Goal: Task Accomplishment & Management: Use online tool/utility

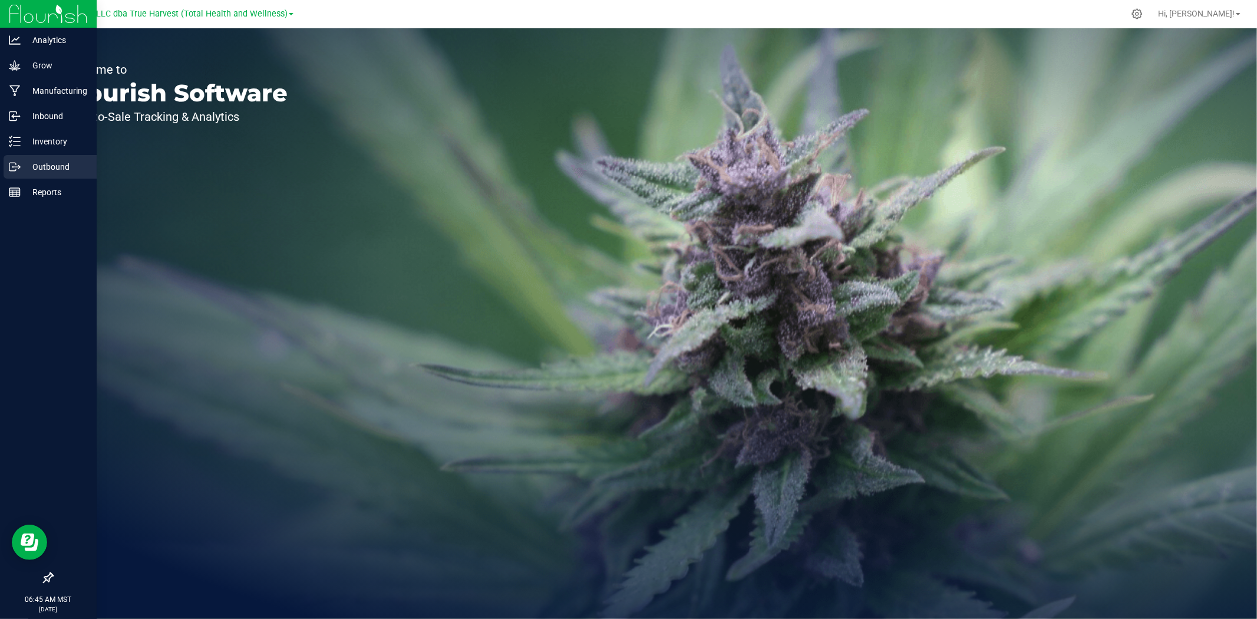
click at [26, 169] on p "Outbound" at bounding box center [56, 167] width 71 height 14
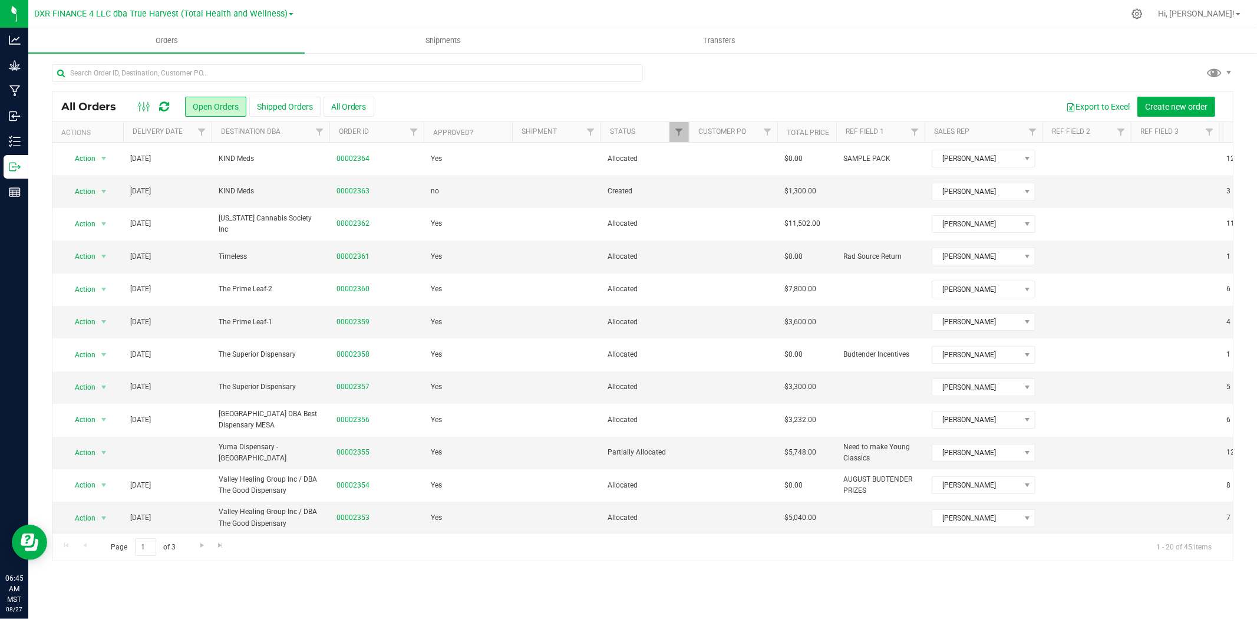
click at [175, 137] on th "Delivery Date" at bounding box center [167, 132] width 88 height 21
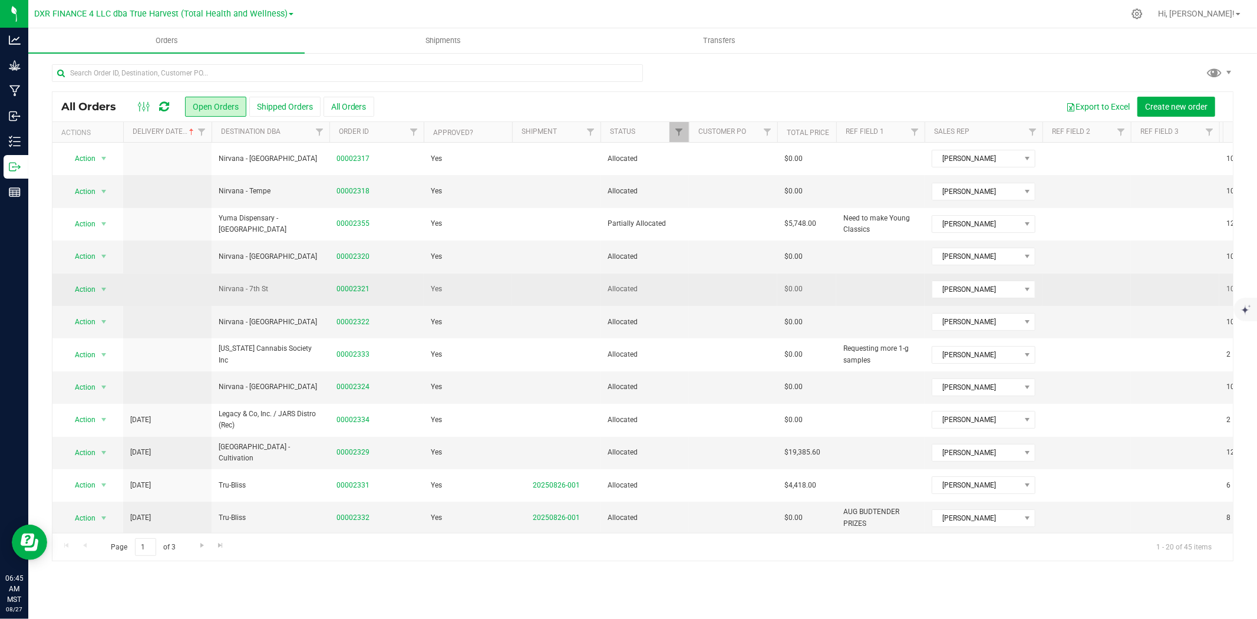
scroll to position [65, 0]
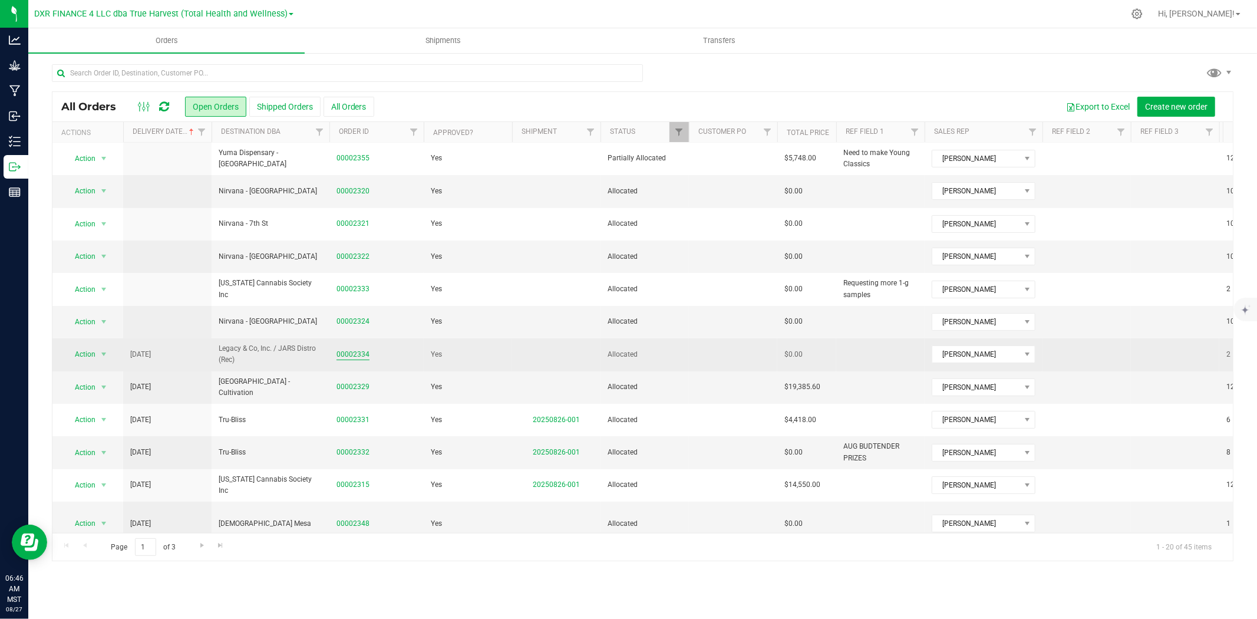
click at [340, 357] on link "00002334" at bounding box center [353, 354] width 33 height 11
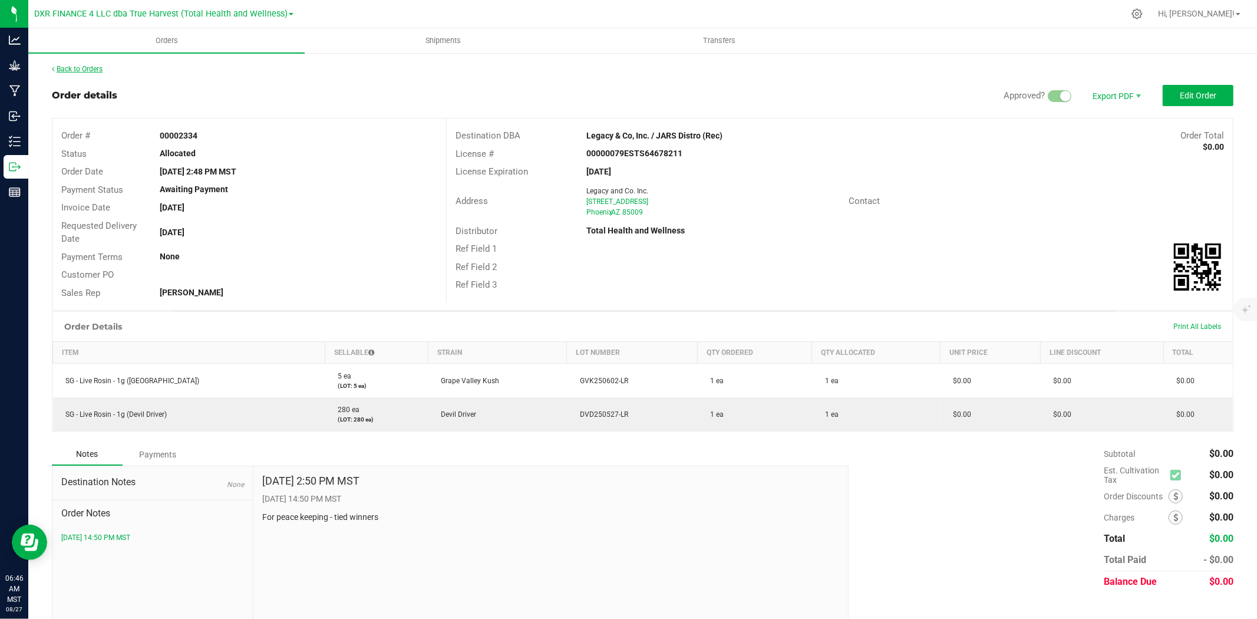
click at [81, 65] on link "Back to Orders" at bounding box center [77, 69] width 51 height 8
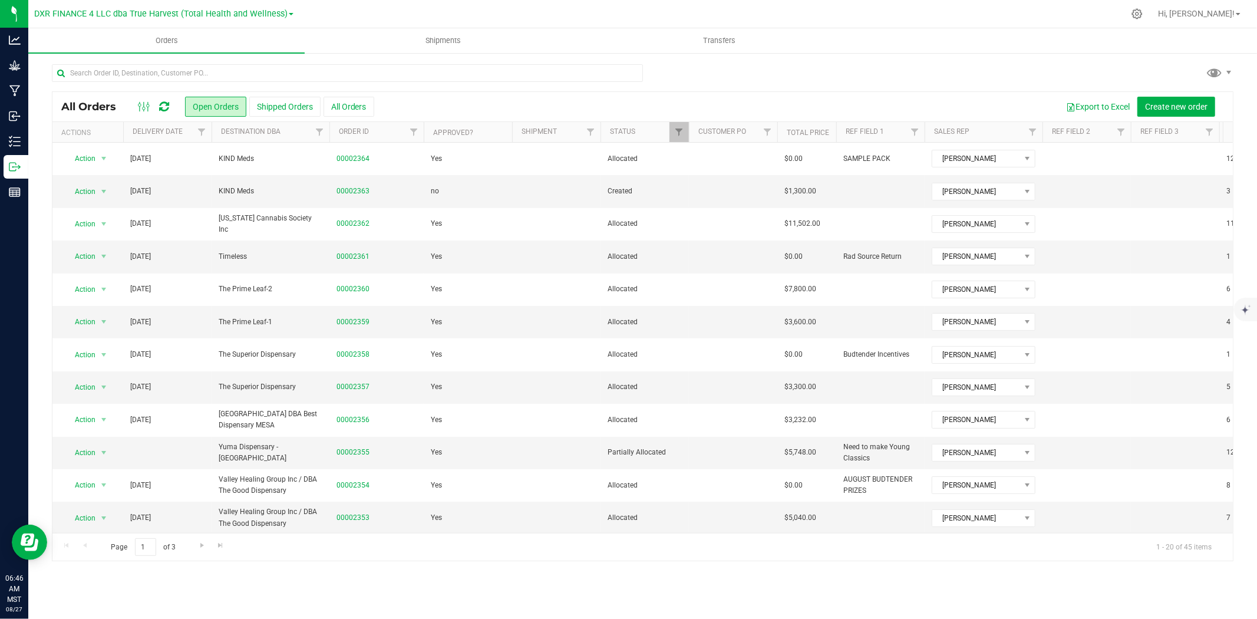
click at [183, 140] on th "Delivery Date" at bounding box center [167, 132] width 88 height 21
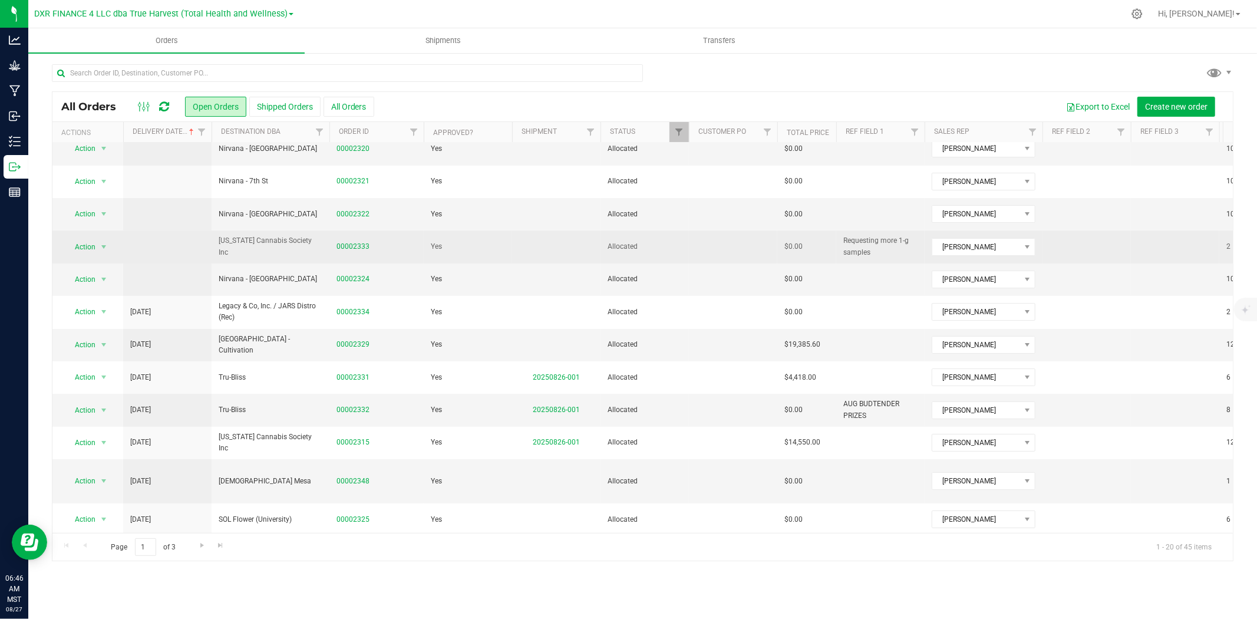
scroll to position [131, 0]
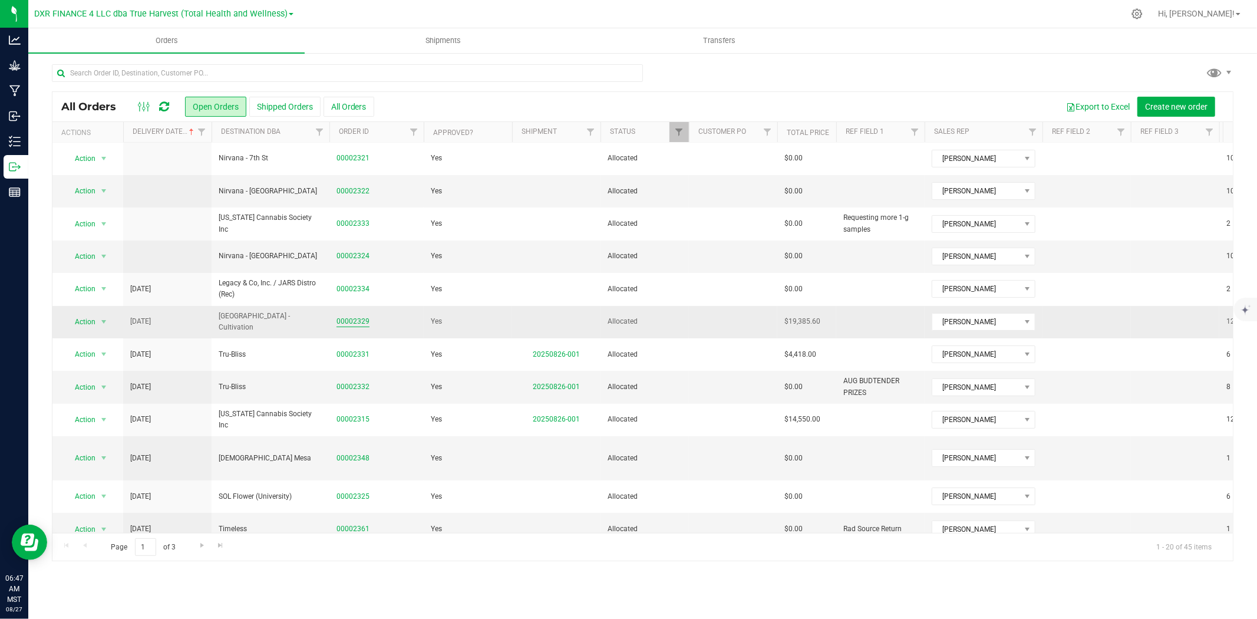
click at [344, 320] on link "00002329" at bounding box center [353, 321] width 33 height 11
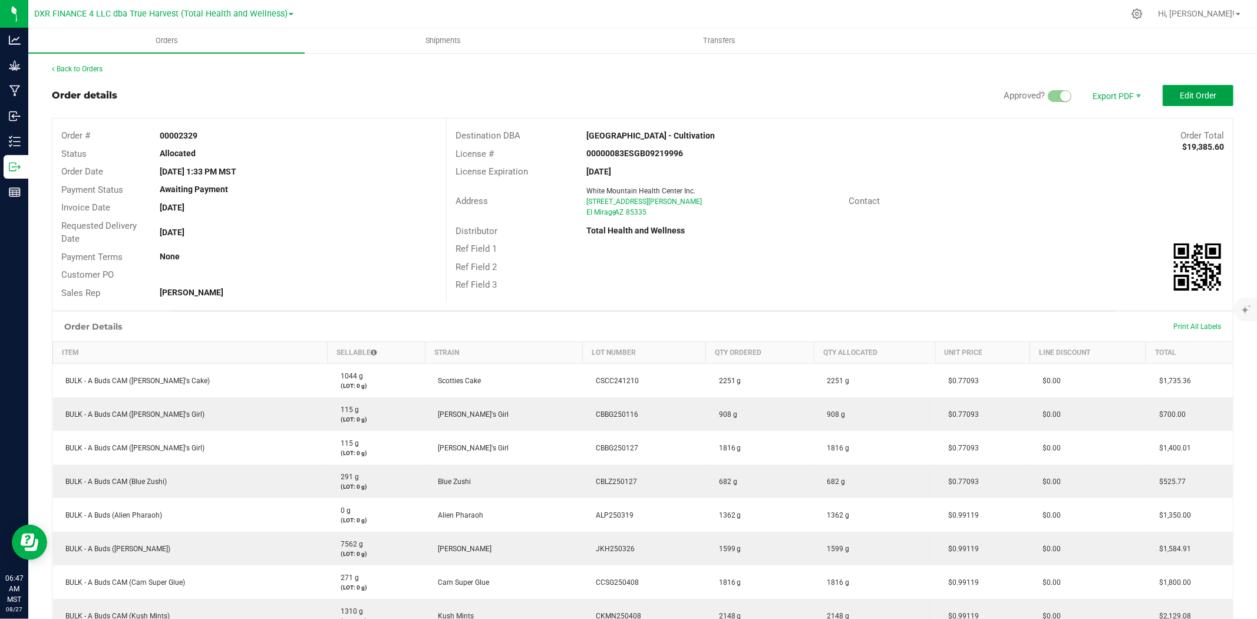
click at [1185, 97] on span "Edit Order" at bounding box center [1198, 95] width 37 height 9
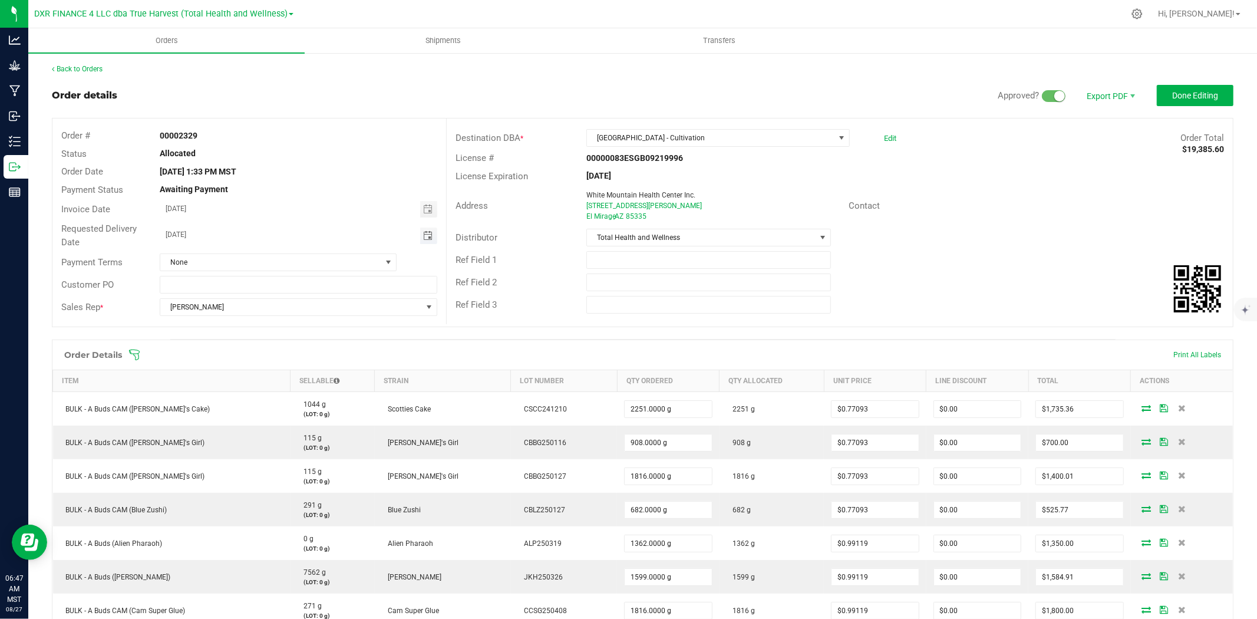
click at [426, 233] on span "Toggle calendar" at bounding box center [427, 235] width 9 height 9
click at [232, 253] on span "August 2025" at bounding box center [222, 257] width 35 height 18
click at [286, 309] on span "Sep" at bounding box center [288, 308] width 24 height 24
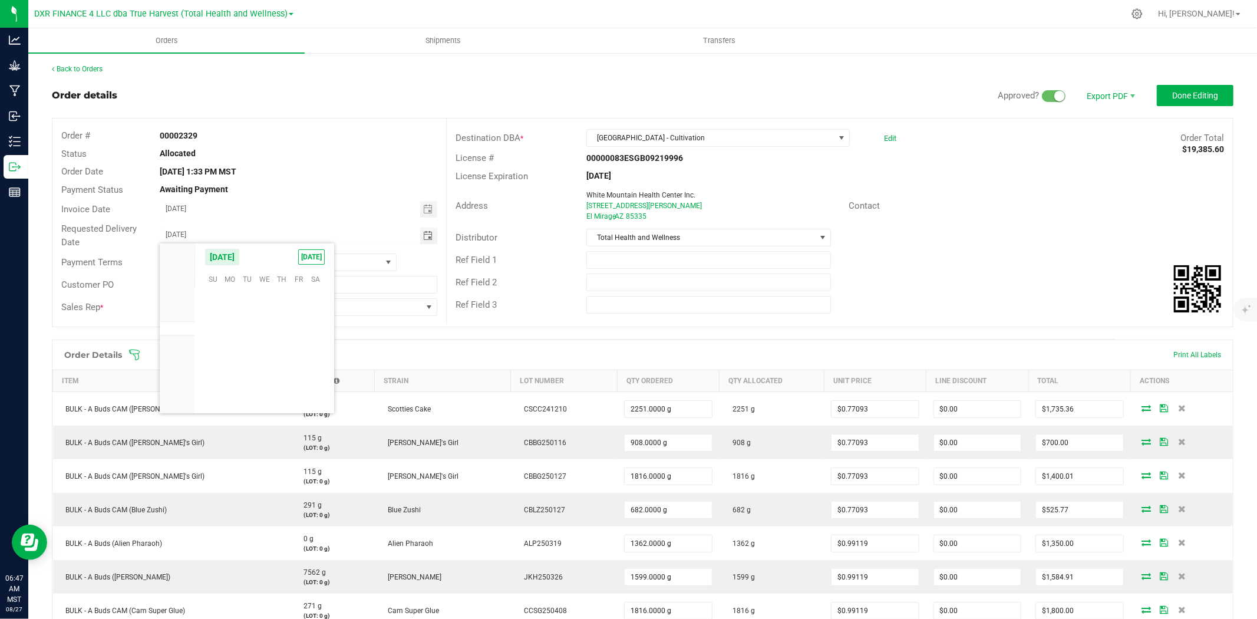
scroll to position [191186, 0]
click at [248, 297] on span "2" at bounding box center [247, 300] width 17 height 18
type input "09/02/2025"
click at [1193, 91] on span "Done Editing" at bounding box center [1196, 95] width 46 height 9
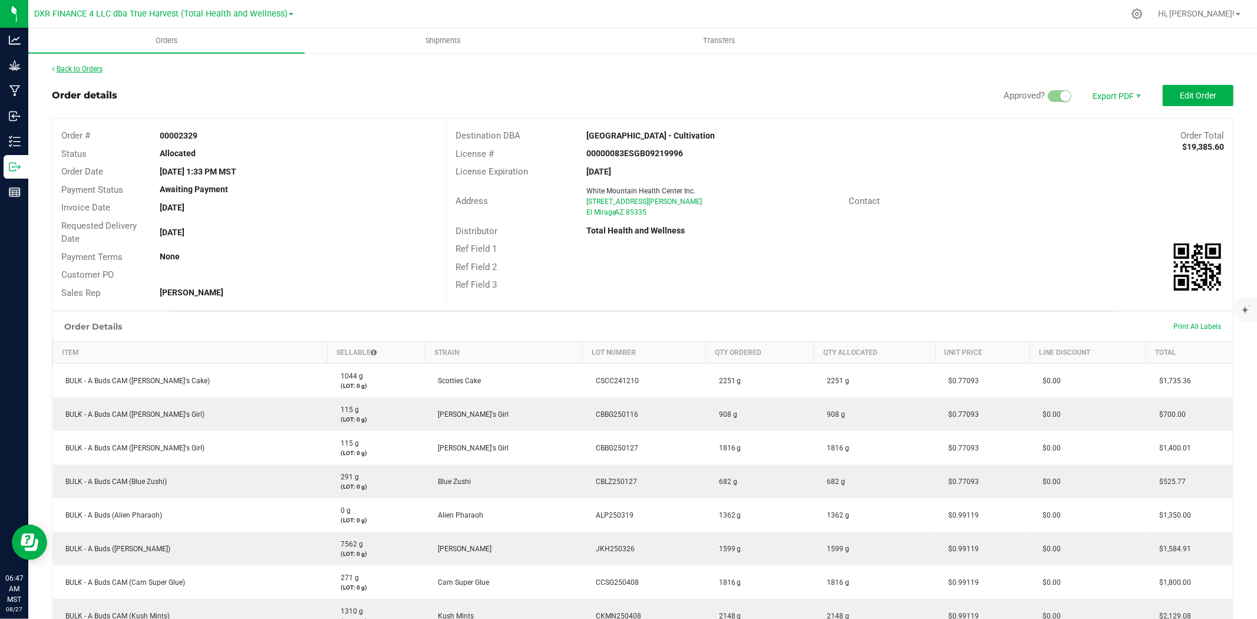
click at [73, 67] on link "Back to Orders" at bounding box center [77, 69] width 51 height 8
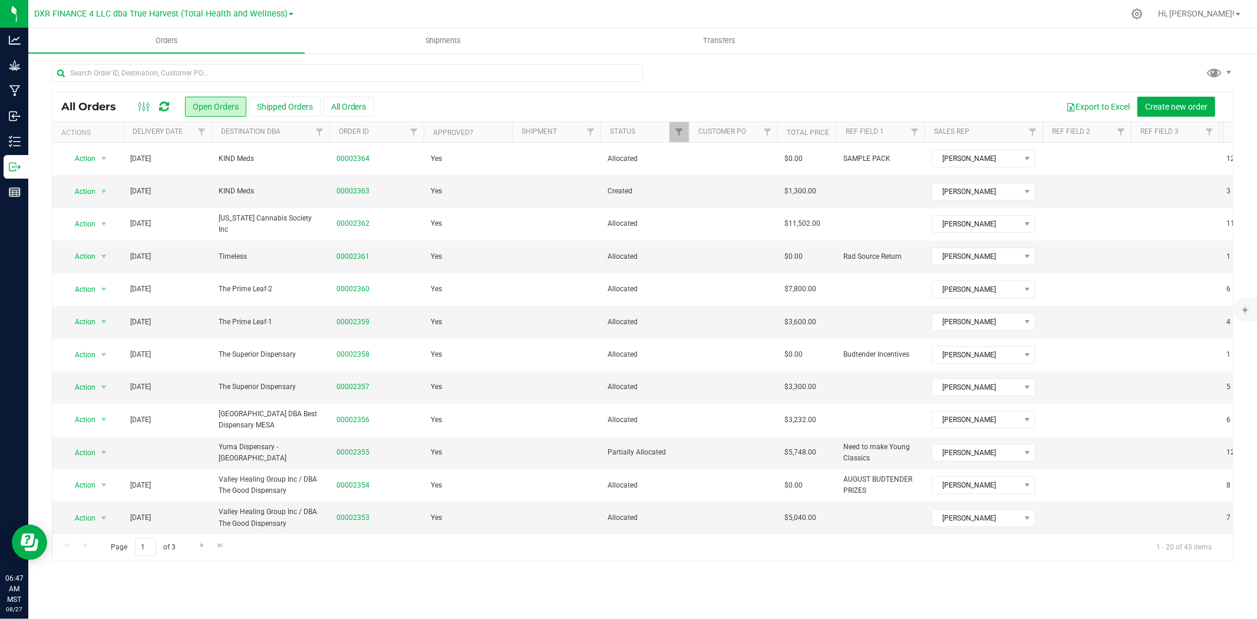
click at [183, 137] on th "Delivery Date" at bounding box center [167, 132] width 88 height 21
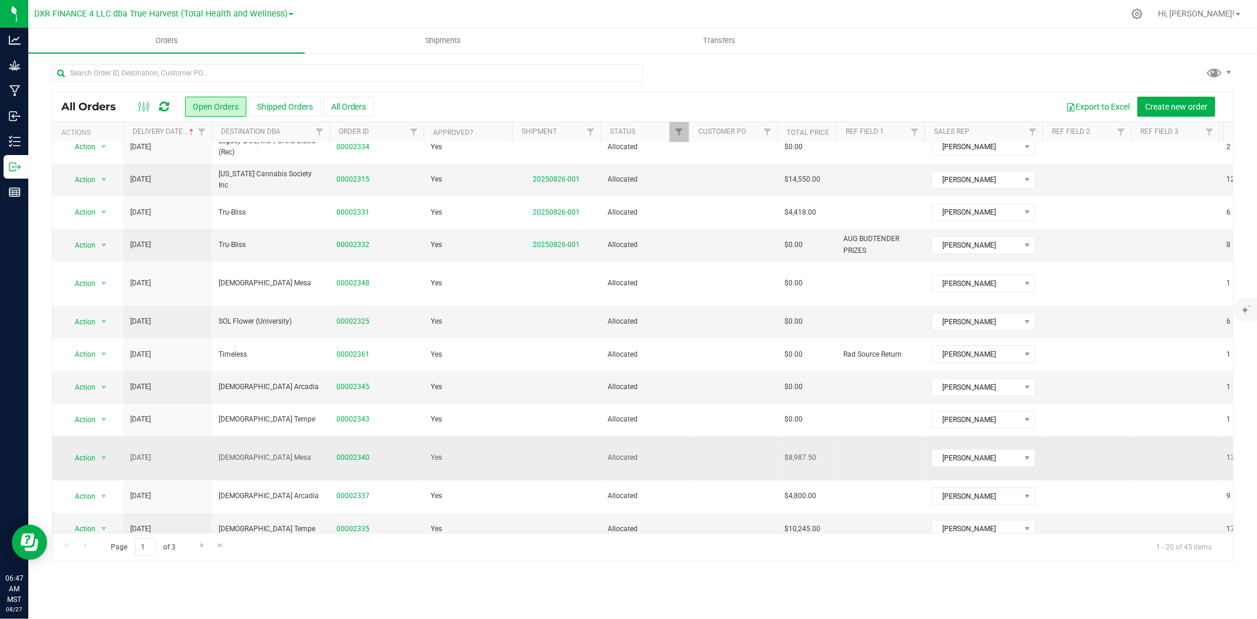
scroll to position [208, 0]
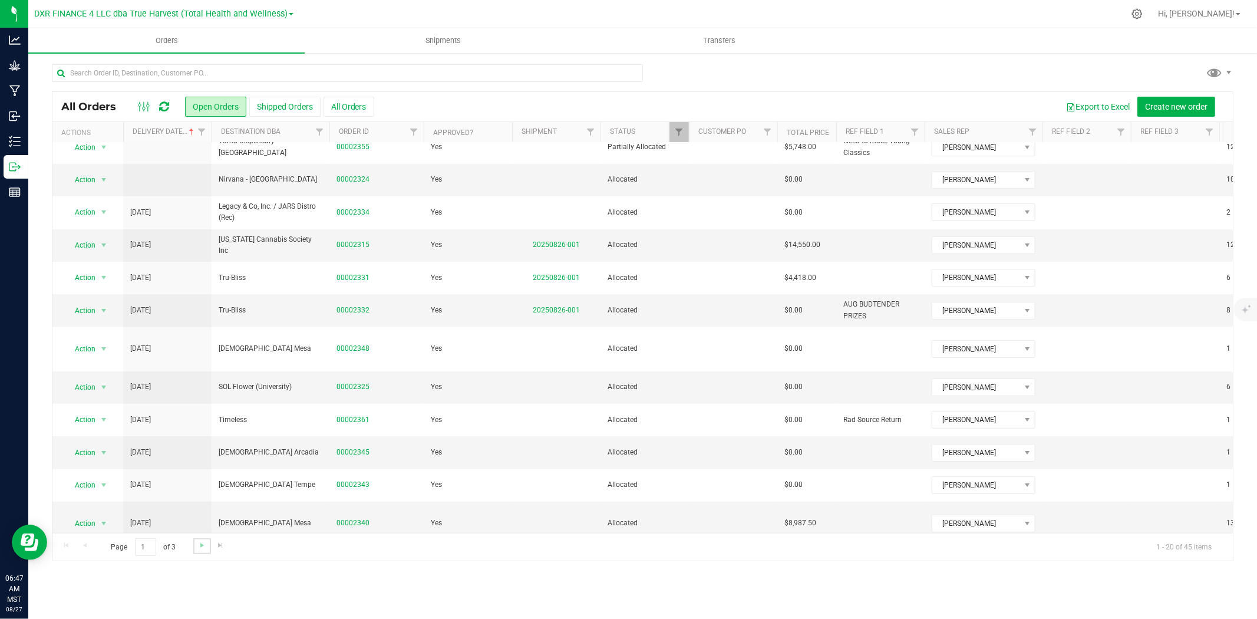
click at [203, 551] on link "Go to the next page" at bounding box center [201, 546] width 17 height 16
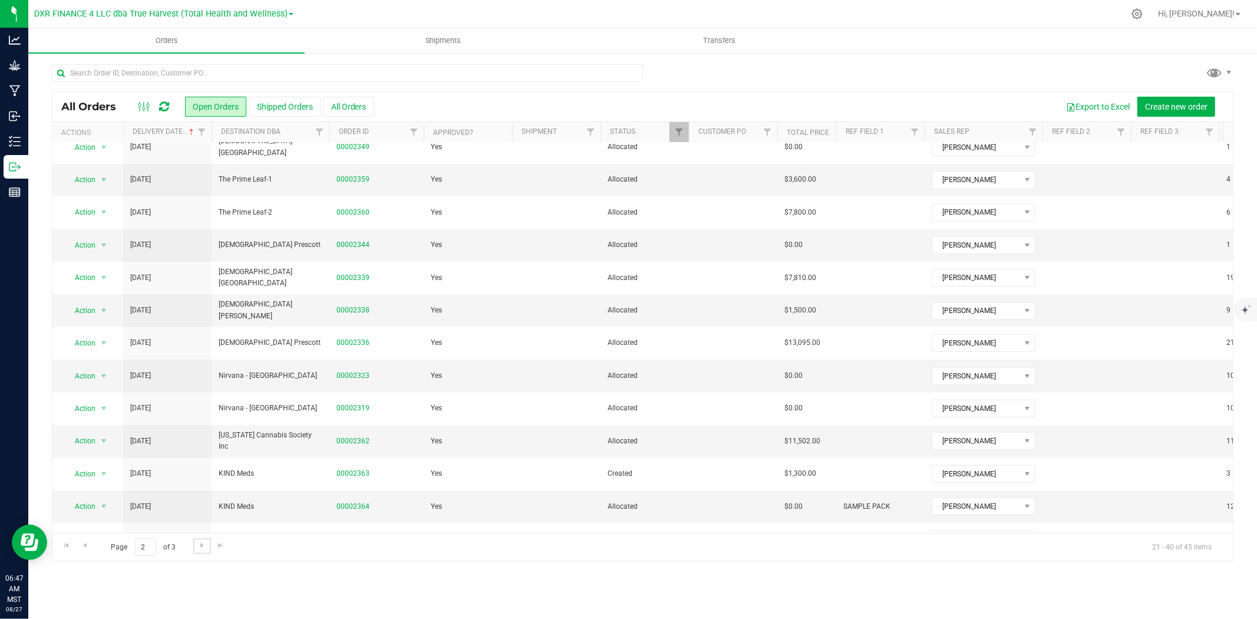
scroll to position [0, 0]
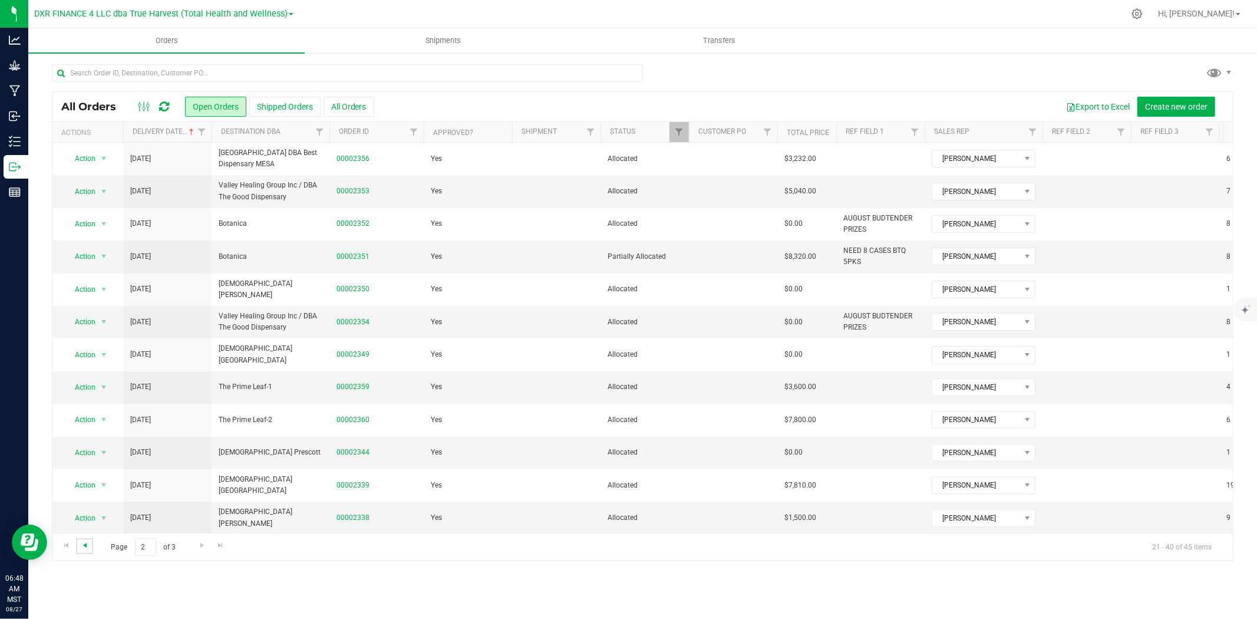
click at [85, 545] on span "Go to the previous page" at bounding box center [84, 545] width 9 height 9
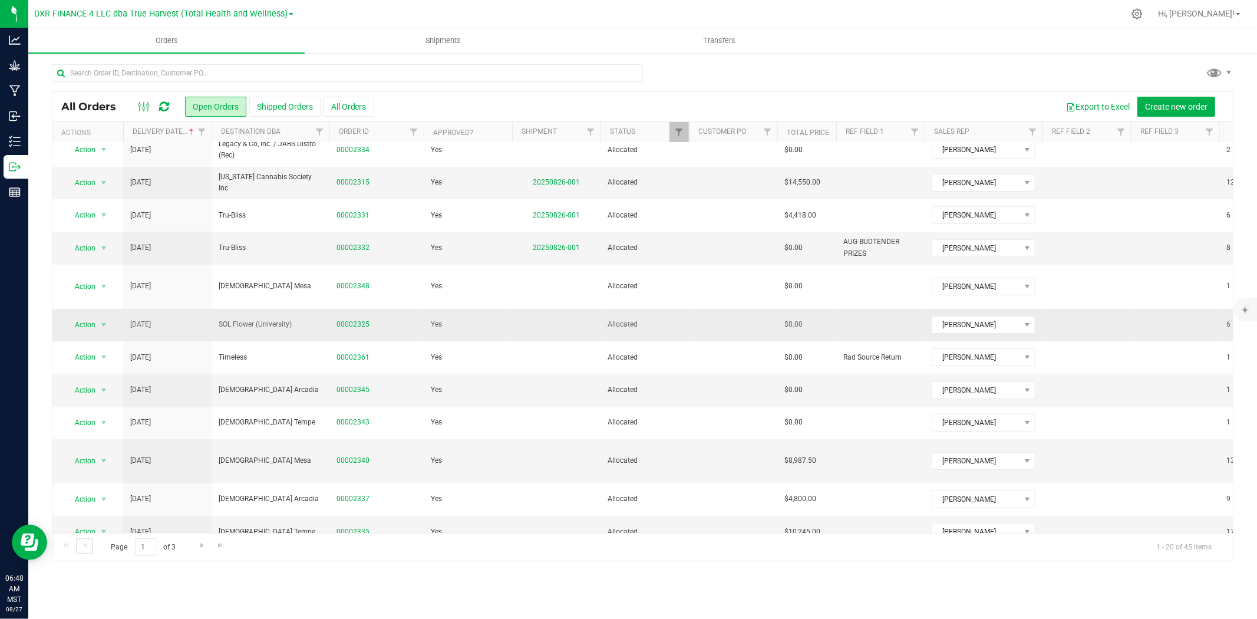
scroll to position [273, 0]
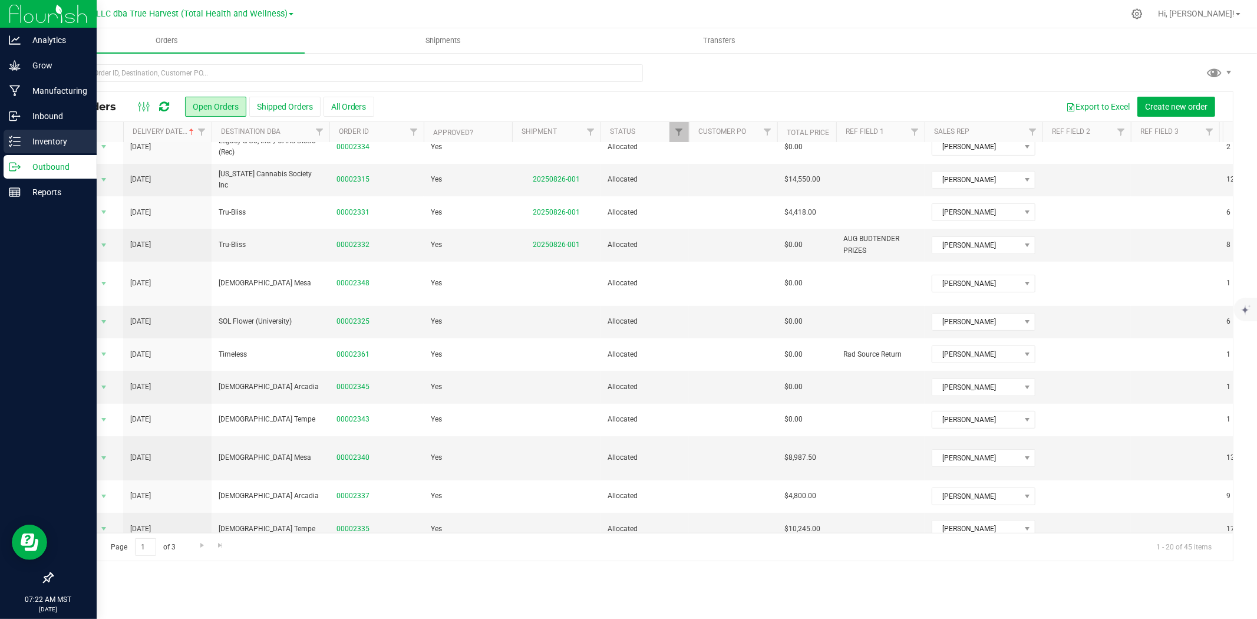
click at [14, 144] on icon at bounding box center [15, 142] width 12 height 12
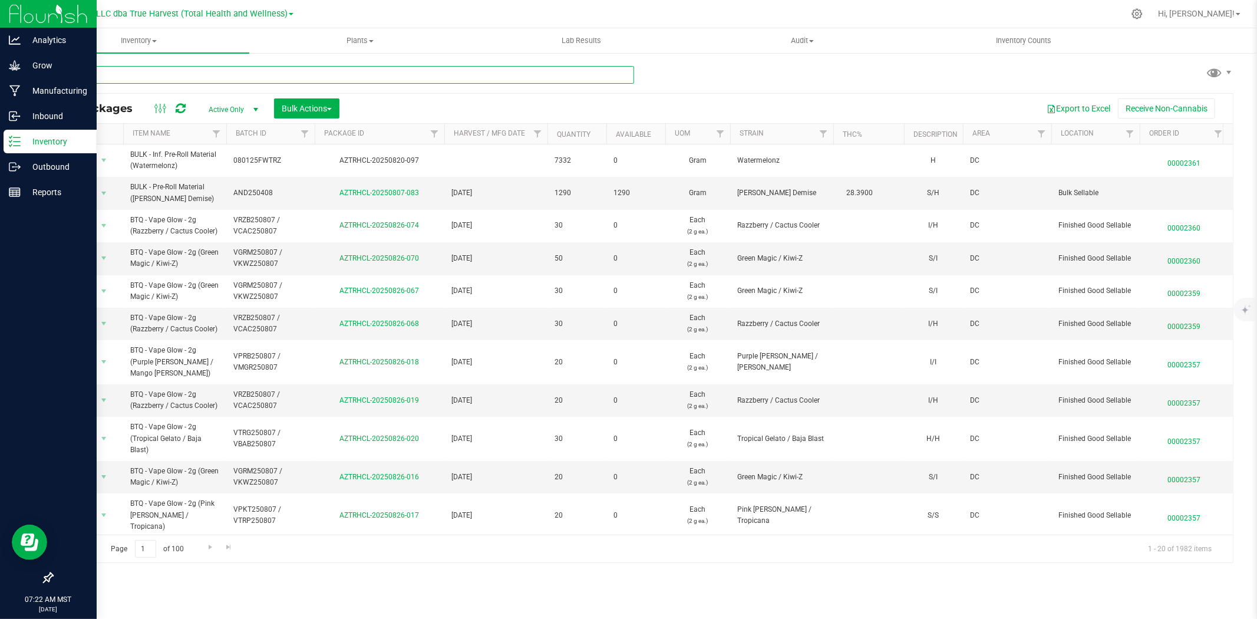
click at [196, 75] on input "text" at bounding box center [343, 75] width 582 height 18
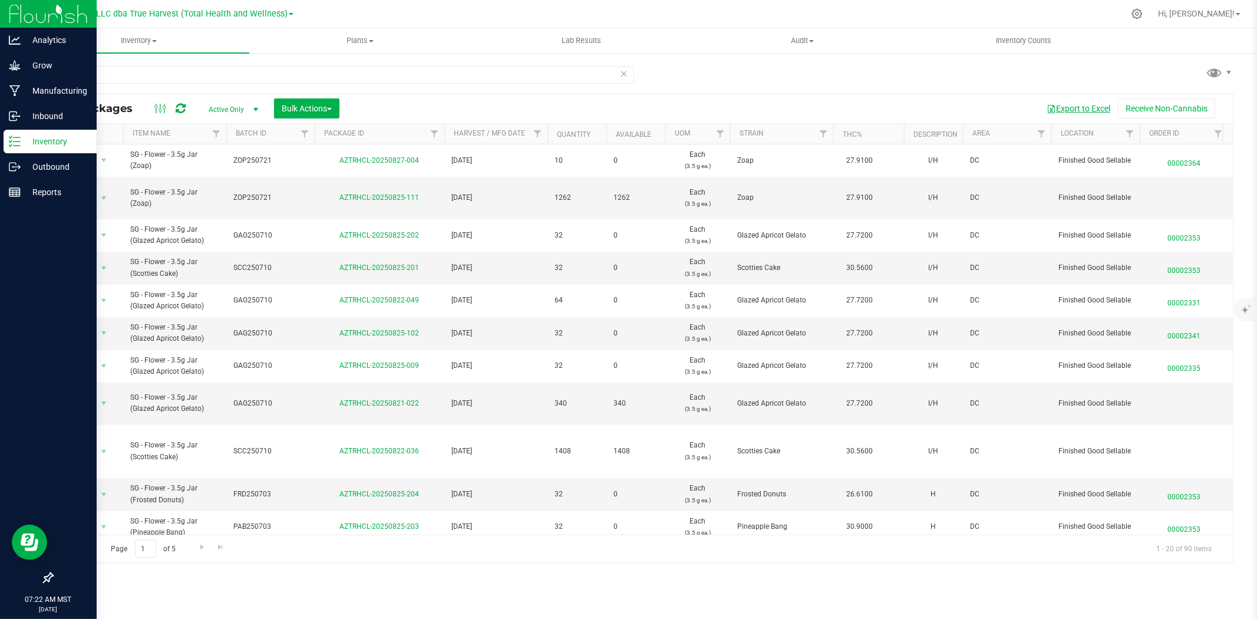
click at [1094, 110] on button "Export to Excel" at bounding box center [1078, 108] width 79 height 20
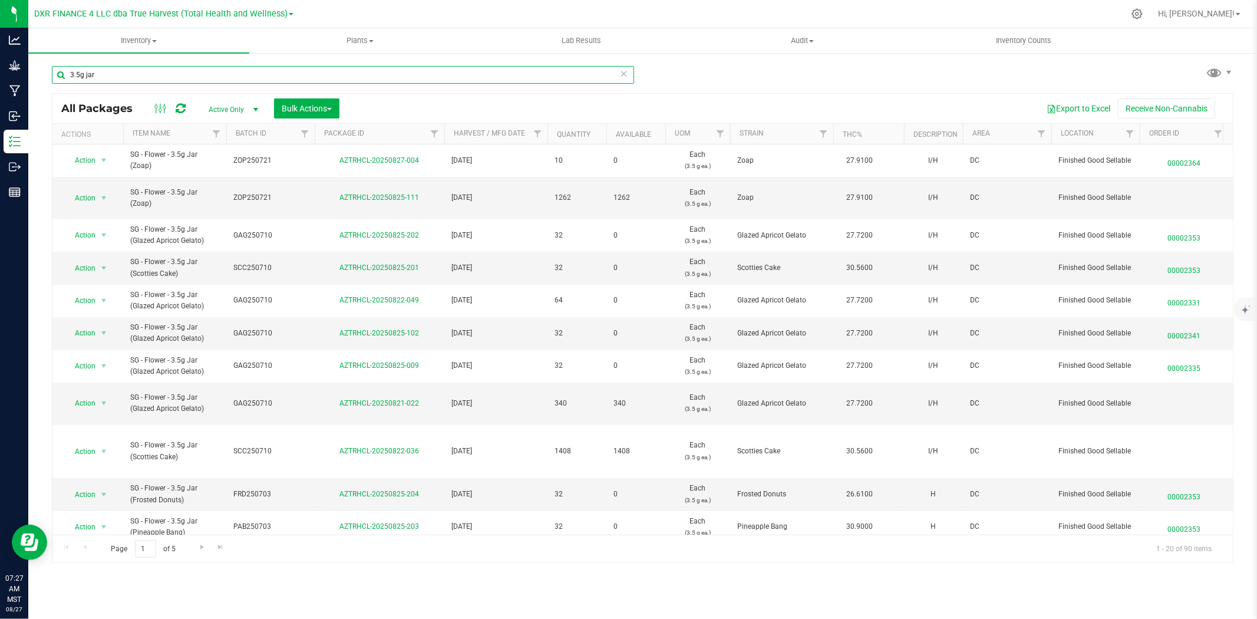
click at [118, 67] on input "3.5g jar" at bounding box center [343, 75] width 582 height 18
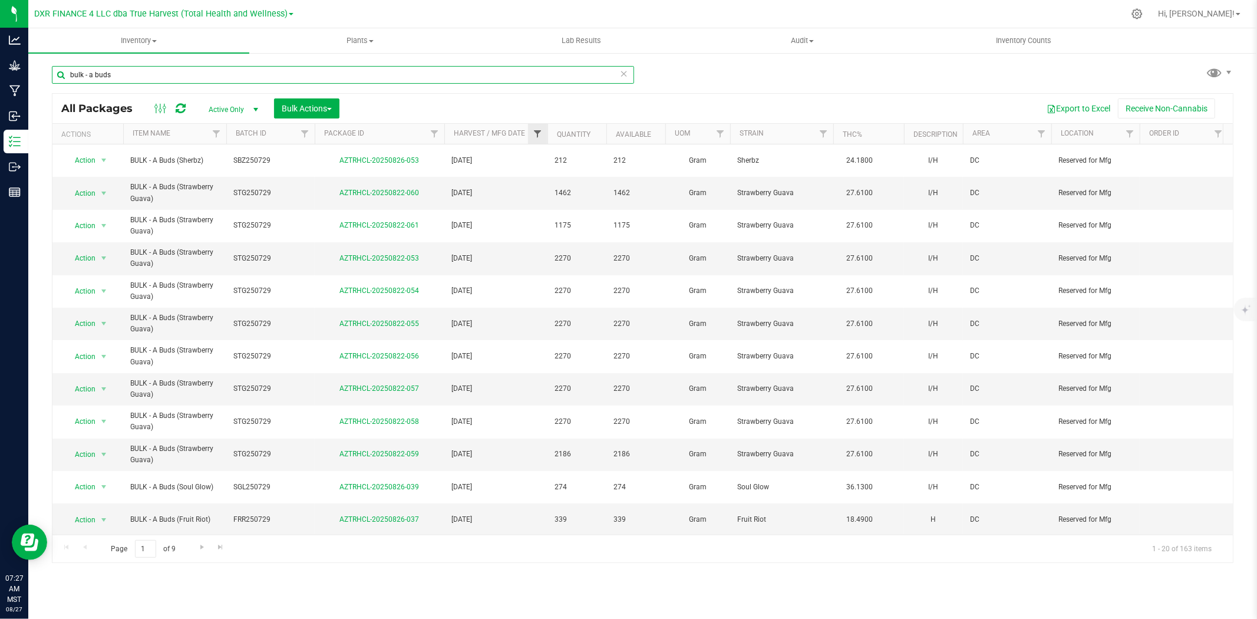
type input "bulk - a buds"
click at [539, 133] on span "Filter" at bounding box center [537, 133] width 9 height 9
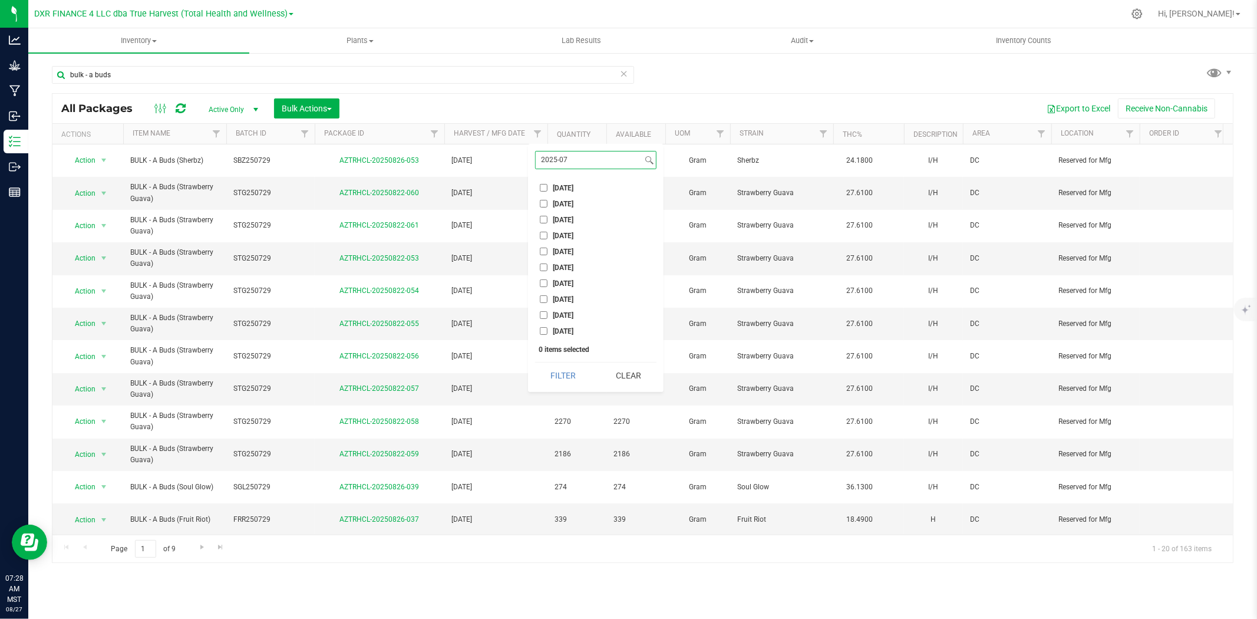
type input "2025-07"
click at [543, 329] on input "[DATE]" at bounding box center [544, 331] width 8 height 8
checkbox input "true"
click at [541, 315] on input "2025-07-28" at bounding box center [544, 315] width 8 height 8
checkbox input "true"
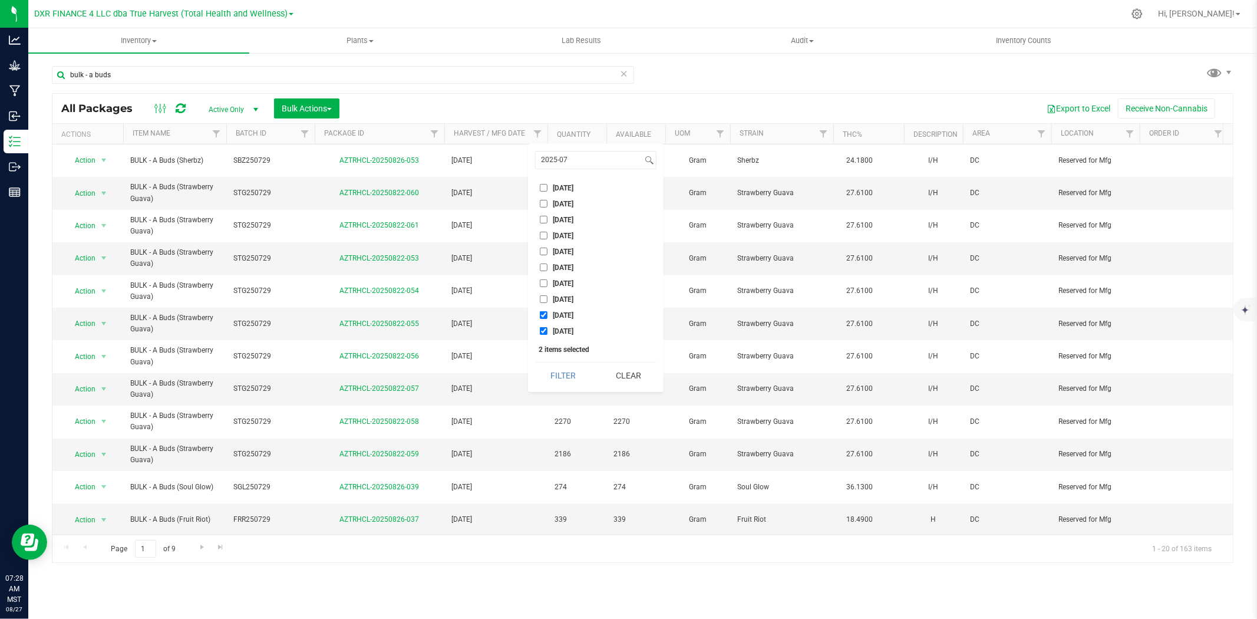
click at [541, 298] on input "[DATE]" at bounding box center [544, 299] width 8 height 8
checkbox input "true"
click at [544, 282] on input "[DATE]" at bounding box center [544, 283] width 8 height 8
checkbox input "true"
click at [545, 266] on input "[DATE]" at bounding box center [544, 268] width 8 height 8
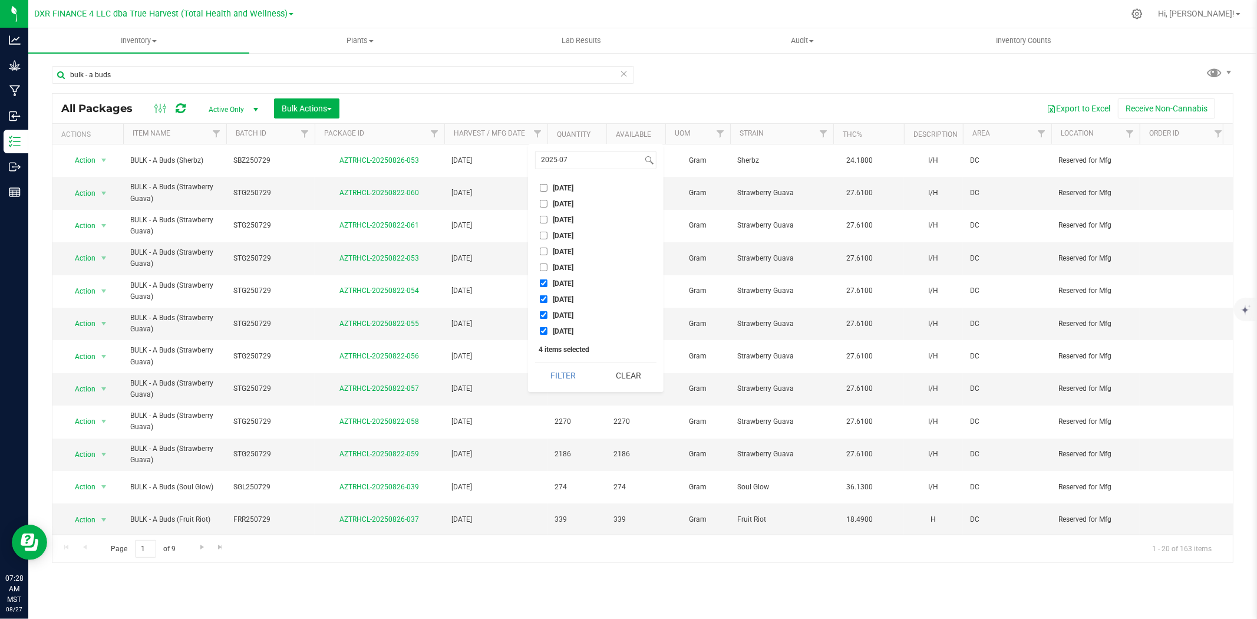
checkbox input "true"
click at [545, 249] on input "2025-07-17" at bounding box center [544, 252] width 8 height 8
checkbox input "true"
click at [545, 236] on input "[DATE]" at bounding box center [544, 236] width 8 height 8
checkbox input "true"
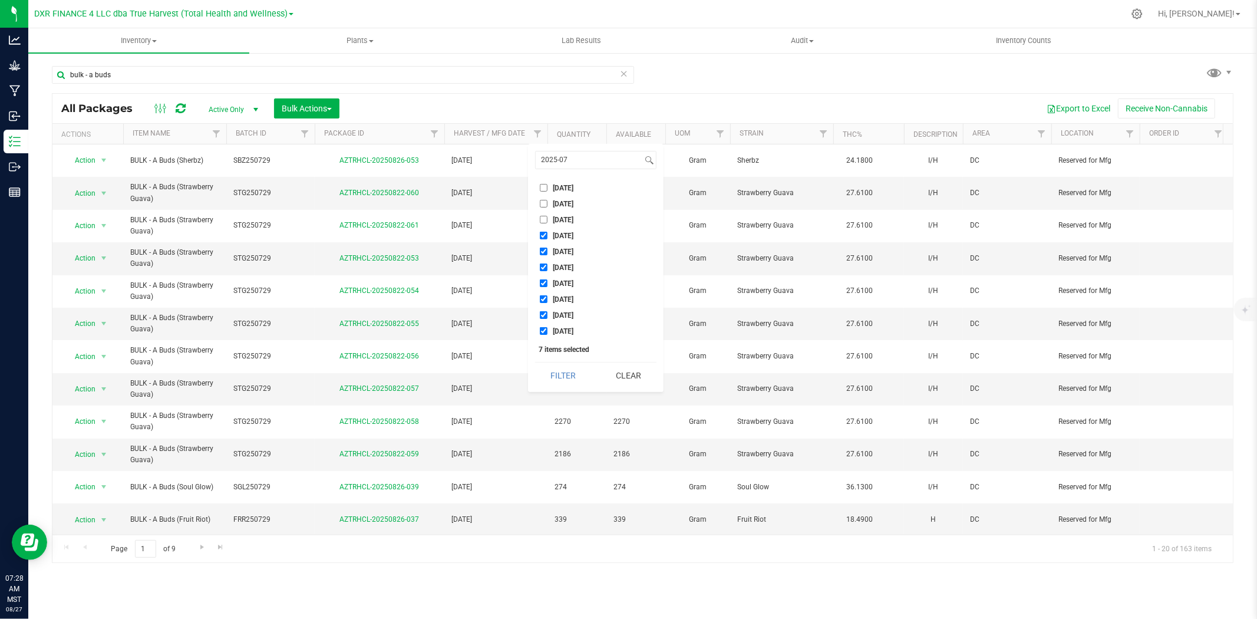
click at [543, 222] on input "2025-07-09" at bounding box center [544, 220] width 8 height 8
checkbox input "true"
click at [543, 205] on input "[DATE]" at bounding box center [544, 204] width 8 height 8
checkbox input "true"
click at [542, 191] on input "[DATE]" at bounding box center [544, 188] width 8 height 8
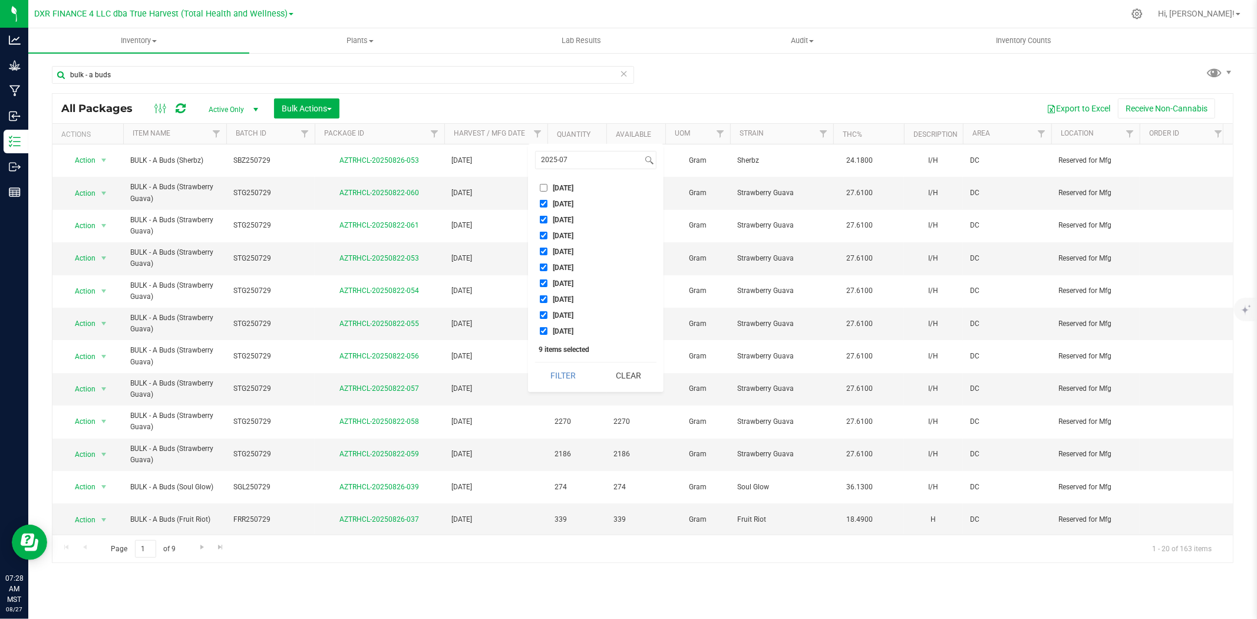
checkbox input "true"
click at [568, 380] on button "Filter" at bounding box center [563, 376] width 57 height 26
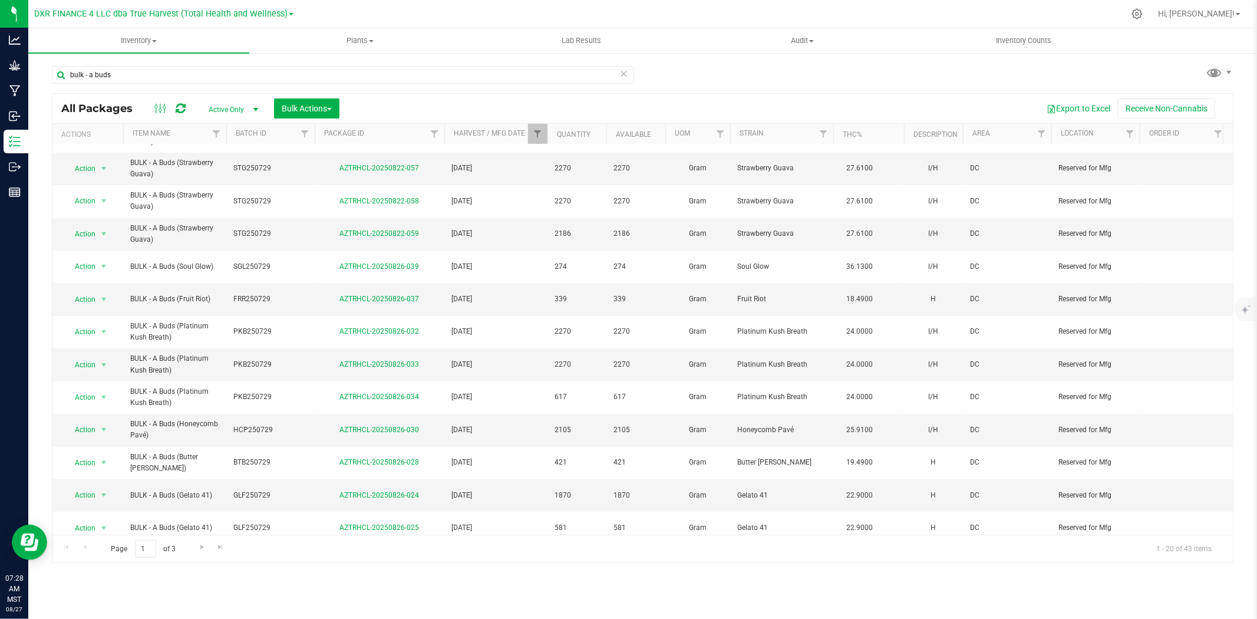
scroll to position [236, 0]
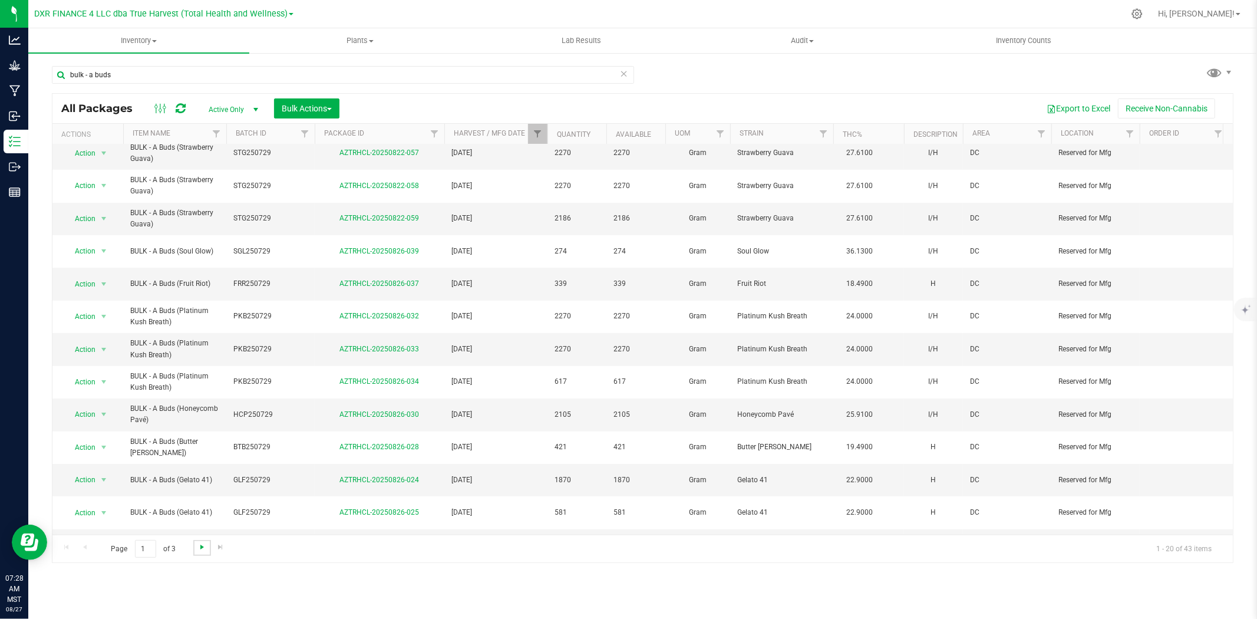
click at [197, 546] on span "Go to the next page" at bounding box center [201, 546] width 9 height 9
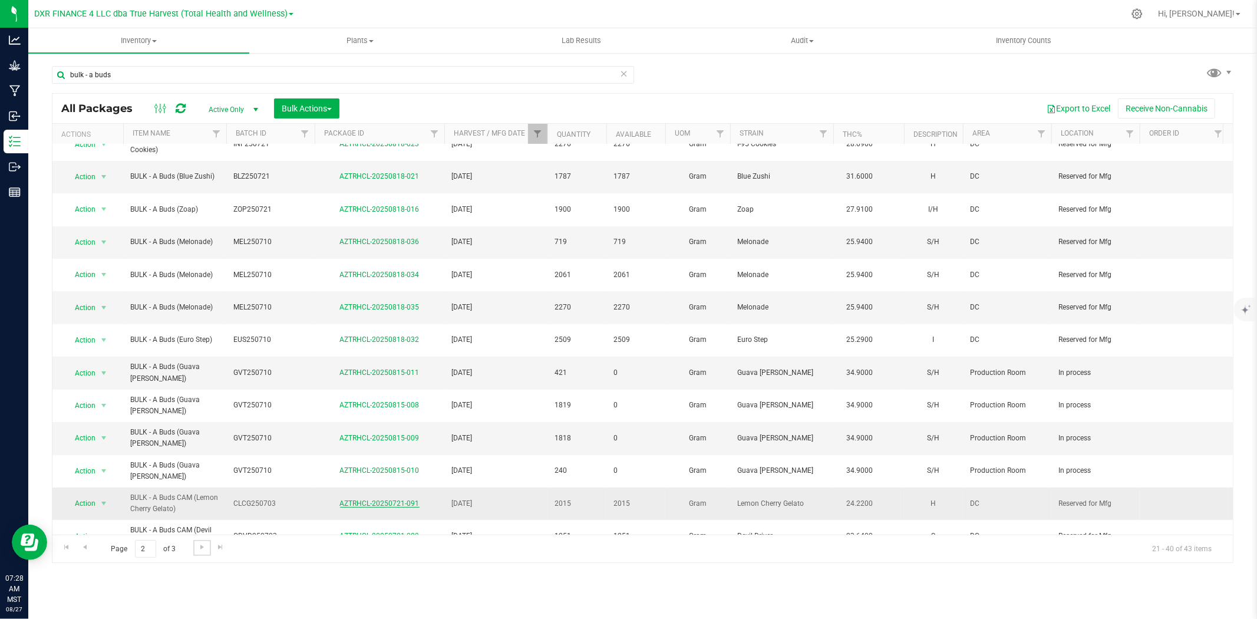
scroll to position [225, 0]
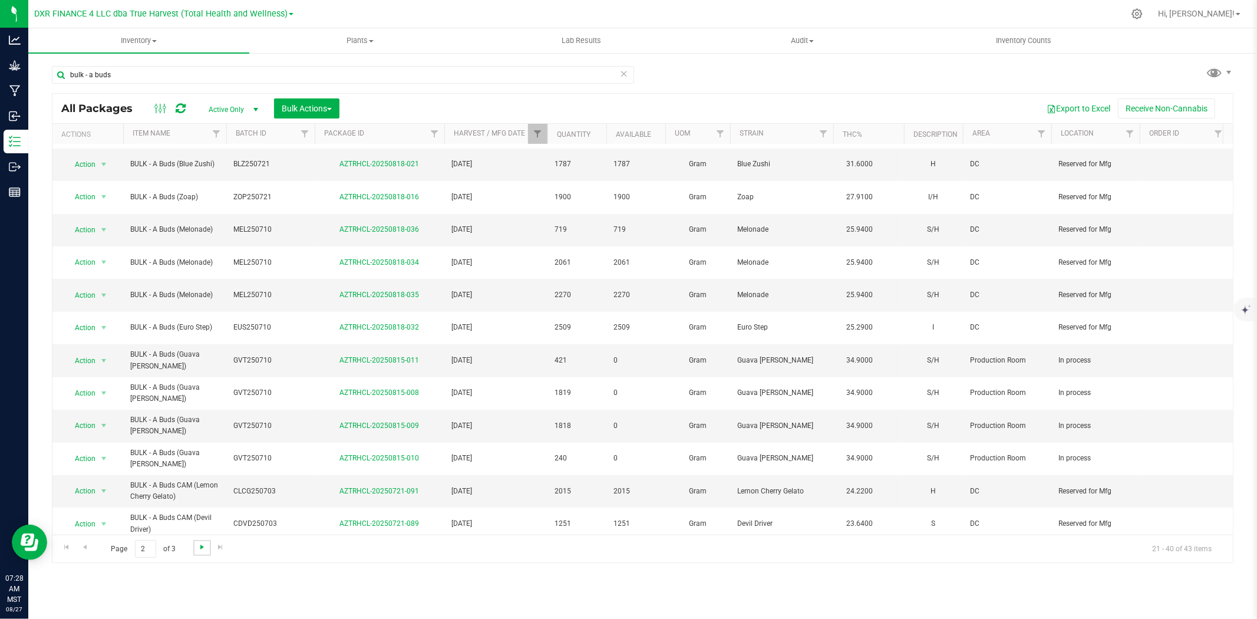
click at [205, 551] on span "Go to the next page" at bounding box center [201, 546] width 9 height 9
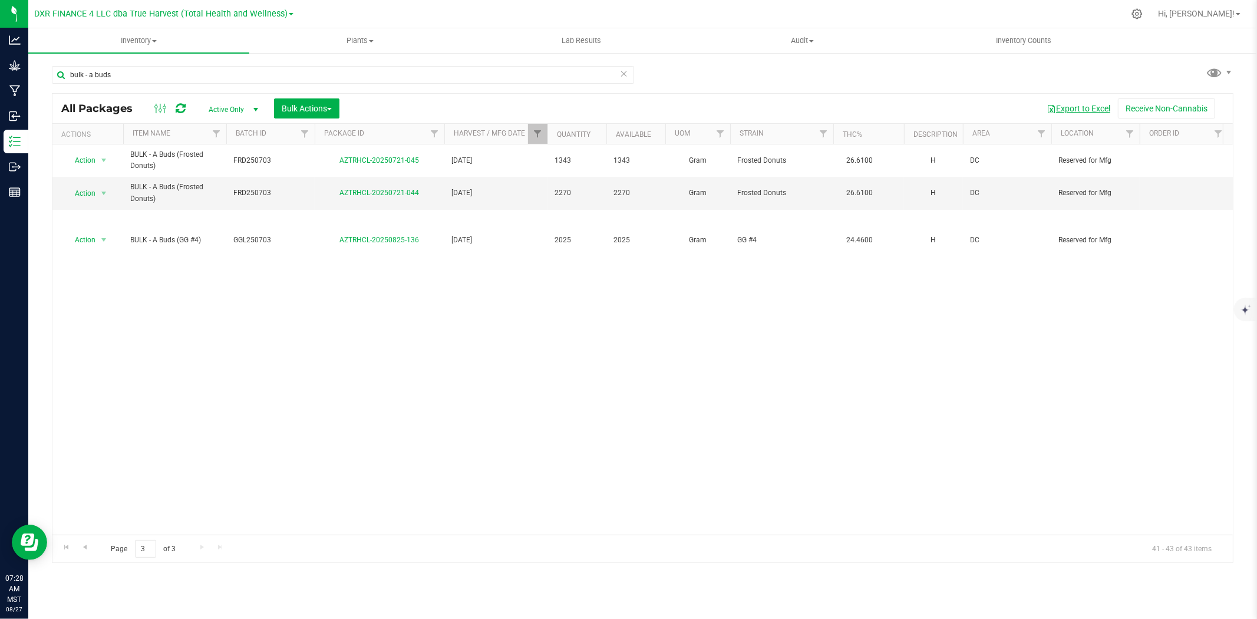
click at [1088, 112] on button "Export to Excel" at bounding box center [1078, 108] width 79 height 20
click at [274, 78] on input "bulk - a buds" at bounding box center [343, 75] width 582 height 18
click at [92, 73] on input "bulk - a buds" at bounding box center [343, 75] width 582 height 18
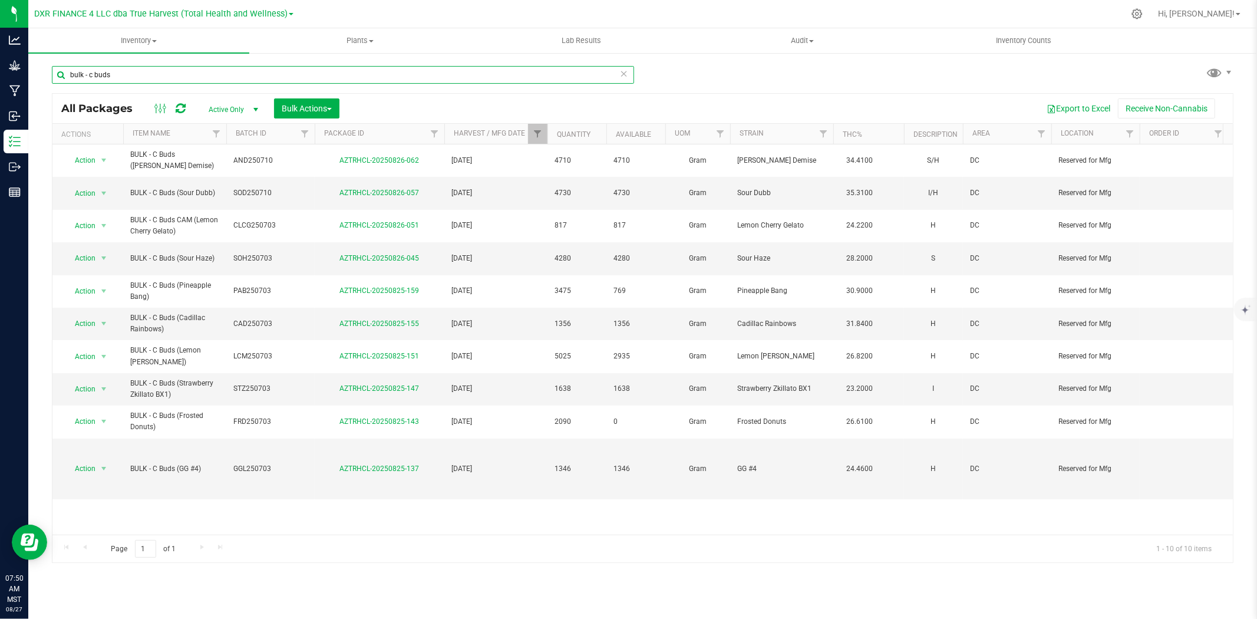
type input "bulk - c buds"
click at [498, 142] on th "Harvest / Mfg Date" at bounding box center [495, 134] width 103 height 21
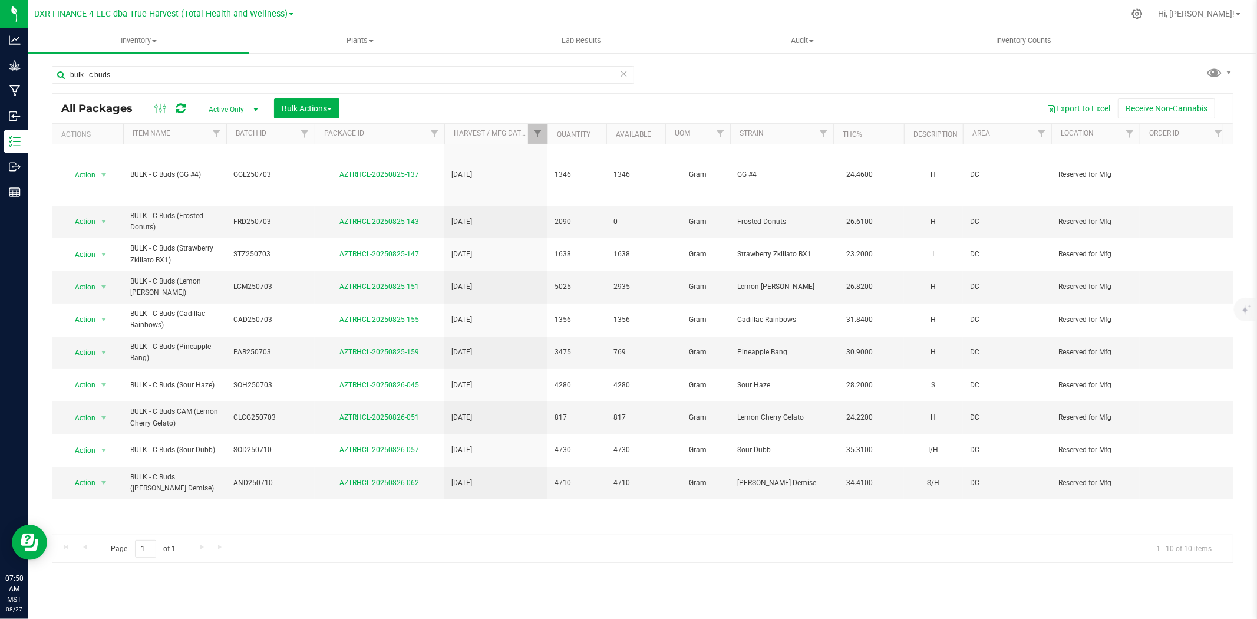
click at [498, 142] on th "Harvest / Mfg Date" at bounding box center [495, 134] width 103 height 21
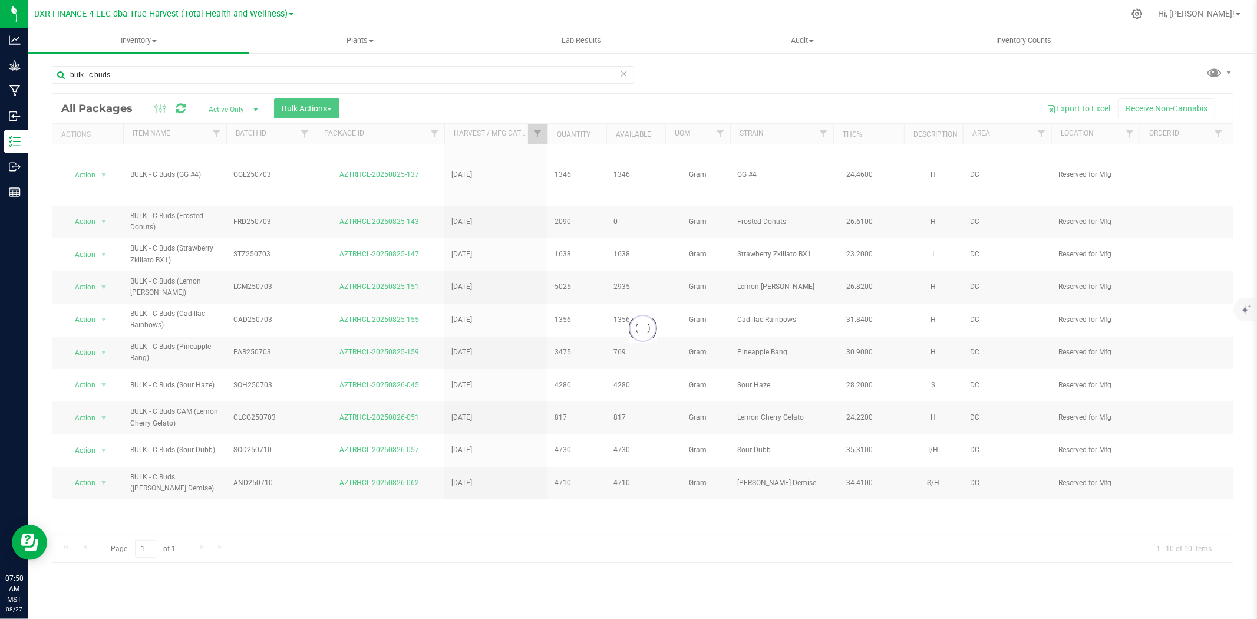
checkbox input "true"
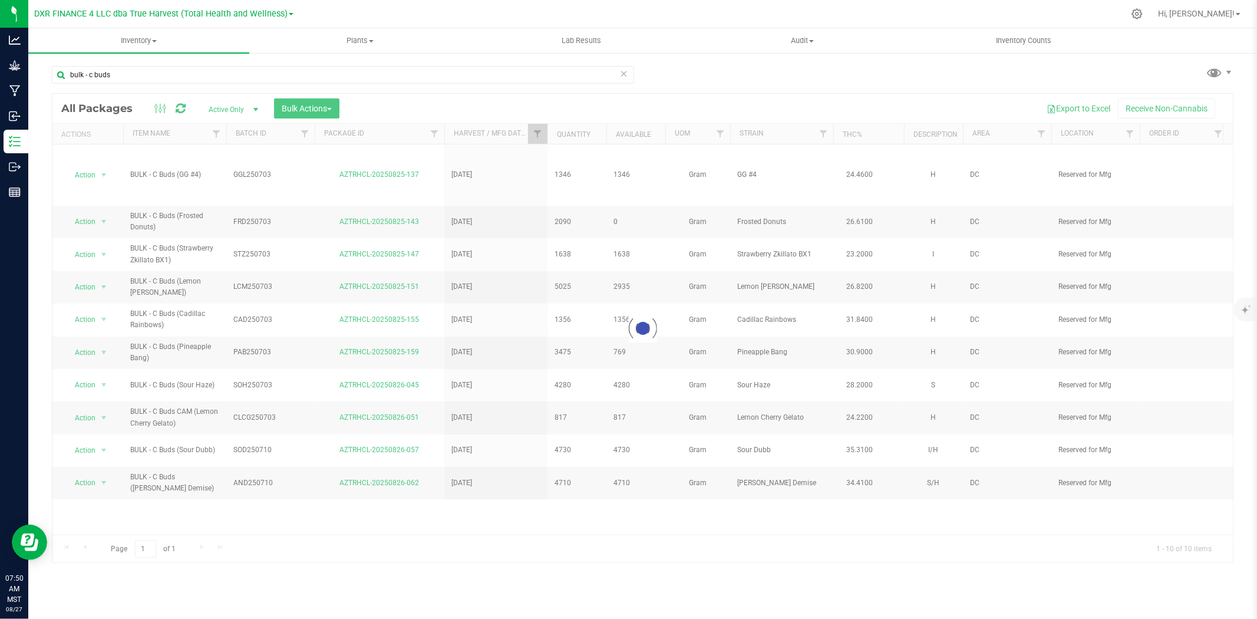
checkbox input "true"
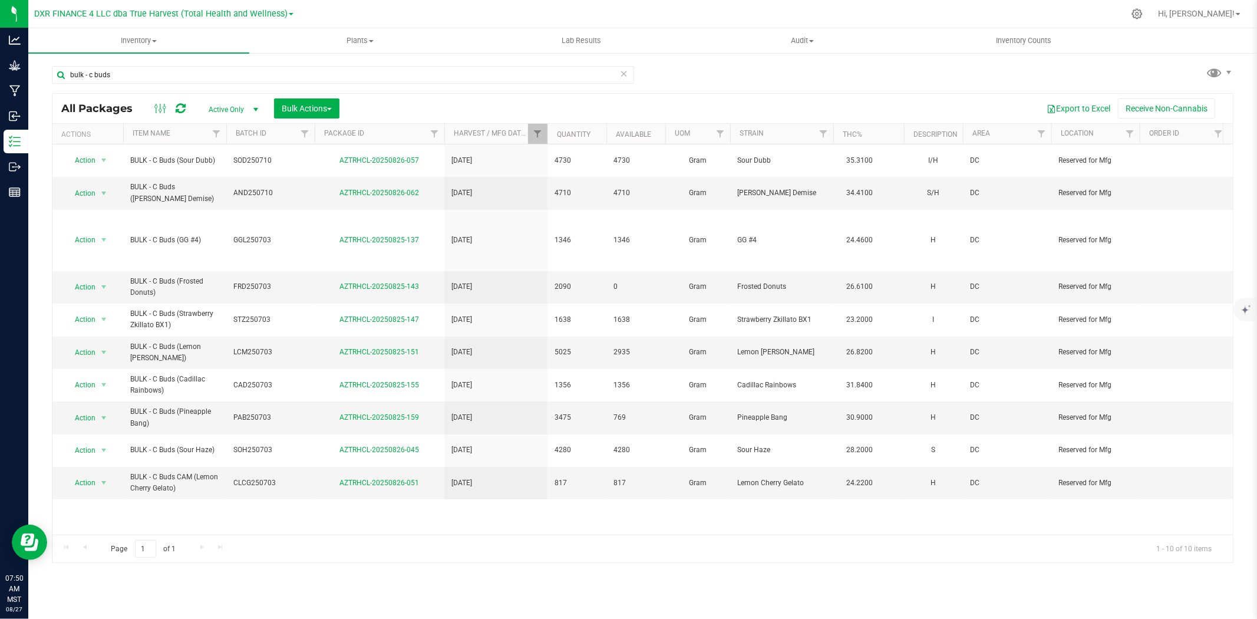
click at [507, 139] on th "Harvest / Mfg Date" at bounding box center [495, 134] width 103 height 21
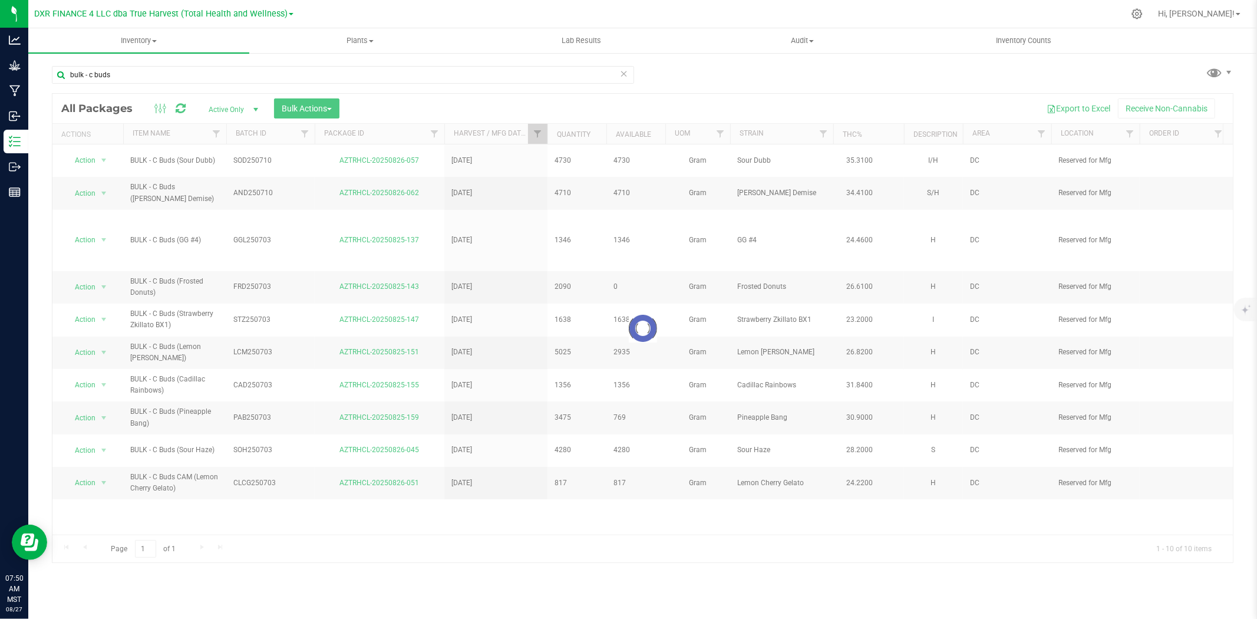
checkbox input "true"
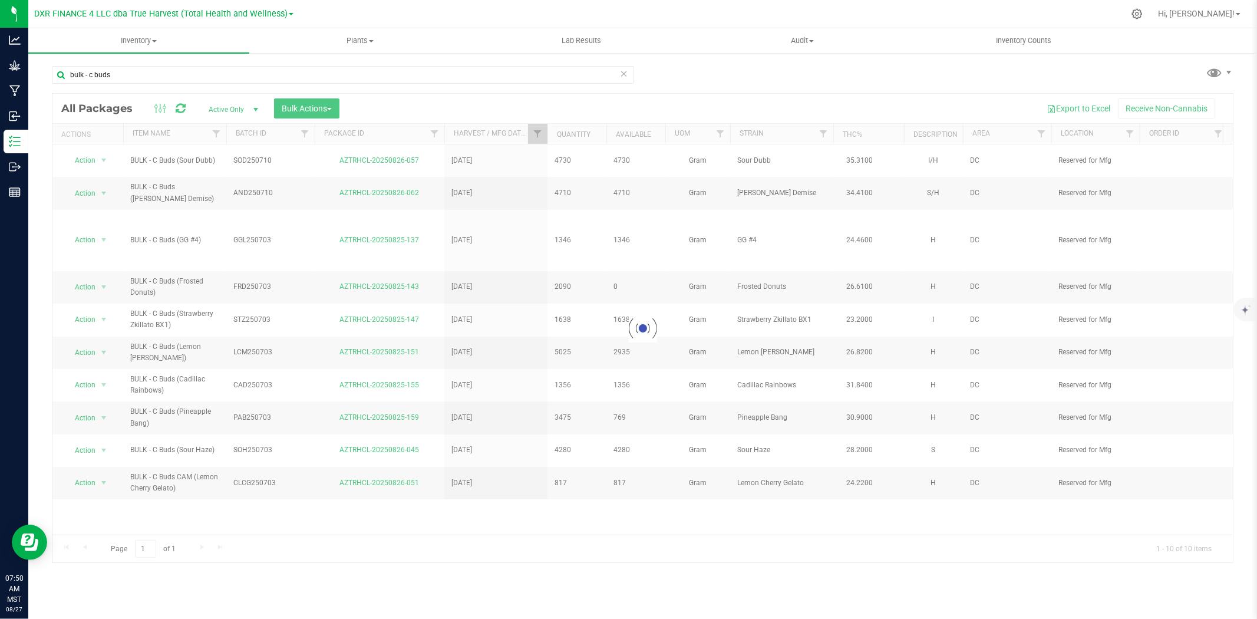
checkbox input "true"
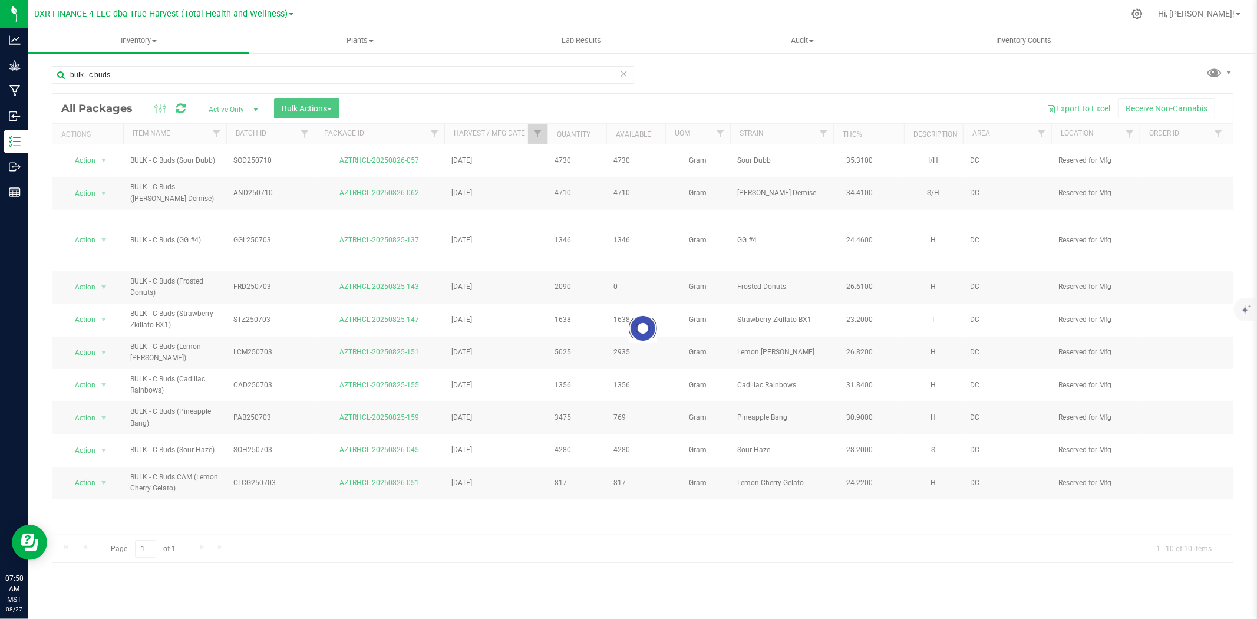
checkbox input "true"
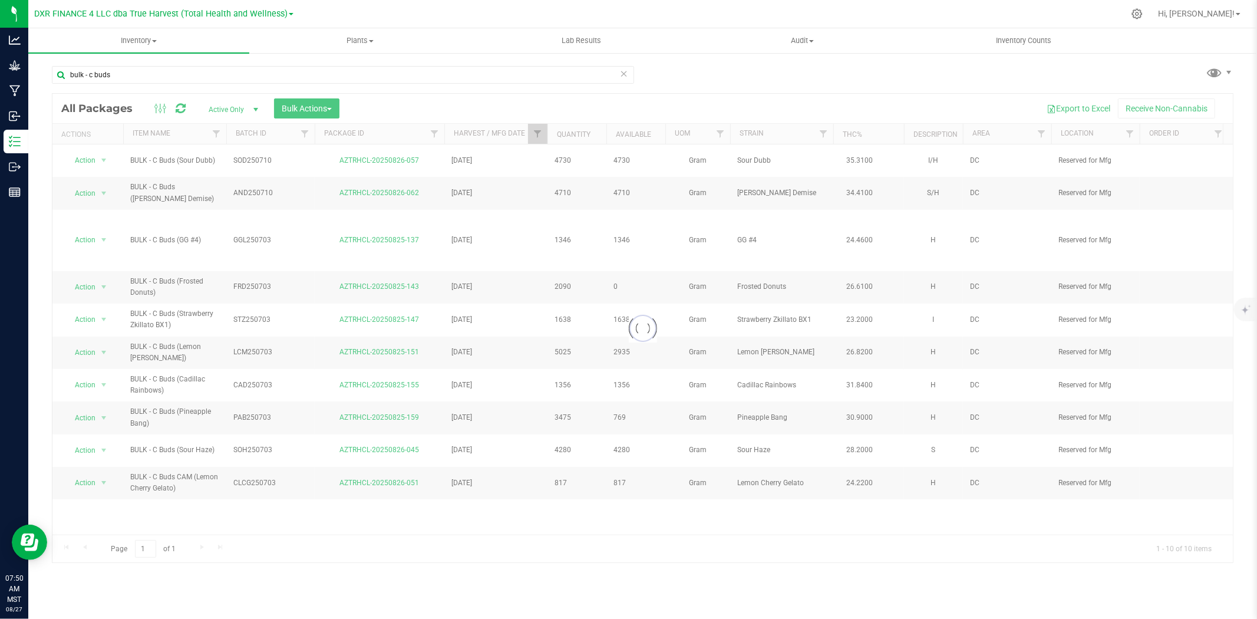
checkbox input "true"
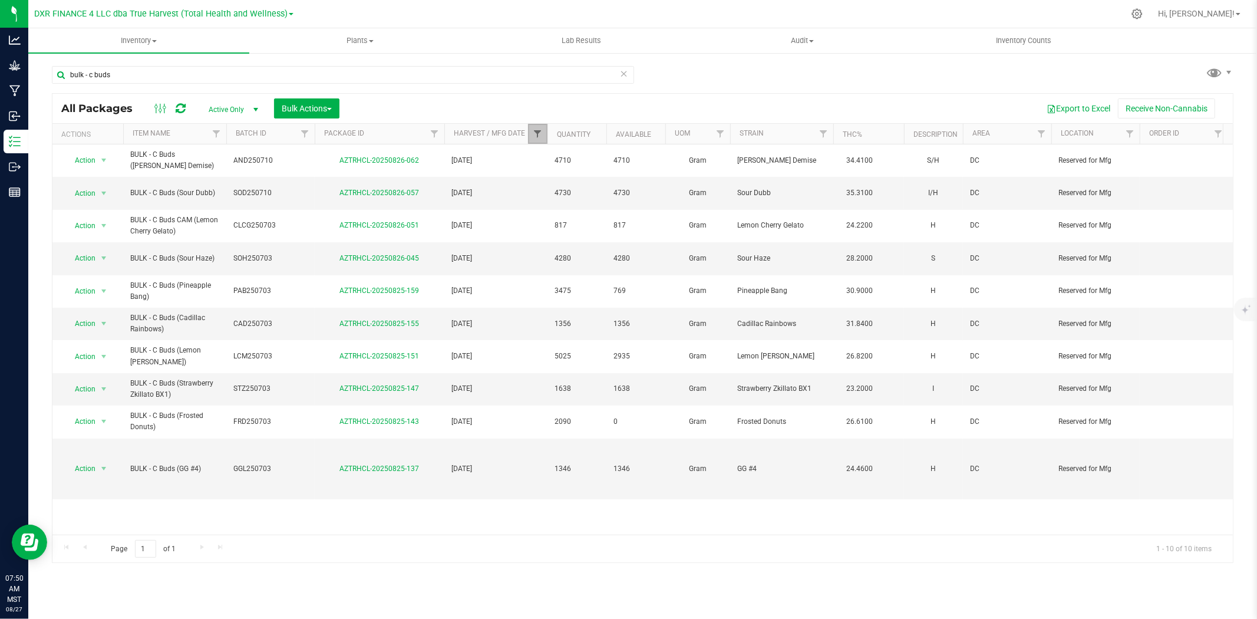
click at [541, 134] on span "Filter" at bounding box center [537, 133] width 9 height 9
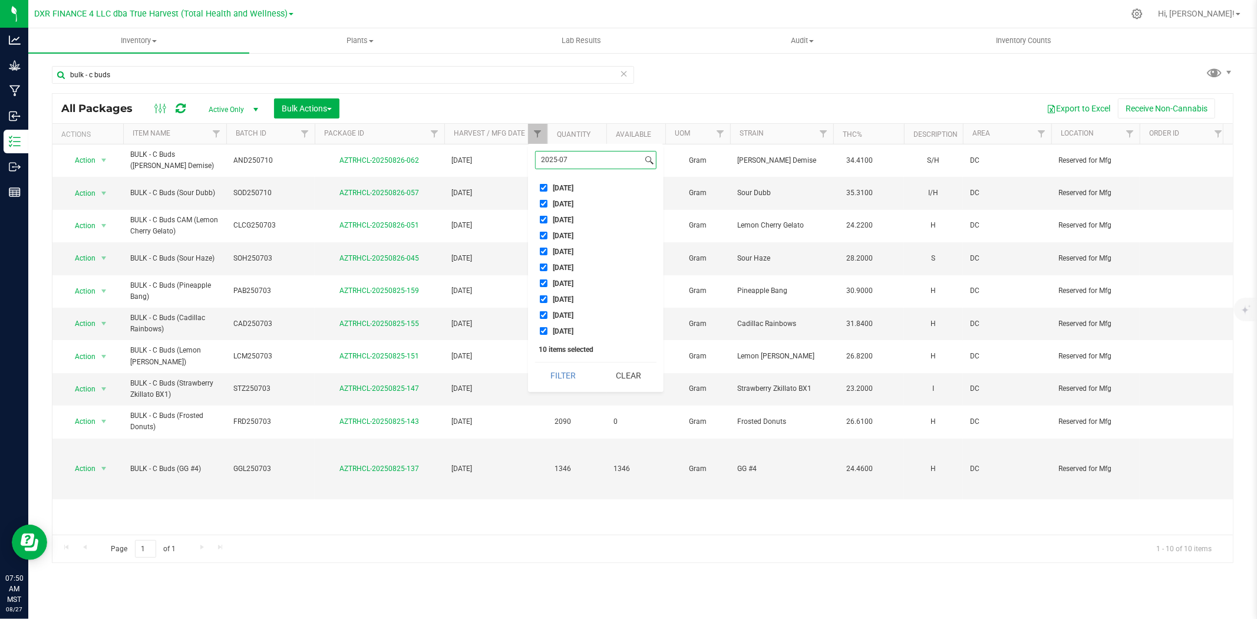
type input "2025-0"
checkbox input "false"
type input "2025-05"
click at [631, 392] on button "Clear" at bounding box center [628, 393] width 57 height 26
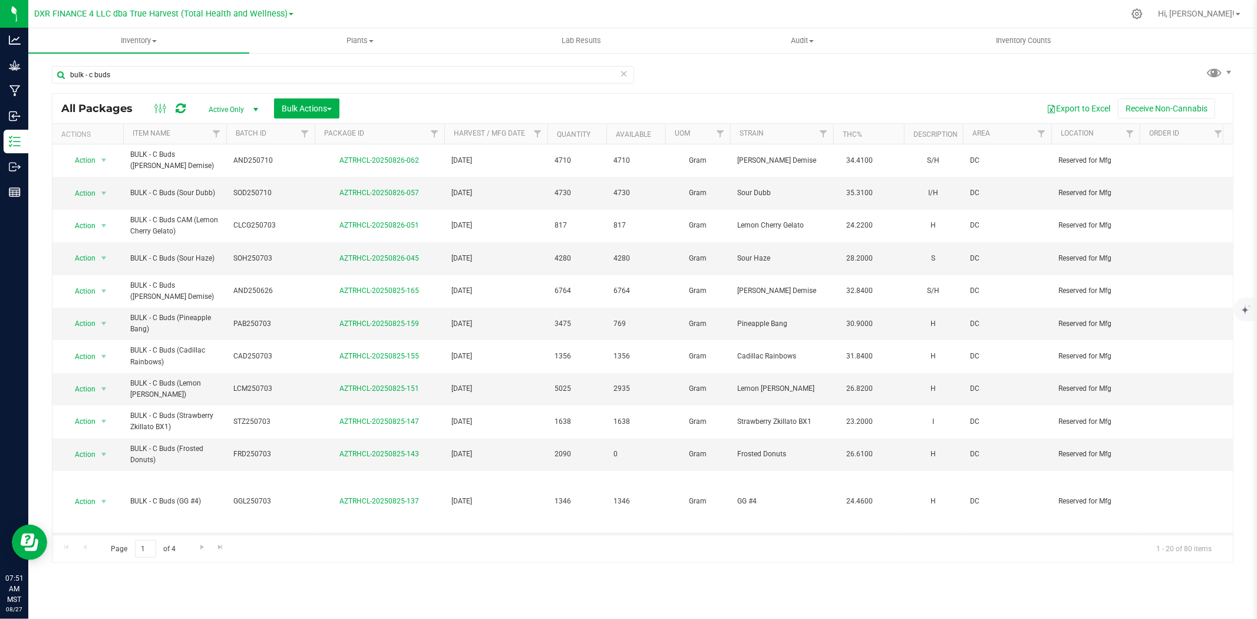
click at [520, 143] on th "Harvest / Mfg Date" at bounding box center [495, 134] width 103 height 21
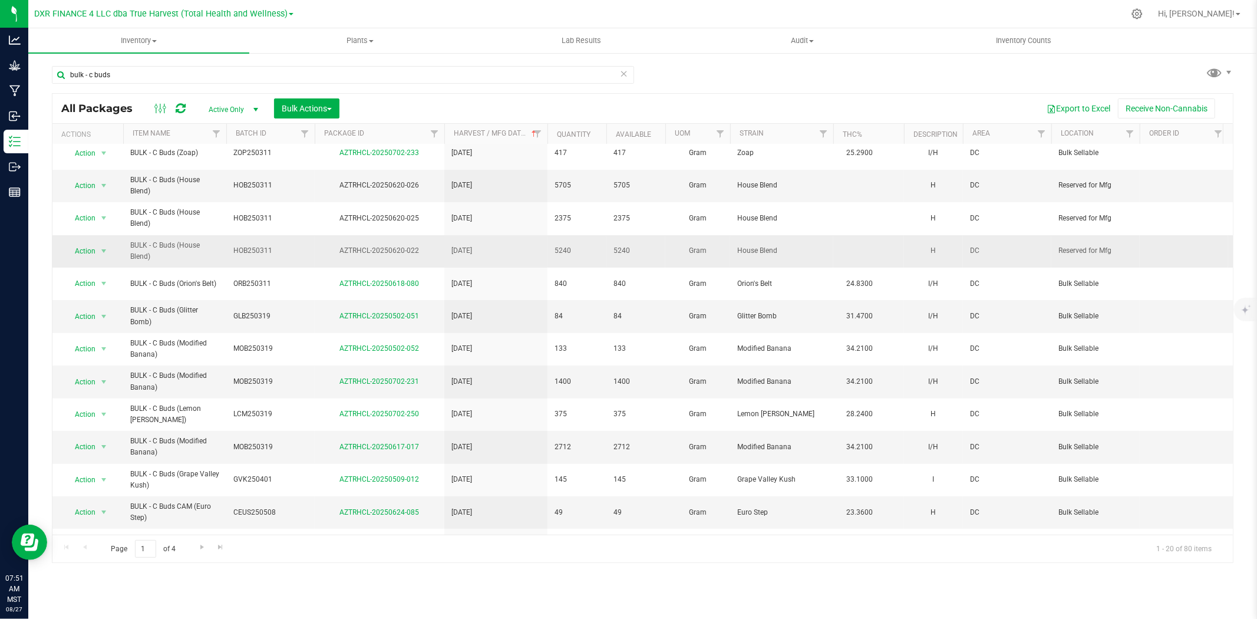
scroll to position [245, 0]
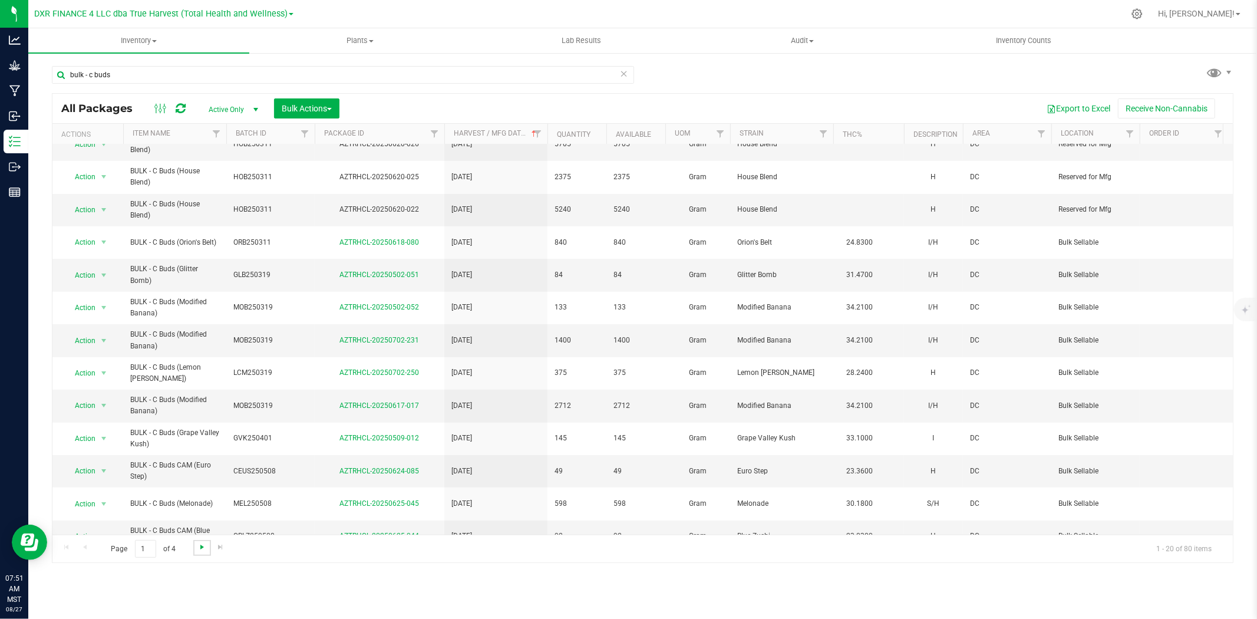
click at [197, 550] on span "Go to the next page" at bounding box center [201, 546] width 9 height 9
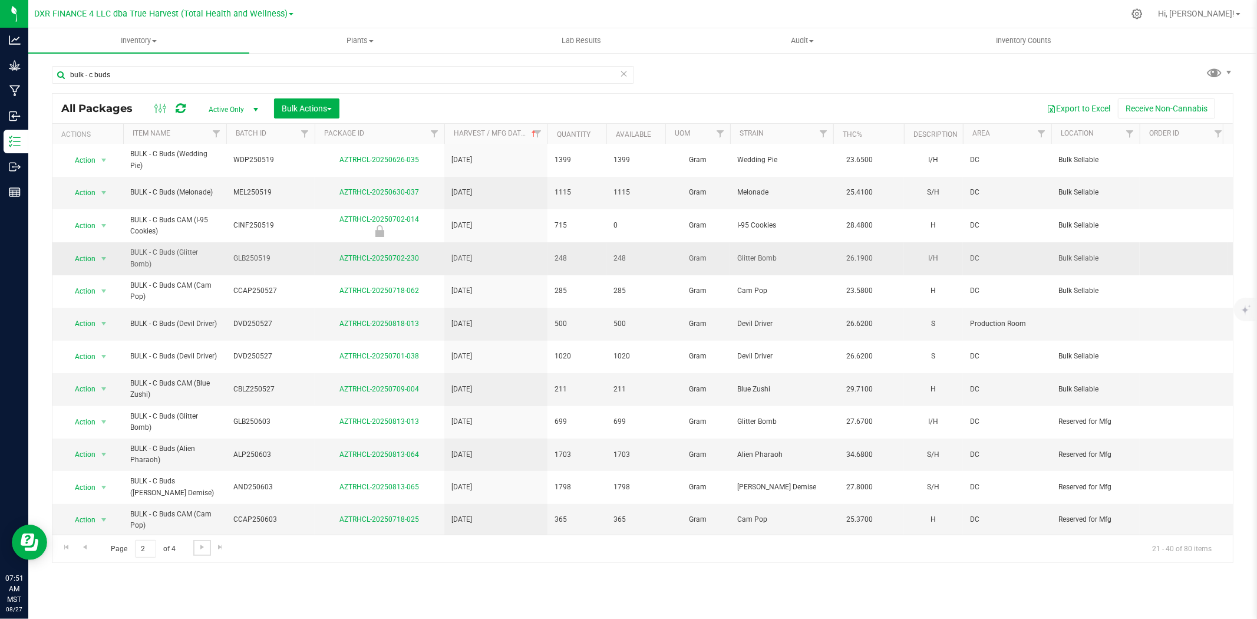
scroll to position [245, 0]
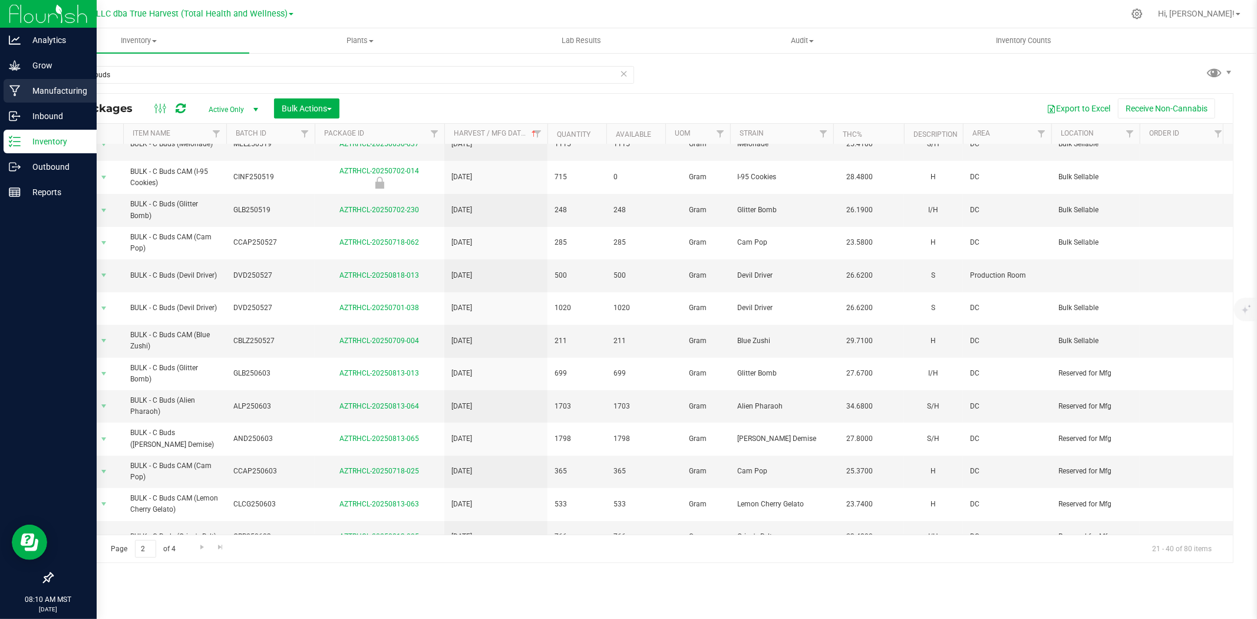
click at [35, 85] on p "Manufacturing" at bounding box center [56, 91] width 71 height 14
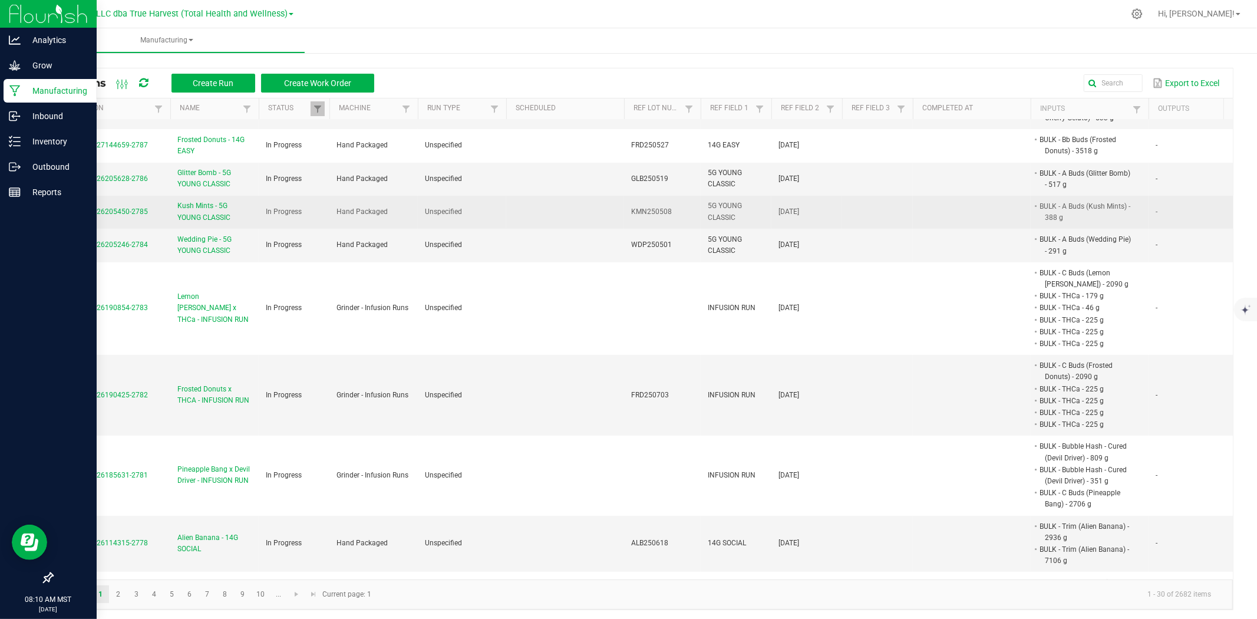
scroll to position [262, 0]
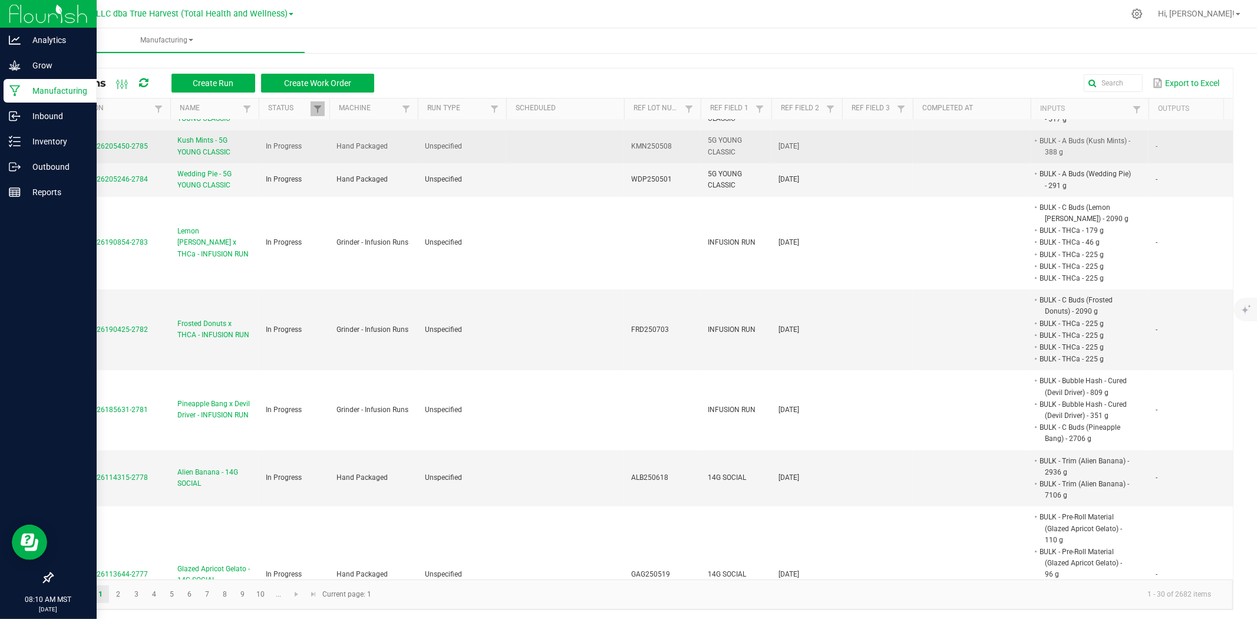
click at [245, 421] on span "Pineapple Bang x Devil Driver - INFUSION RUN" at bounding box center [214, 410] width 74 height 22
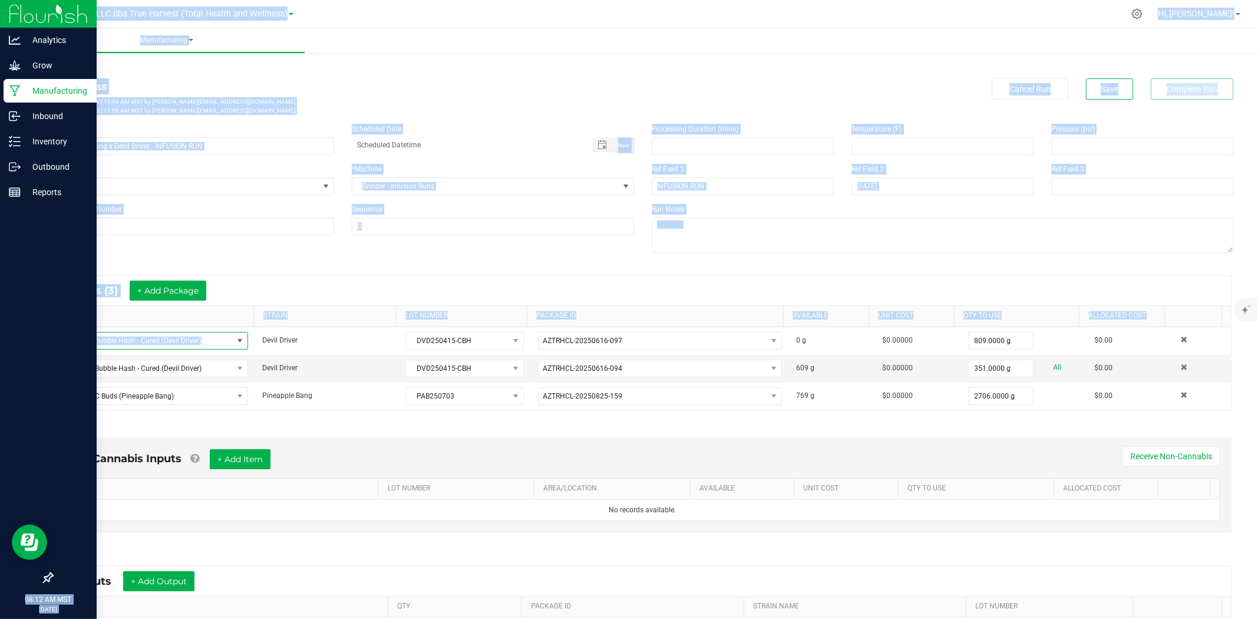
drag, startPoint x: 208, startPoint y: 344, endPoint x: 18, endPoint y: 345, distance: 189.8
click at [18, 345] on div "Analytics Grow Manufacturing Inbound Inventory Outbound Reports 08:12 AM MST 08…" at bounding box center [628, 309] width 1257 height 619
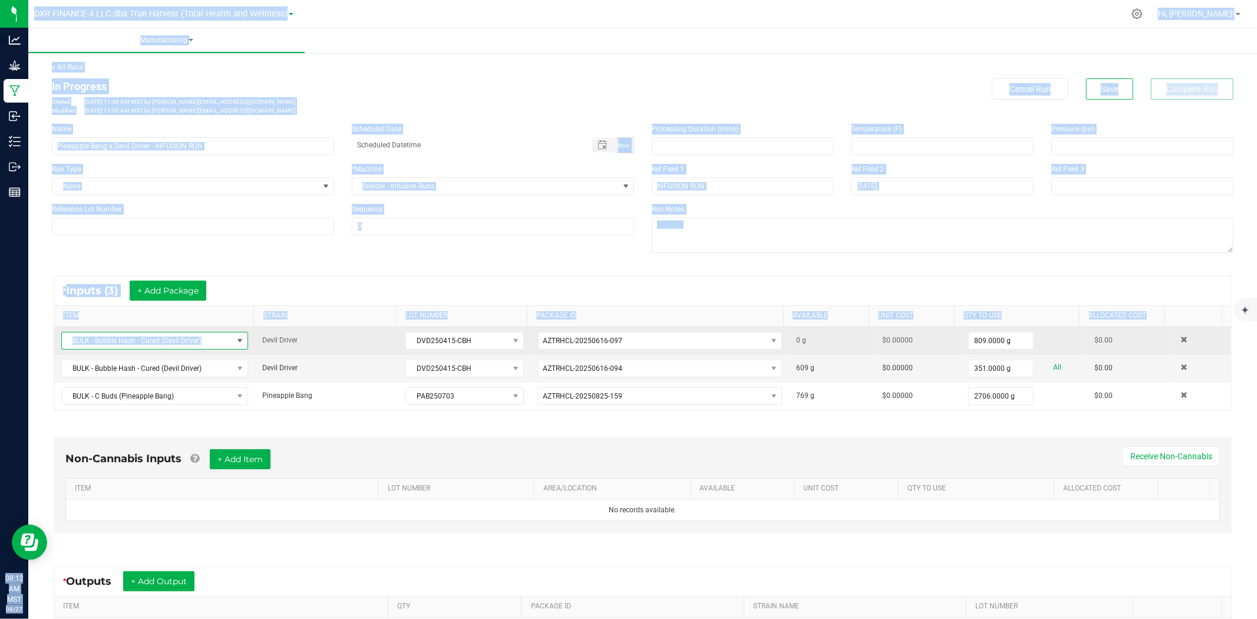
click at [189, 334] on span "BULK - Bubble Hash - Cured (Devil Driver)" at bounding box center [147, 340] width 171 height 17
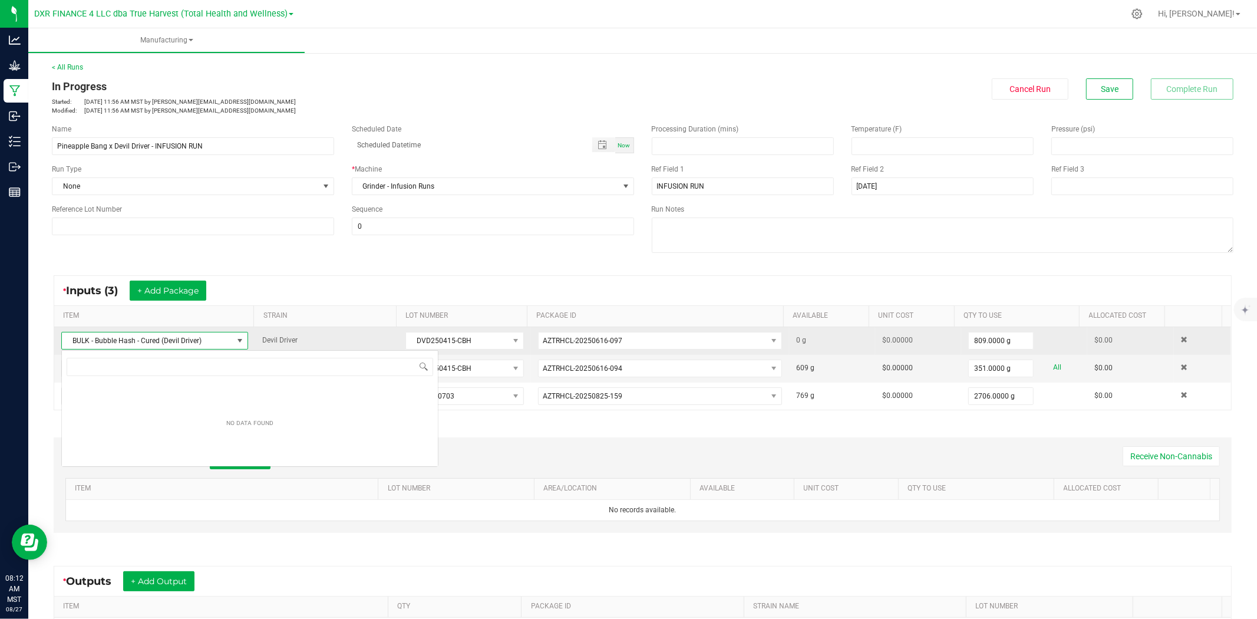
scroll to position [18, 183]
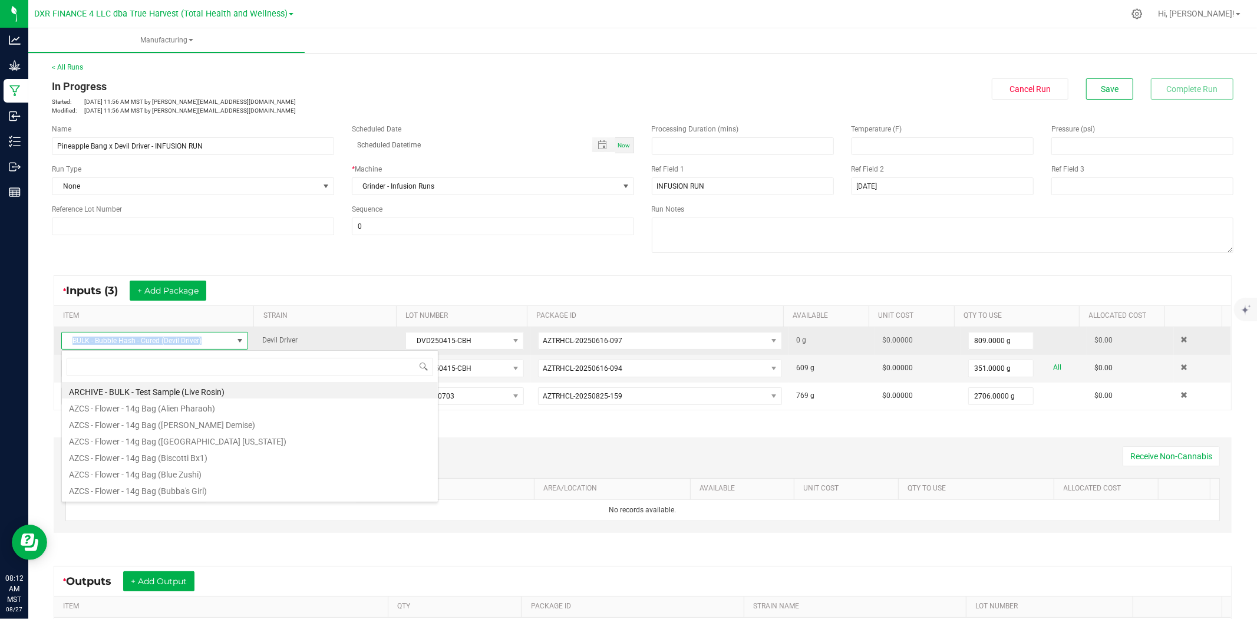
drag, startPoint x: 203, startPoint y: 339, endPoint x: 56, endPoint y: 342, distance: 147.4
click at [56, 342] on td "BULK - Bubble Hash - Cured (Devil Driver)" at bounding box center [154, 341] width 201 height 28
copy span "BULK - Bubble Hash - Cured (Devil Driver)"
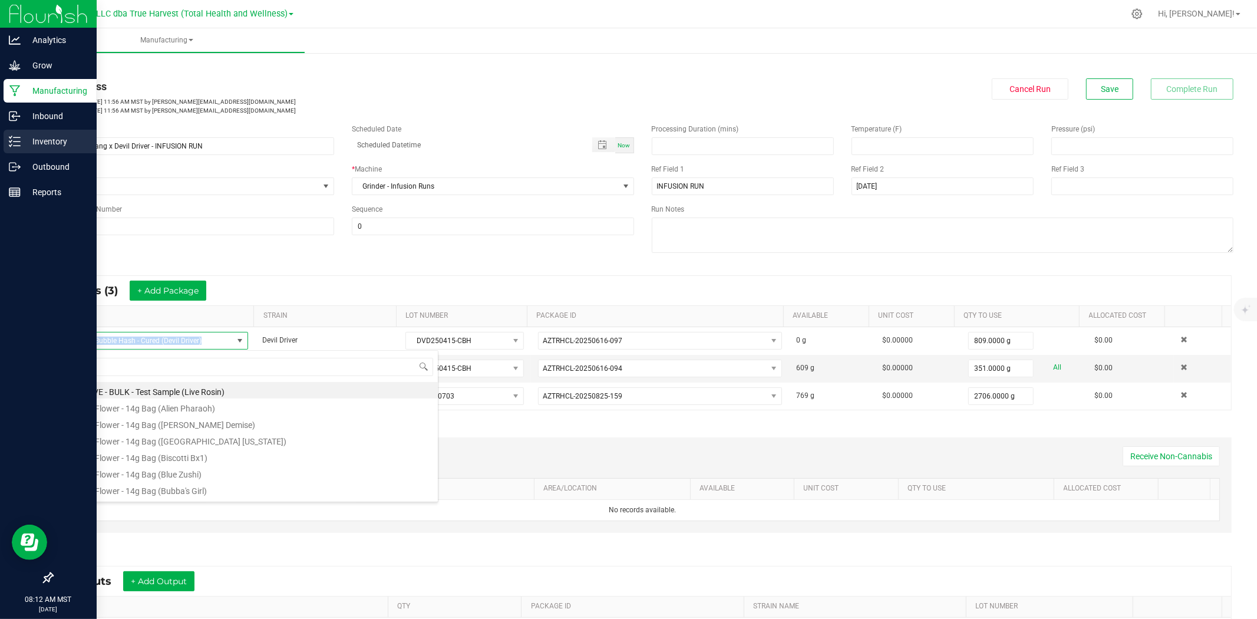
click at [8, 136] on div "Inventory" at bounding box center [50, 142] width 93 height 24
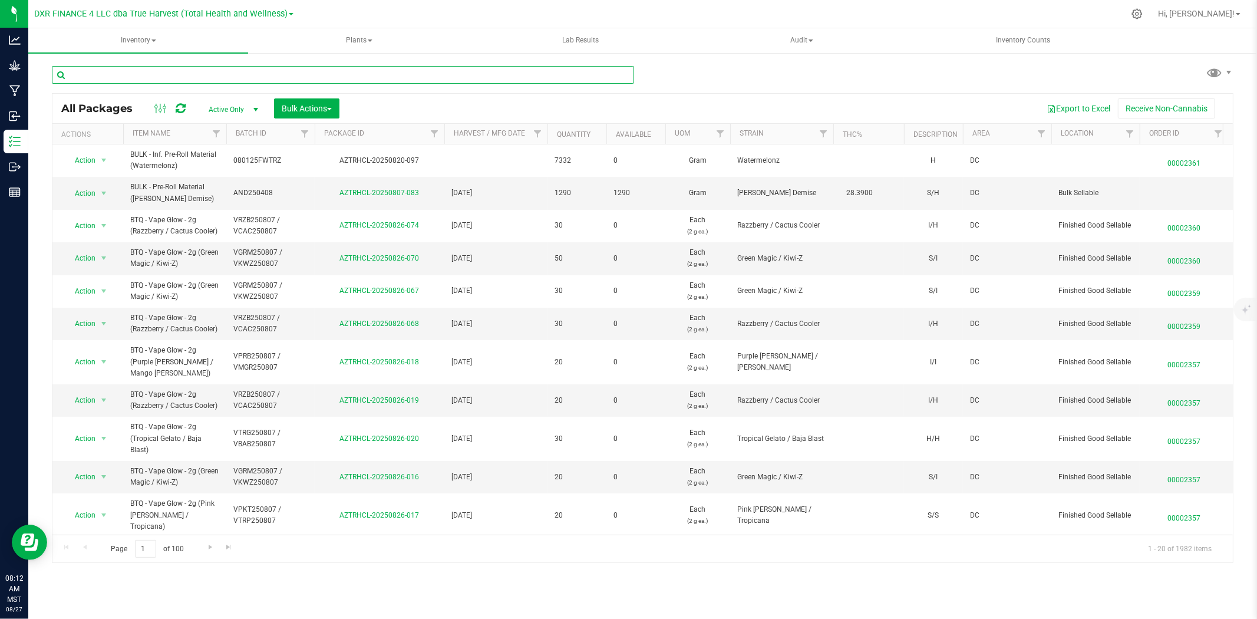
click at [236, 72] on input "text" at bounding box center [343, 75] width 582 height 18
paste input "BULK - Bubble Hash - Cured (Devil Driver)"
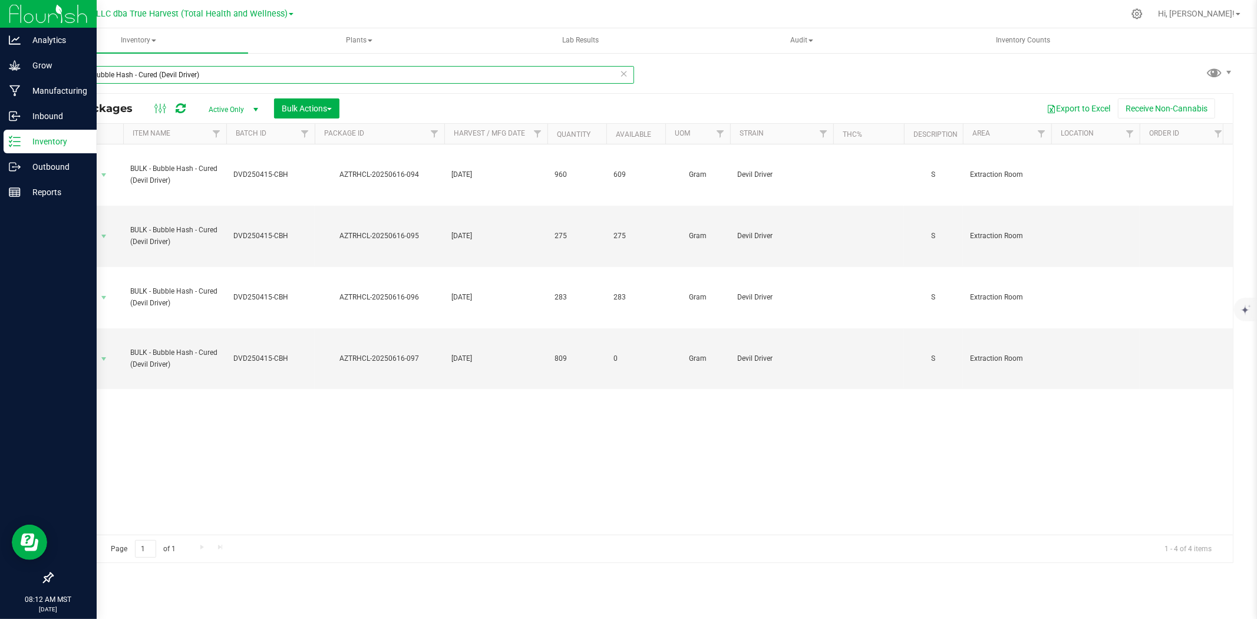
type input "BULK - Bubble Hash - Cured (Devil Driver)"
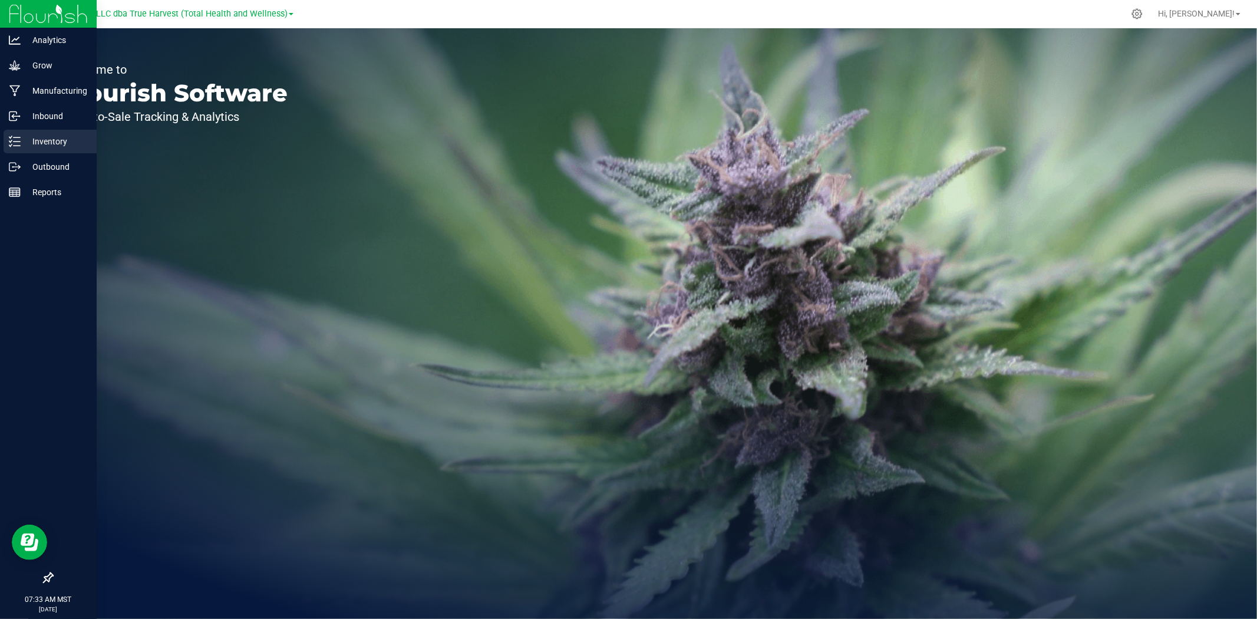
click at [15, 150] on div "Inventory" at bounding box center [50, 142] width 93 height 24
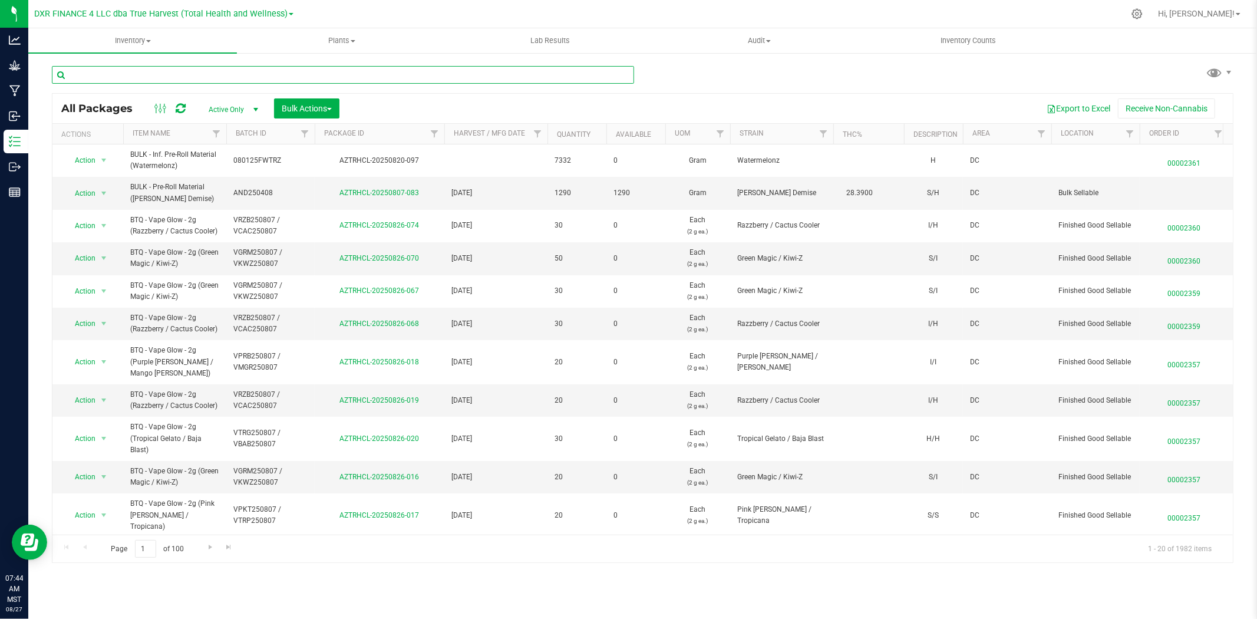
click at [149, 81] on input "text" at bounding box center [343, 75] width 582 height 18
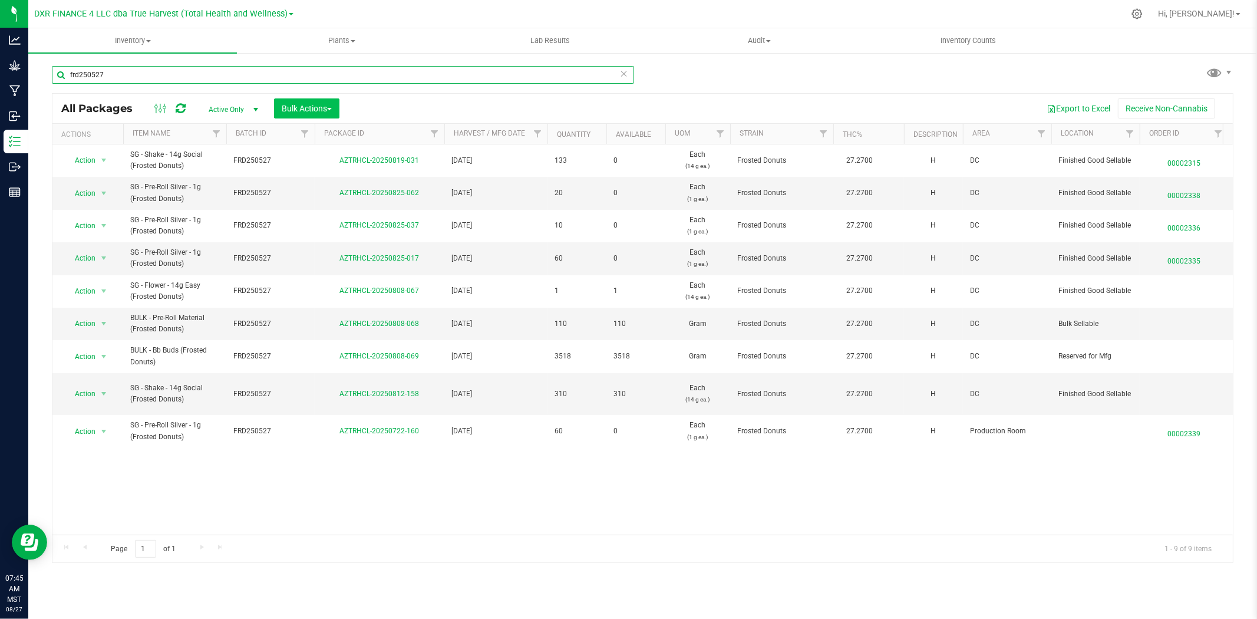
type input "frd250527"
click at [301, 109] on span "Bulk Actions" at bounding box center [307, 108] width 50 height 9
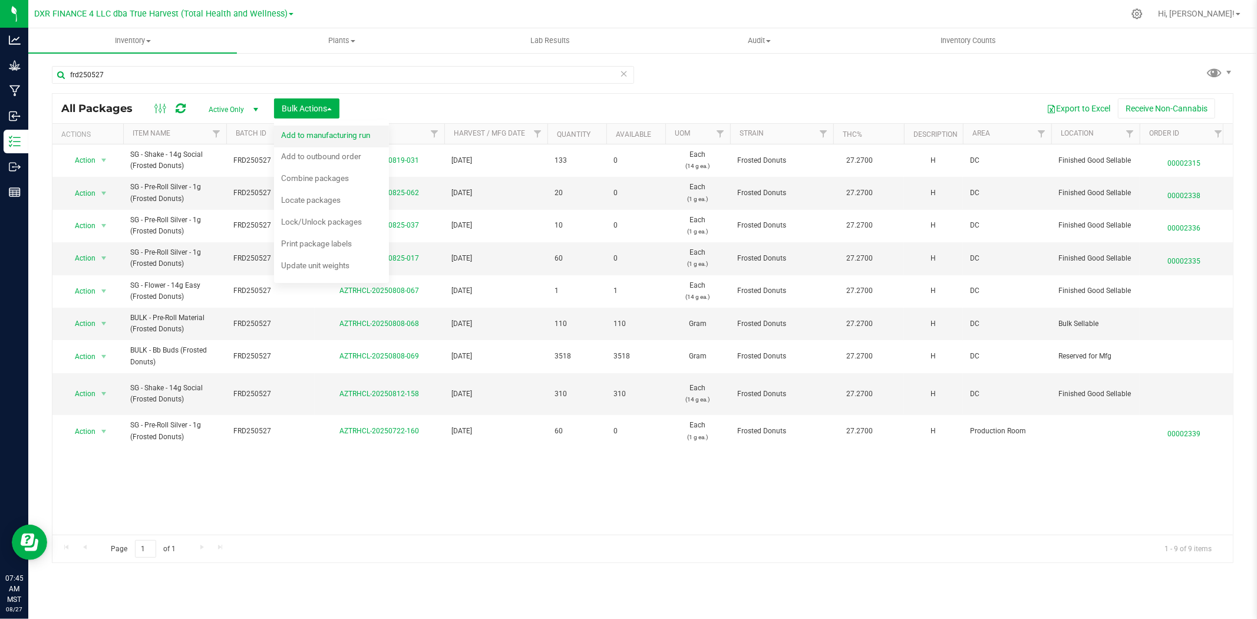
click at [302, 137] on span "Add to manufacturing run" at bounding box center [325, 134] width 89 height 9
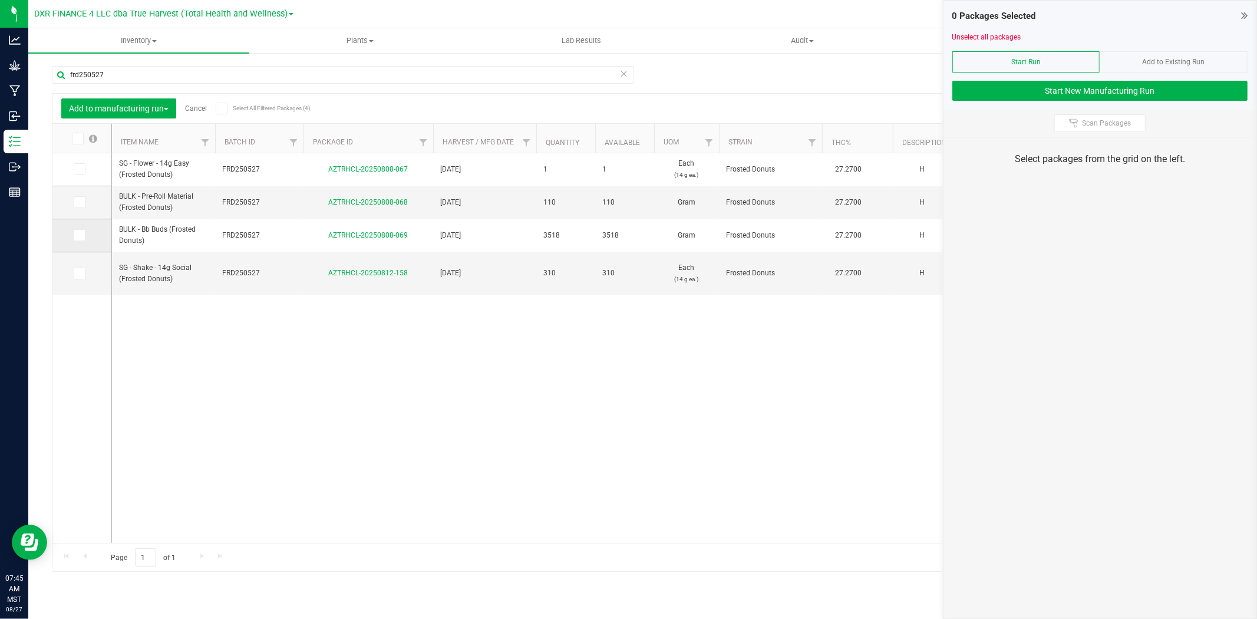
click at [78, 235] on icon at bounding box center [79, 235] width 8 height 0
click at [0, 0] on input "checkbox" at bounding box center [0, 0] width 0 height 0
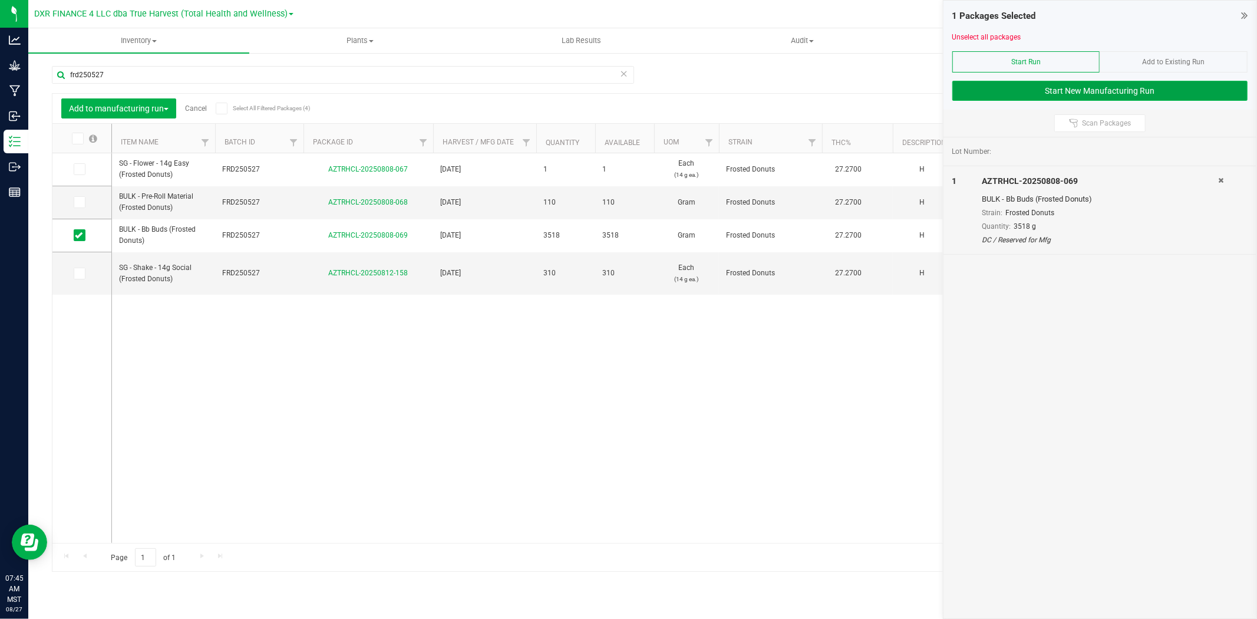
click at [1036, 87] on button "Start New Manufacturing Run" at bounding box center [1100, 91] width 295 height 20
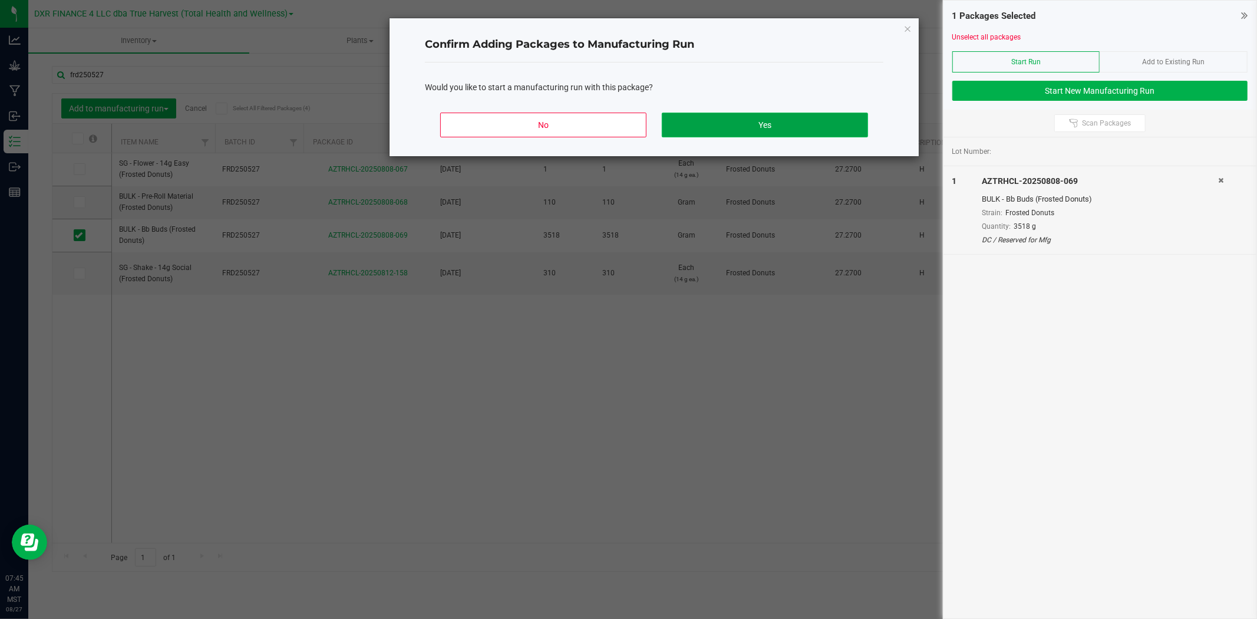
click at [729, 130] on button "Yes" at bounding box center [765, 125] width 206 height 25
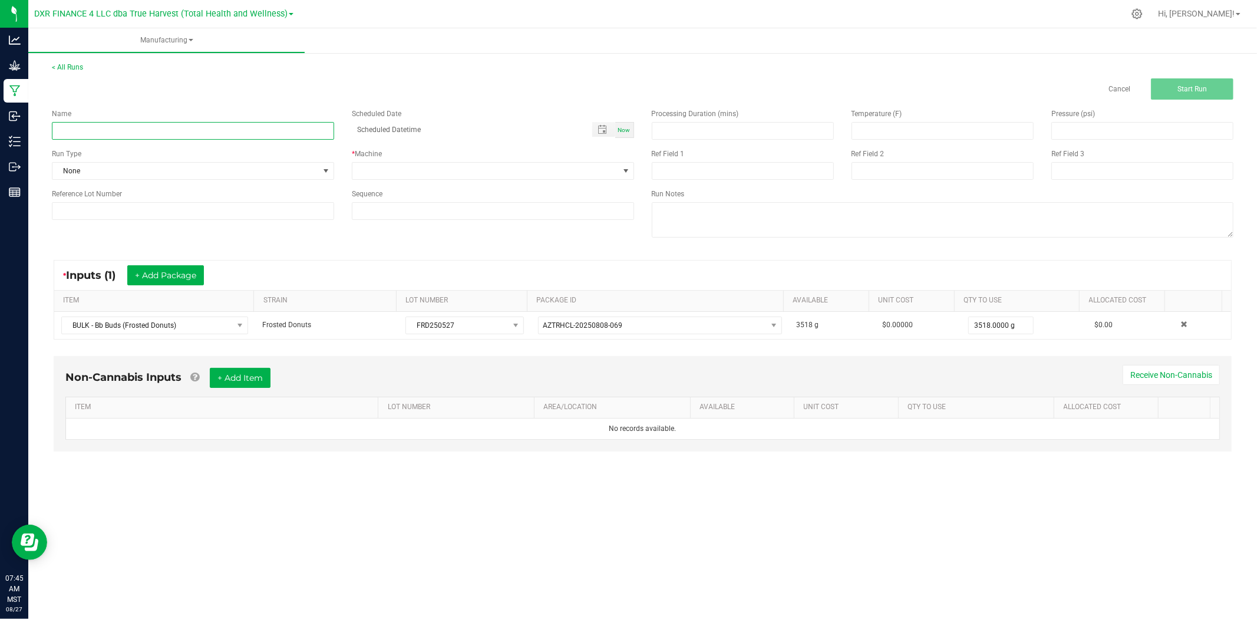
click at [225, 133] on input at bounding box center [193, 131] width 282 height 18
type input "Frosted Donuts - 14G EASY"
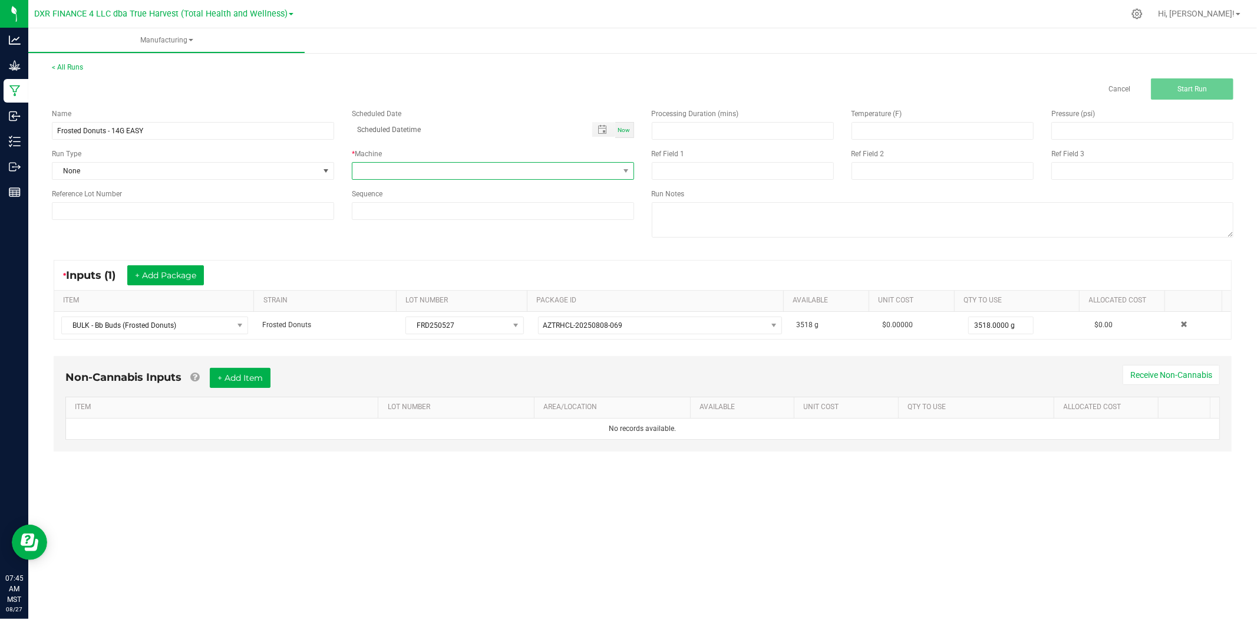
click at [402, 173] on span at bounding box center [486, 171] width 266 height 17
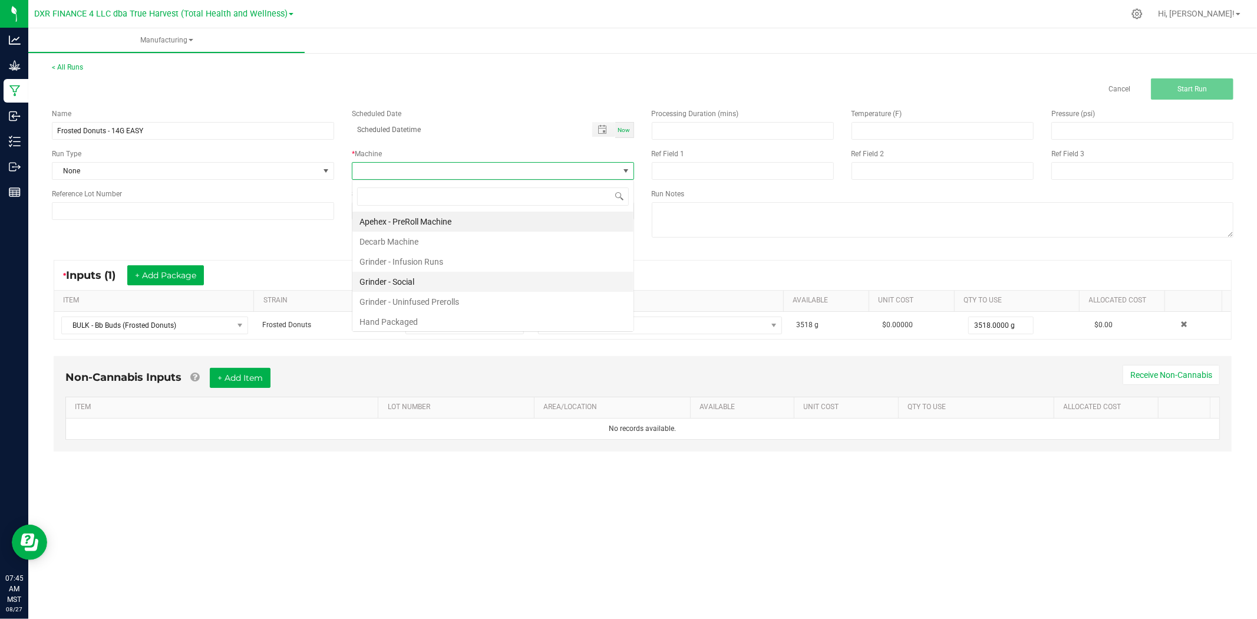
scroll to position [18, 282]
click at [413, 326] on li "Hand Packaged" at bounding box center [493, 322] width 281 height 20
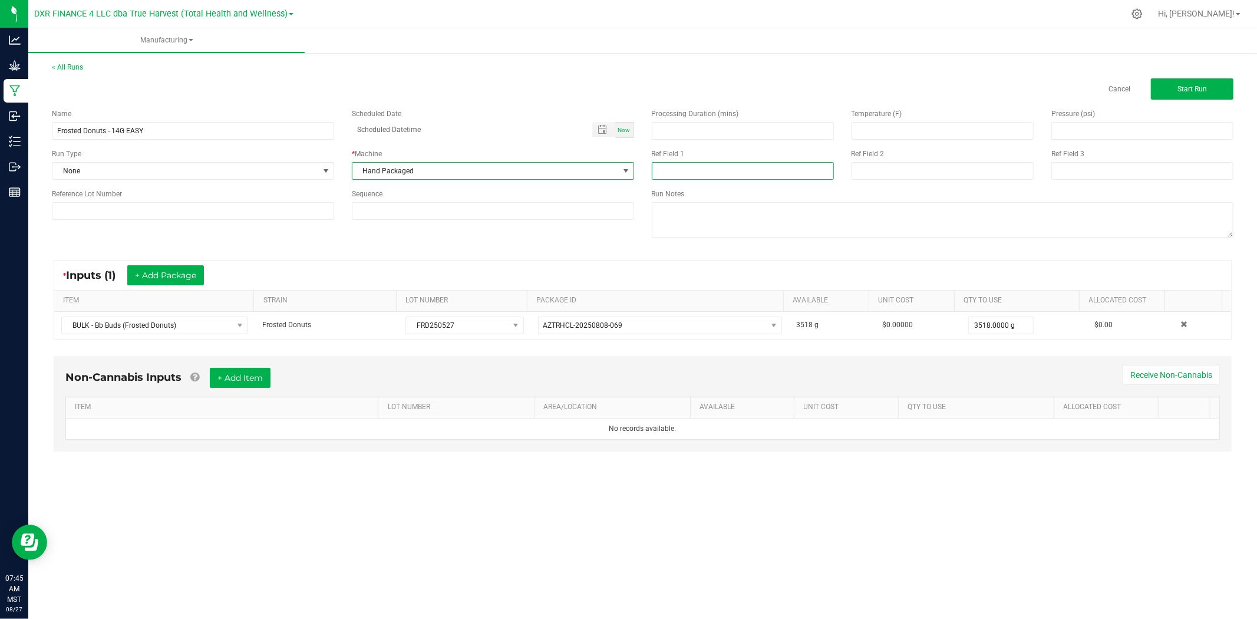
click at [693, 173] on input at bounding box center [743, 171] width 182 height 18
type input "14G EASY"
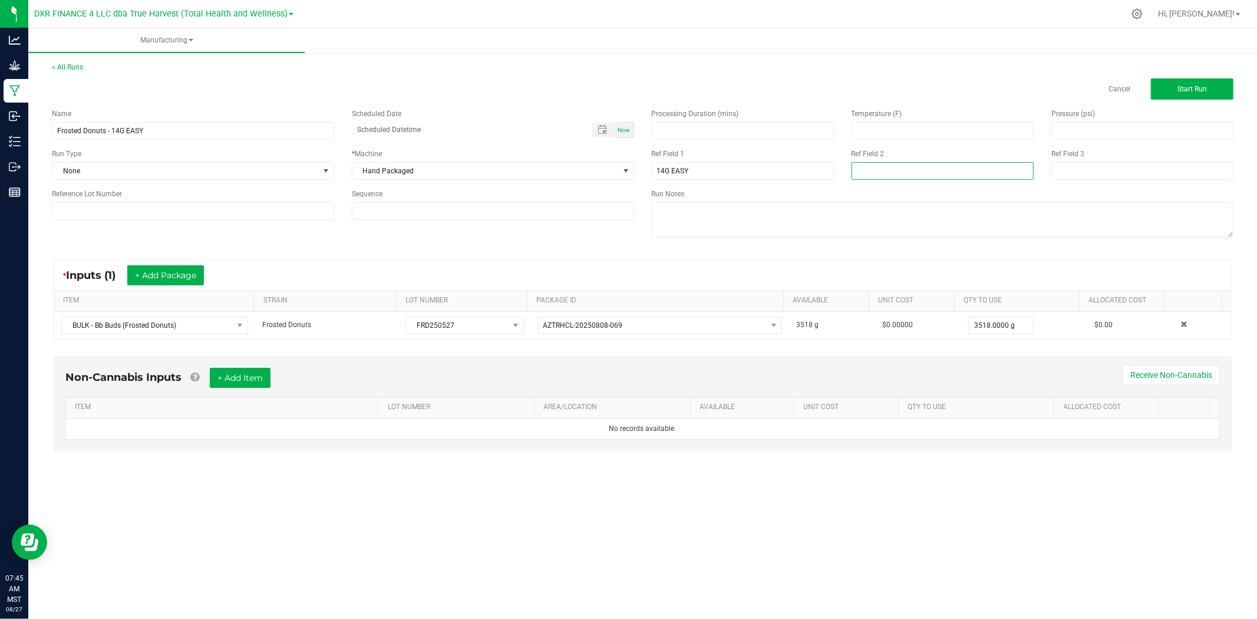
click at [947, 166] on input at bounding box center [943, 171] width 182 height 18
type input "[DATE]"
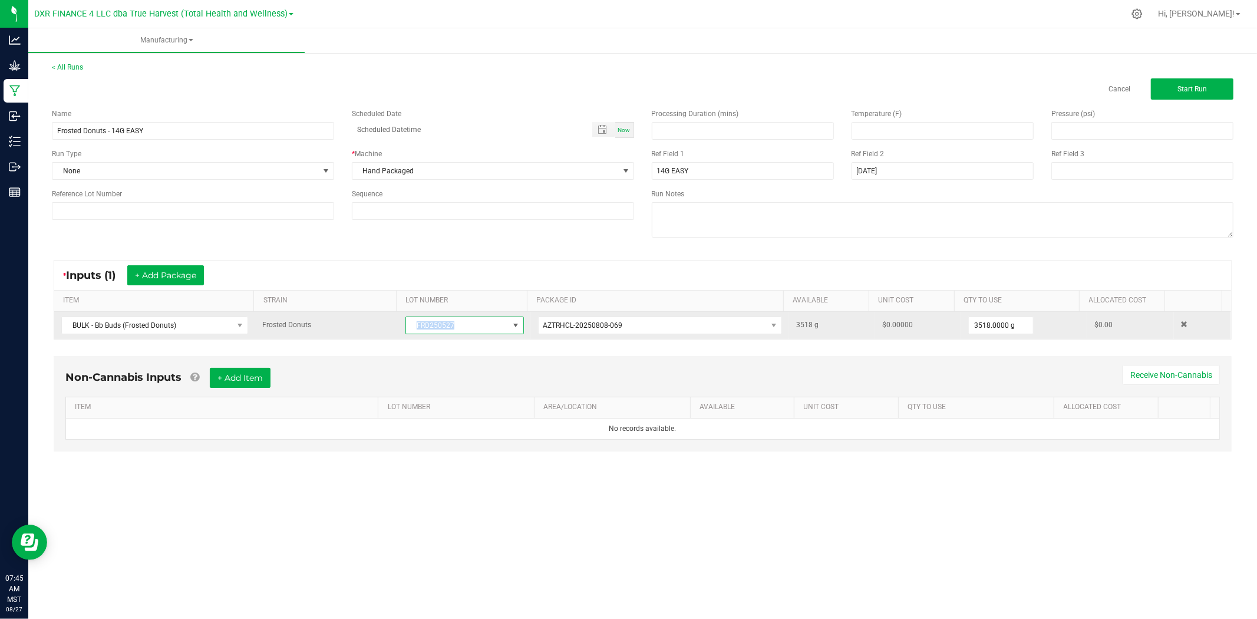
drag, startPoint x: 478, startPoint y: 322, endPoint x: 400, endPoint y: 334, distance: 79.3
click at [400, 334] on td "FRD250527" at bounding box center [465, 325] width 132 height 27
copy span "FRD250527"
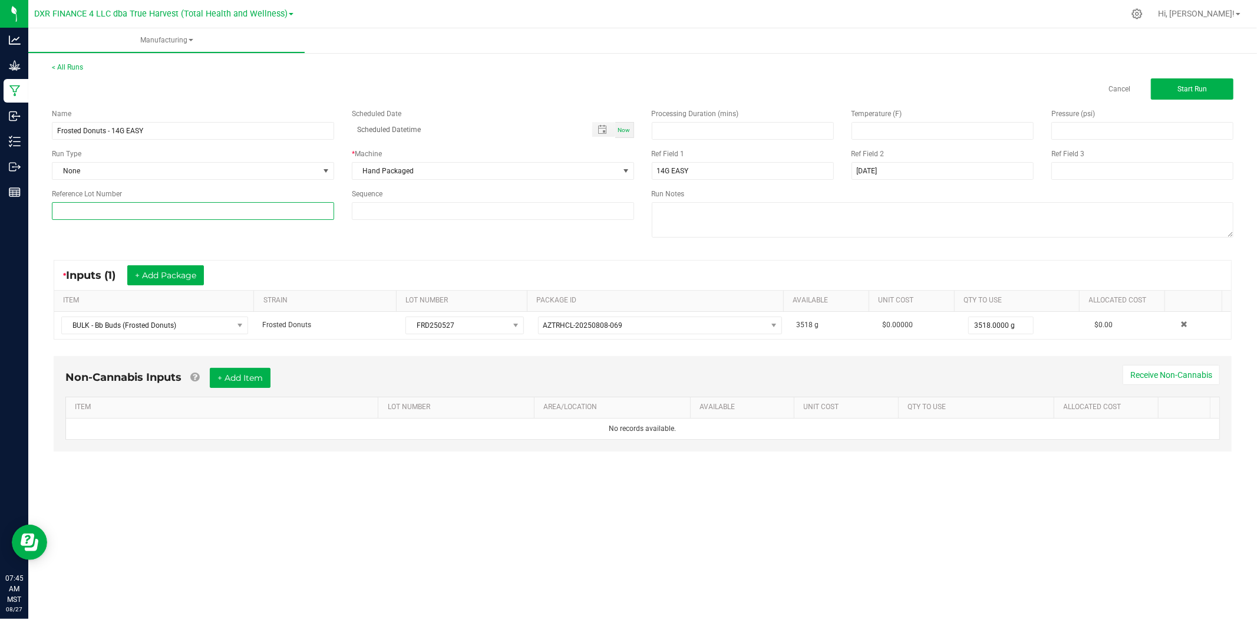
click at [251, 211] on input at bounding box center [193, 211] width 282 height 18
paste input "FRD250527"
type input "FRD250527"
click at [172, 127] on input "Frosted Donuts - 14G EASY" at bounding box center [193, 131] width 282 height 18
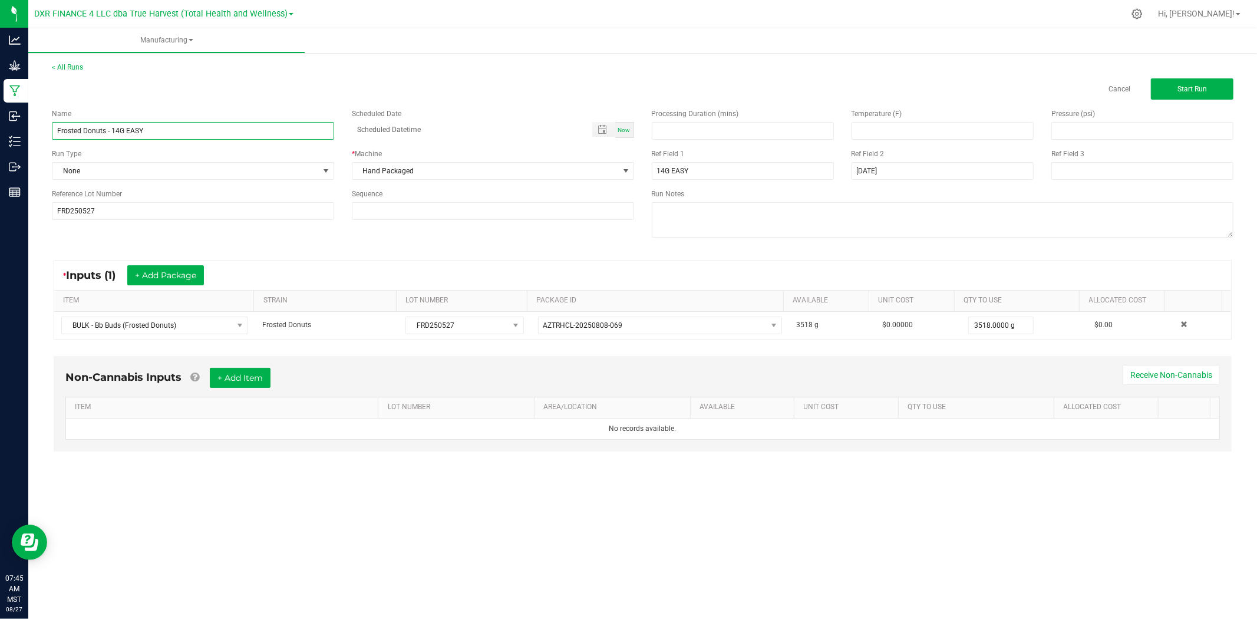
click at [172, 127] on input "Frosted Donuts - 14G EASY" at bounding box center [193, 131] width 282 height 18
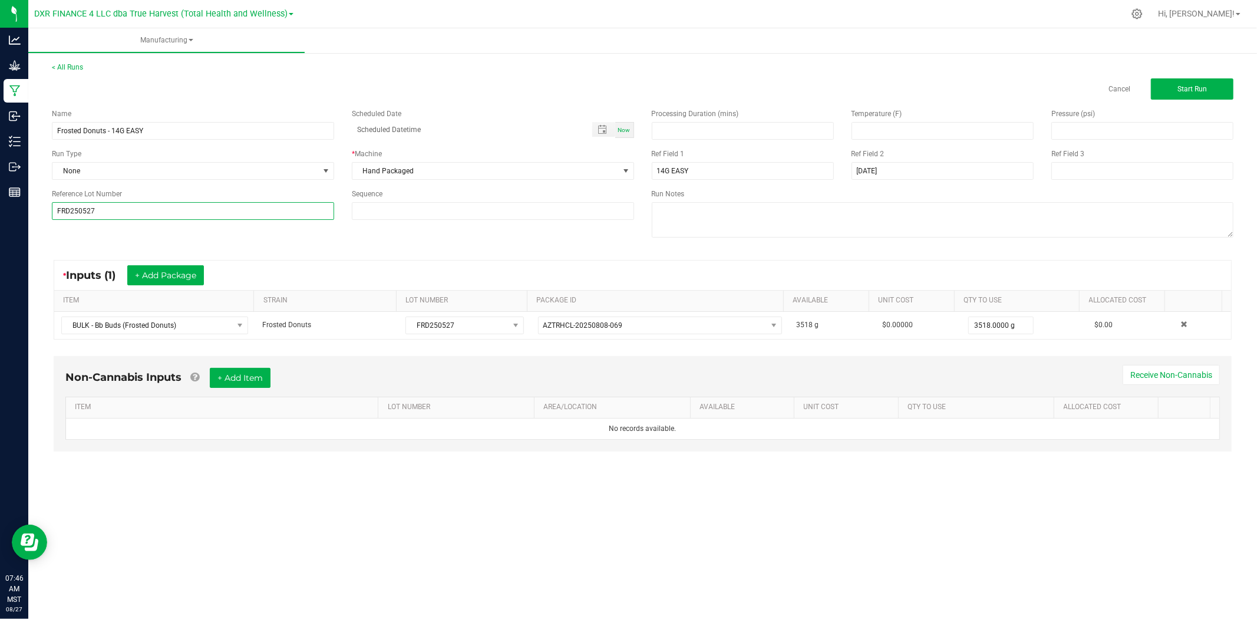
click at [107, 215] on input "FRD250527" at bounding box center [193, 211] width 282 height 18
click at [354, 342] on div "* Inputs (1) + Add Package ITEM STRAIN LOT NUMBER PACKAGE ID AVAILABLE Unit Cos…" at bounding box center [643, 299] width 1200 height 101
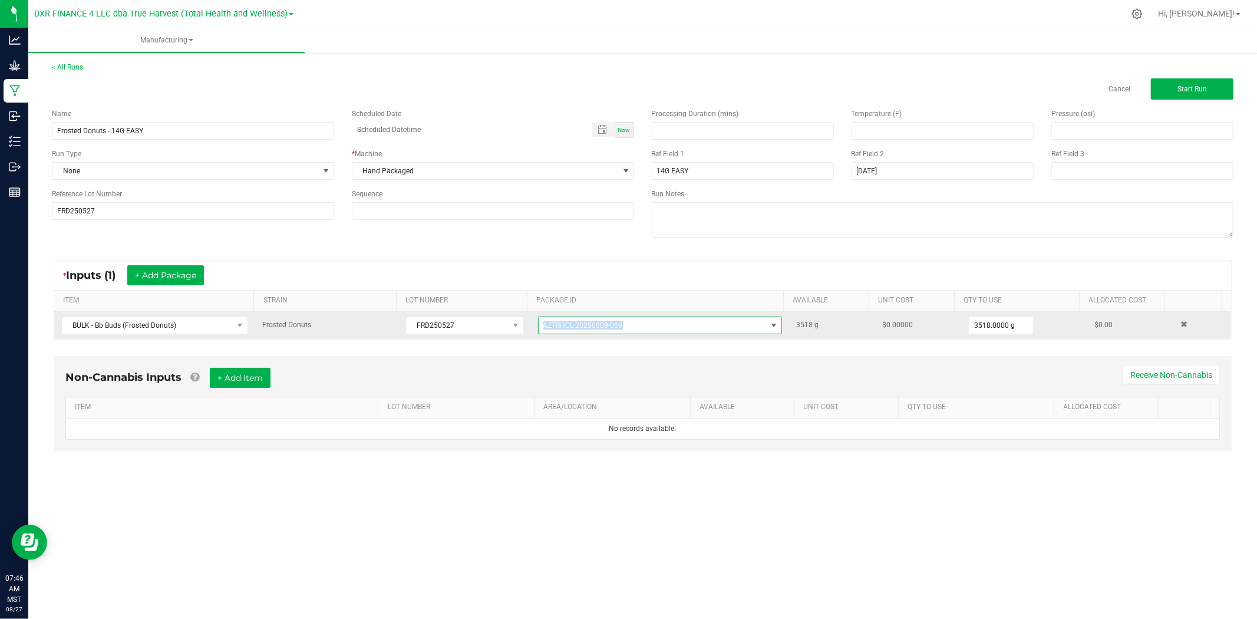
drag, startPoint x: 628, startPoint y: 325, endPoint x: 532, endPoint y: 333, distance: 96.4
click at [532, 333] on td "AZTRHCL-20250808-069" at bounding box center [660, 325] width 258 height 27
copy span "AZTRHCL-20250808-069"
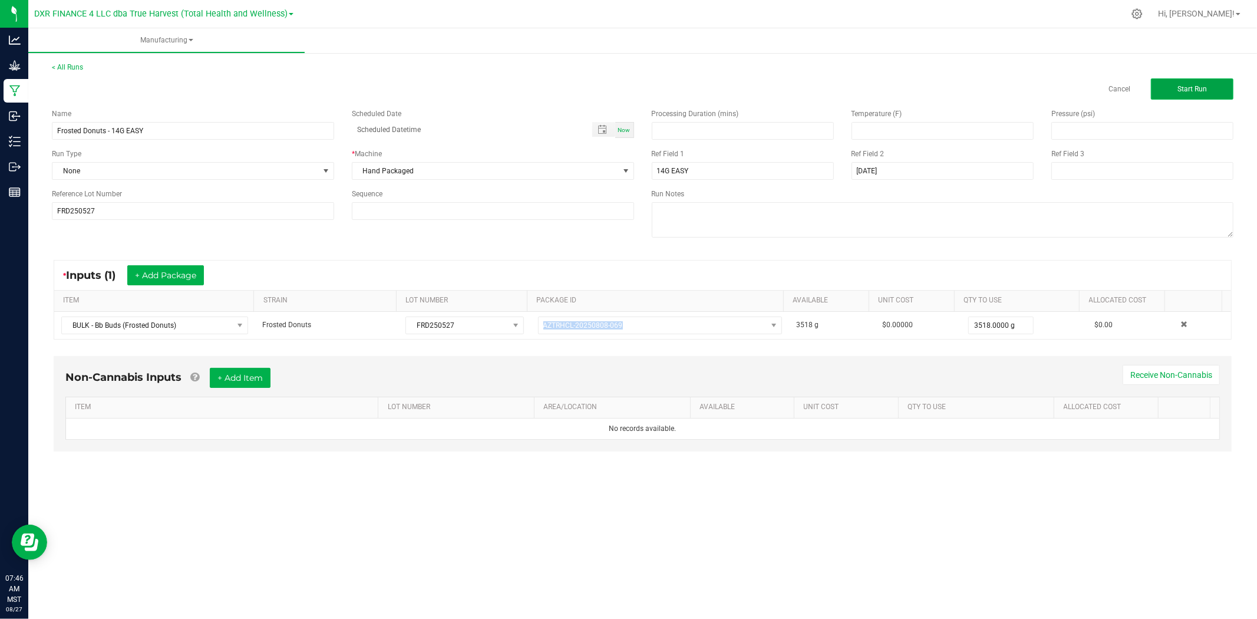
click at [1160, 91] on button "Start Run" at bounding box center [1192, 88] width 83 height 21
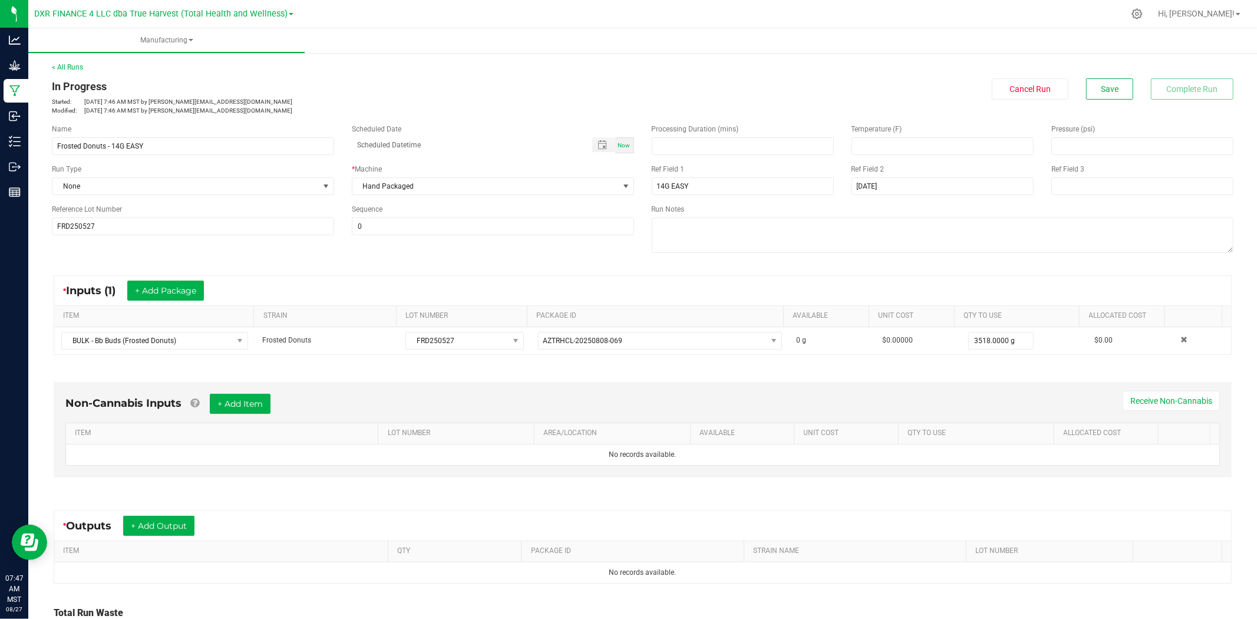
click at [54, 61] on div "< All Runs In Progress Started: [DATE] 7:46 AM MST by [EMAIL_ADDRESS][DOMAIN_NA…" at bounding box center [642, 384] width 1229 height 668
click at [60, 65] on link "< All Runs" at bounding box center [67, 67] width 31 height 8
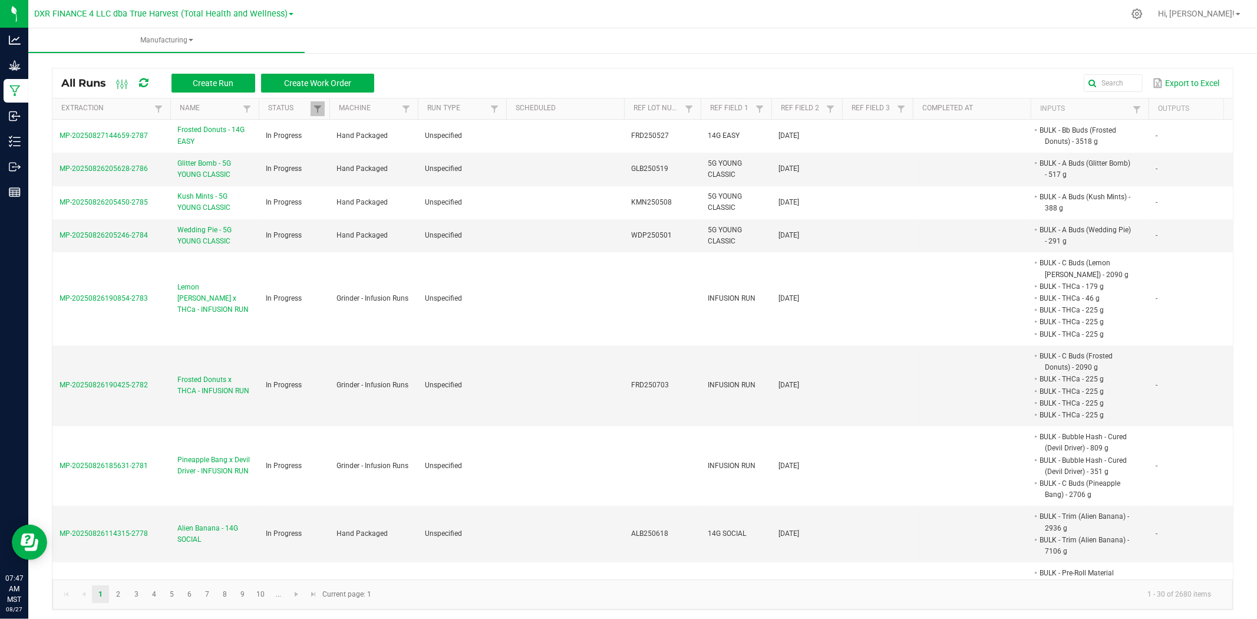
drag, startPoint x: 151, startPoint y: 131, endPoint x: 48, endPoint y: 149, distance: 104.1
click at [48, 149] on div "All Runs Create Run Create Work Order Export to Excel Extraction Name Status Ma…" at bounding box center [642, 336] width 1229 height 572
copy table "MP-20250827144659-2787"
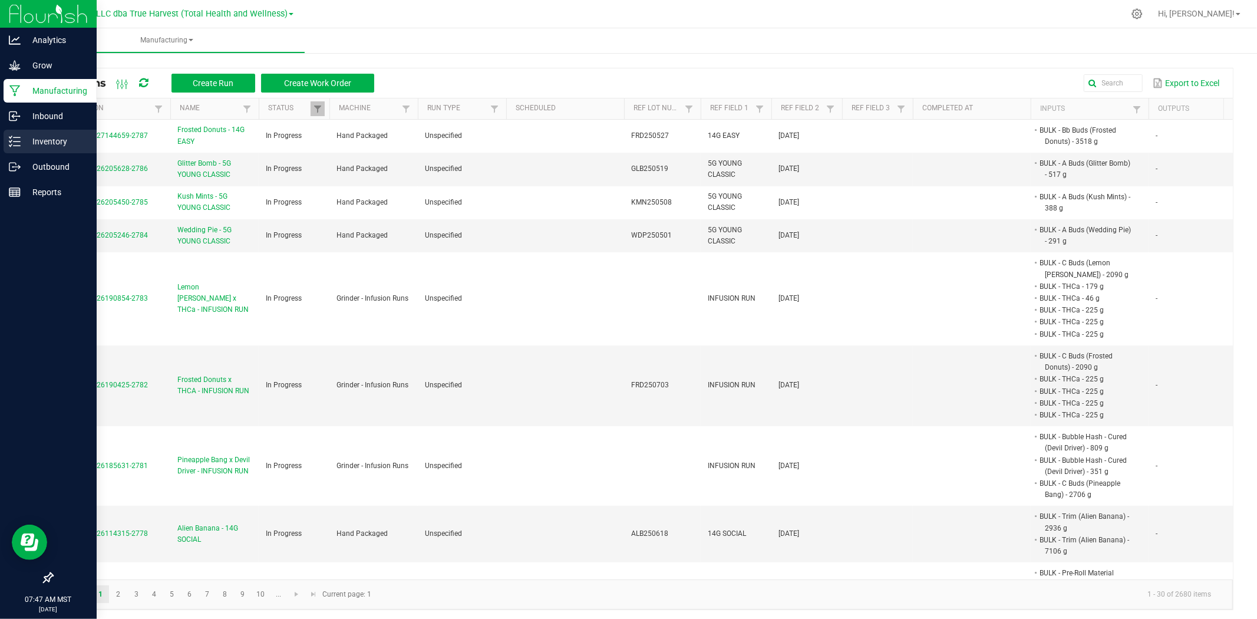
click at [22, 146] on p "Inventory" at bounding box center [56, 141] width 71 height 14
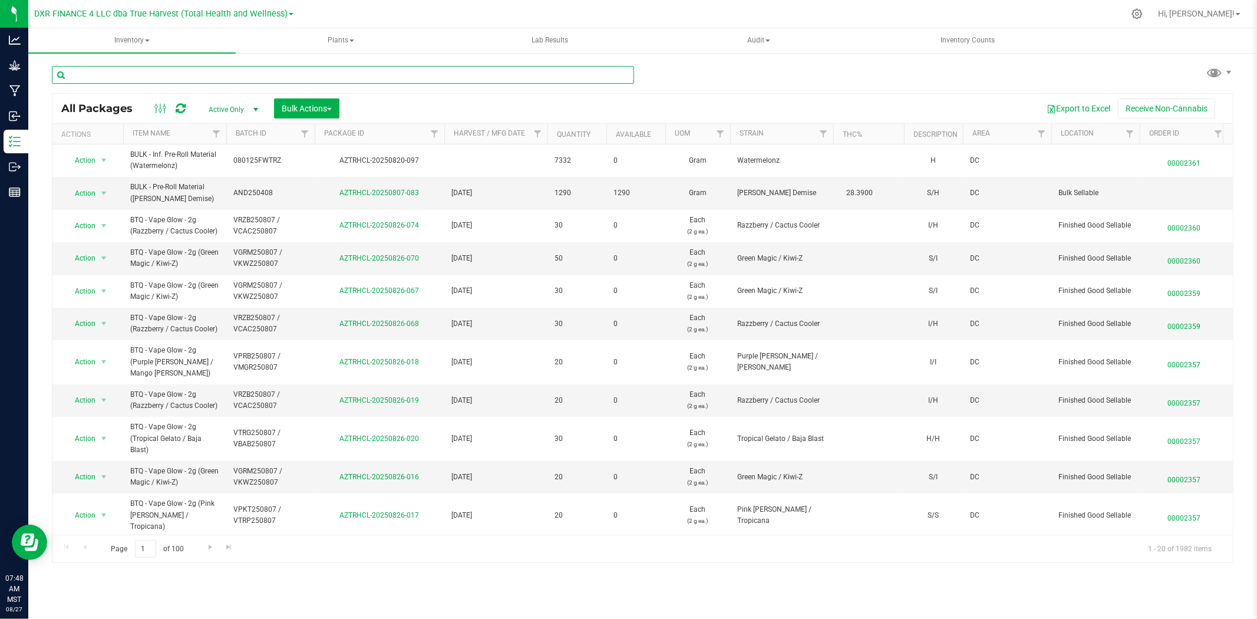
click at [143, 73] on input "text" at bounding box center [343, 75] width 582 height 18
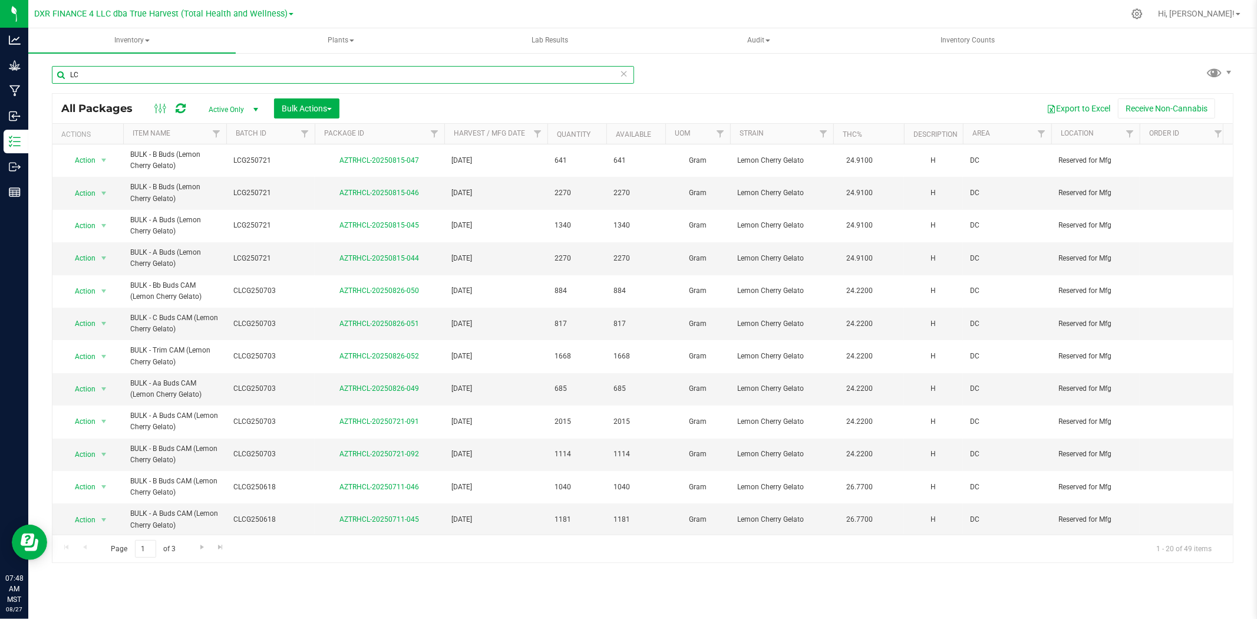
type input "L"
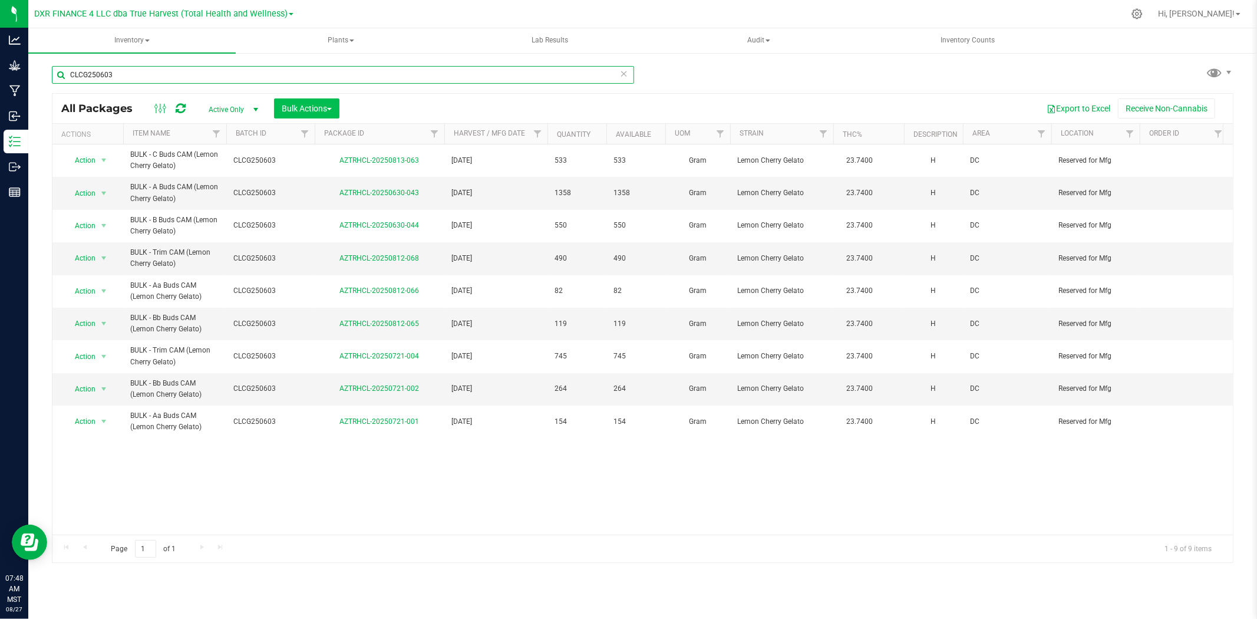
type input "CLCG250603"
click at [309, 105] on span "Bulk Actions" at bounding box center [307, 108] width 50 height 9
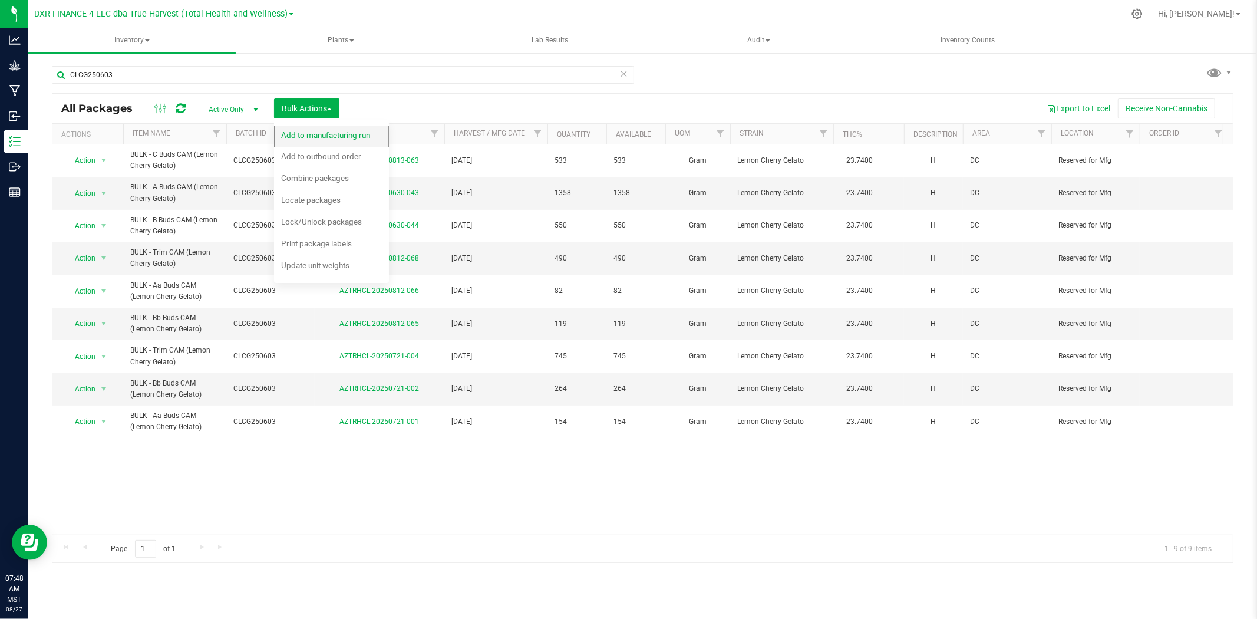
click at [309, 134] on span "Add to manufacturing run" at bounding box center [325, 134] width 89 height 9
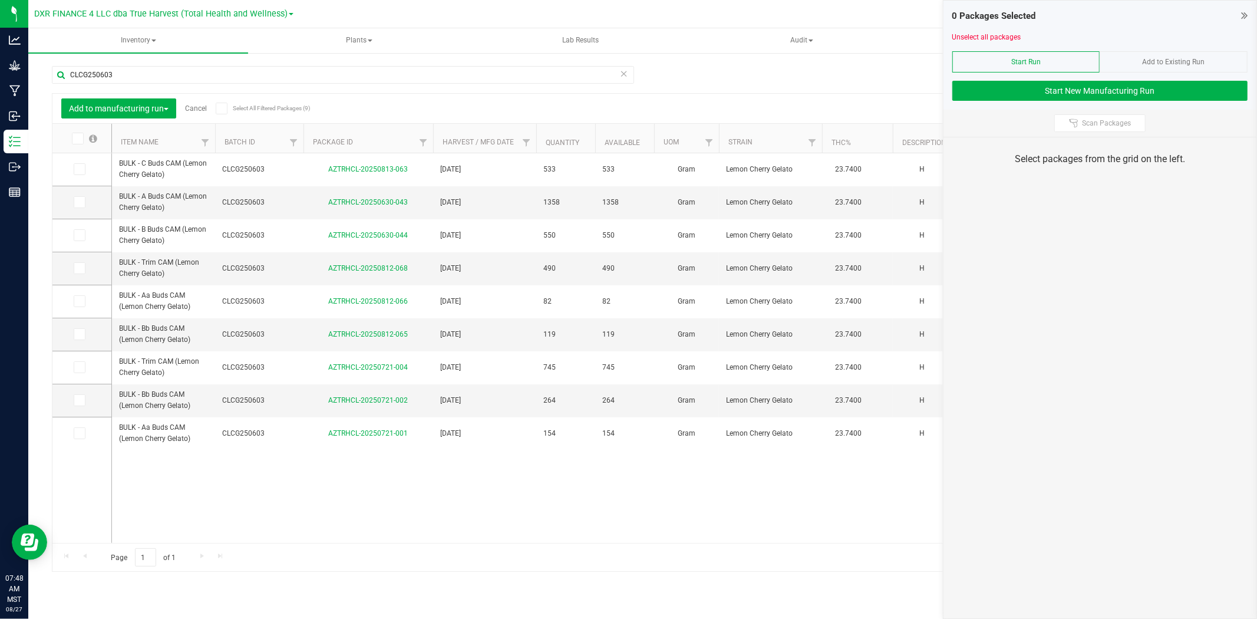
click at [169, 146] on th "Item Name" at bounding box center [163, 138] width 103 height 29
click at [81, 268] on icon at bounding box center [79, 268] width 8 height 0
click at [0, 0] on input "checkbox" at bounding box center [0, 0] width 0 height 0
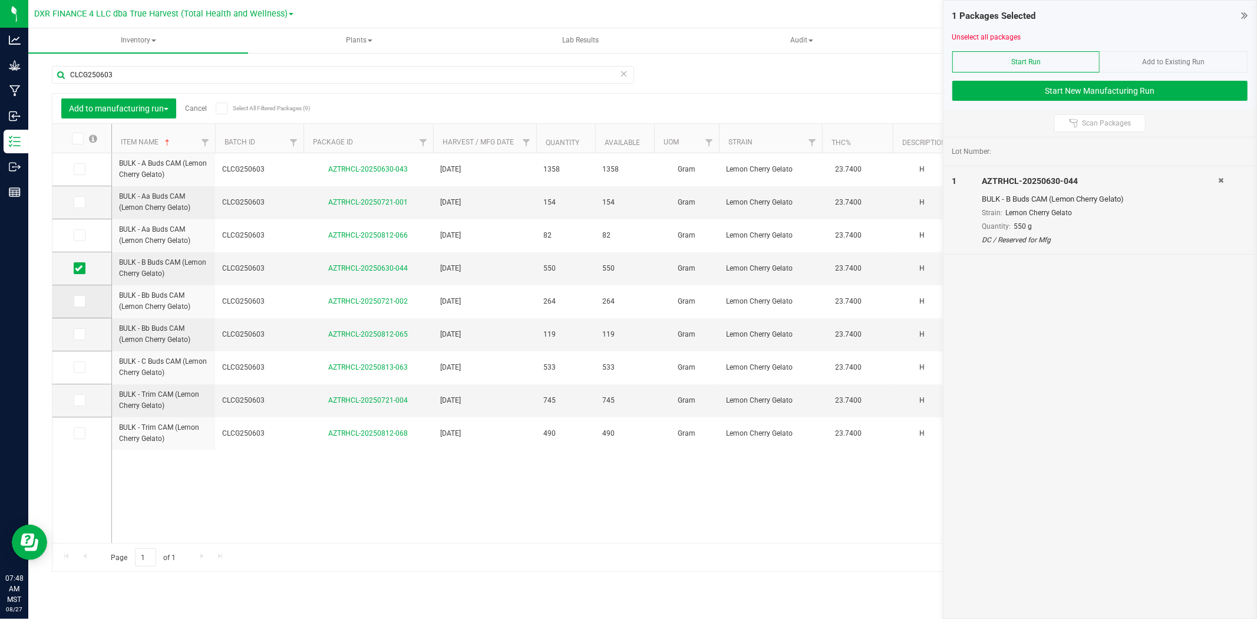
click at [81, 295] on span at bounding box center [80, 301] width 12 height 12
click at [0, 0] on input "checkbox" at bounding box center [0, 0] width 0 height 0
click at [74, 335] on span at bounding box center [80, 334] width 12 height 12
click at [0, 0] on input "checkbox" at bounding box center [0, 0] width 0 height 0
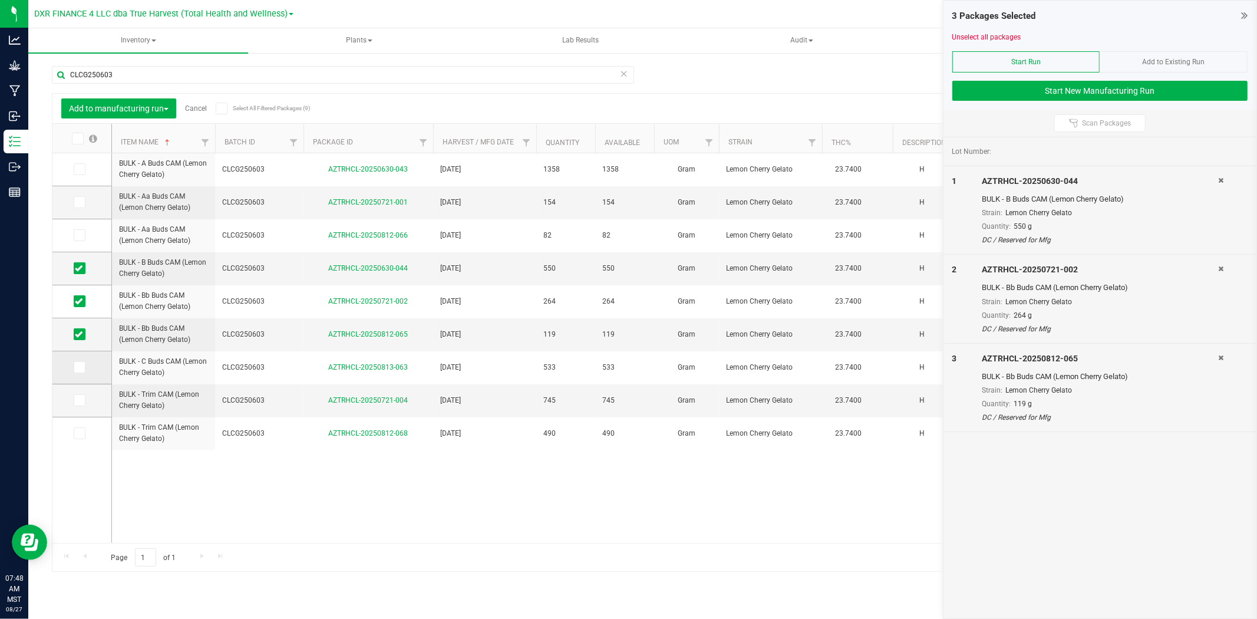
click at [81, 367] on icon at bounding box center [79, 367] width 8 height 0
click at [0, 0] on input "checkbox" at bounding box center [0, 0] width 0 height 0
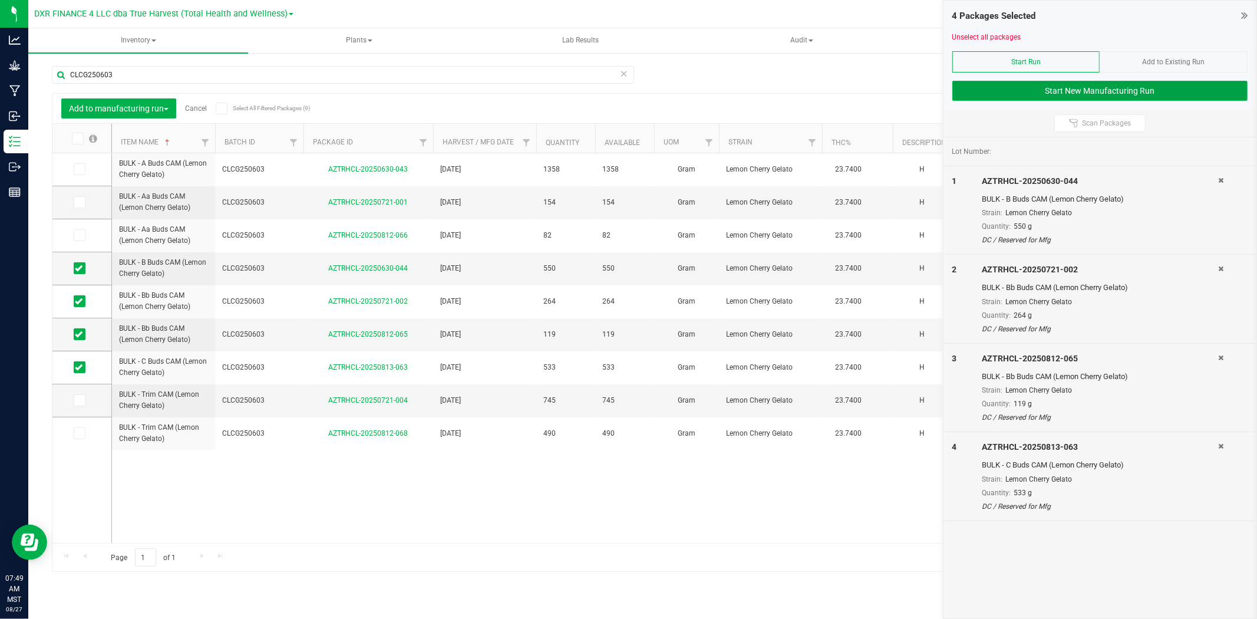
click at [1096, 92] on button "Start New Manufacturing Run" at bounding box center [1100, 91] width 295 height 20
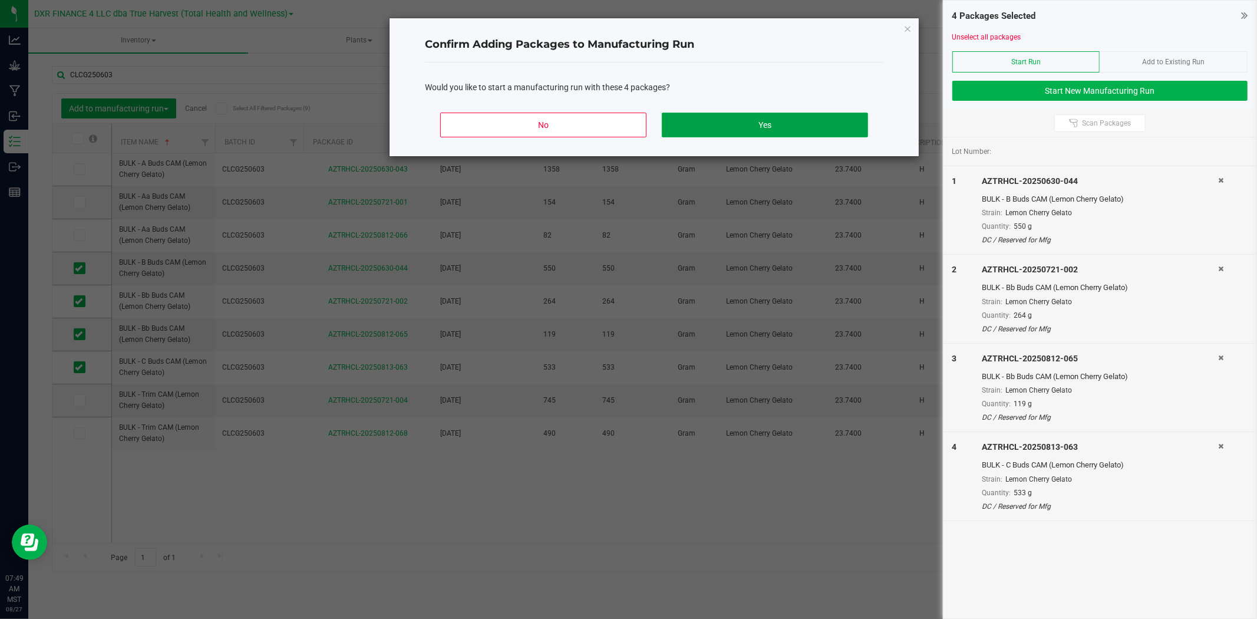
click at [782, 111] on div "No Yes" at bounding box center [654, 129] width 459 height 53
click at [765, 120] on button "Yes" at bounding box center [765, 125] width 206 height 25
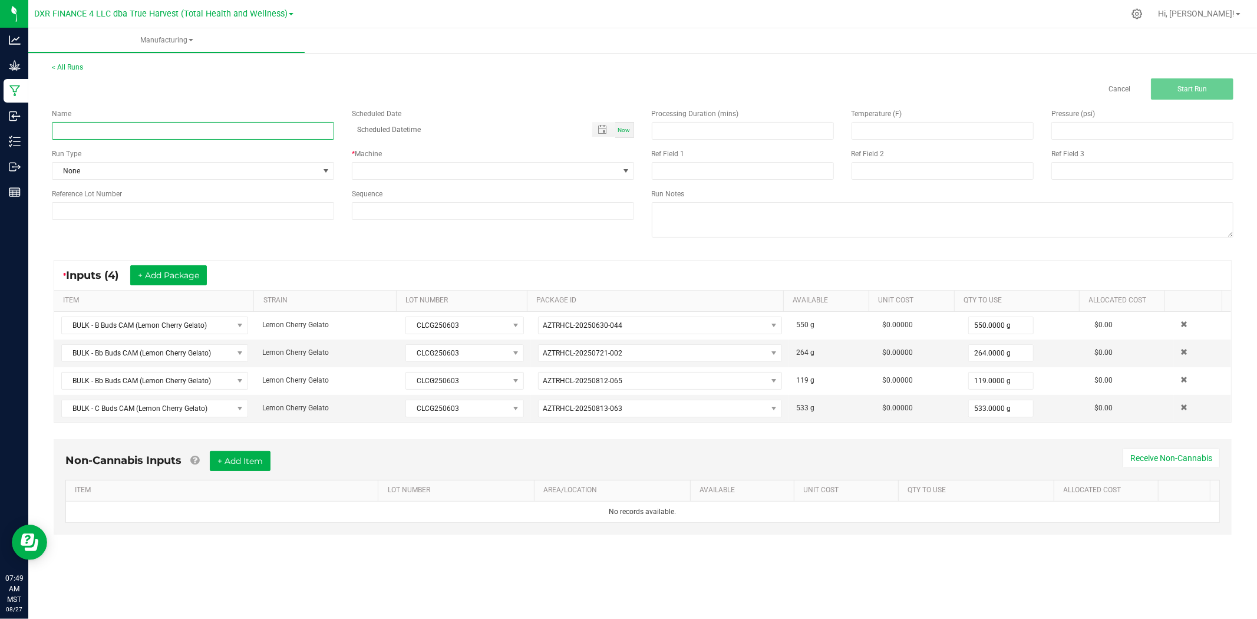
click at [161, 130] on input at bounding box center [193, 131] width 282 height 18
type input "Lemon Cherry Gelato - 14G EASY"
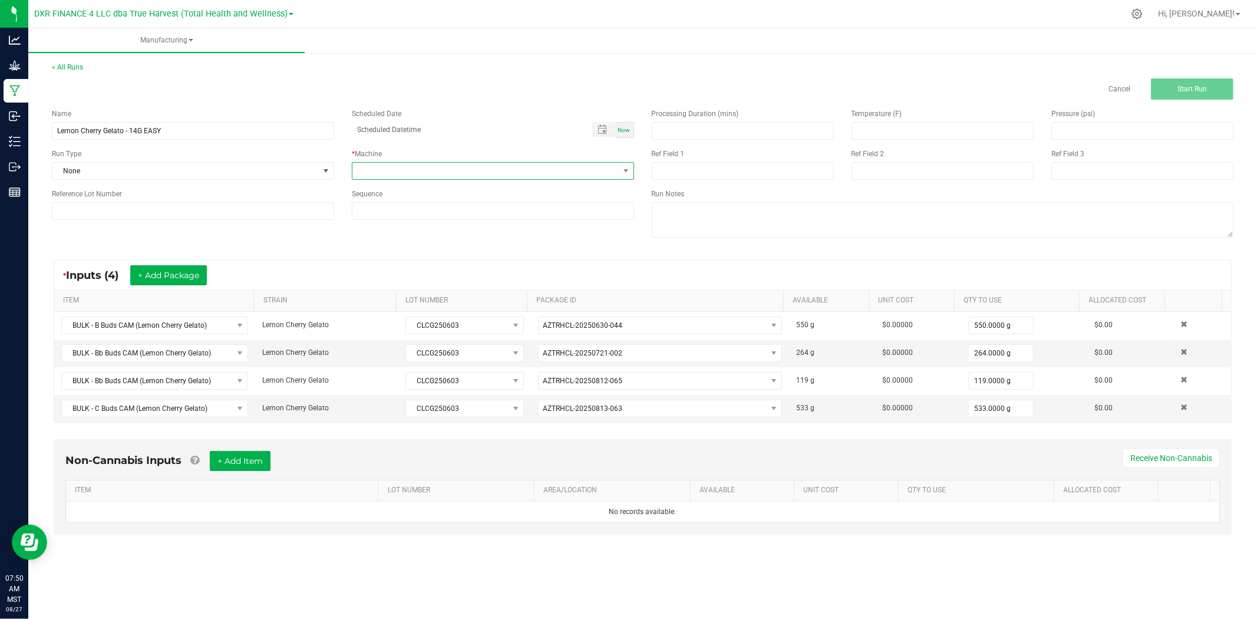
click at [402, 177] on span at bounding box center [486, 171] width 266 height 17
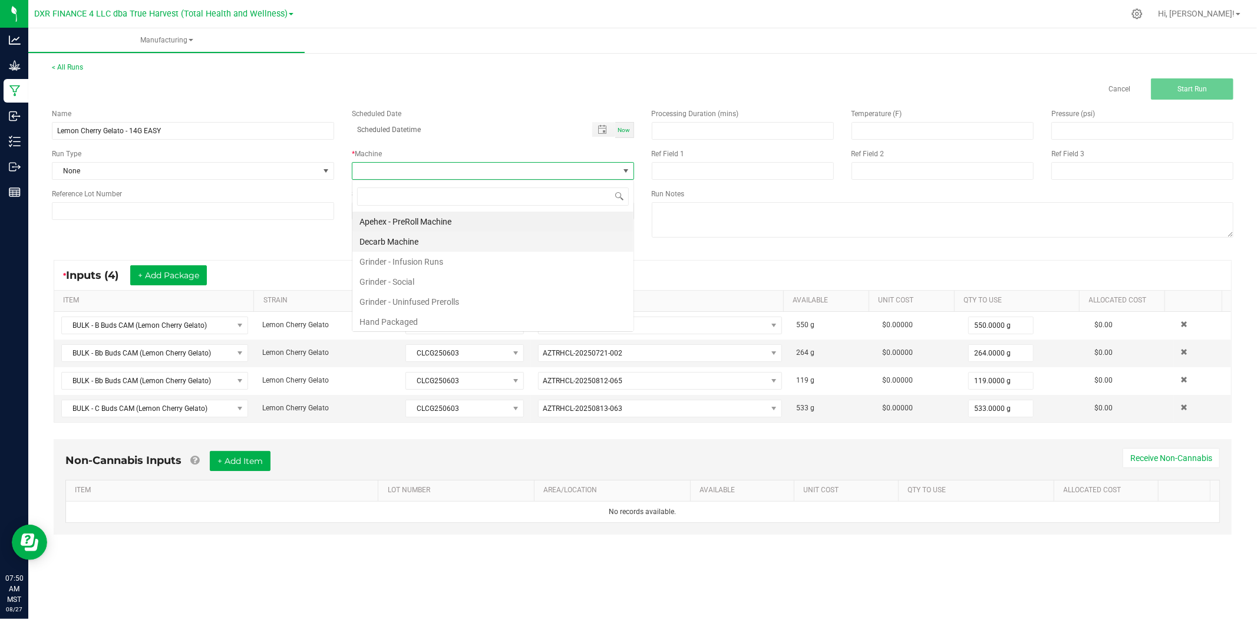
scroll to position [18, 282]
click at [407, 315] on li "Hand Packaged" at bounding box center [493, 322] width 281 height 20
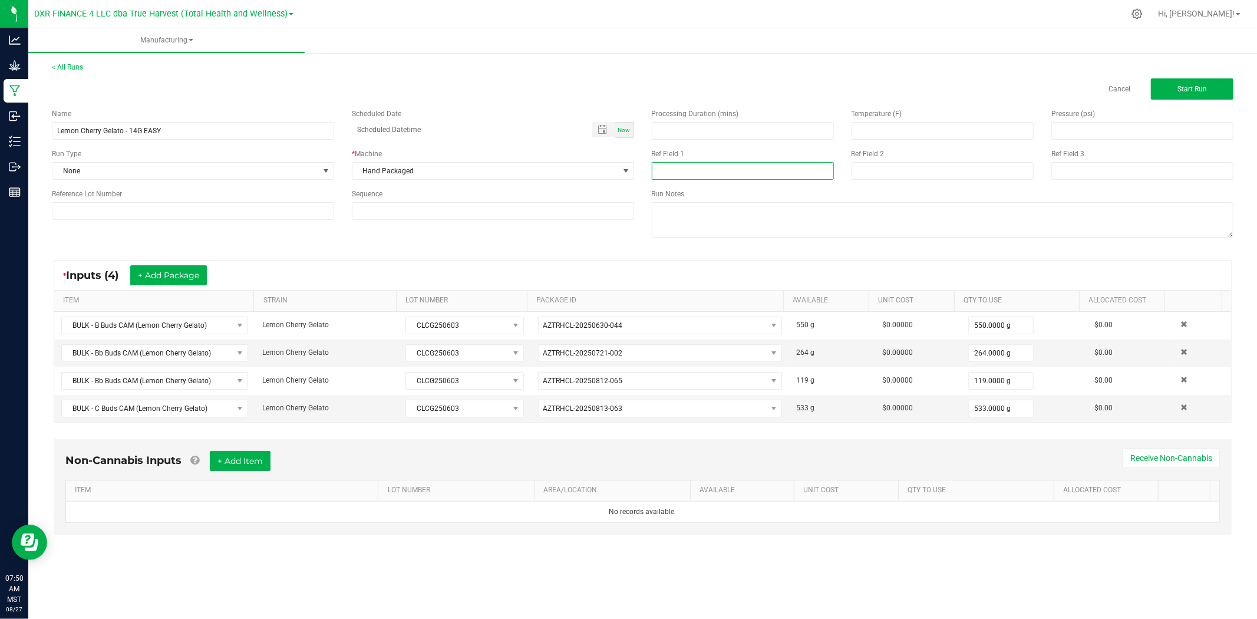
click at [690, 169] on input at bounding box center [743, 171] width 182 height 18
type input "14G EASY"
click at [905, 179] on input at bounding box center [943, 171] width 182 height 18
type input "[DATE]"
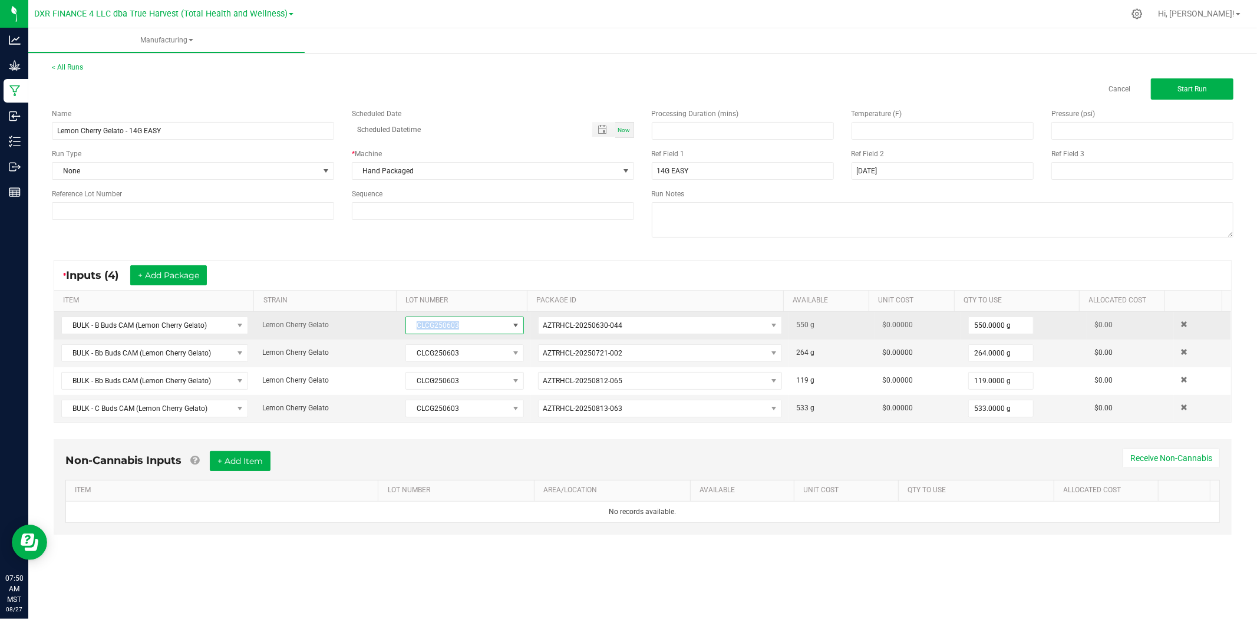
drag, startPoint x: 460, startPoint y: 321, endPoint x: 409, endPoint y: 332, distance: 52.5
click at [409, 332] on span "CLCG250603" at bounding box center [457, 325] width 102 height 17
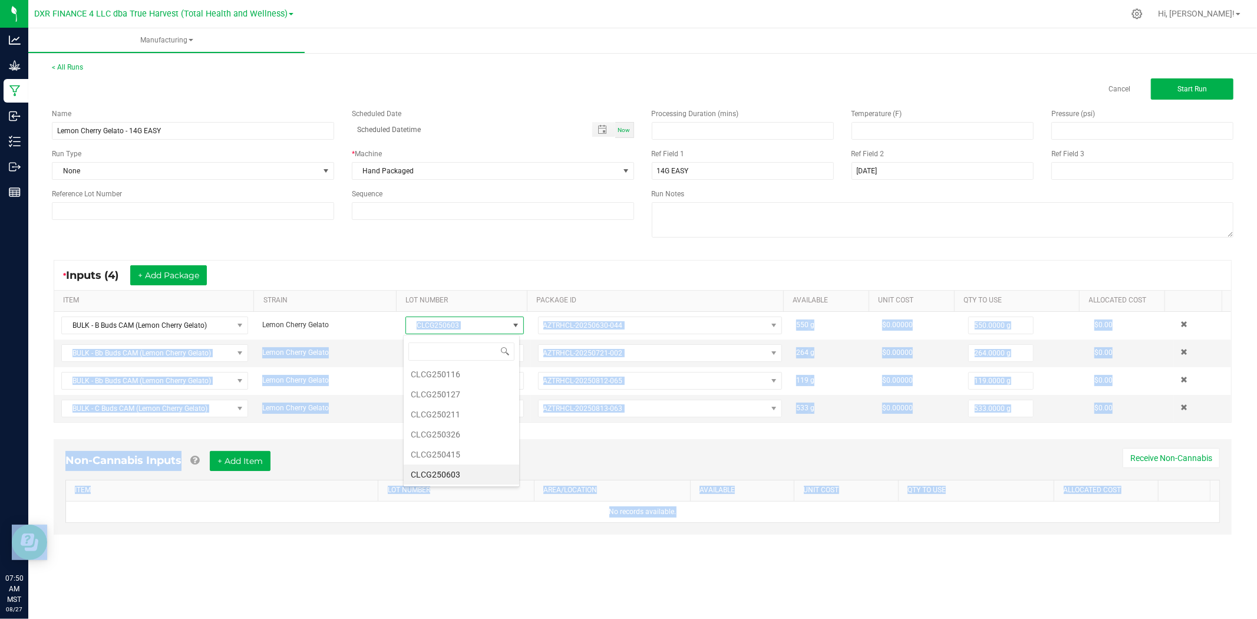
drag, startPoint x: 409, startPoint y: 332, endPoint x: 476, endPoint y: 339, distance: 66.9
click at [476, 339] on body "Analytics Grow Manufacturing Inbound Inventory Outbound Reports 07:50 AM MST [D…" at bounding box center [628, 309] width 1257 height 619
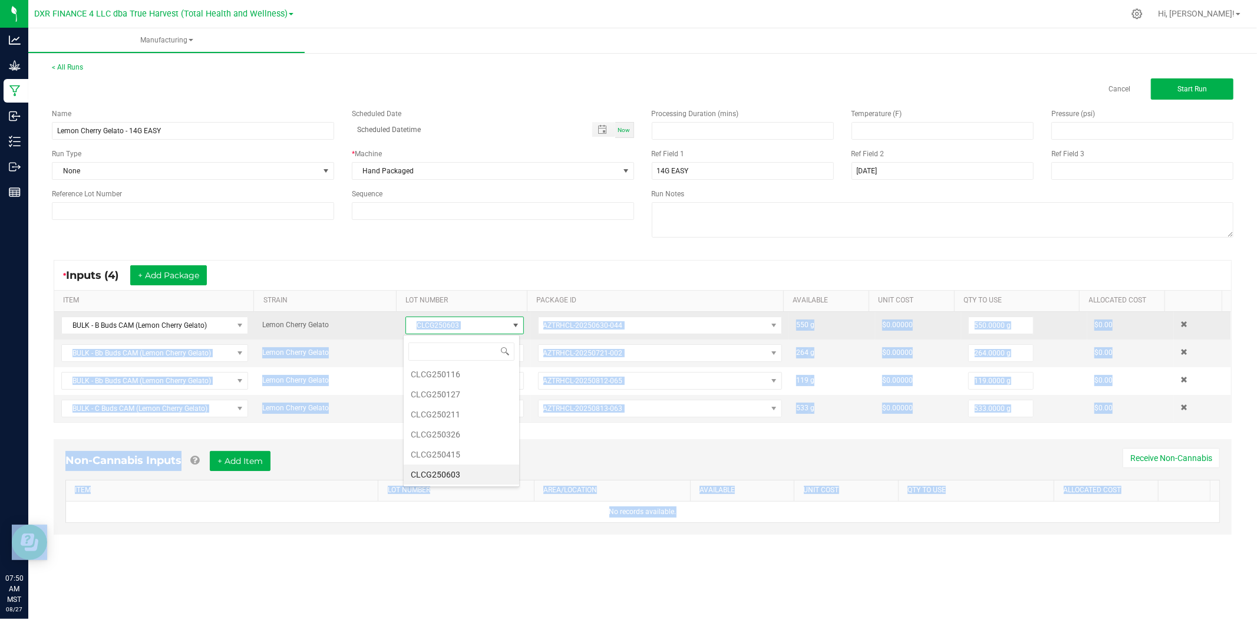
click at [460, 332] on span "CLCG250603" at bounding box center [457, 325] width 102 height 17
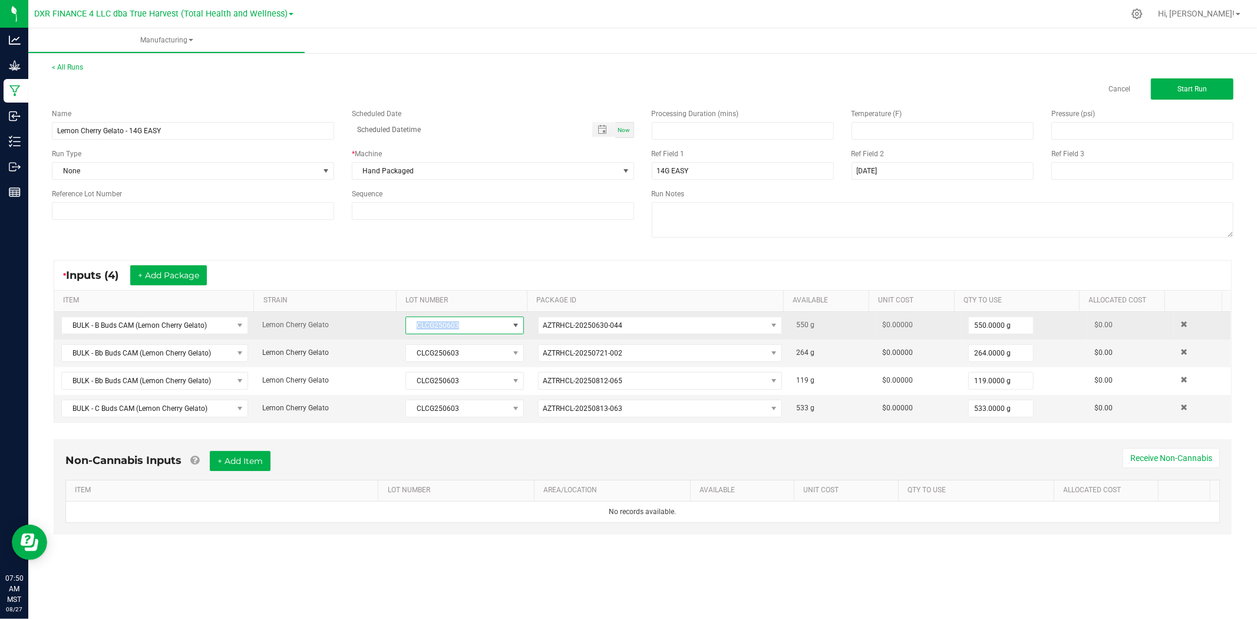
drag, startPoint x: 413, startPoint y: 325, endPoint x: 478, endPoint y: 325, distance: 64.8
click at [478, 325] on span "CLCG250603" at bounding box center [457, 325] width 102 height 17
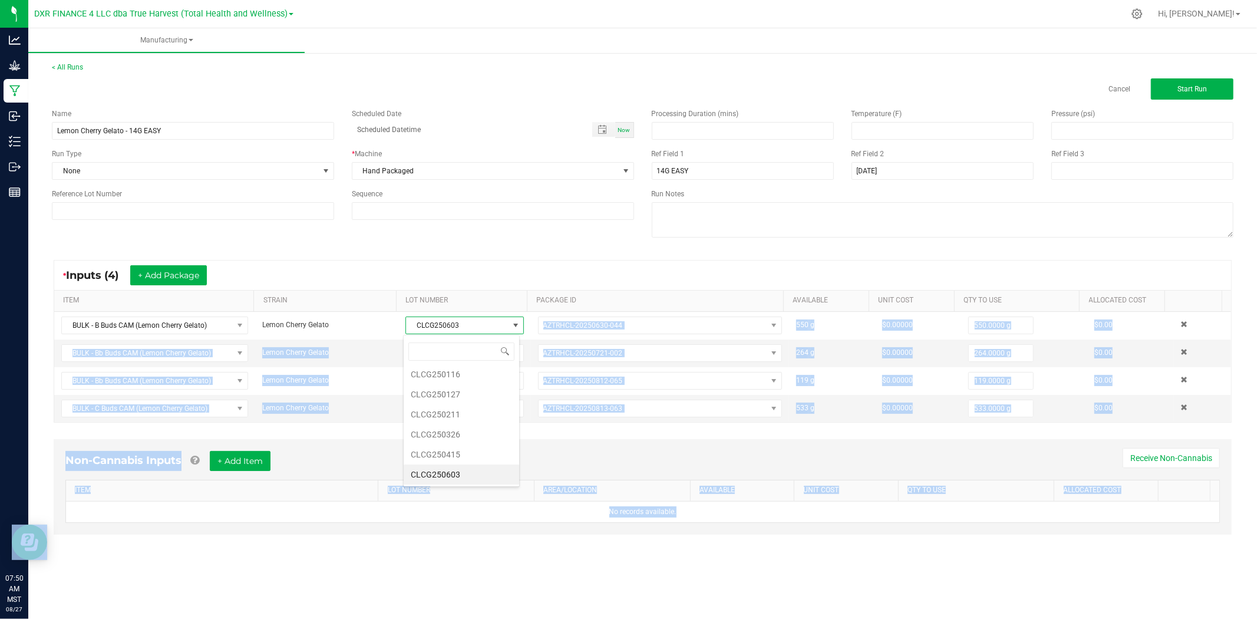
drag, startPoint x: 453, startPoint y: 330, endPoint x: 407, endPoint y: 337, distance: 46.5
click at [407, 337] on body "Analytics Grow Manufacturing Inbound Inventory Outbound Reports 07:50 AM MST [D…" at bounding box center [628, 309] width 1257 height 619
click at [413, 338] on span at bounding box center [462, 352] width 116 height 28
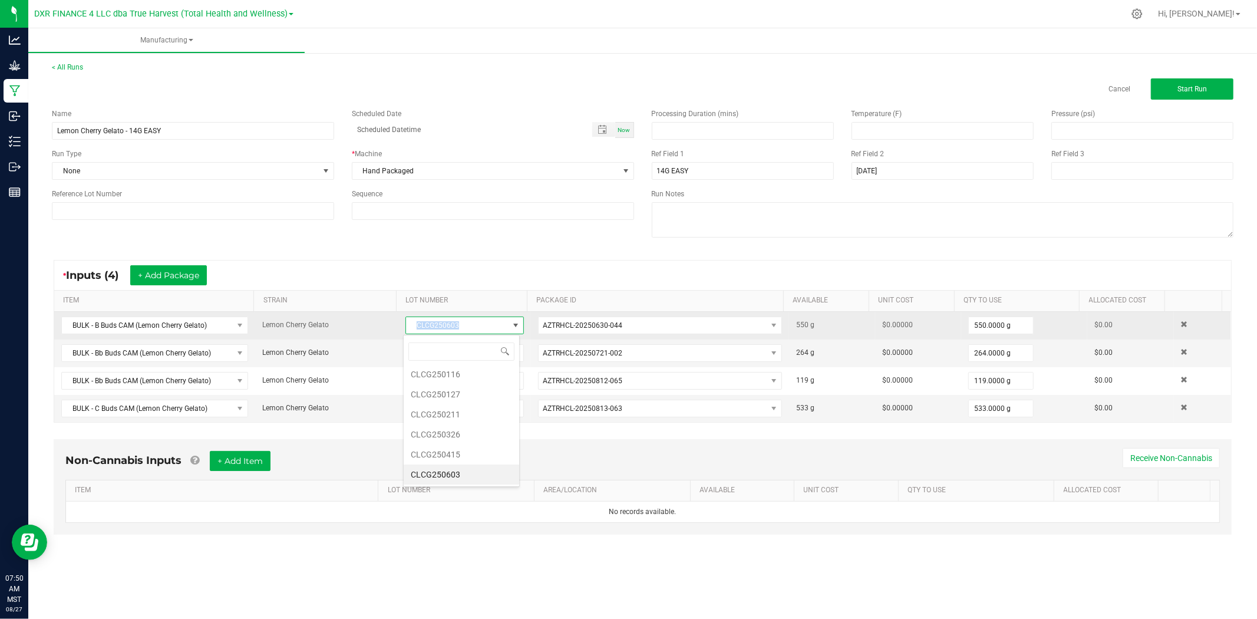
drag, startPoint x: 409, startPoint y: 320, endPoint x: 476, endPoint y: 330, distance: 67.9
click at [476, 330] on span "CLCG250603" at bounding box center [457, 325] width 102 height 17
copy span "CLCG250603"
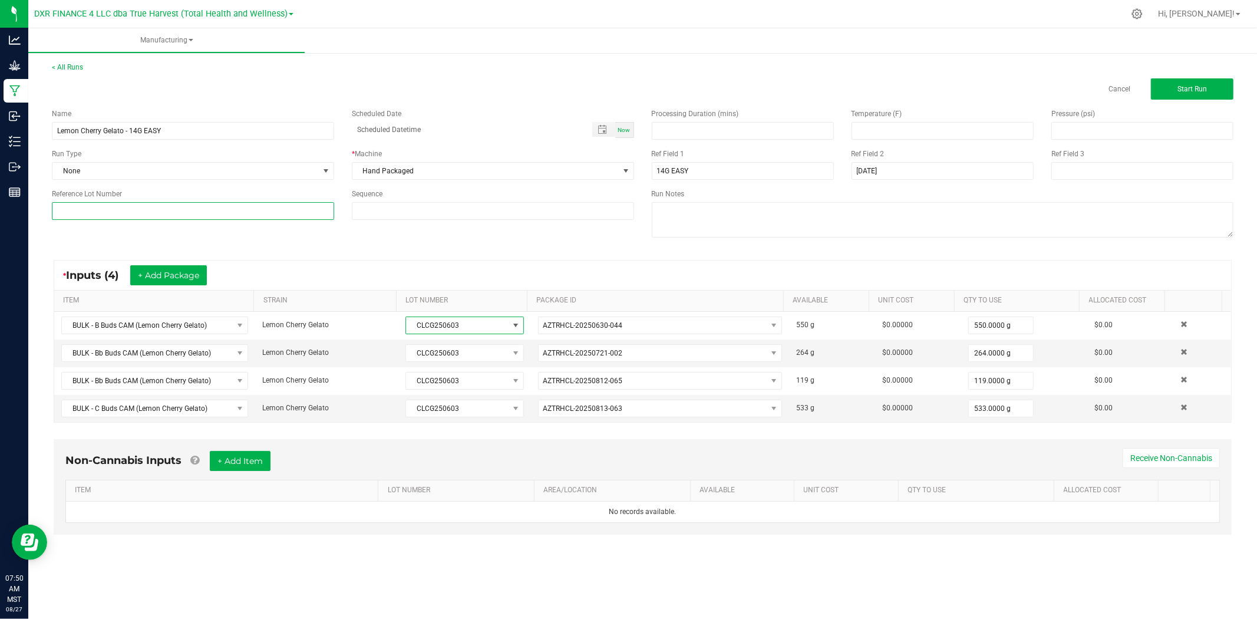
click at [264, 215] on input at bounding box center [193, 211] width 282 height 18
paste input "CLCG250603"
type input "CLCG250603"
click at [341, 232] on div "Name [PERSON_NAME] Gelato - 14G EASY Scheduled Date Now Run Type None * Machine…" at bounding box center [643, 175] width 1200 height 150
click at [262, 120] on div "Name [PERSON_NAME] Gelato - 14G EASY" at bounding box center [193, 123] width 300 height 31
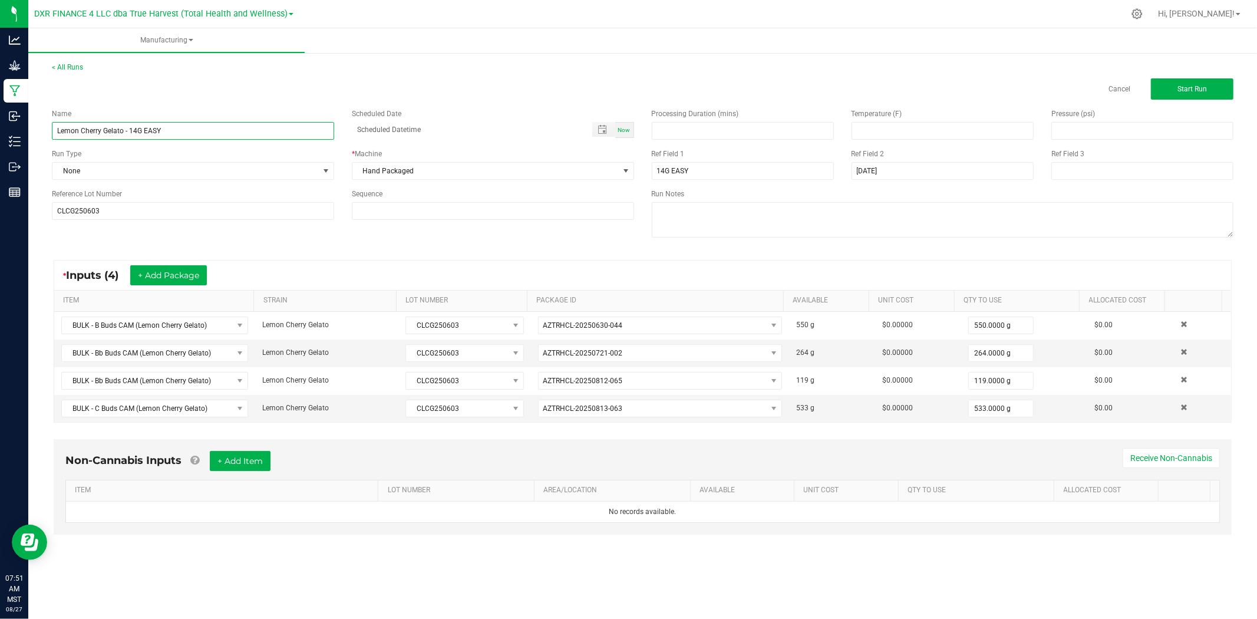
click at [258, 132] on input "Lemon Cherry Gelato - 14G EASY" at bounding box center [193, 131] width 282 height 18
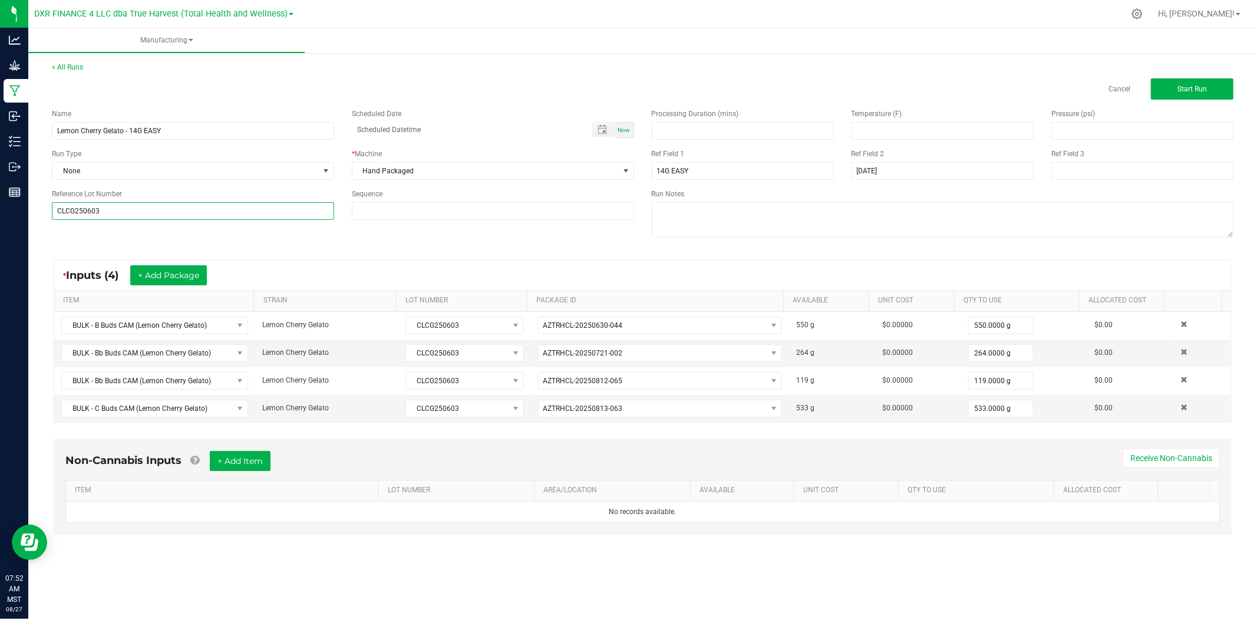
click at [154, 211] on input "CLCG250603" at bounding box center [193, 211] width 282 height 18
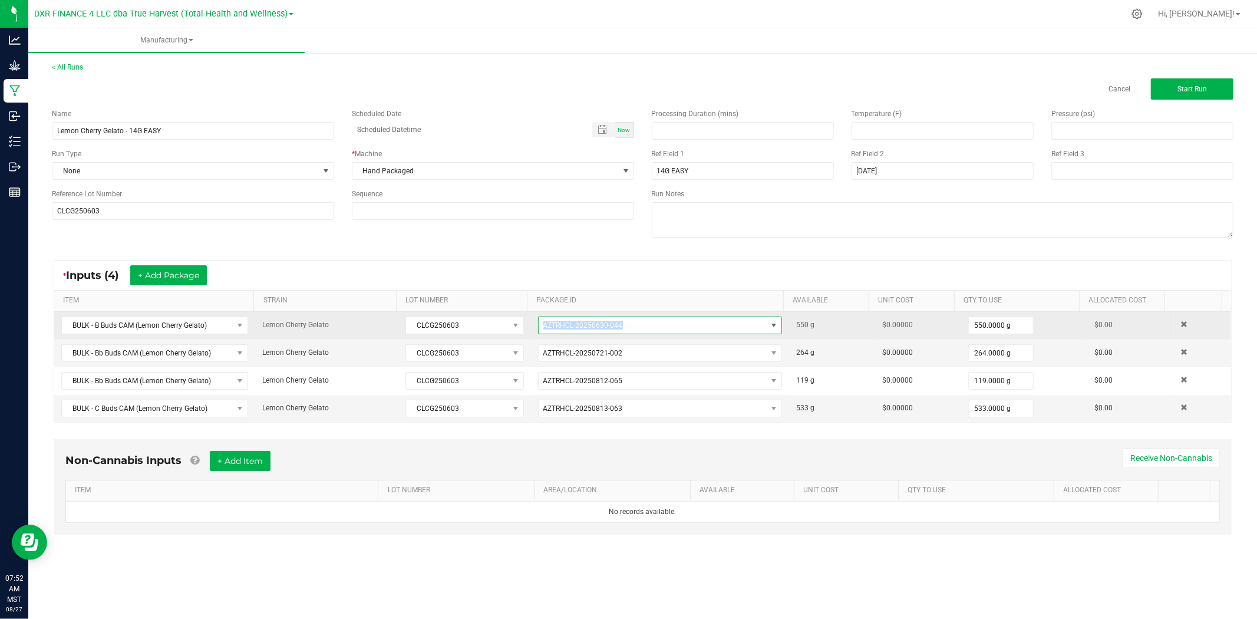
drag, startPoint x: 633, startPoint y: 321, endPoint x: 528, endPoint y: 328, distance: 105.1
click at [531, 328] on td "AZTRHCL-20250630-044" at bounding box center [660, 326] width 258 height 28
copy span "AZTRHCL-20250630-044"
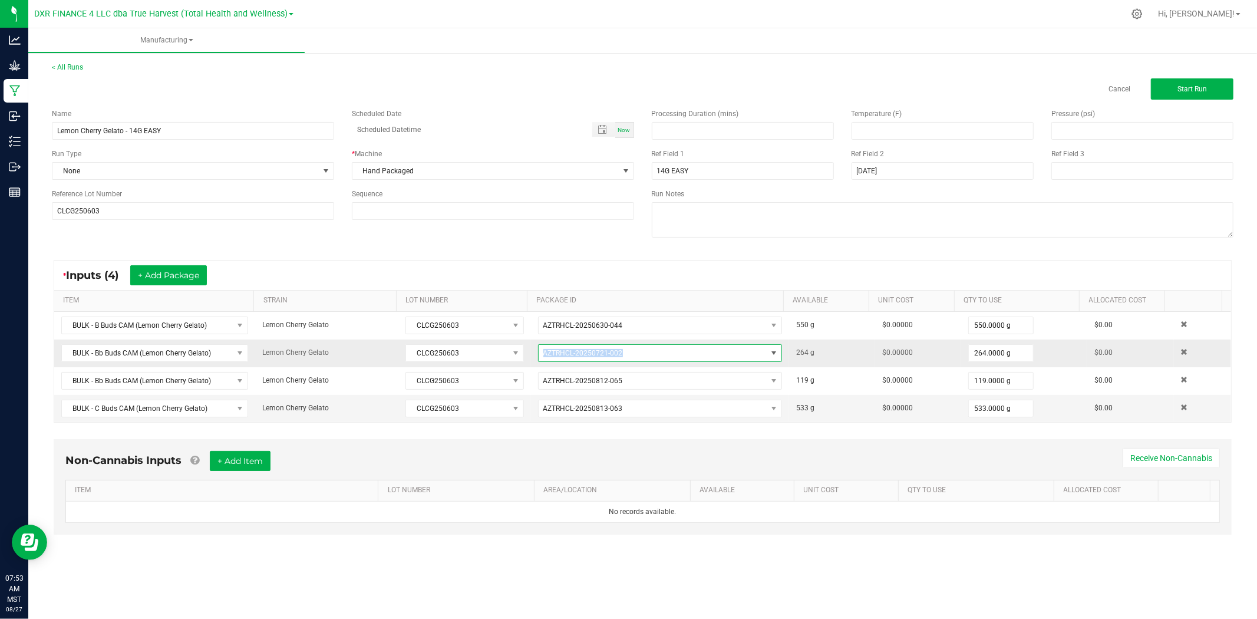
drag, startPoint x: 633, startPoint y: 356, endPoint x: 536, endPoint y: 362, distance: 96.3
click at [539, 361] on span "AZTRHCL-20250721-002" at bounding box center [653, 353] width 228 height 17
drag, startPoint x: 536, startPoint y: 362, endPoint x: 649, endPoint y: 349, distance: 113.3
click at [649, 349] on span "AZTRHCL-20250721-002" at bounding box center [653, 353] width 228 height 17
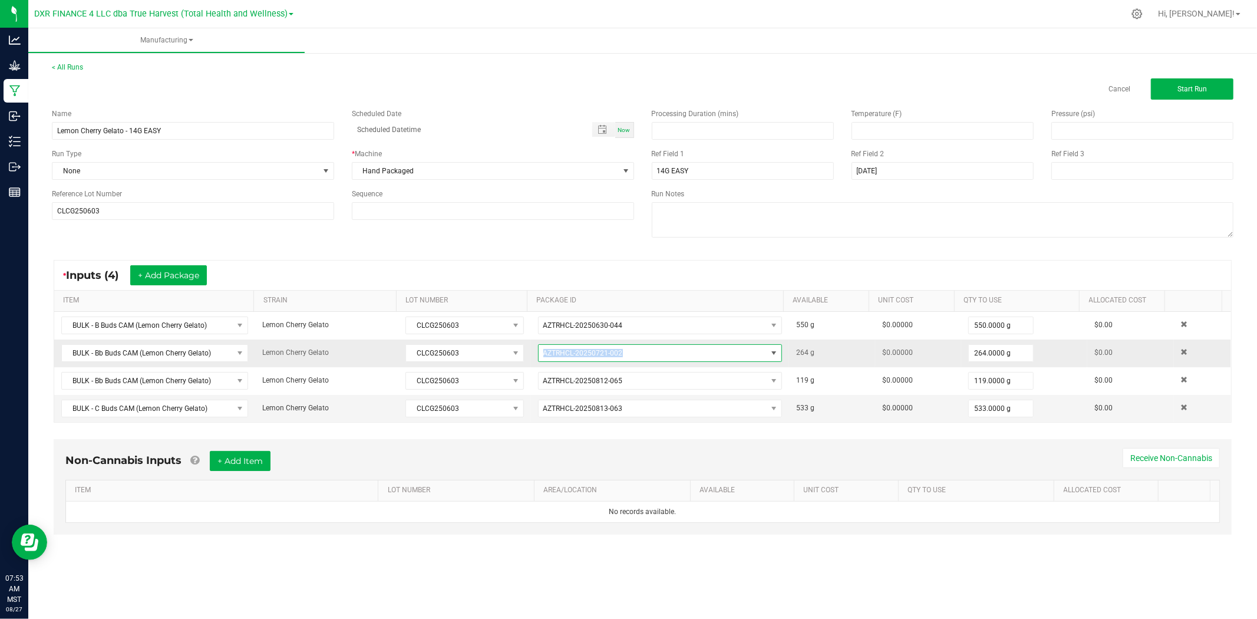
copy span "AZTRHCL-20250721-002"
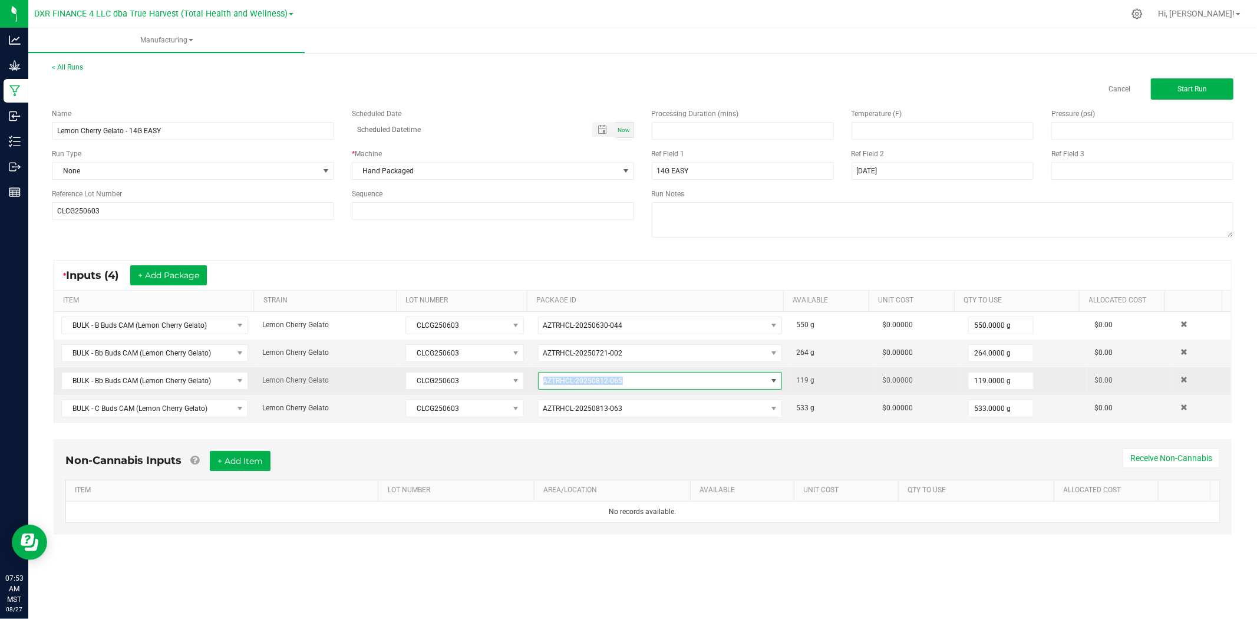
drag, startPoint x: 634, startPoint y: 382, endPoint x: 538, endPoint y: 381, distance: 96.7
click at [539, 381] on span "AZTRHCL-20250812-065" at bounding box center [653, 381] width 228 height 17
drag, startPoint x: 538, startPoint y: 381, endPoint x: 652, endPoint y: 380, distance: 114.4
click at [652, 380] on span "AZTRHCL-20250812-065" at bounding box center [653, 381] width 228 height 17
copy span "AZTRHCL-20250812-065"
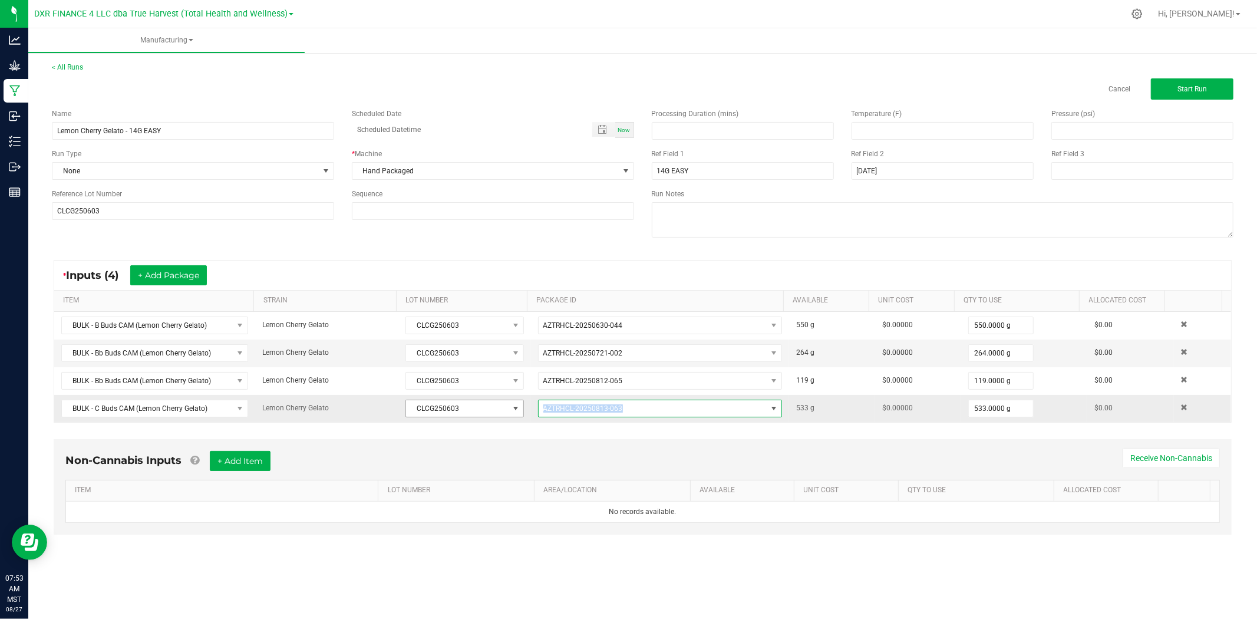
drag, startPoint x: 639, startPoint y: 407, endPoint x: 516, endPoint y: 407, distance: 123.2
click at [516, 407] on tr "BULK - C Buds CAM (Lemon Cherry Gelato) Lemon Cherry Gelato CLCG250603 AZTRHCL-…" at bounding box center [642, 408] width 1177 height 27
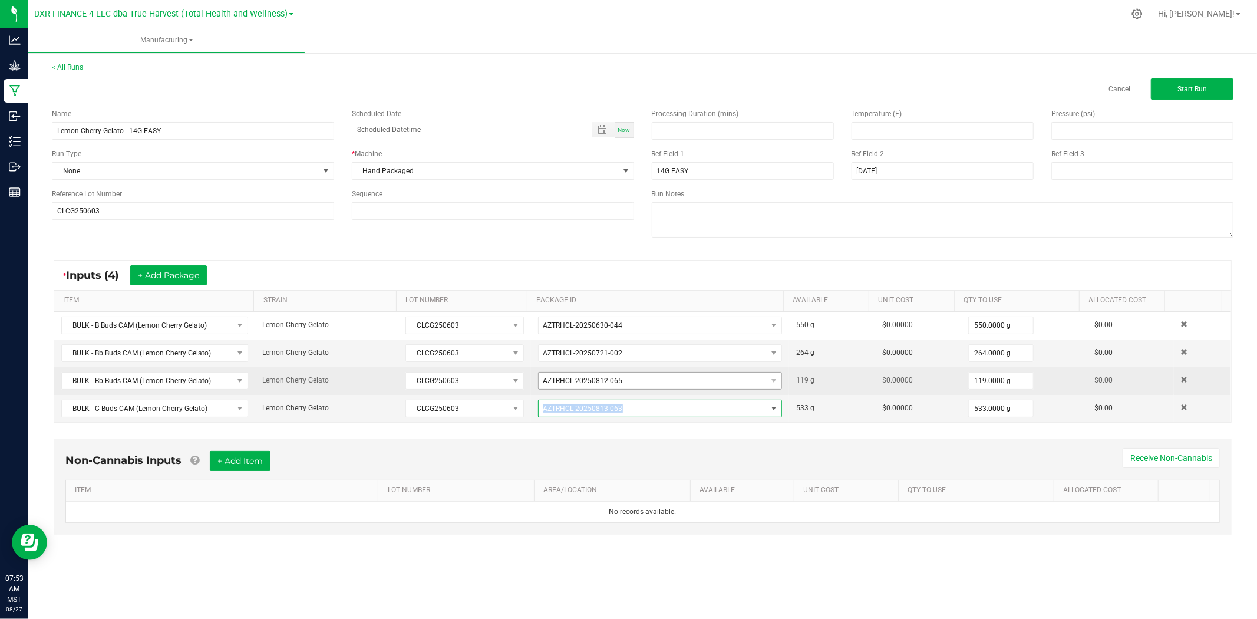
copy tr "AZTRHCL-20250813-063"
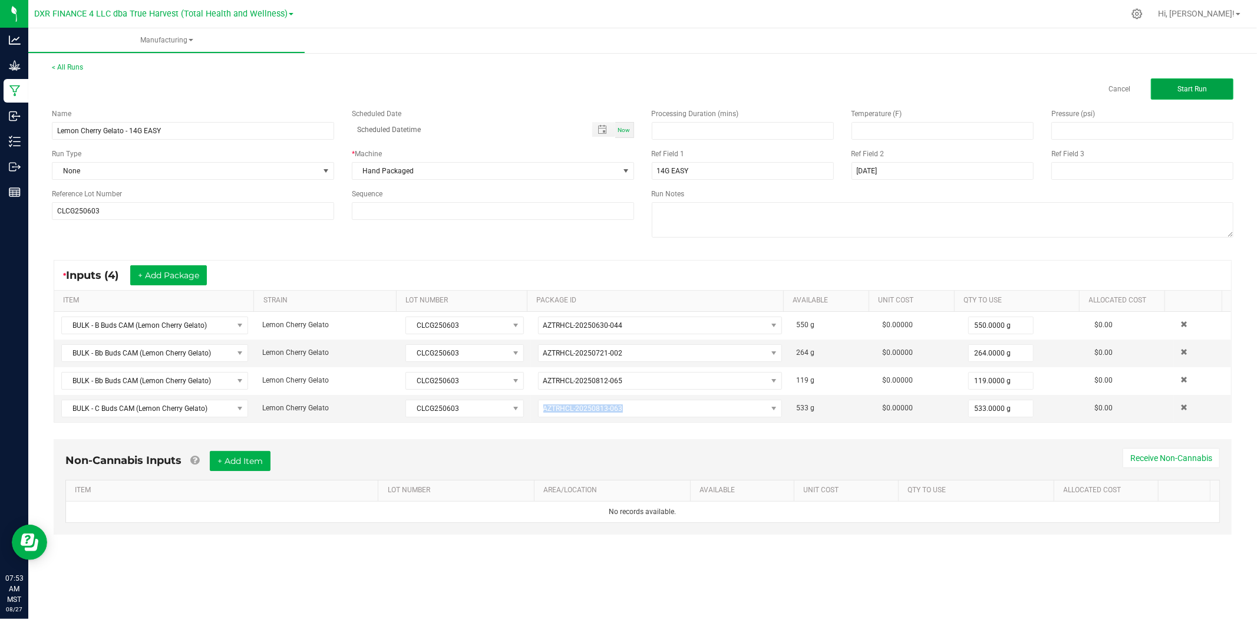
click at [1200, 93] on button "Start Run" at bounding box center [1192, 88] width 83 height 21
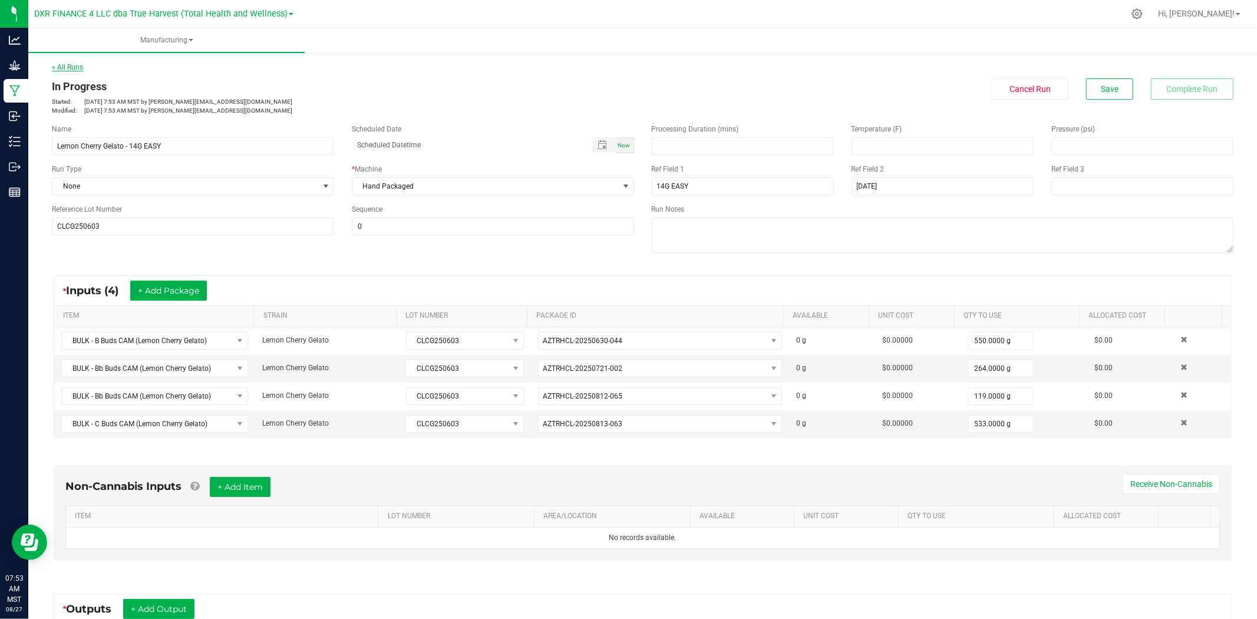
click at [81, 66] on link "< All Runs" at bounding box center [67, 67] width 31 height 8
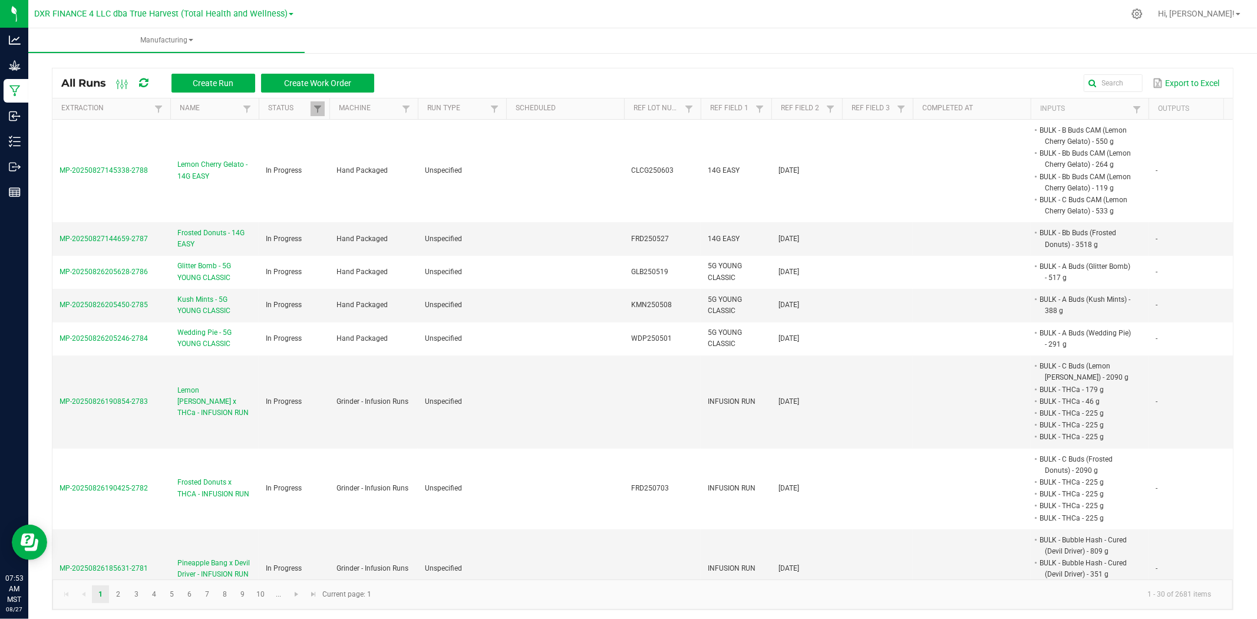
drag, startPoint x: 156, startPoint y: 181, endPoint x: 37, endPoint y: 189, distance: 119.3
click at [37, 189] on div "All Runs Create Run Create Work Order Export to Excel Extraction Name Status Ma…" at bounding box center [642, 336] width 1229 height 572
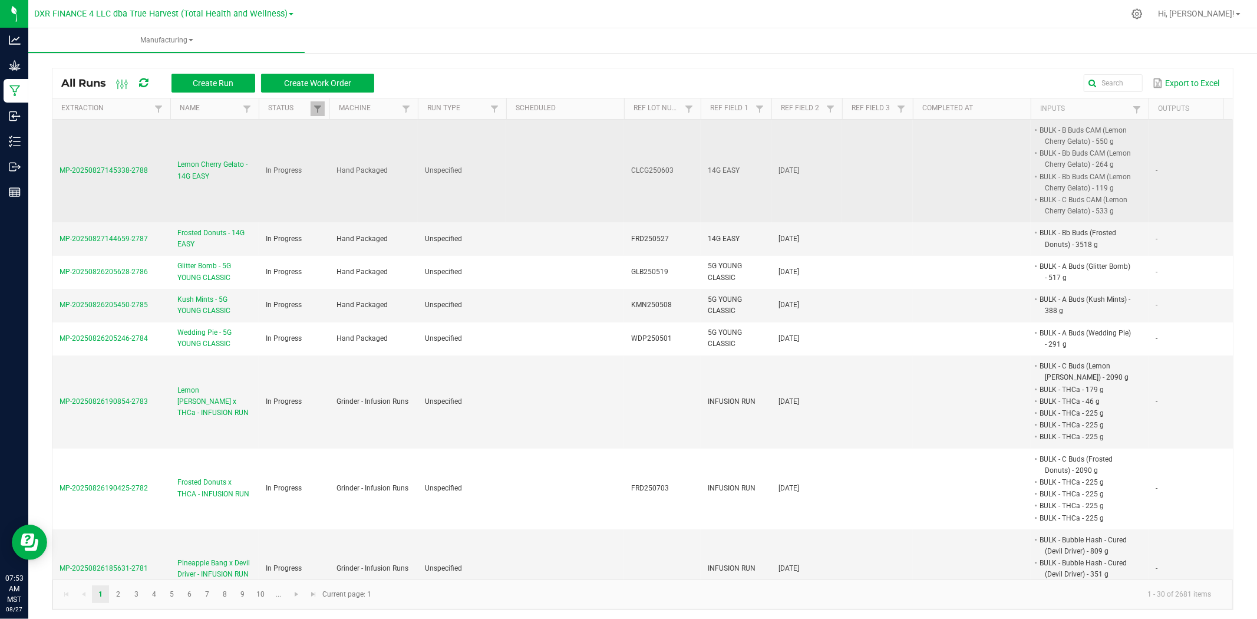
copy table "MP-20250827145338-2788"
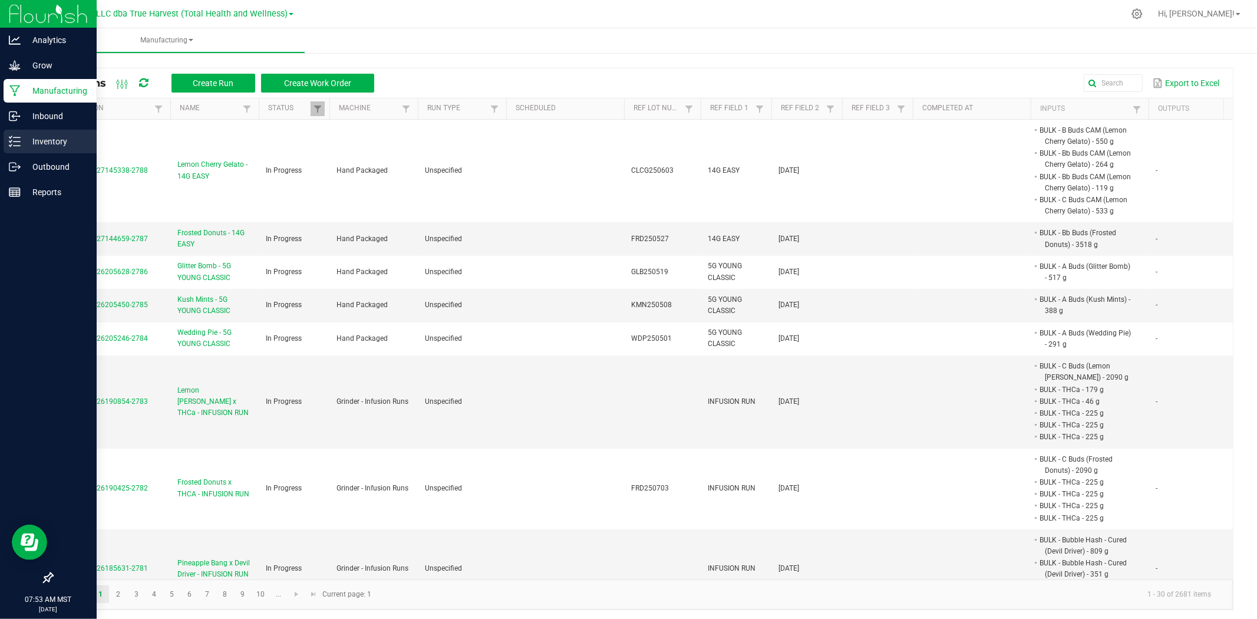
click at [14, 140] on icon at bounding box center [15, 142] width 12 height 12
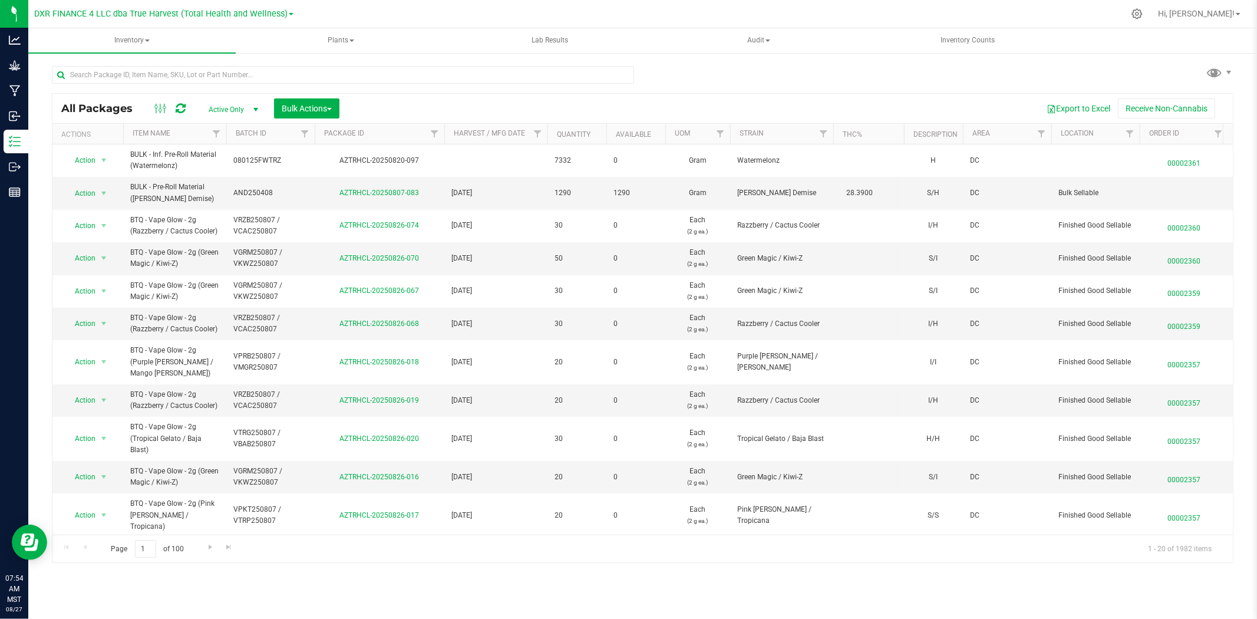
click at [226, 64] on div at bounding box center [347, 74] width 591 height 38
click at [222, 72] on input "text" at bounding box center [343, 75] width 582 height 18
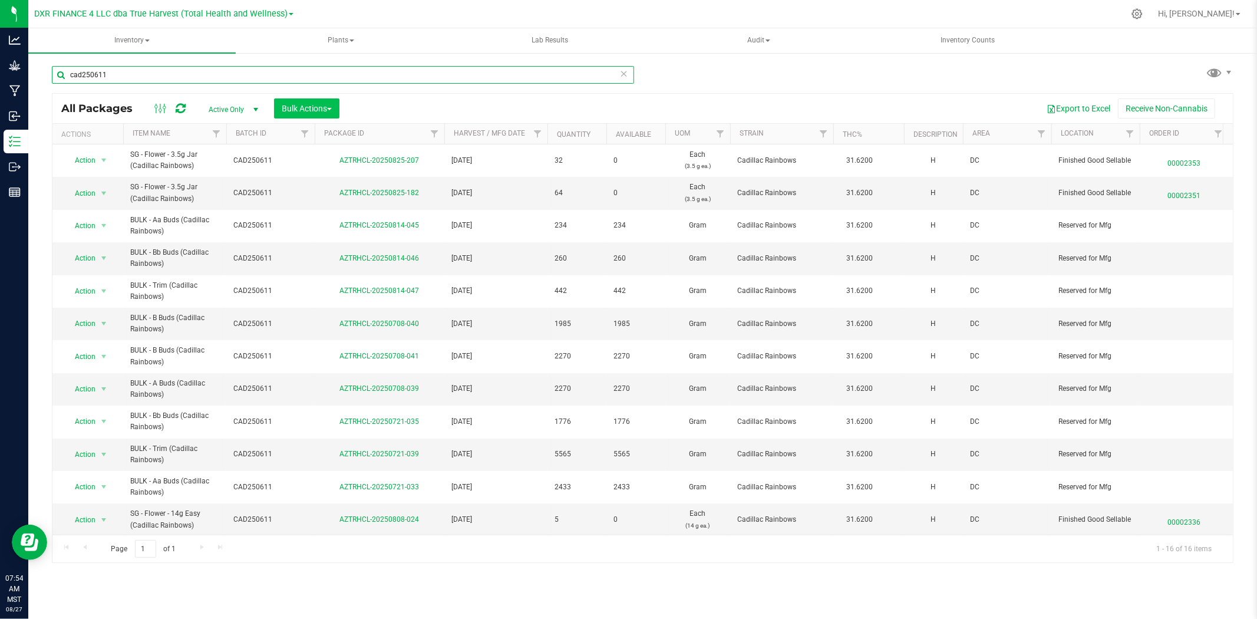
type input "cad250611"
click at [318, 108] on span "Bulk Actions" at bounding box center [307, 108] width 50 height 9
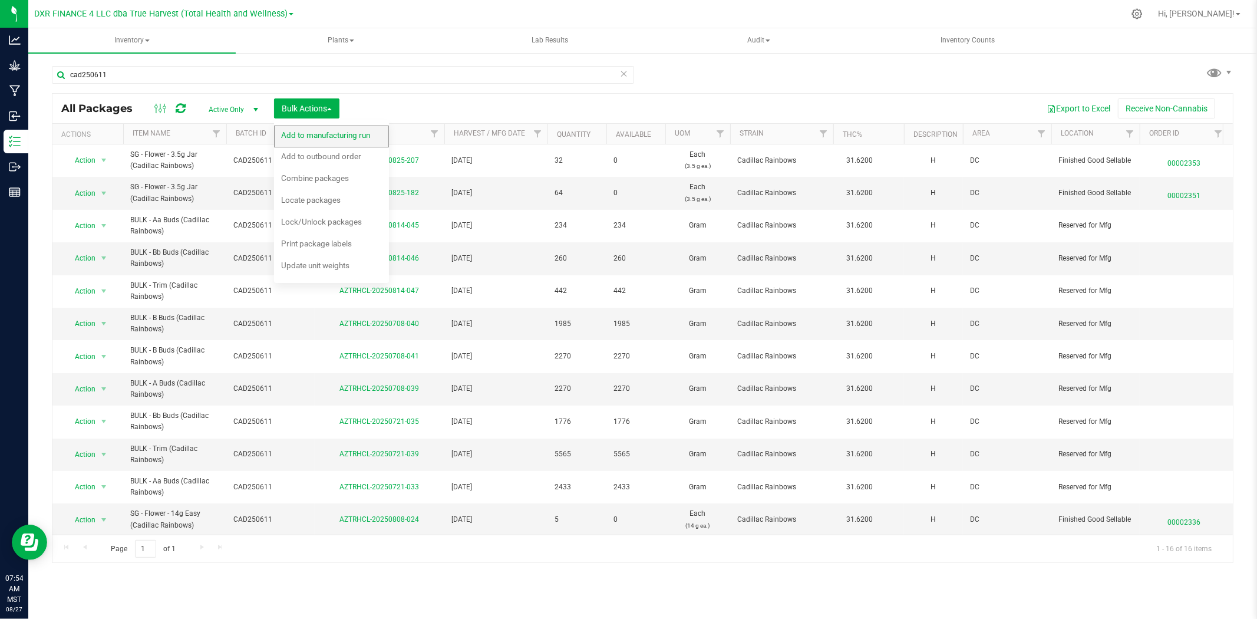
click at [315, 128] on div "Add to manufacturing run" at bounding box center [333, 136] width 105 height 19
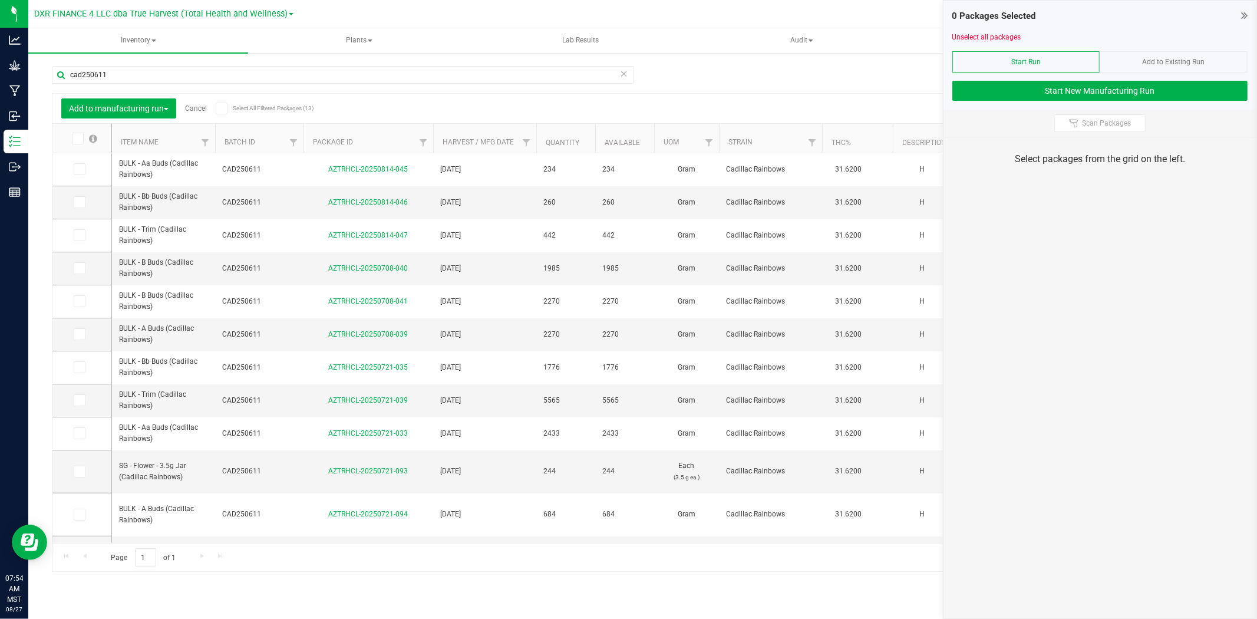
click at [179, 149] on th "Item Name" at bounding box center [163, 138] width 103 height 29
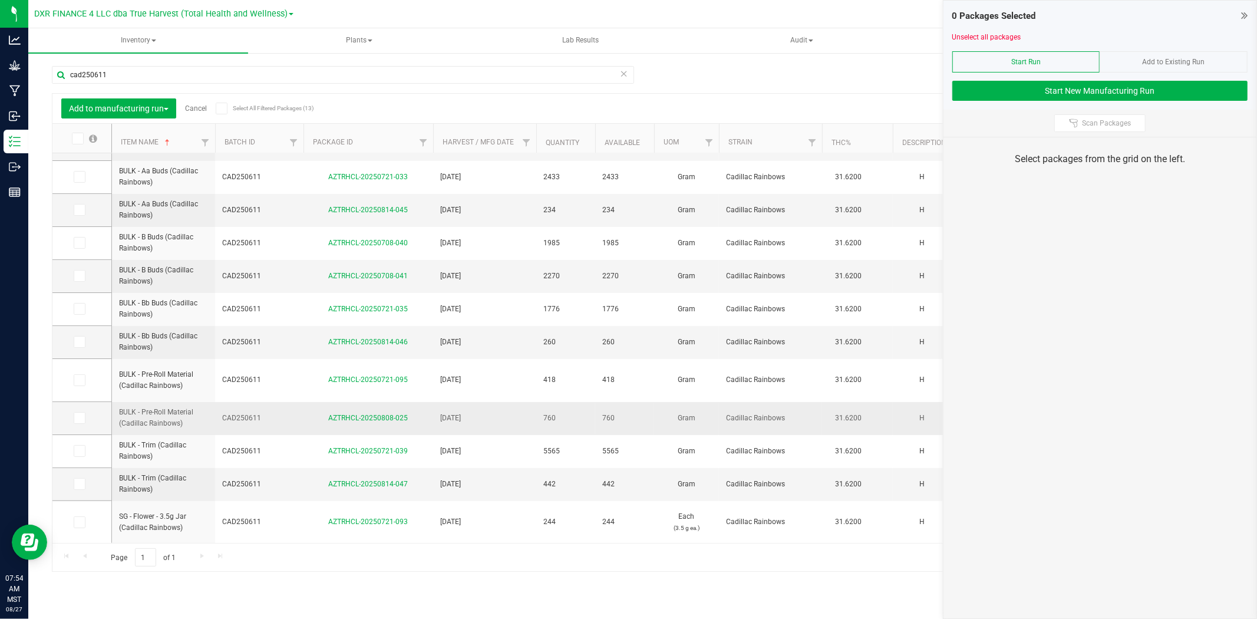
scroll to position [78, 0]
click at [72, 342] on td at bounding box center [81, 342] width 59 height 33
click at [80, 342] on icon at bounding box center [79, 342] width 8 height 0
click at [0, 0] on input "checkbox" at bounding box center [0, 0] width 0 height 0
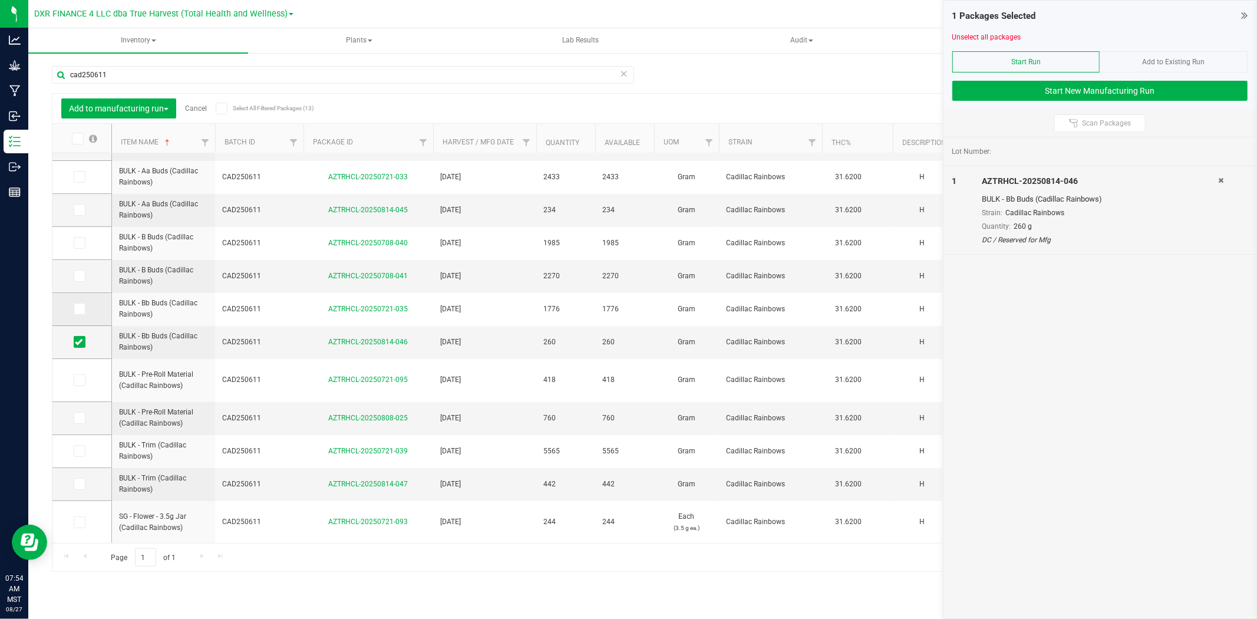
click at [78, 309] on icon at bounding box center [79, 309] width 8 height 0
click at [0, 0] on input "checkbox" at bounding box center [0, 0] width 0 height 0
click at [78, 276] on icon at bounding box center [79, 276] width 8 height 0
click at [0, 0] on input "checkbox" at bounding box center [0, 0] width 0 height 0
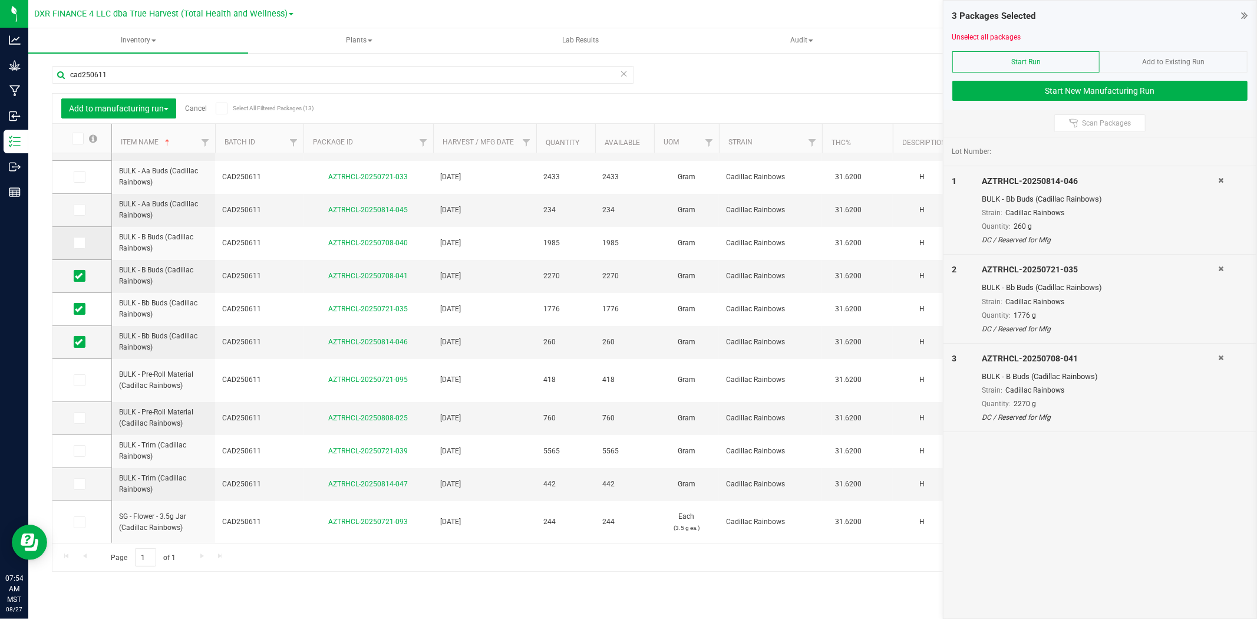
click at [78, 237] on span at bounding box center [80, 243] width 12 height 12
click at [0, 0] on input "checkbox" at bounding box center [0, 0] width 0 height 0
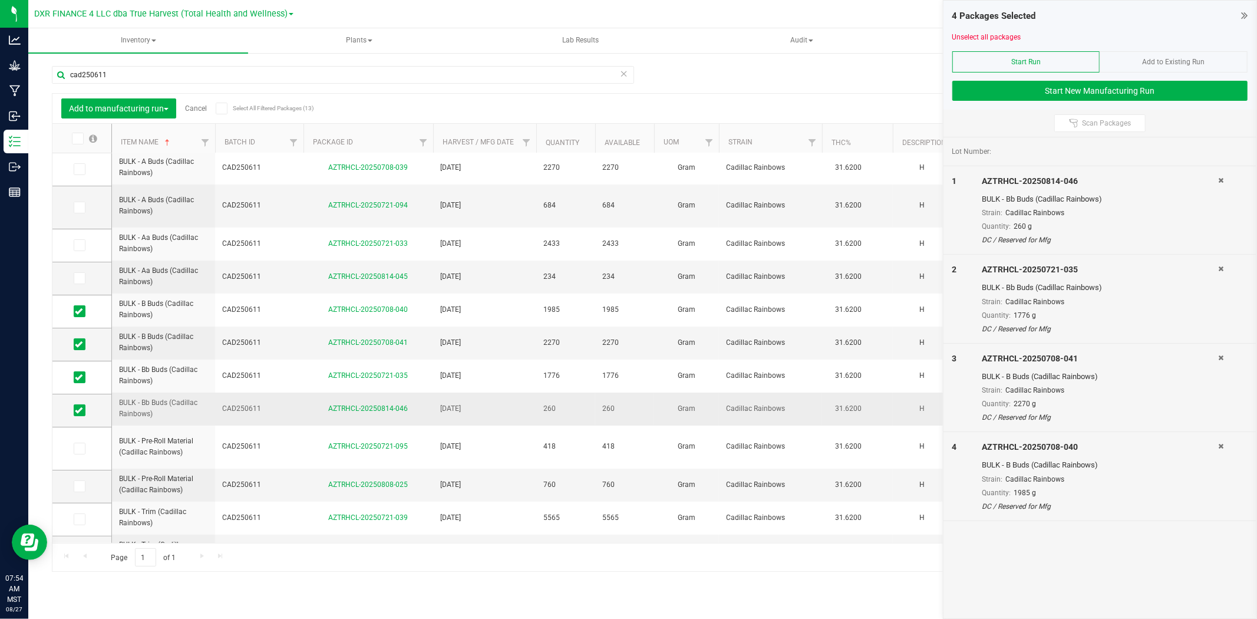
scroll to position [0, 0]
click at [1120, 97] on button "Start New Manufacturing Run" at bounding box center [1100, 91] width 295 height 20
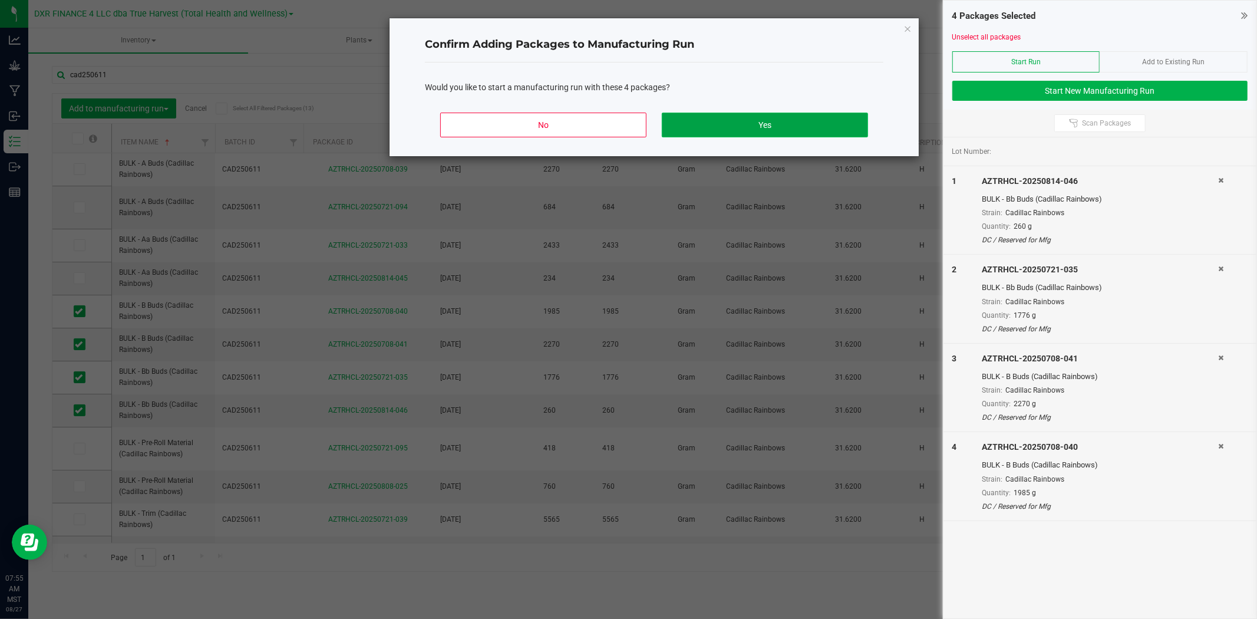
click at [816, 120] on button "Yes" at bounding box center [765, 125] width 206 height 25
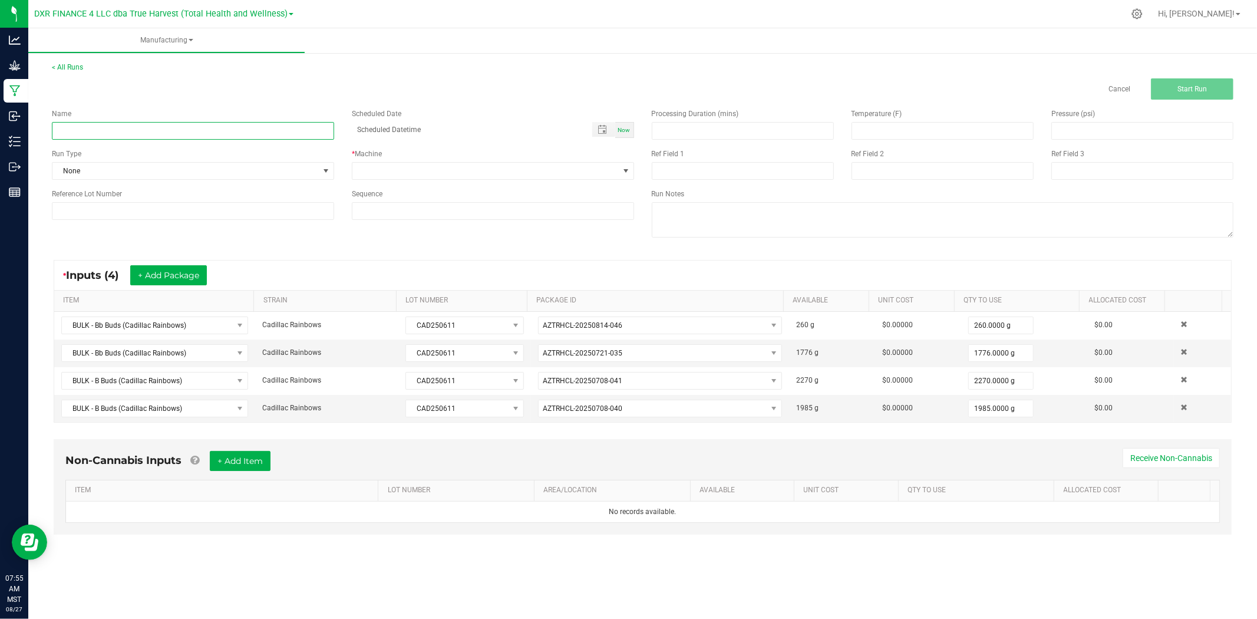
click at [274, 131] on input at bounding box center [193, 131] width 282 height 18
type input "Cadillac Rainbows - 14G EASY"
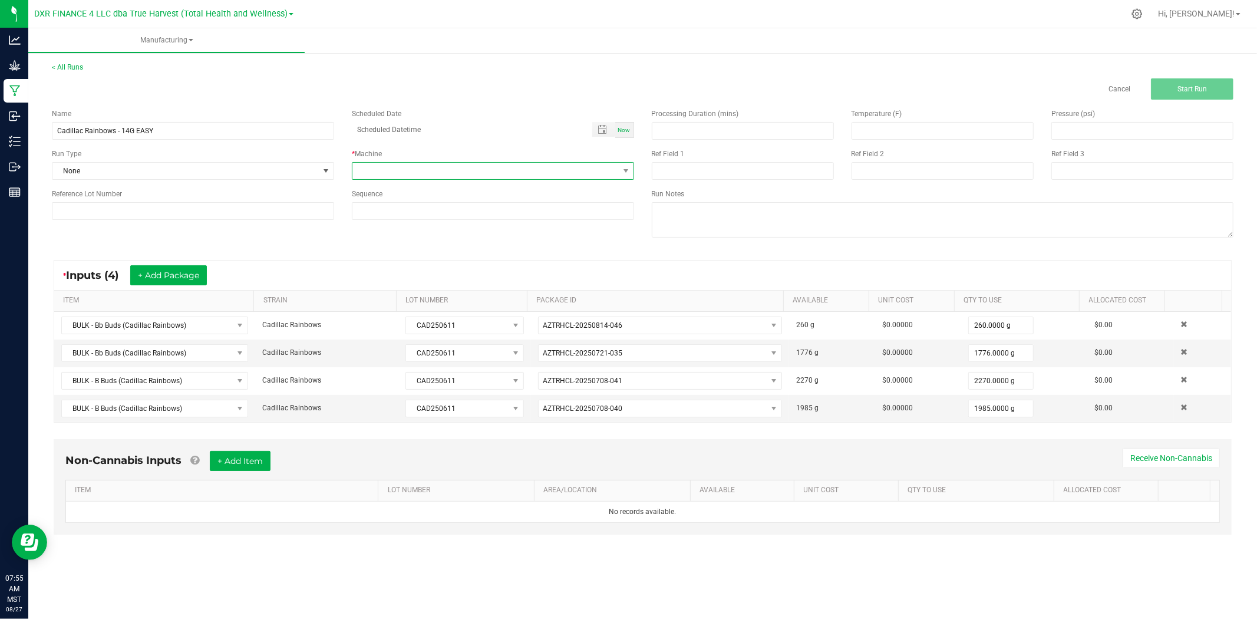
click at [376, 169] on span at bounding box center [486, 171] width 266 height 17
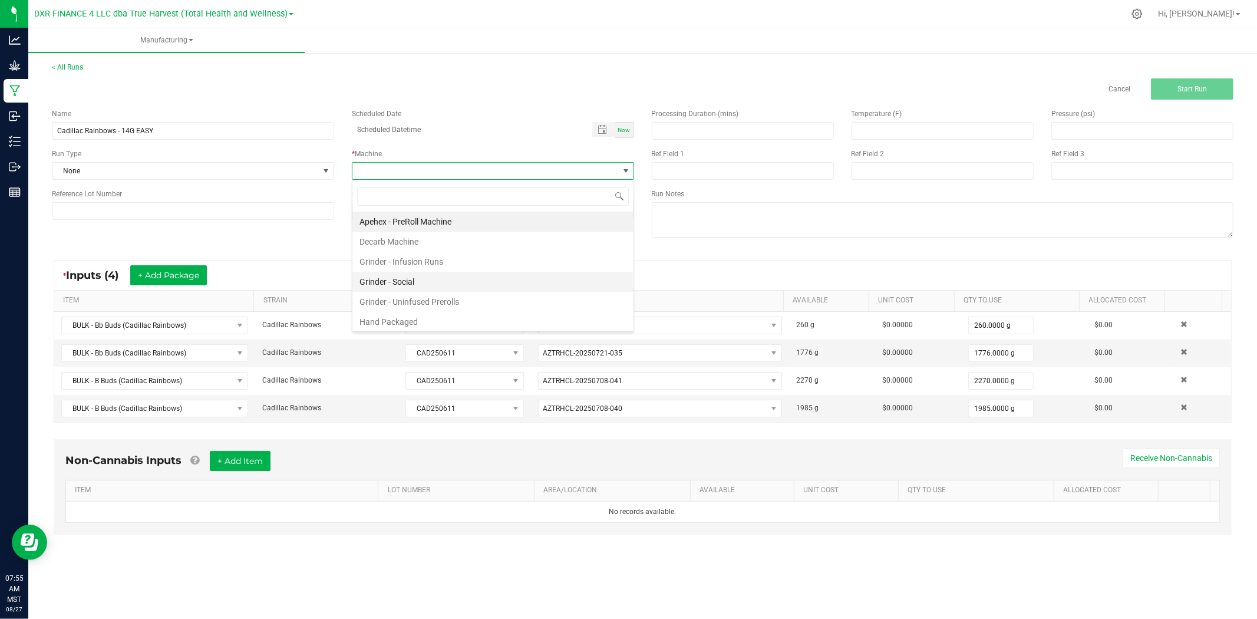
scroll to position [18, 282]
click at [414, 321] on li "Hand Packaged" at bounding box center [493, 322] width 281 height 20
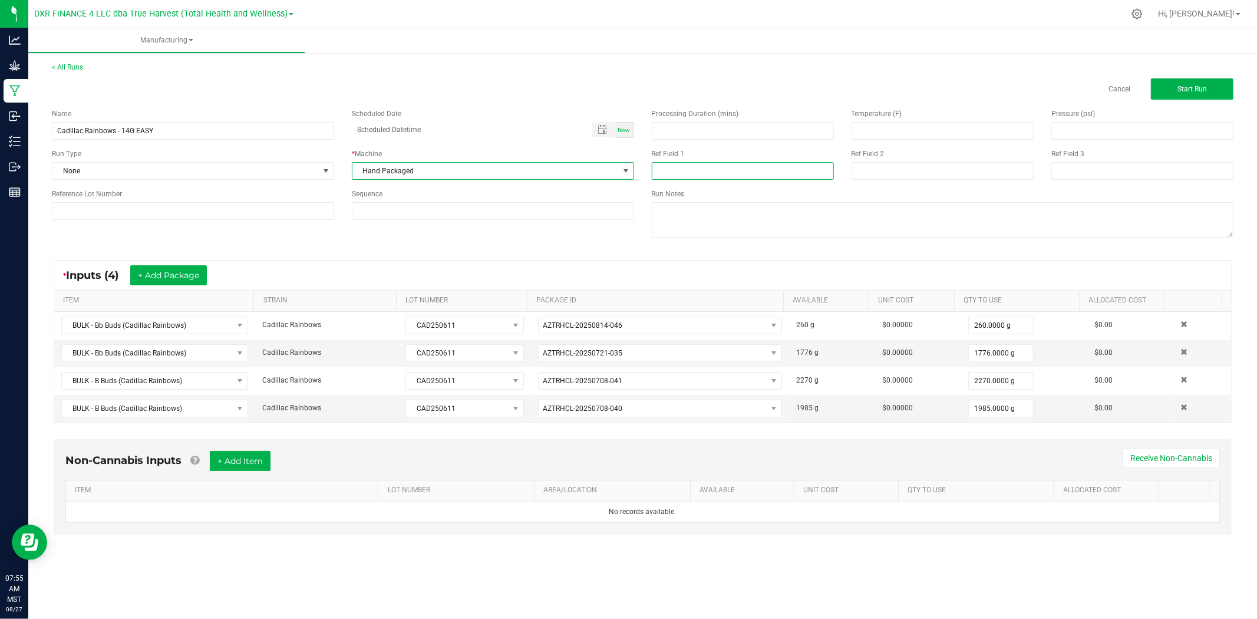
click at [722, 177] on input at bounding box center [743, 171] width 182 height 18
type input "14G EASY"
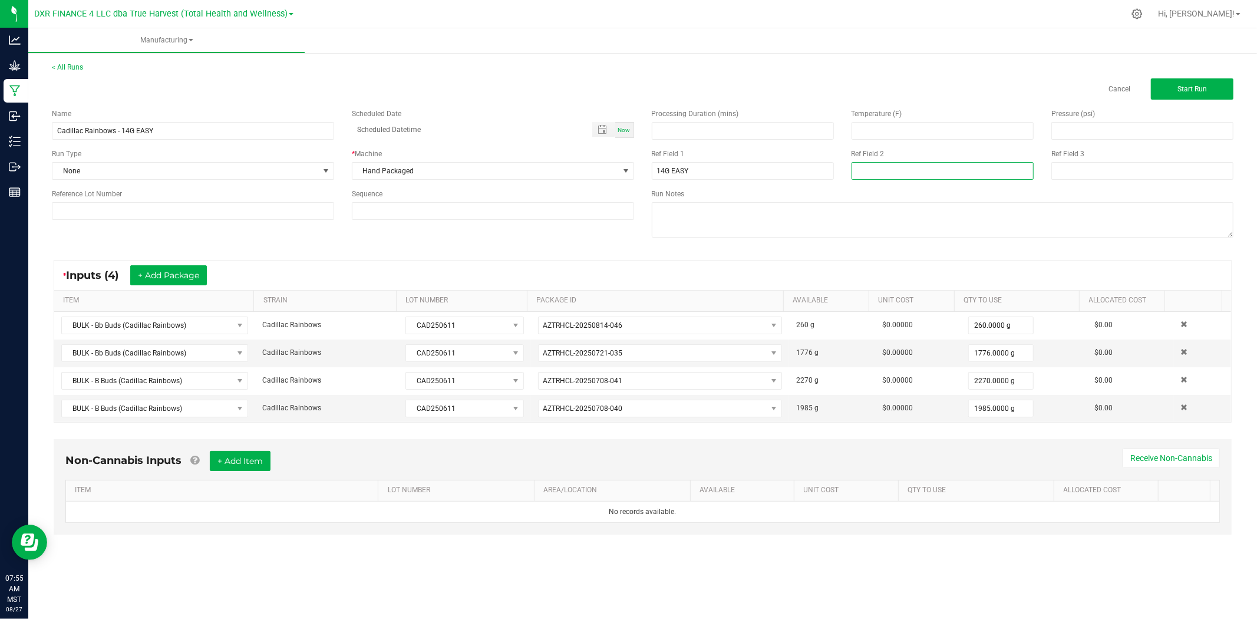
click at [921, 176] on input at bounding box center [943, 171] width 182 height 18
type input "[DATE]"
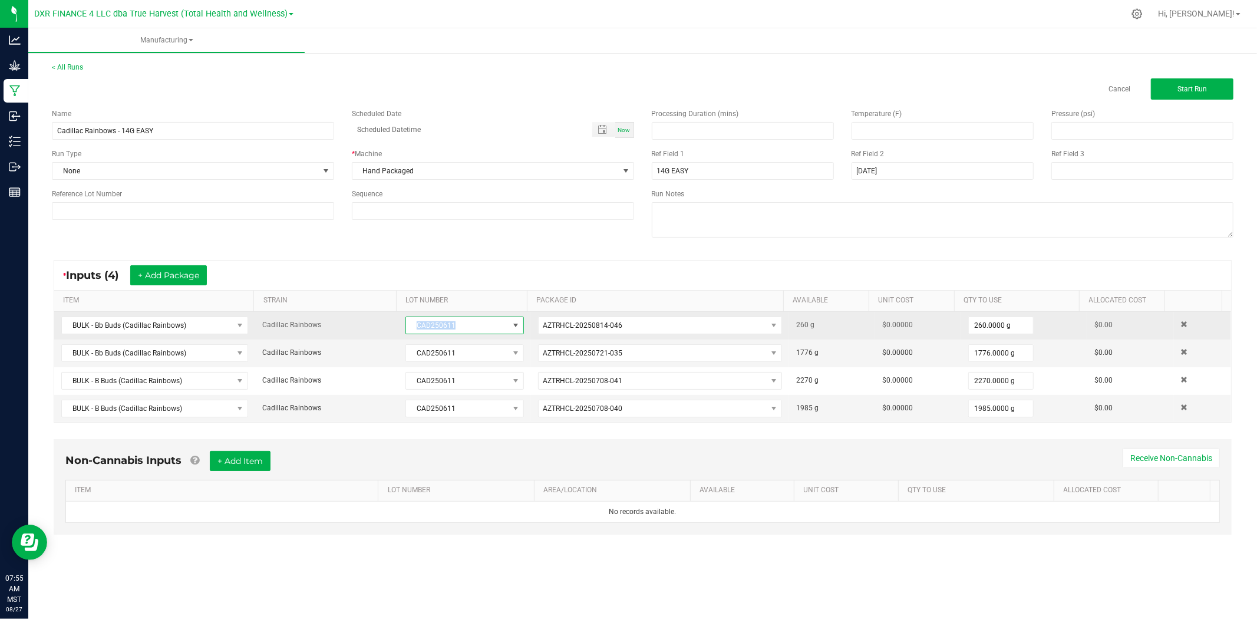
drag, startPoint x: 457, startPoint y: 332, endPoint x: 399, endPoint y: 331, distance: 58.4
click at [399, 331] on td "CAD250611" at bounding box center [465, 326] width 132 height 28
copy span "CAD250611"
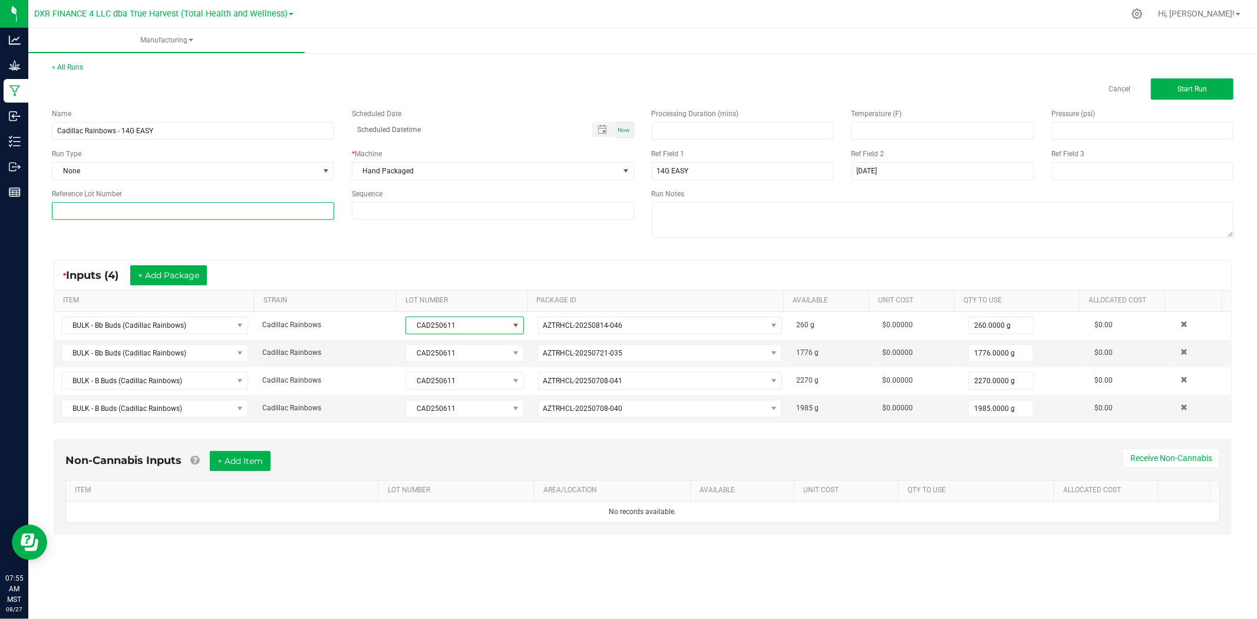
click at [287, 215] on input at bounding box center [193, 211] width 282 height 18
paste input "CAD250611"
type input "CAD250611"
click at [317, 234] on div "Name Cadillac Rainbows - 14G EASY Scheduled Date Now Run Type None * Machine Ha…" at bounding box center [643, 175] width 1200 height 150
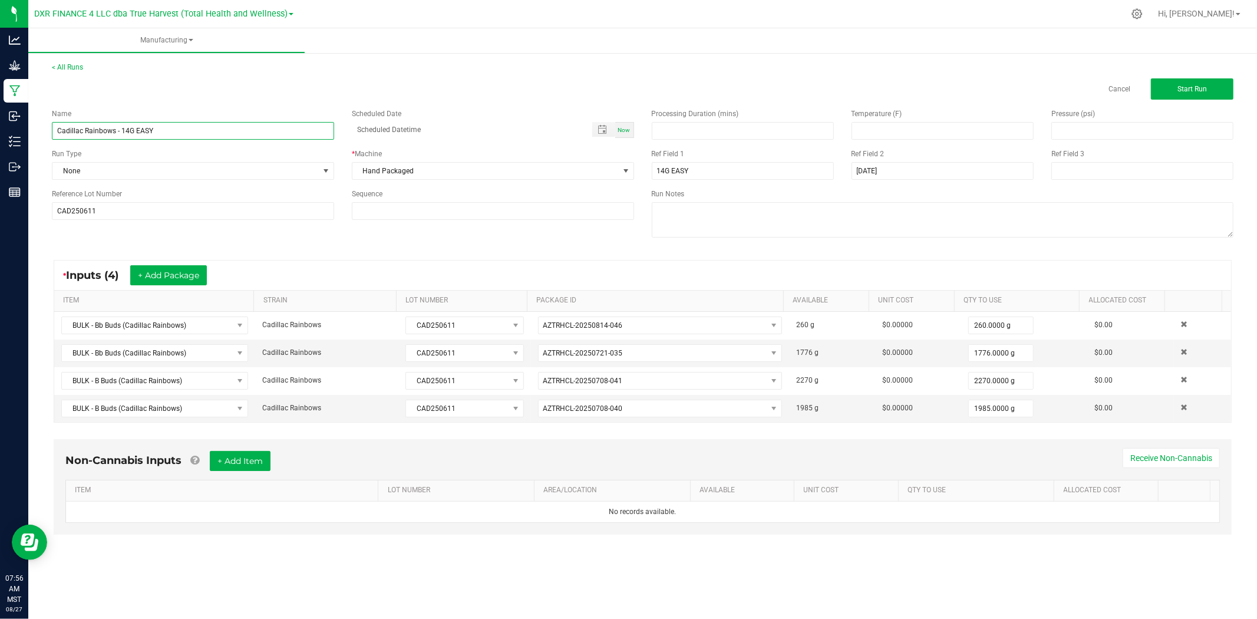
click at [171, 130] on input "Cadillac Rainbows - 14G EASY" at bounding box center [193, 131] width 282 height 18
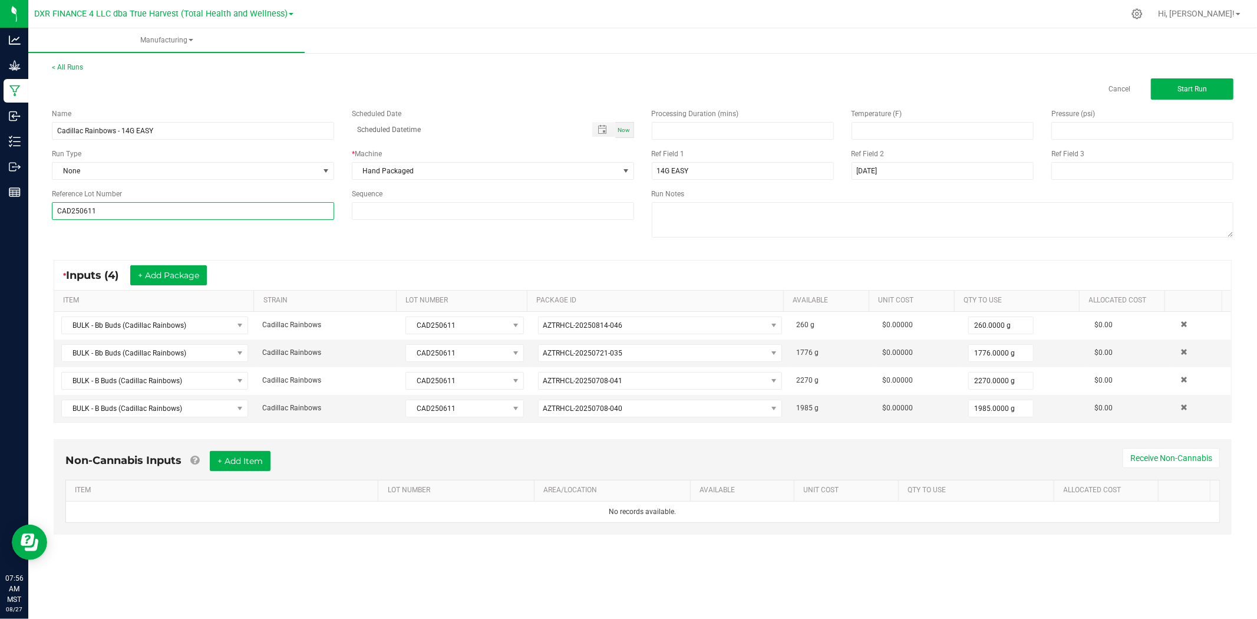
click at [89, 213] on input "CAD250611" at bounding box center [193, 211] width 282 height 18
click at [98, 210] on input "CAD250611" at bounding box center [193, 211] width 282 height 18
click at [411, 256] on div "* Inputs (4) + Add Package ITEM STRAIN LOT NUMBER PACKAGE ID AVAILABLE Unit Cos…" at bounding box center [643, 341] width 1200 height 184
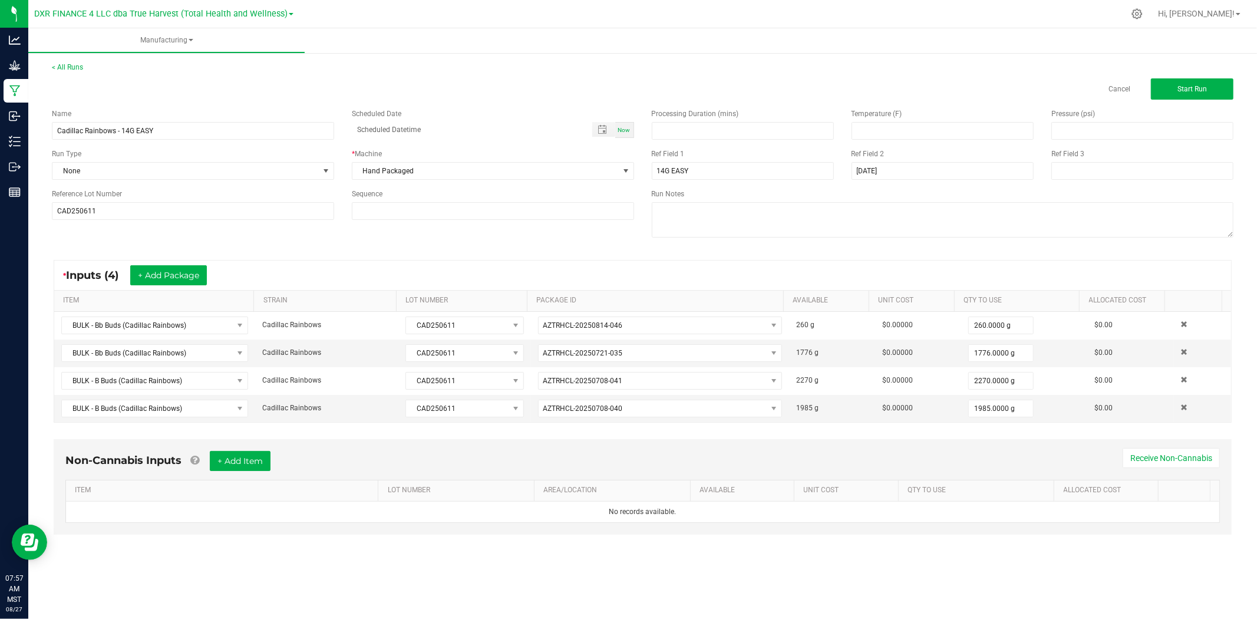
click at [308, 423] on kendo-grid "* Inputs (4) + Add Package ITEM STRAIN LOT NUMBER PACKAGE ID AVAILABLE Unit Cos…" at bounding box center [643, 341] width 1178 height 163
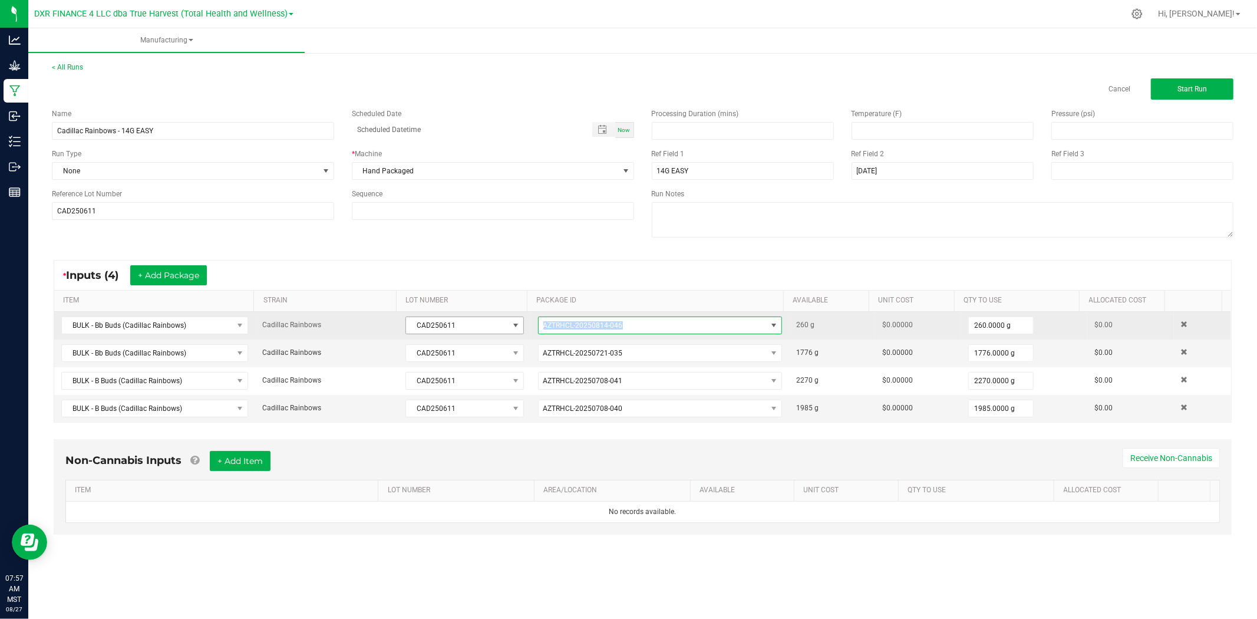
drag, startPoint x: 632, startPoint y: 328, endPoint x: 511, endPoint y: 328, distance: 120.8
click at [511, 328] on tr "BULK - Bb Buds (Cadillac Rainbows) Cadillac Rainbows CAD250611 AZTRHCL-20250814…" at bounding box center [642, 326] width 1177 height 28
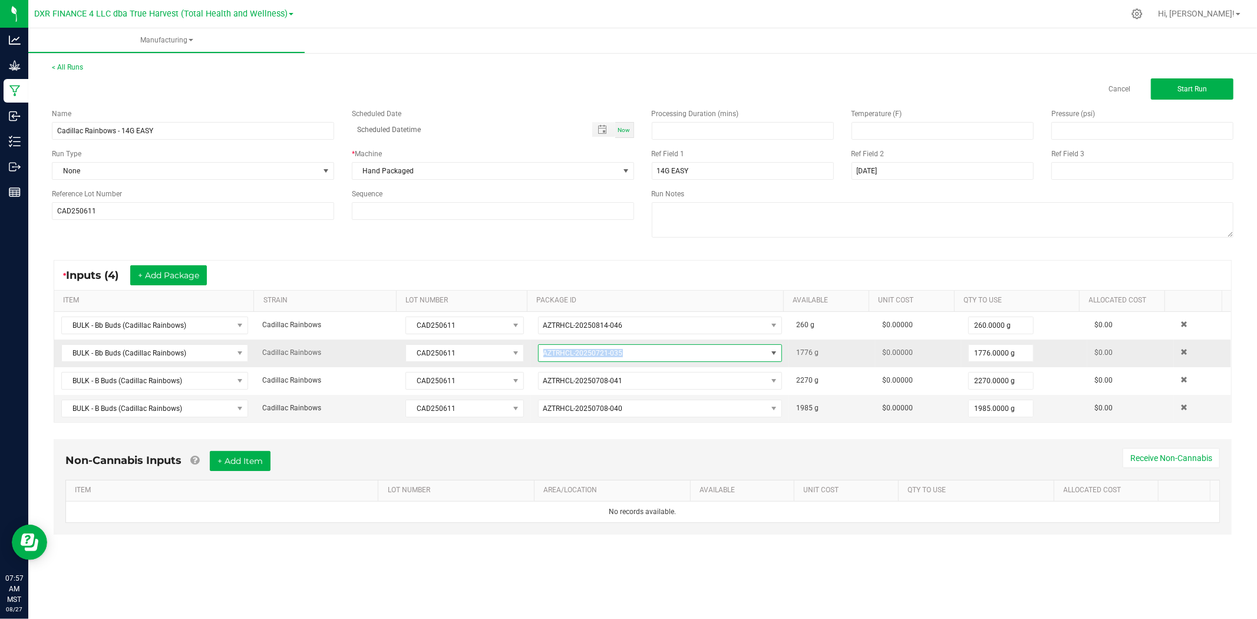
drag, startPoint x: 635, startPoint y: 354, endPoint x: 528, endPoint y: 356, distance: 107.3
click at [531, 356] on td "AZTRHCL-20250721-035" at bounding box center [660, 354] width 258 height 28
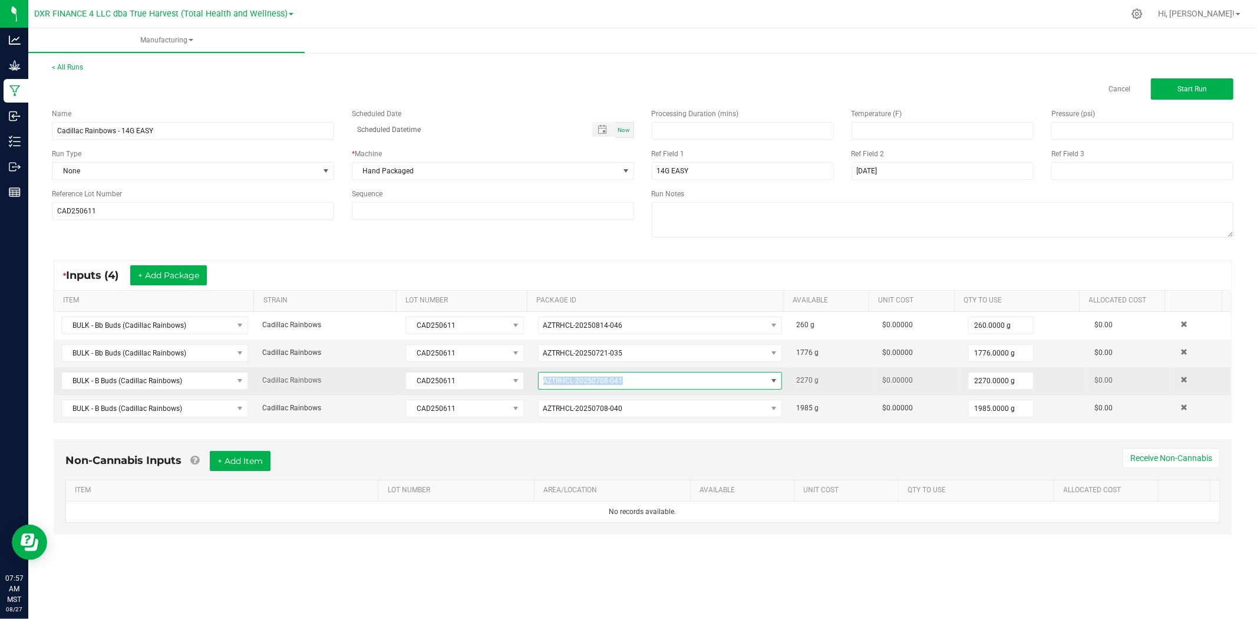
drag, startPoint x: 628, startPoint y: 381, endPoint x: 538, endPoint y: 387, distance: 90.4
click at [539, 387] on span "AZTRHCL-20250708-041" at bounding box center [653, 381] width 228 height 17
drag, startPoint x: 538, startPoint y: 387, endPoint x: 623, endPoint y: 373, distance: 85.4
click at [623, 373] on span "AZTRHCL-20250708-041" at bounding box center [653, 381] width 228 height 17
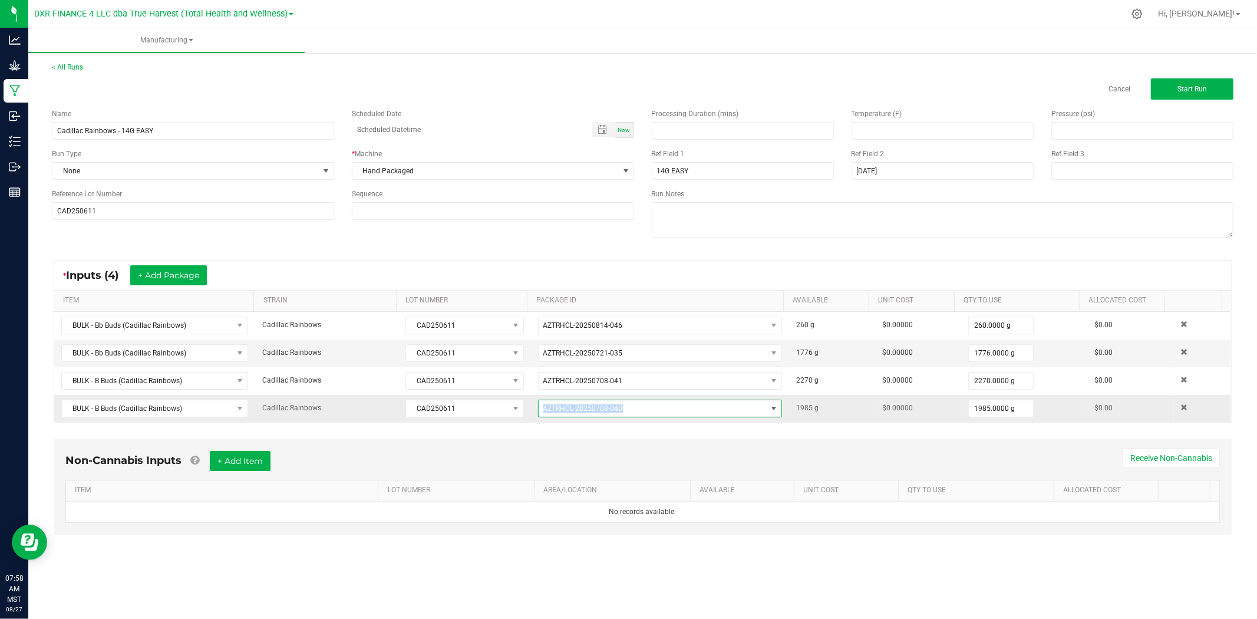
drag, startPoint x: 638, startPoint y: 404, endPoint x: 537, endPoint y: 401, distance: 100.8
click at [539, 401] on span "AZTRHCL-20250708-040" at bounding box center [653, 408] width 228 height 17
drag, startPoint x: 544, startPoint y: 409, endPoint x: 634, endPoint y: 409, distance: 90.2
click at [634, 409] on span "AZTRHCL-20250708-040" at bounding box center [653, 408] width 228 height 17
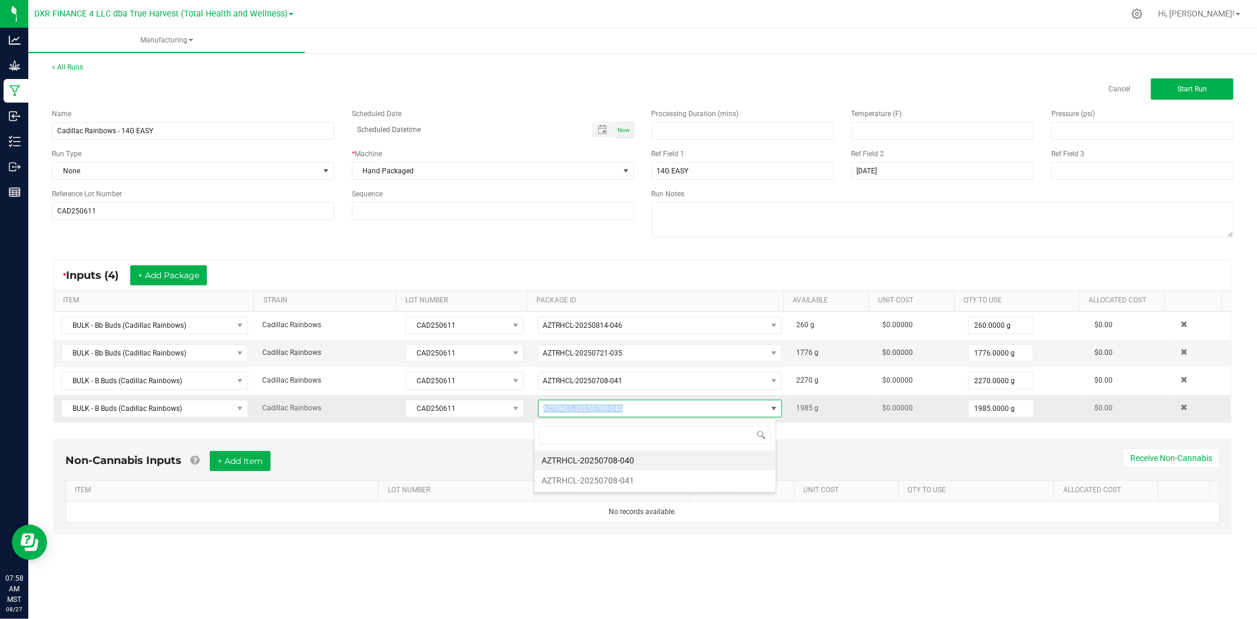
drag, startPoint x: 540, startPoint y: 413, endPoint x: 670, endPoint y: 410, distance: 129.7
click at [670, 410] on span "AZTRHCL-20250708-040" at bounding box center [653, 408] width 228 height 17
drag, startPoint x: 1172, startPoint y: 88, endPoint x: 1140, endPoint y: 108, distance: 37.6
click at [1172, 88] on button "Start Run" at bounding box center [1192, 88] width 83 height 21
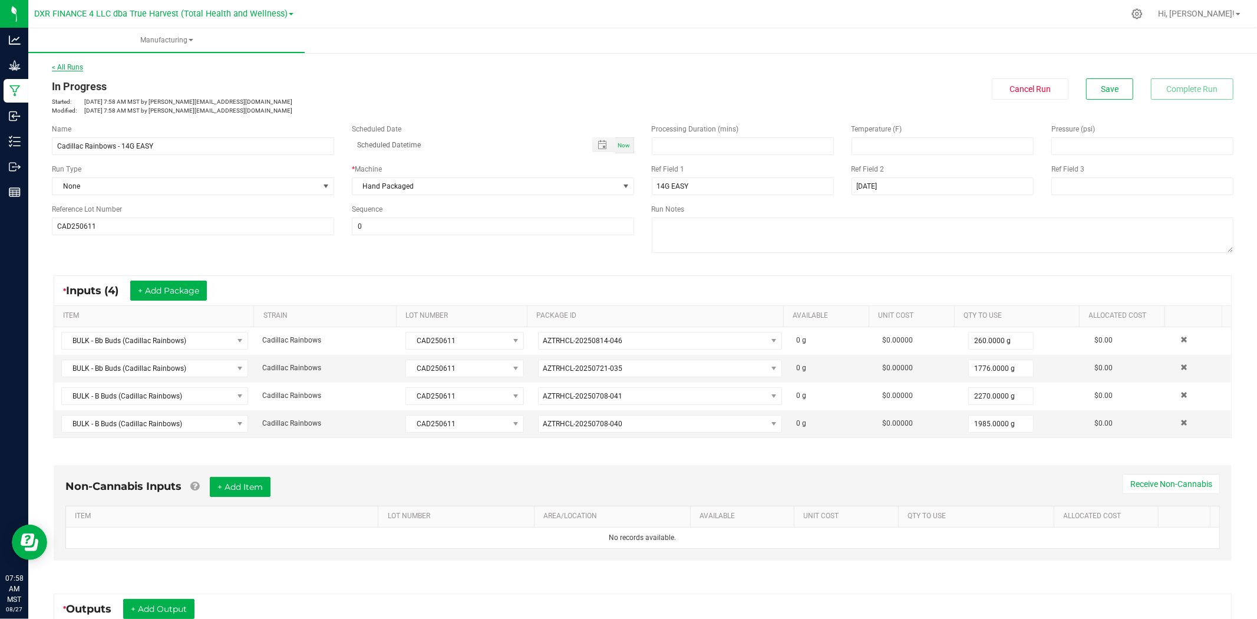
click at [75, 67] on link "< All Runs" at bounding box center [67, 67] width 31 height 8
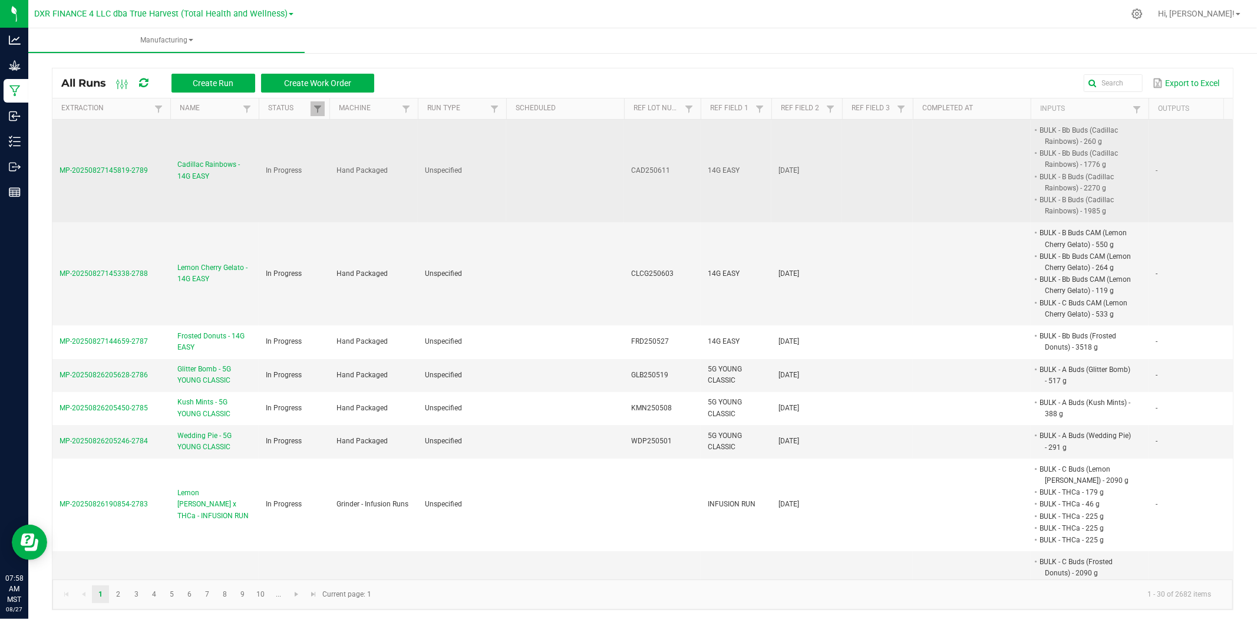
drag, startPoint x: 140, startPoint y: 173, endPoint x: 58, endPoint y: 166, distance: 82.3
click at [58, 166] on td "MP-20250827145819-2789" at bounding box center [111, 171] width 118 height 103
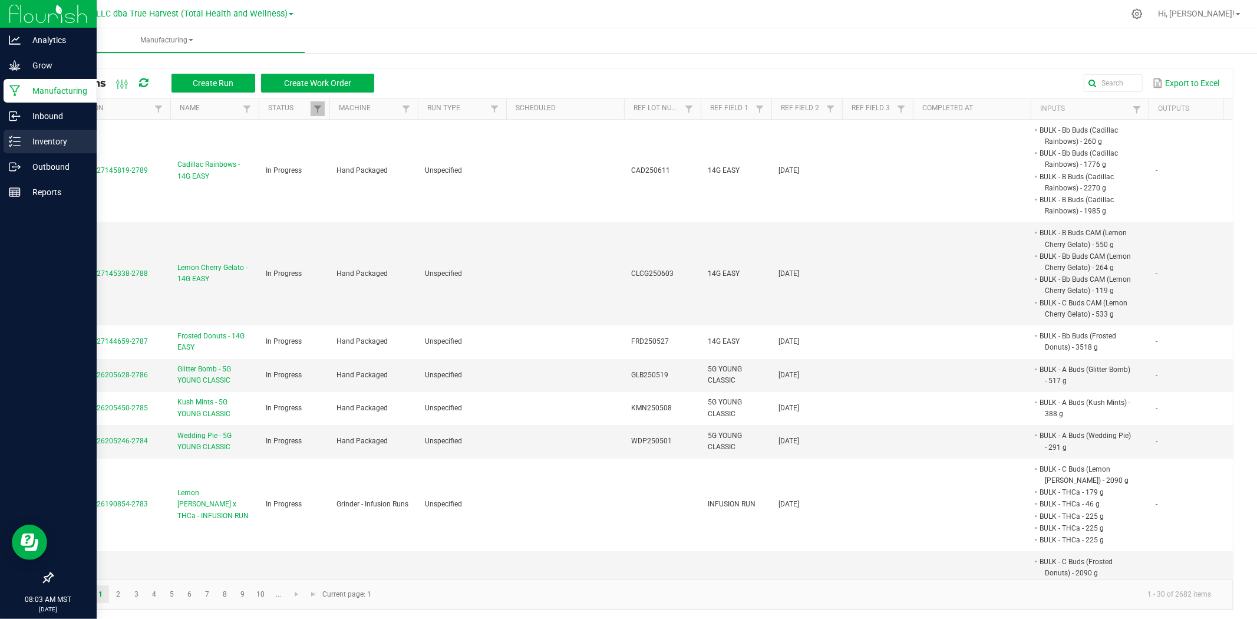
click at [11, 150] on div "Inventory" at bounding box center [50, 142] width 93 height 24
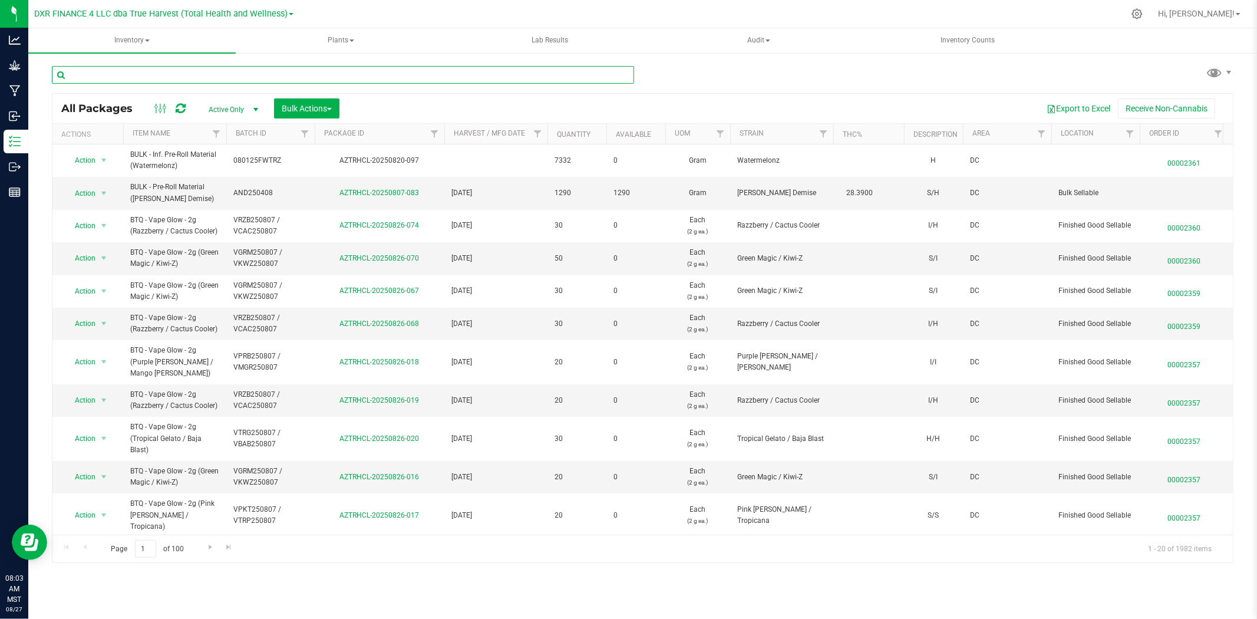
click at [134, 74] on input "text" at bounding box center [343, 75] width 582 height 18
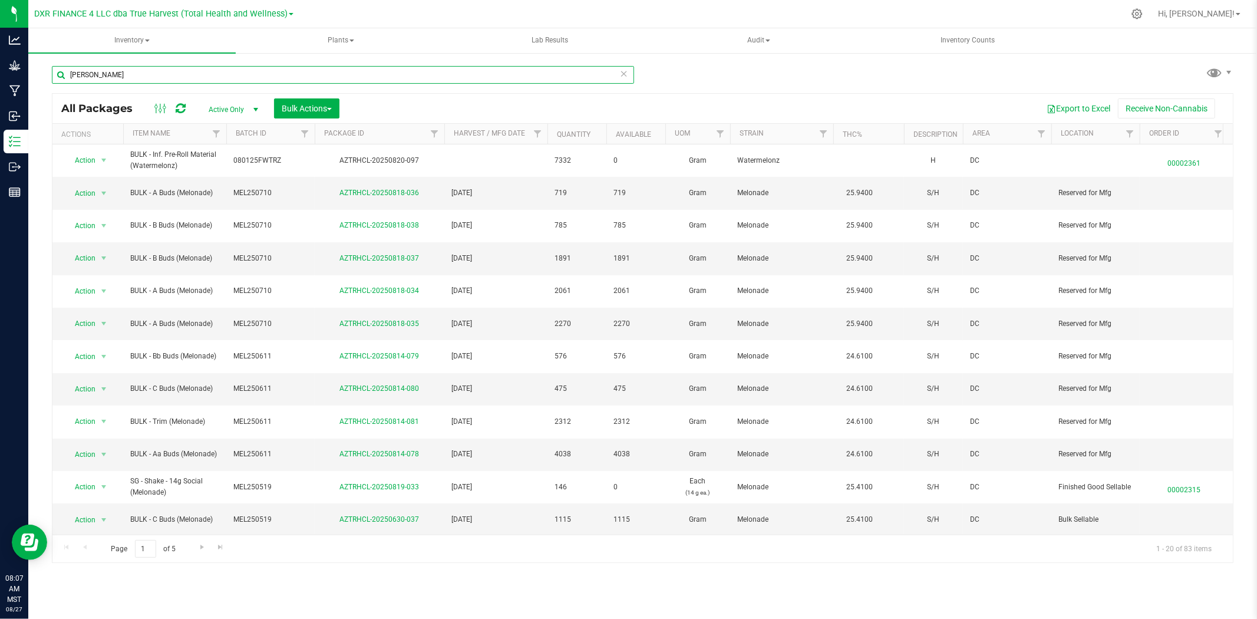
click at [217, 77] on input "[PERSON_NAME]" at bounding box center [343, 75] width 582 height 18
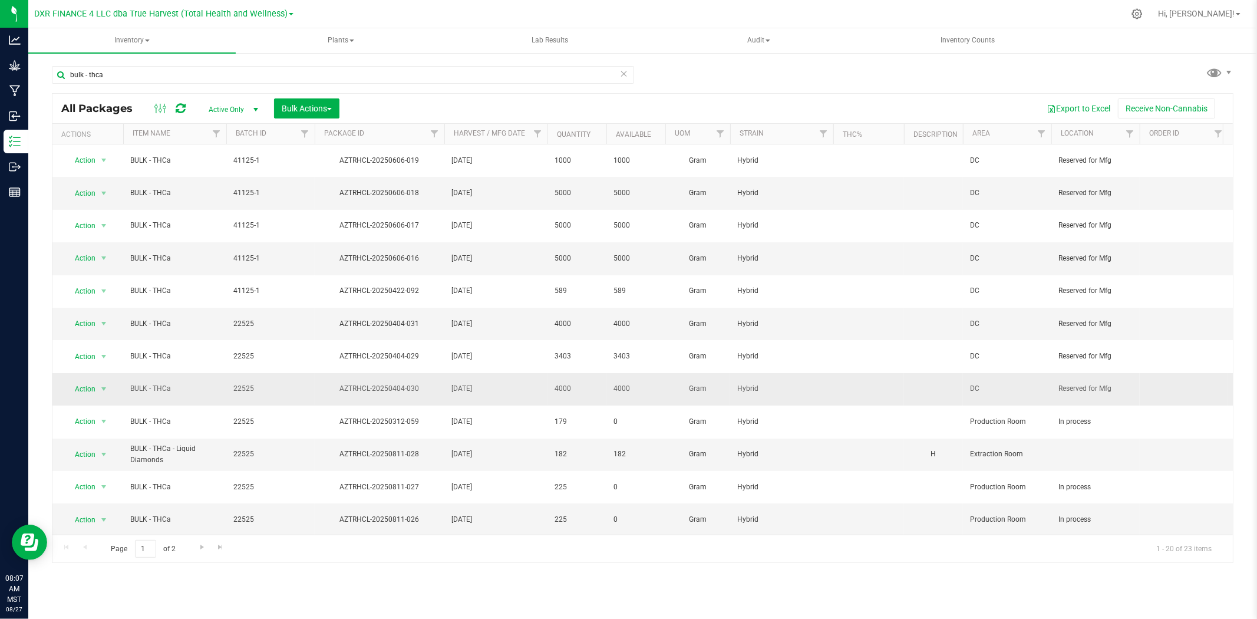
click at [253, 373] on td "22525" at bounding box center [270, 389] width 88 height 32
click at [253, 380] on input "22525" at bounding box center [268, 389] width 84 height 18
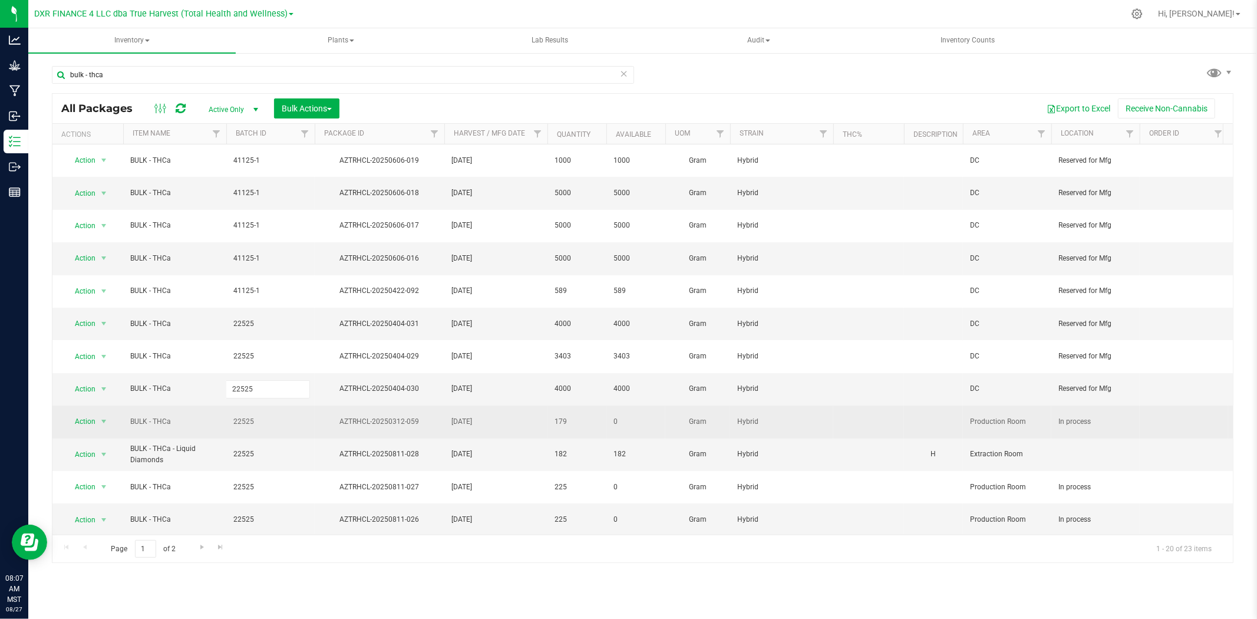
click at [331, 406] on td "AZTRHCL-20250312-059" at bounding box center [380, 422] width 130 height 32
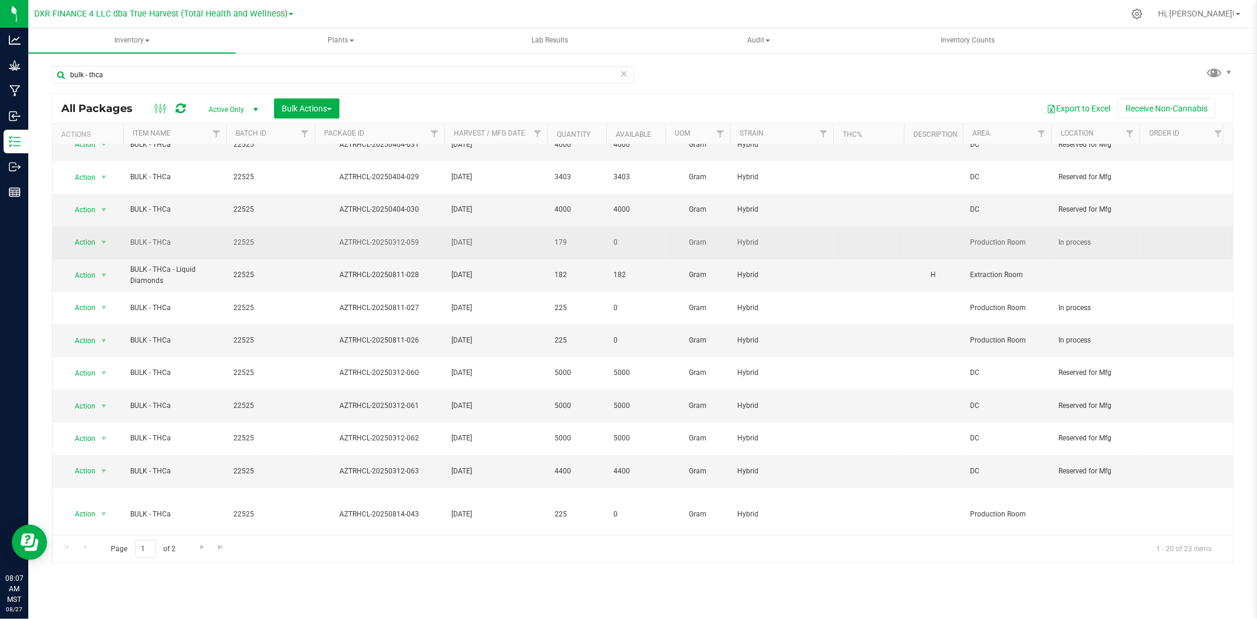
scroll to position [238, 0]
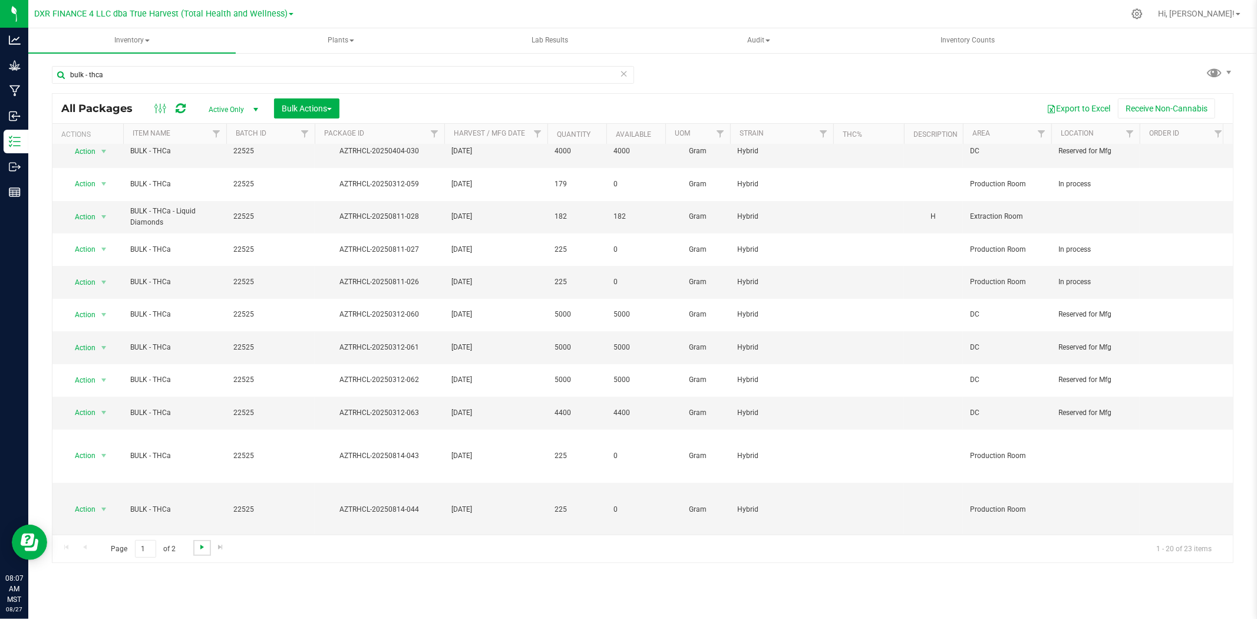
click at [202, 551] on span "Go to the next page" at bounding box center [201, 546] width 9 height 9
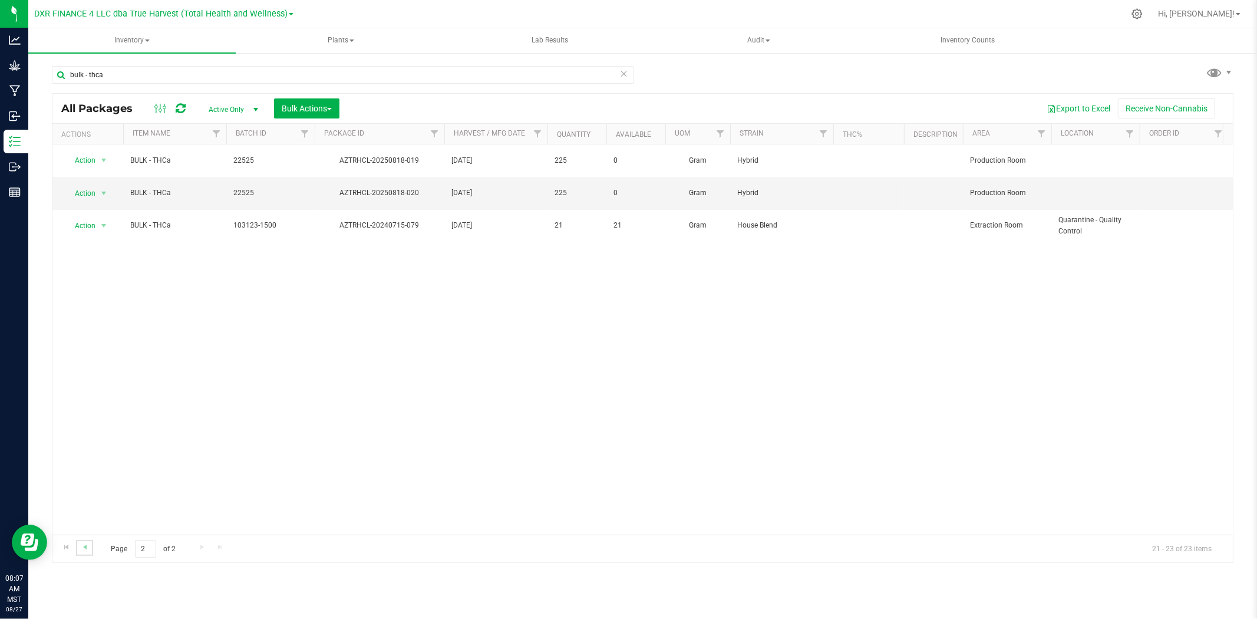
click at [91, 550] on link "Go to the previous page" at bounding box center [84, 548] width 17 height 16
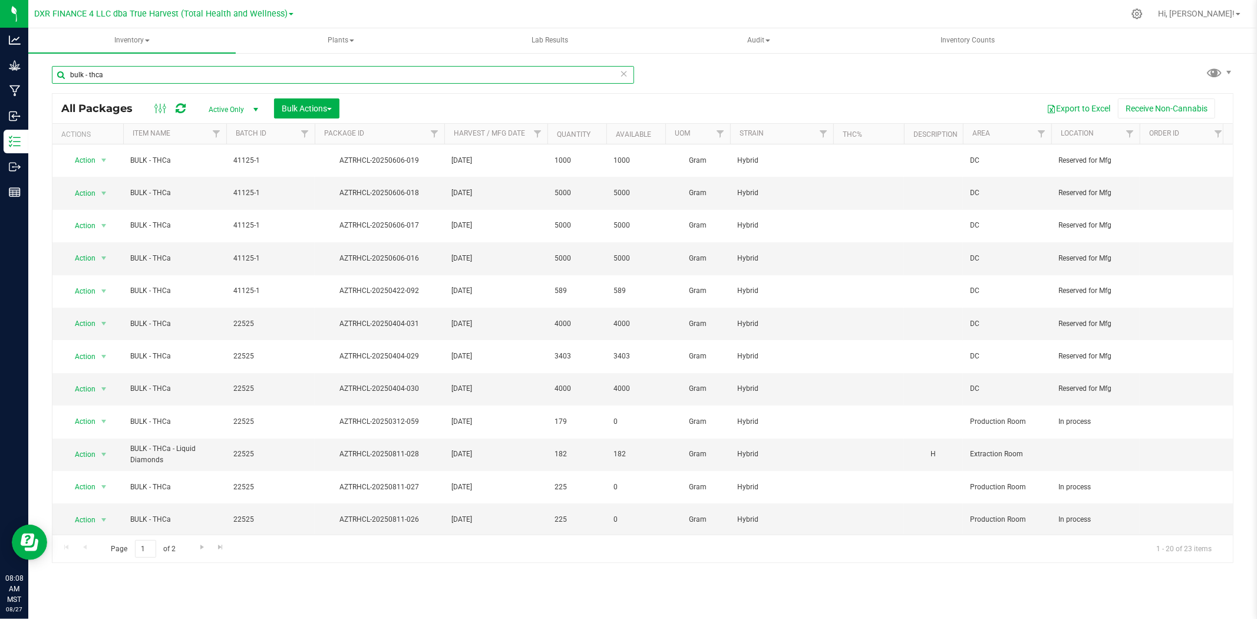
click at [142, 80] on input "bulk - thca" at bounding box center [343, 75] width 582 height 18
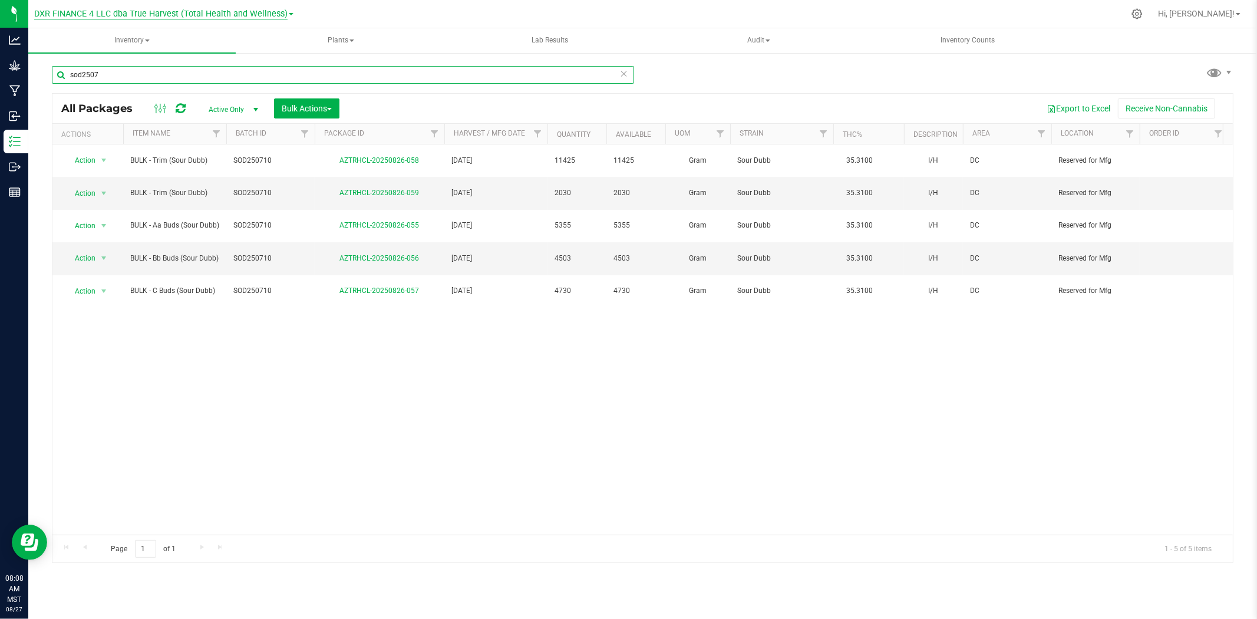
type input "sod2507"
click at [310, 110] on span "Bulk Actions" at bounding box center [307, 108] width 50 height 9
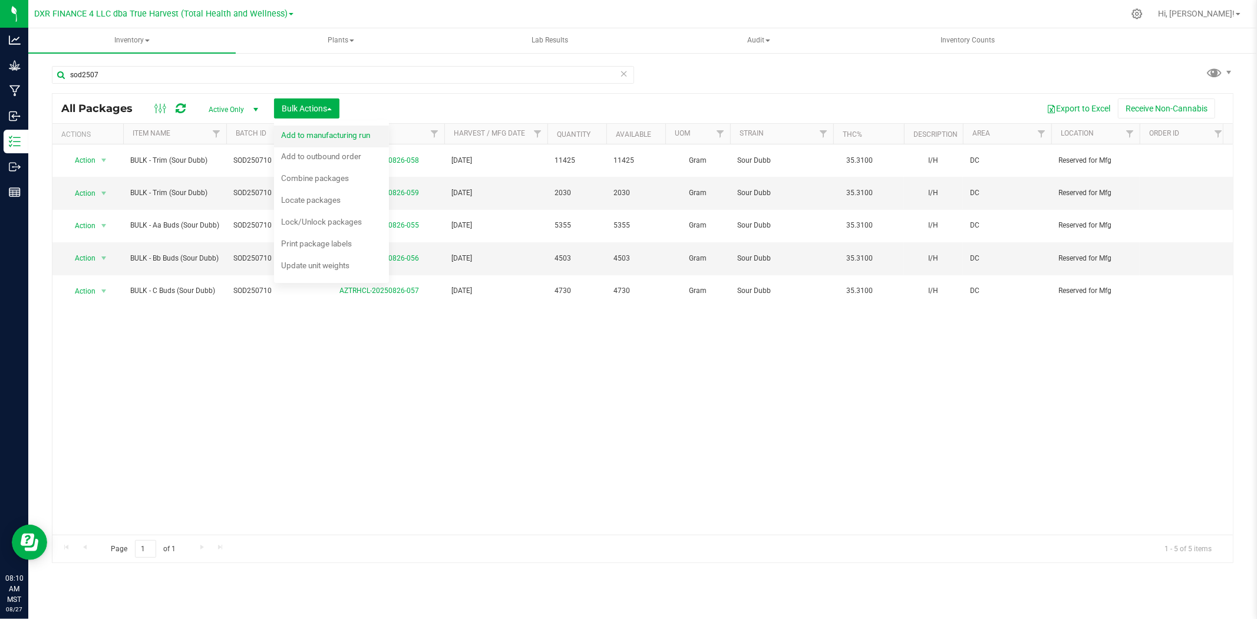
click at [318, 134] on span "Add to manufacturing run" at bounding box center [325, 134] width 89 height 9
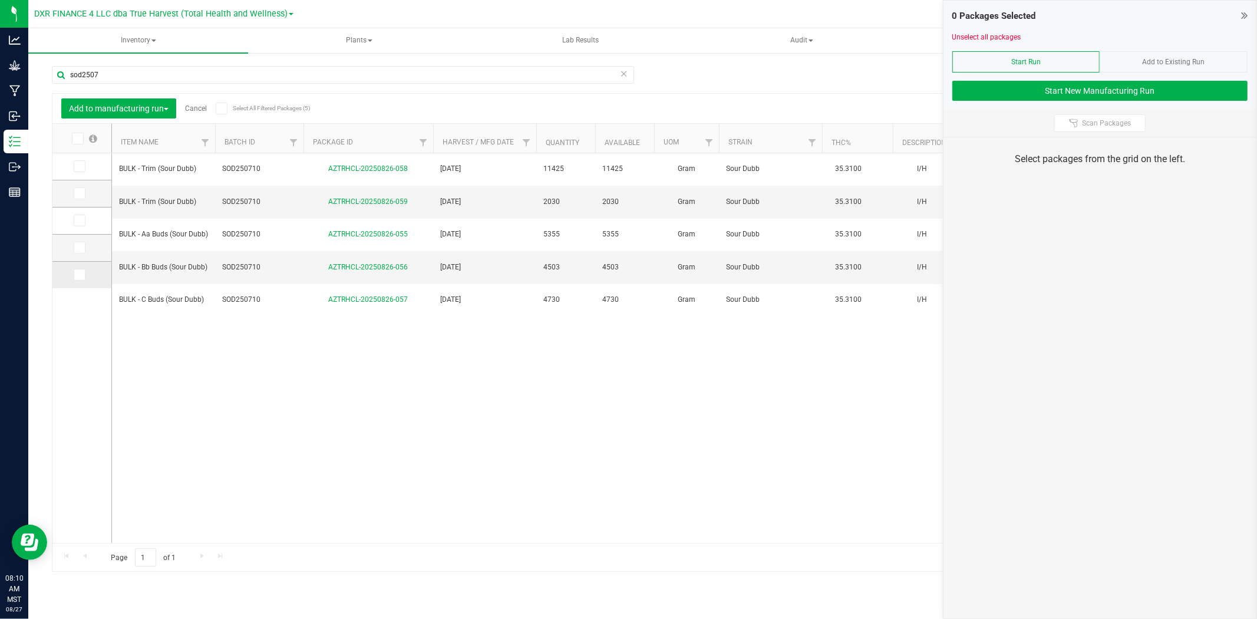
click at [80, 275] on icon at bounding box center [79, 275] width 8 height 0
click at [0, 0] on input "checkbox" at bounding box center [0, 0] width 0 height 0
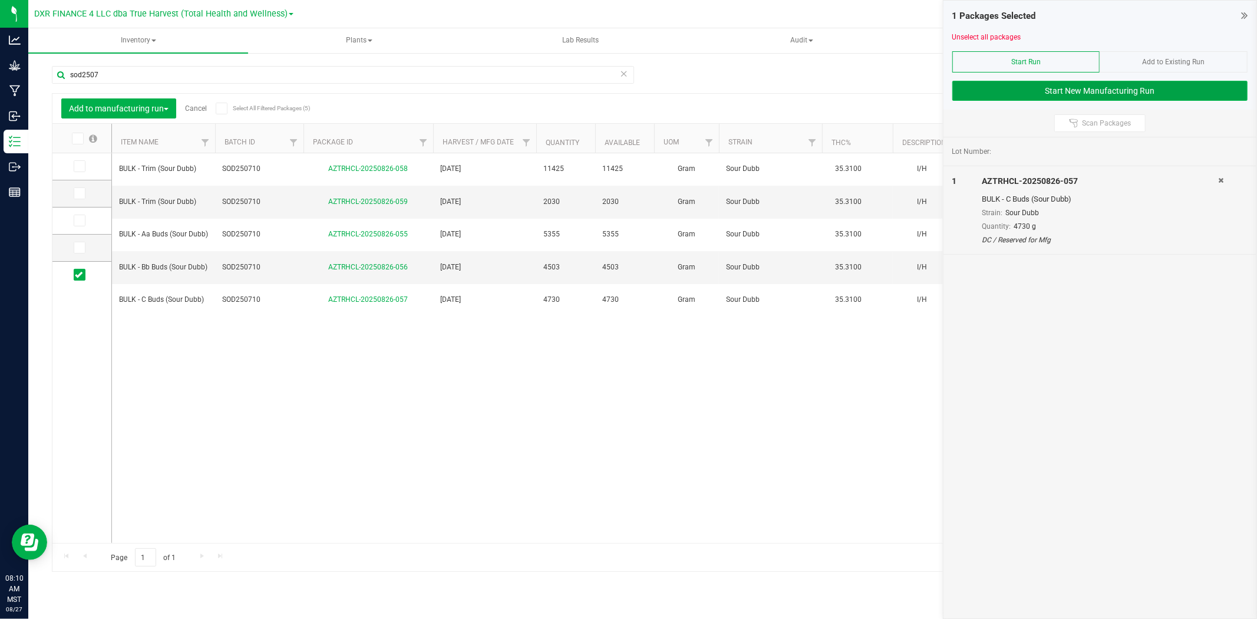
click at [1155, 88] on button "Start New Manufacturing Run" at bounding box center [1100, 91] width 295 height 20
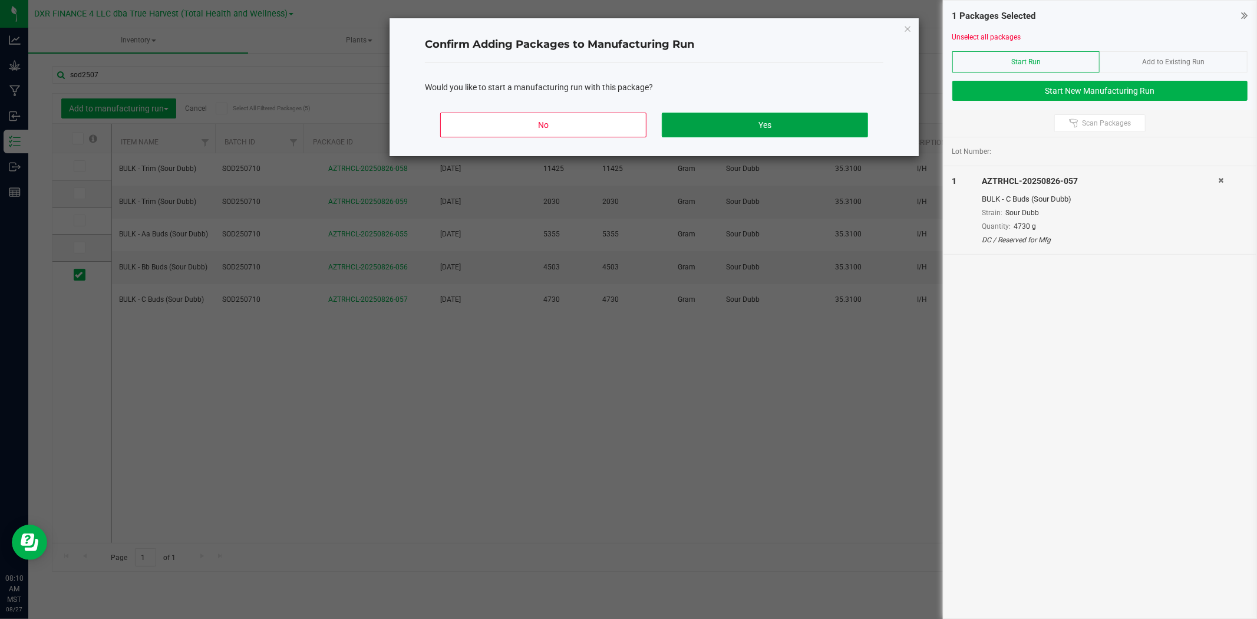
click at [779, 121] on button "Yes" at bounding box center [765, 125] width 206 height 25
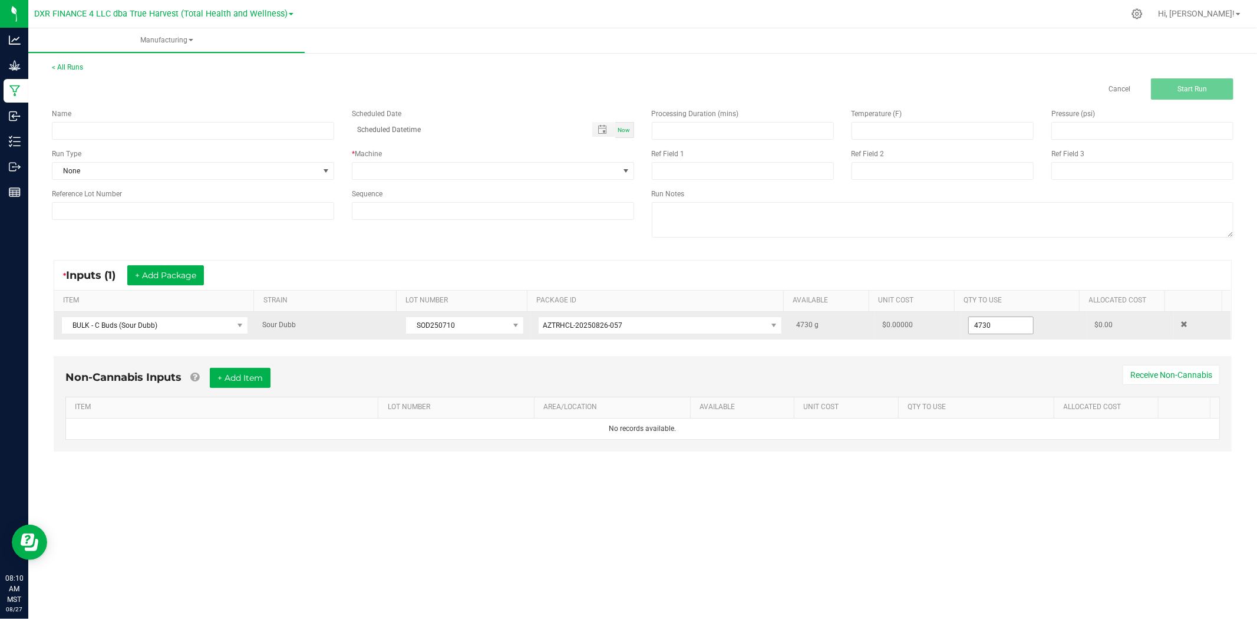
click at [969, 322] on input "4730" at bounding box center [1001, 325] width 64 height 17
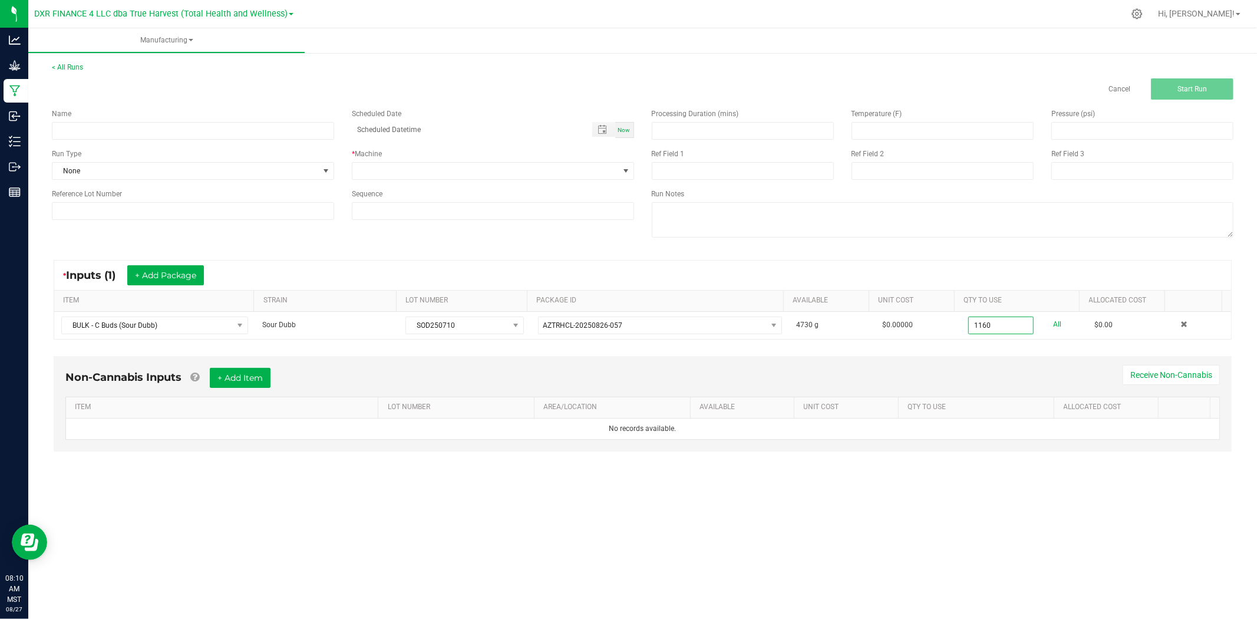
type input "1160.0000 g"
click at [967, 343] on div "* Inputs (1) + Add Package ITEM STRAIN LOT NUMBER PACKAGE ID AVAILABLE Unit Cos…" at bounding box center [643, 299] width 1200 height 101
click at [199, 272] on button "+ Add Package" at bounding box center [165, 275] width 77 height 20
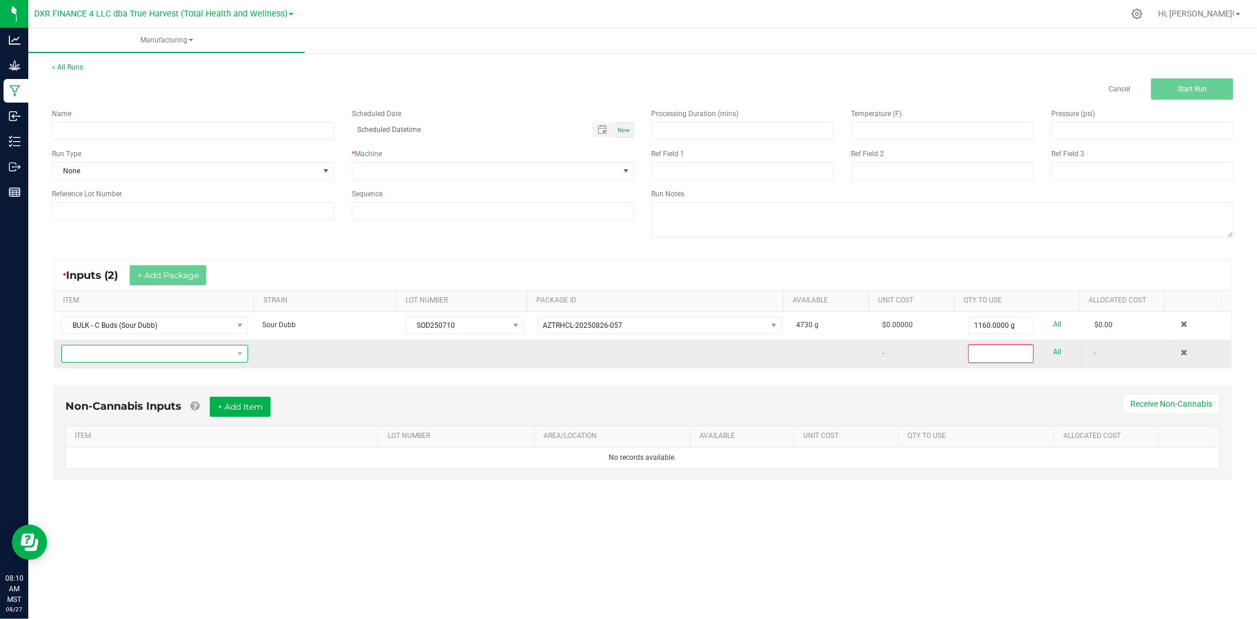
click at [196, 361] on span "NO DATA FOUND" at bounding box center [147, 353] width 171 height 17
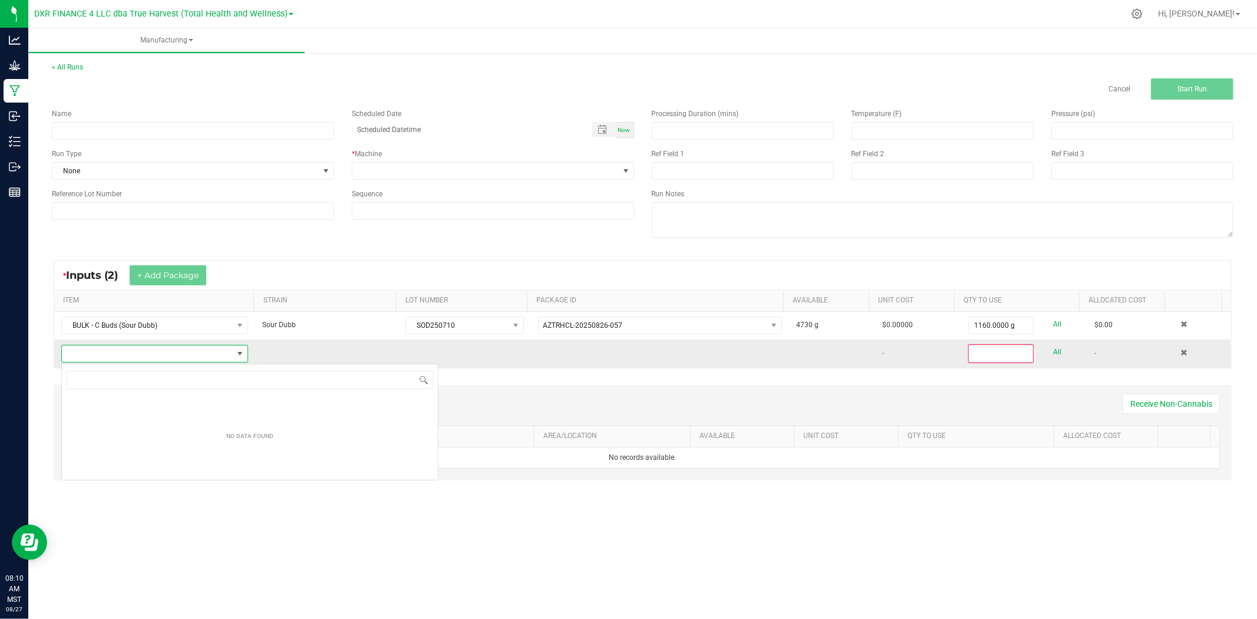
scroll to position [18, 185]
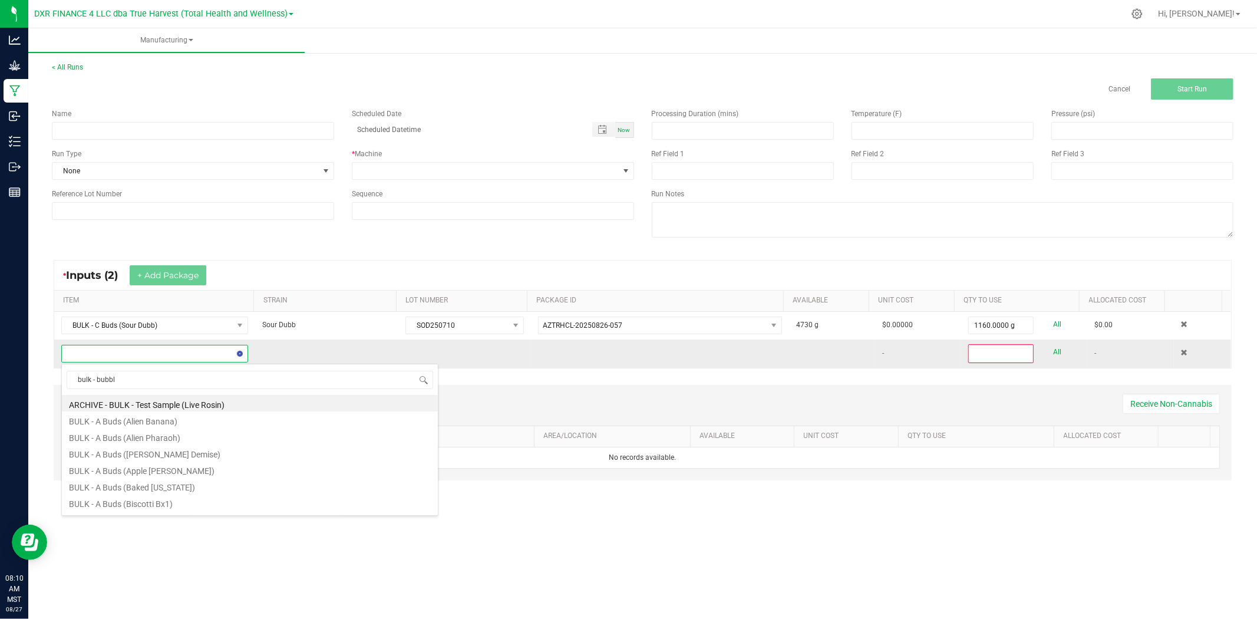
type input "bulk - bubble"
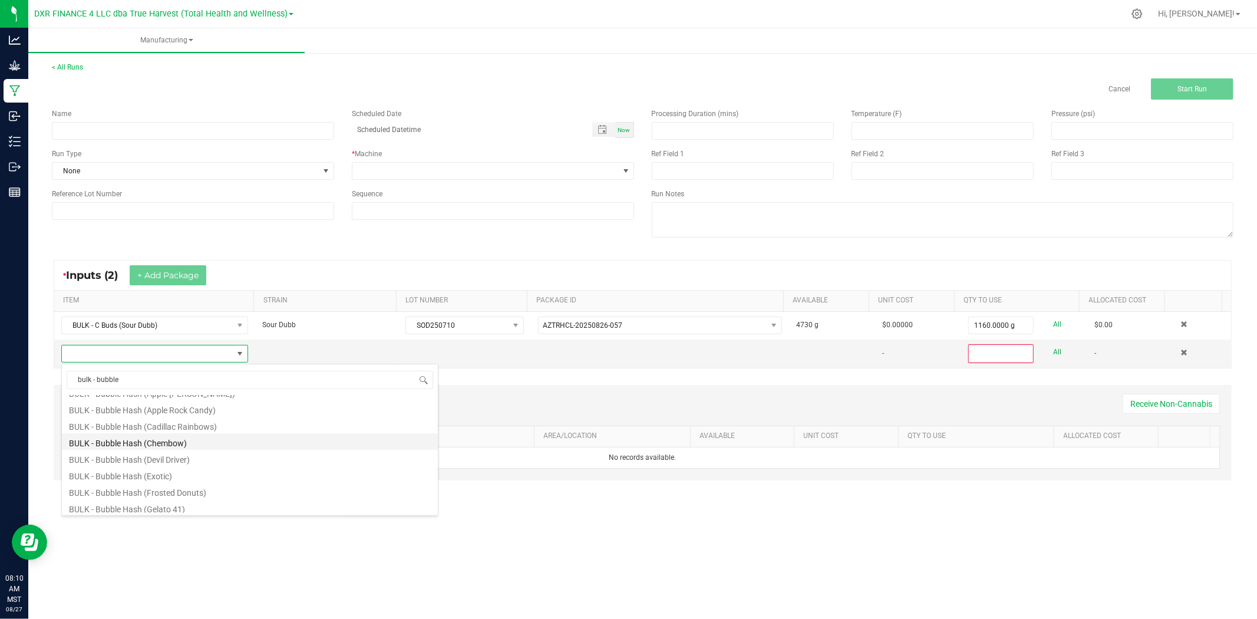
scroll to position [65, 0]
click at [219, 435] on li "BULK - Bubble Hash (Devil Driver)" at bounding box center [250, 437] width 376 height 17
type input "0"
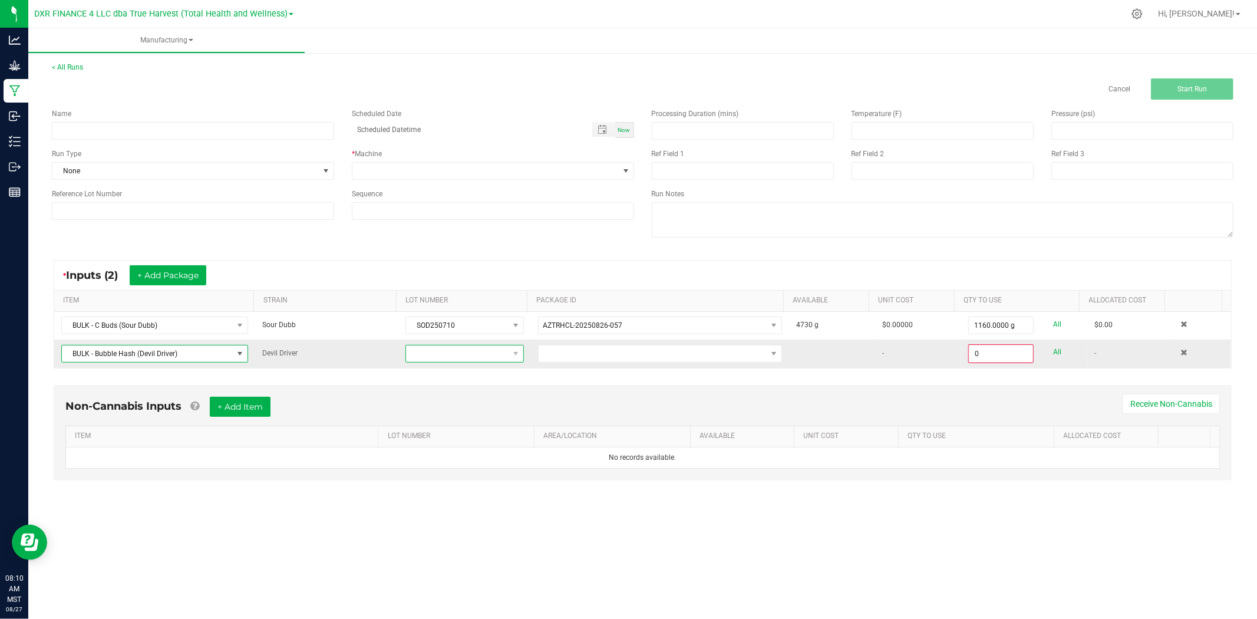
click at [466, 351] on span at bounding box center [457, 353] width 102 height 17
click at [466, 426] on li "DVD240514-LBH" at bounding box center [462, 425] width 116 height 20
click at [577, 358] on span "NO DATA FOUND" at bounding box center [653, 353] width 228 height 17
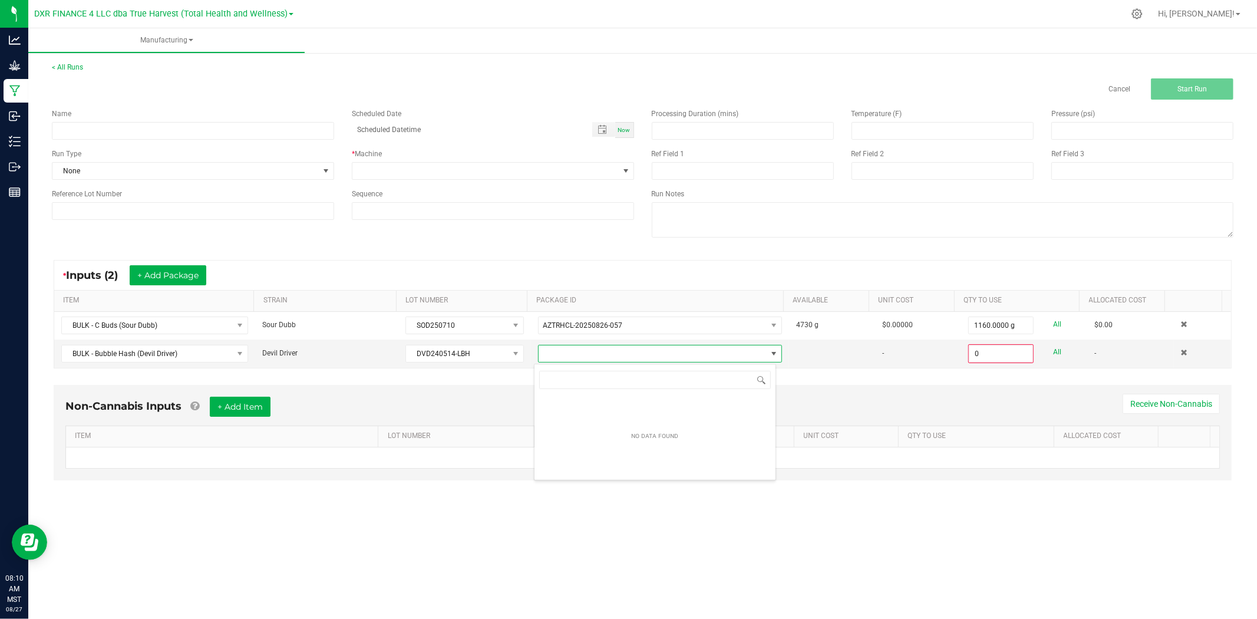
scroll to position [18, 242]
click at [586, 381] on input "NO DATA FOUND" at bounding box center [655, 380] width 232 height 18
click at [196, 355] on span "BULK - Bubble Hash (Devil Driver)" at bounding box center [147, 353] width 171 height 17
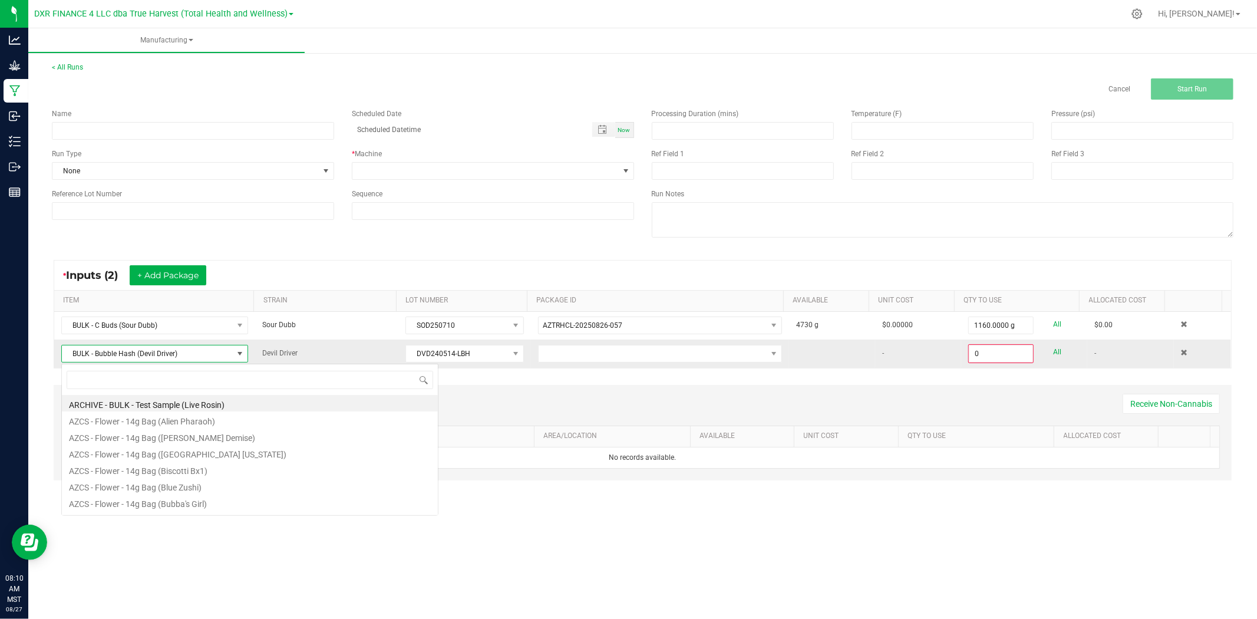
scroll to position [18, 185]
click at [196, 355] on span "BULK - Bubble Hash (Devil Driver)" at bounding box center [147, 353] width 171 height 17
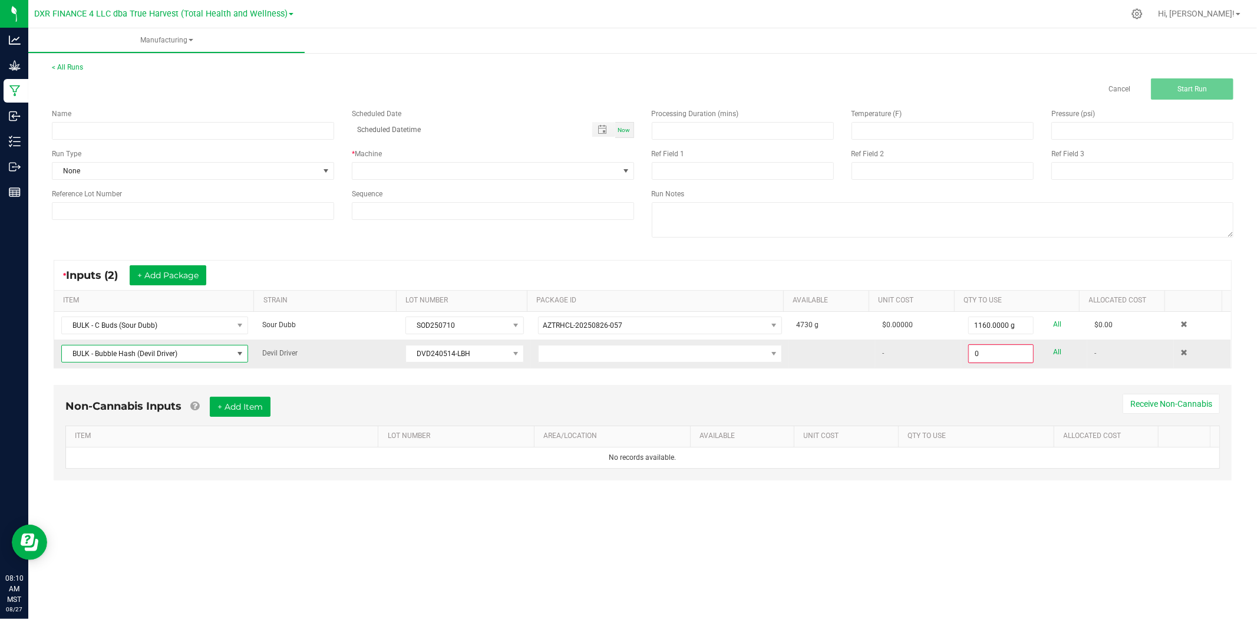
click at [196, 355] on span "BULK - Bubble Hash (Devil Driver)" at bounding box center [147, 353] width 171 height 17
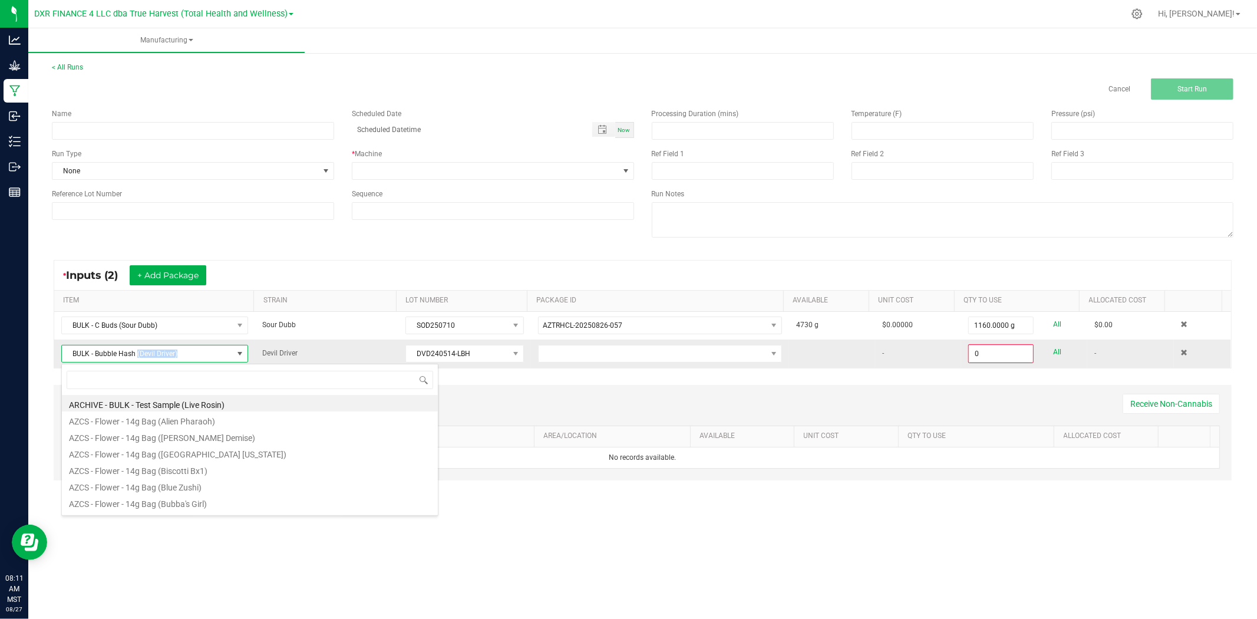
drag, startPoint x: 196, startPoint y: 355, endPoint x: 137, endPoint y: 360, distance: 59.1
click at [137, 360] on span "BULK - Bubble Hash (Devil Driver)" at bounding box center [147, 353] width 171 height 17
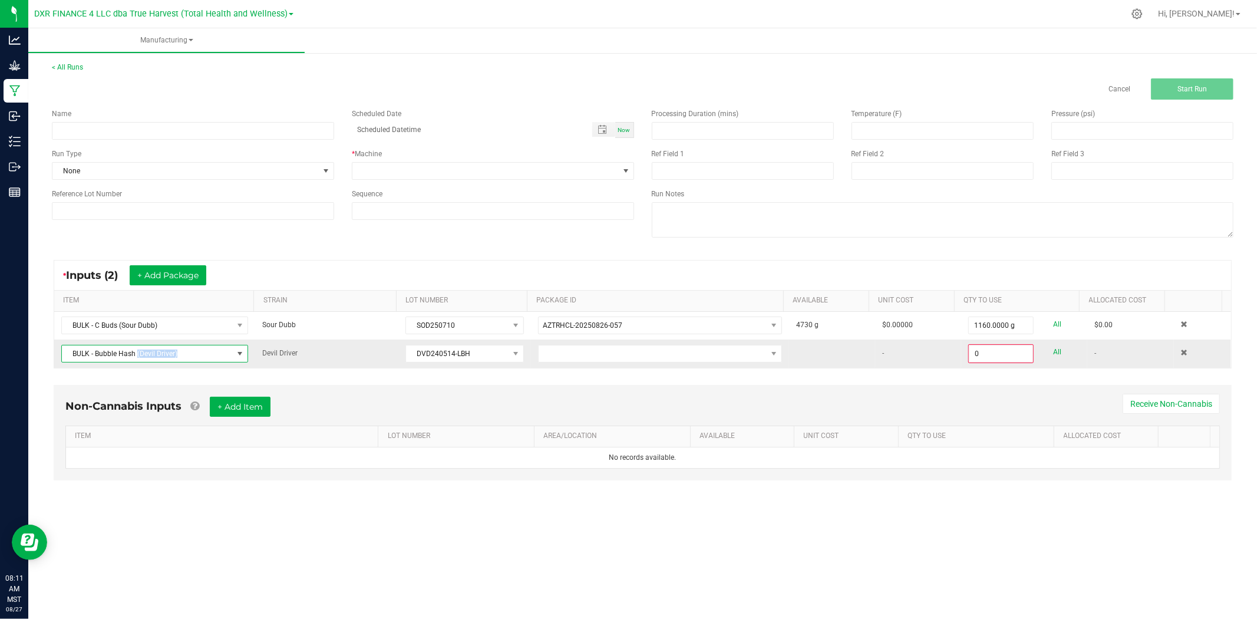
click at [143, 360] on span "BULK - Bubble Hash (Devil Driver)" at bounding box center [147, 353] width 171 height 17
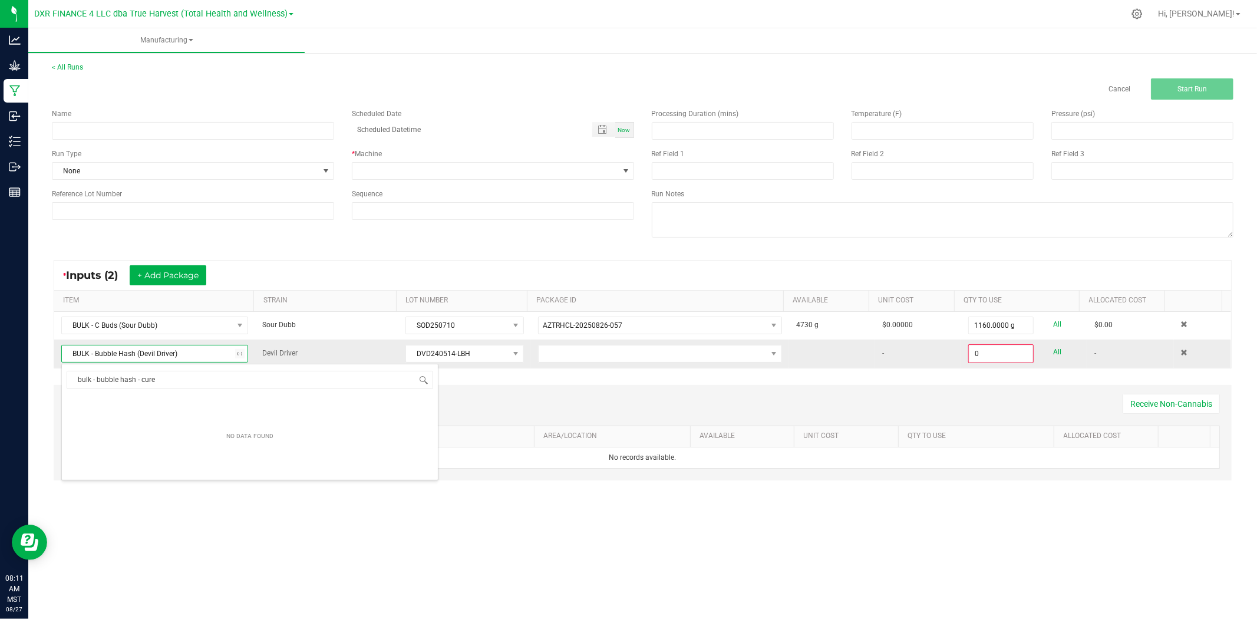
type input "bulk - bubble hash - cured"
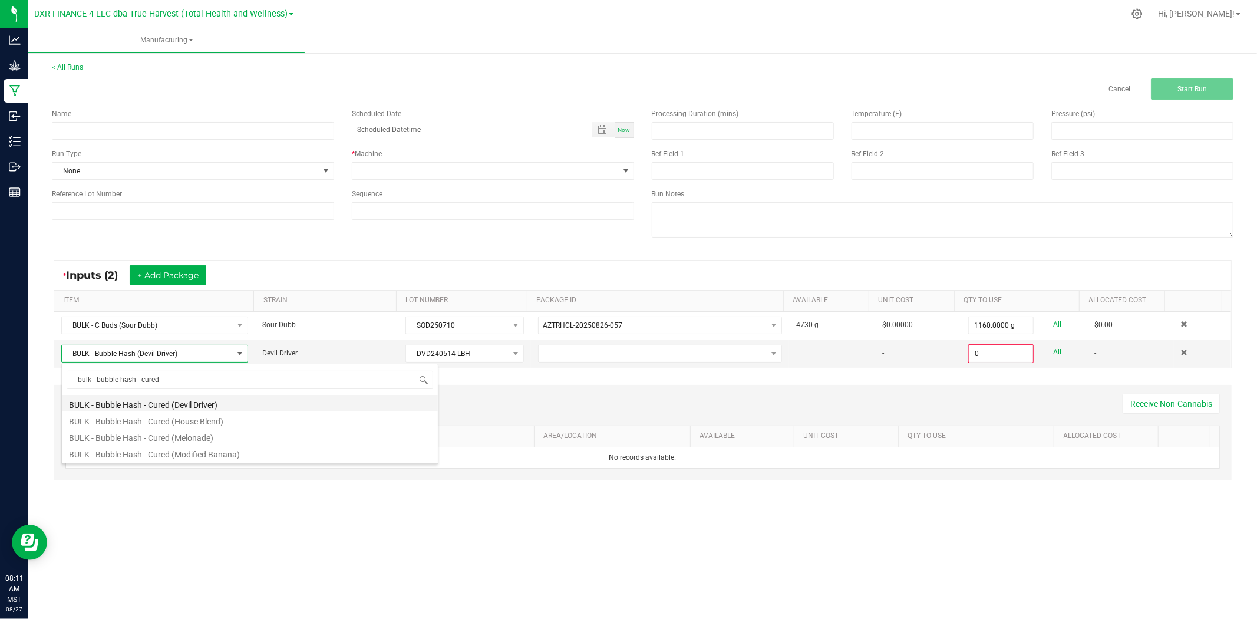
click at [177, 407] on li "BULK - Bubble Hash - Cured (Devil Driver)" at bounding box center [250, 403] width 376 height 17
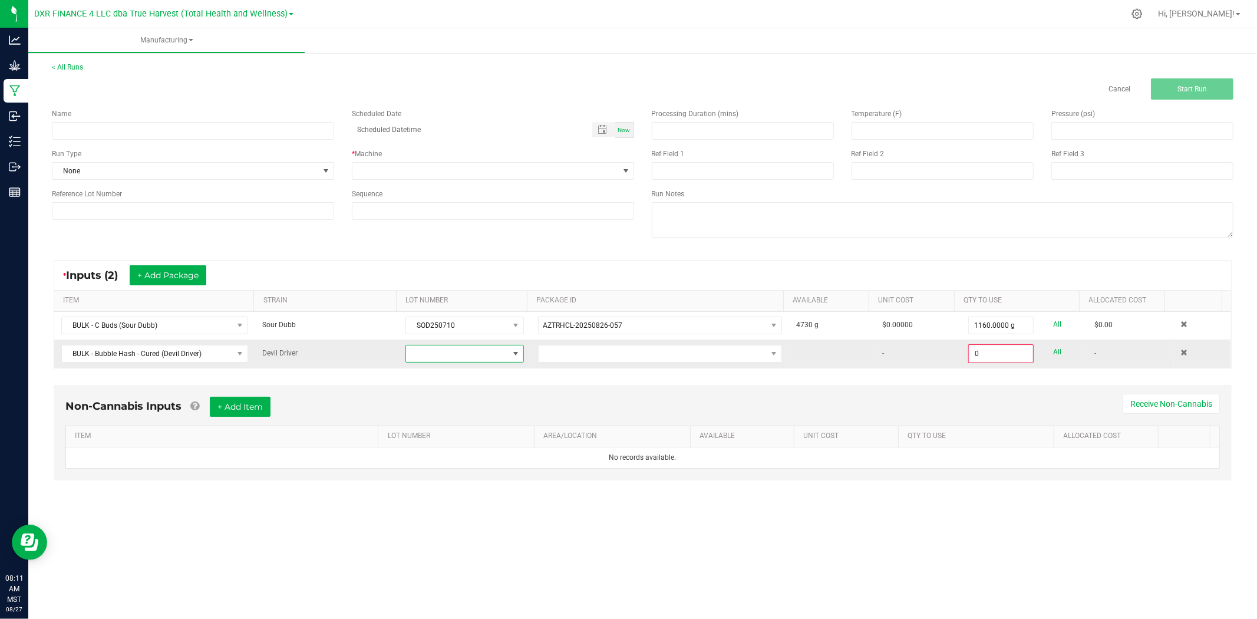
click at [435, 350] on span at bounding box center [457, 353] width 102 height 17
click at [456, 432] on li "DVD250415-CBH" at bounding box center [462, 425] width 116 height 20
click at [597, 355] on span at bounding box center [653, 353] width 228 height 17
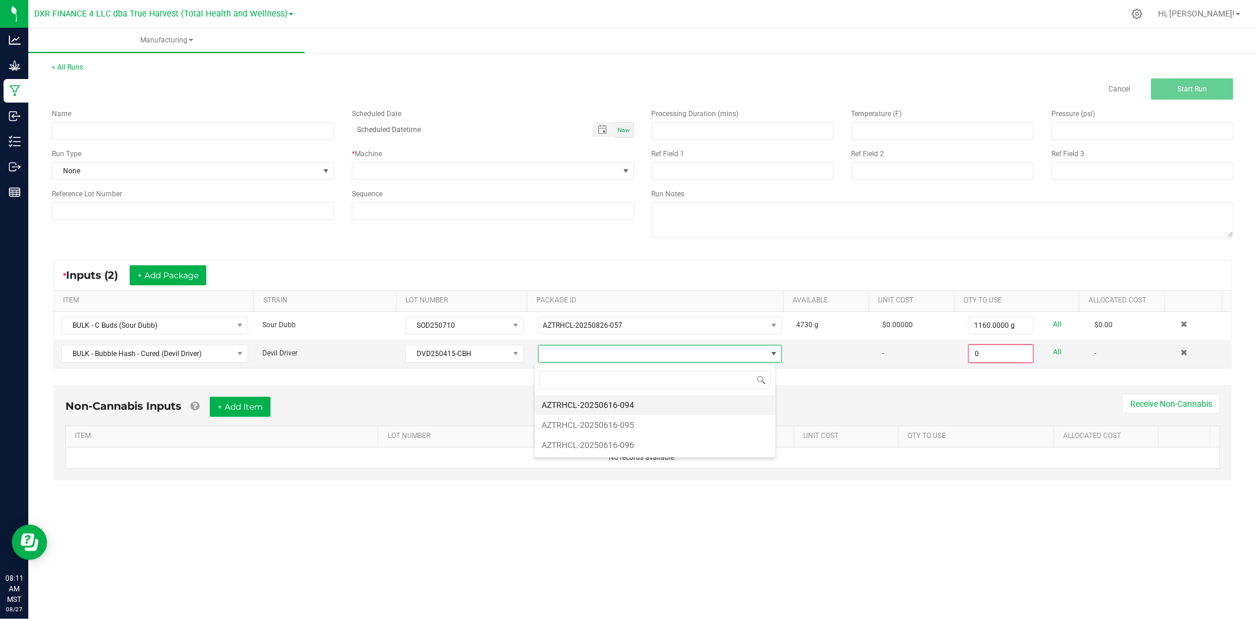
click at [640, 406] on li "AZTRHCL-20250616-094" at bounding box center [655, 405] width 241 height 20
click at [727, 352] on span "AZTRHCL-20250616-094" at bounding box center [653, 353] width 228 height 17
click at [716, 424] on li "AZTRHCL-20250616-096" at bounding box center [655, 425] width 241 height 20
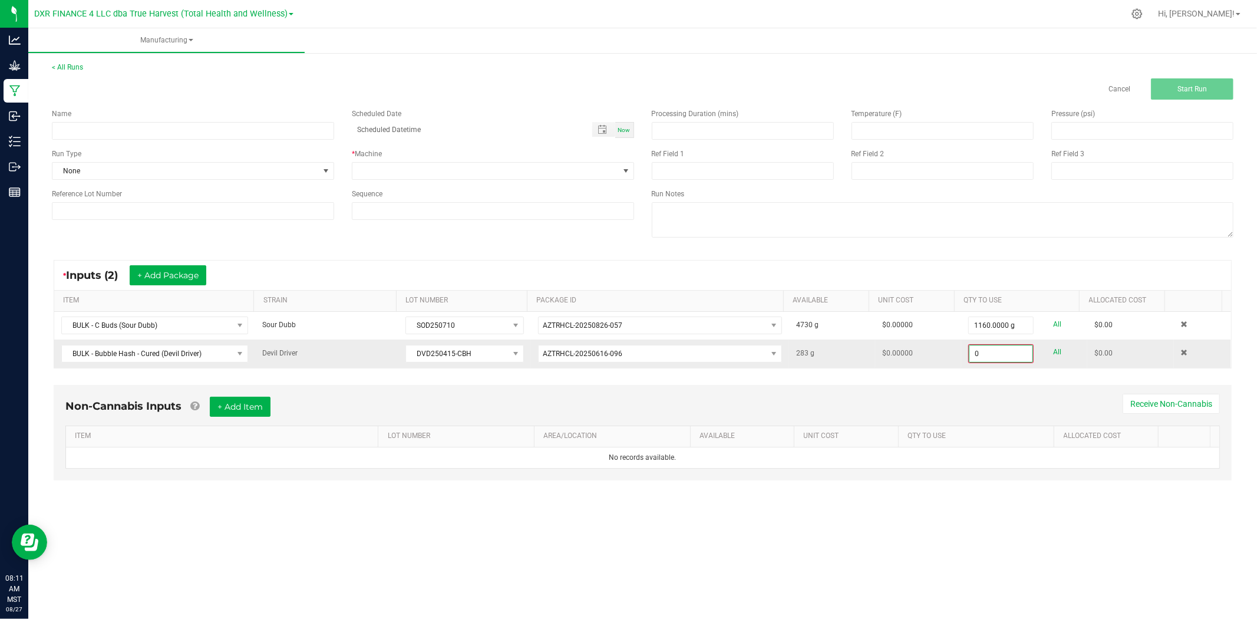
click at [982, 360] on input "0" at bounding box center [1001, 353] width 63 height 17
type input "238.0000 g"
click at [976, 401] on div "Non-Cannabis Inputs + Add Item Receive Non-Cannabis" at bounding box center [642, 410] width 1155 height 29
click at [192, 278] on button "+ Add Package" at bounding box center [168, 275] width 77 height 20
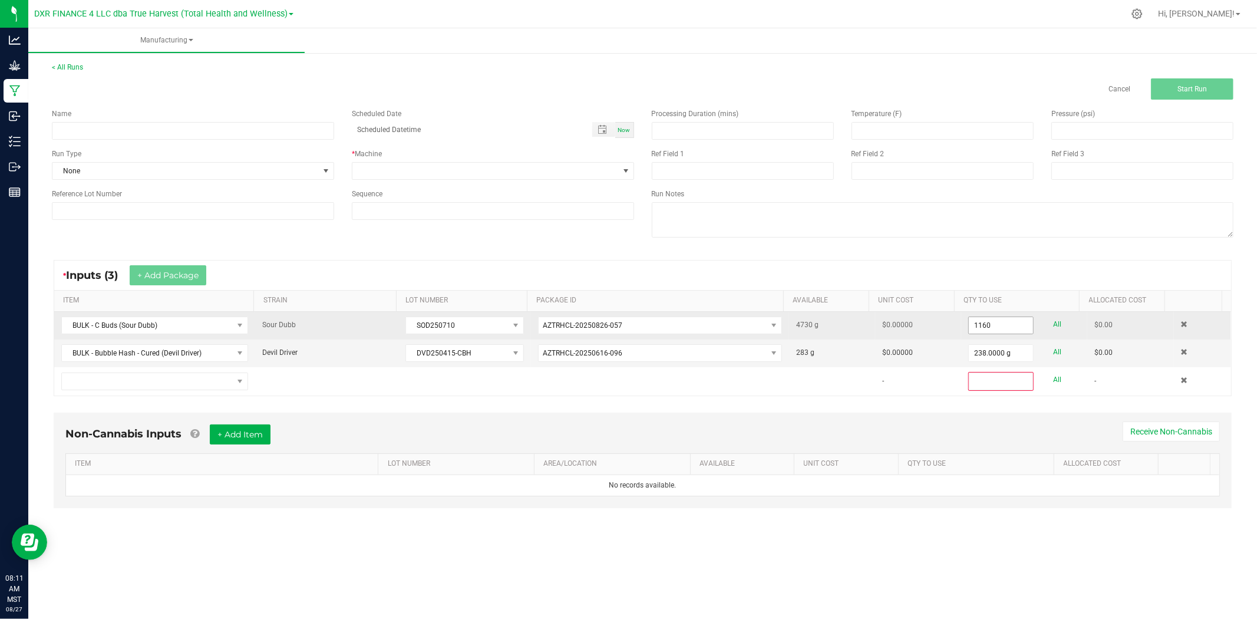
click at [976, 328] on input "1160" at bounding box center [1001, 325] width 64 height 17
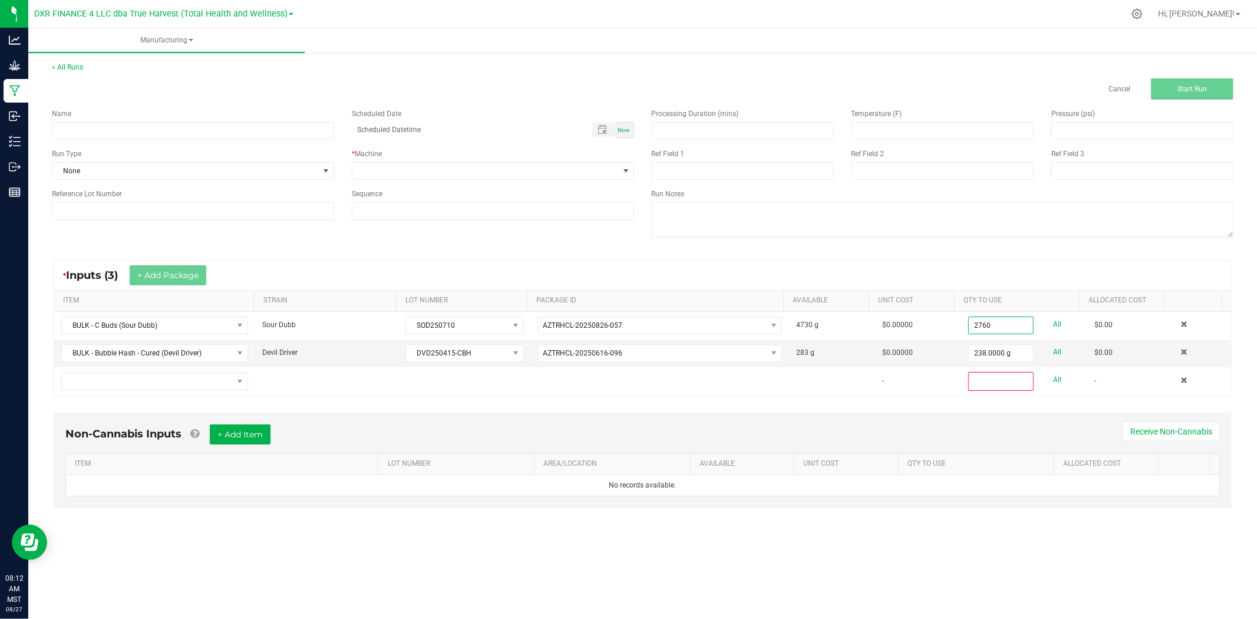
type input "2760.0000 g"
click at [991, 416] on div "Non-Cannabis Inputs + Add Item Receive Non-Cannabis ITEM LOT NUMBER AREA/LOCATI…" at bounding box center [643, 460] width 1178 height 95
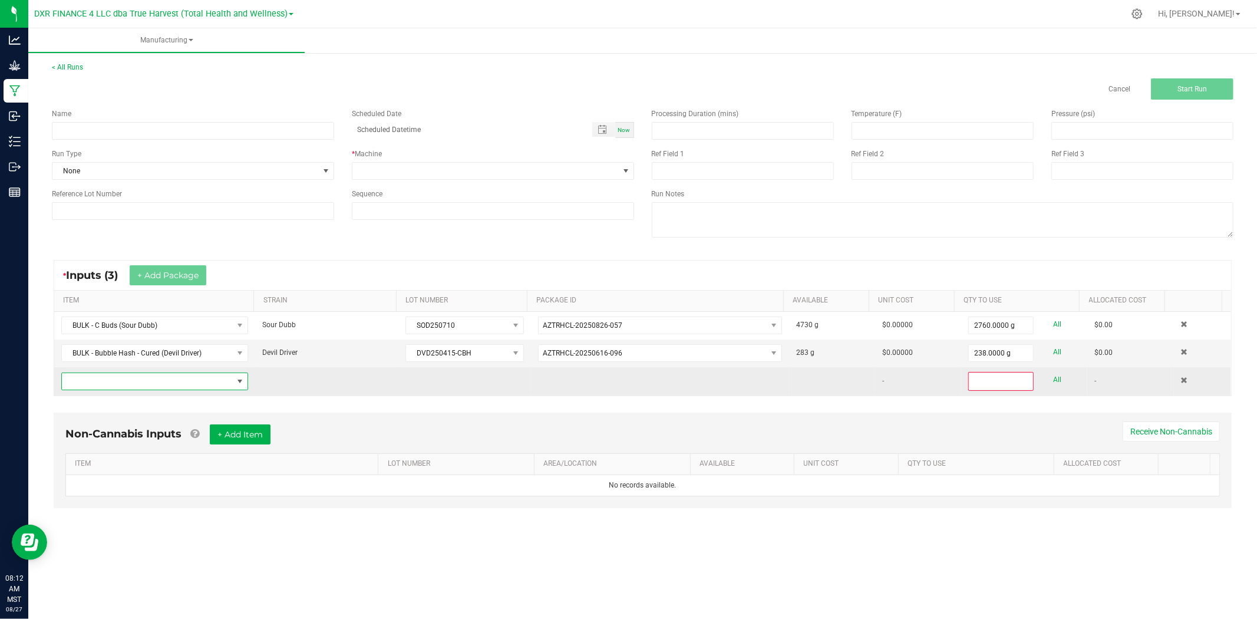
click at [166, 383] on span "NO DATA FOUND" at bounding box center [147, 381] width 171 height 17
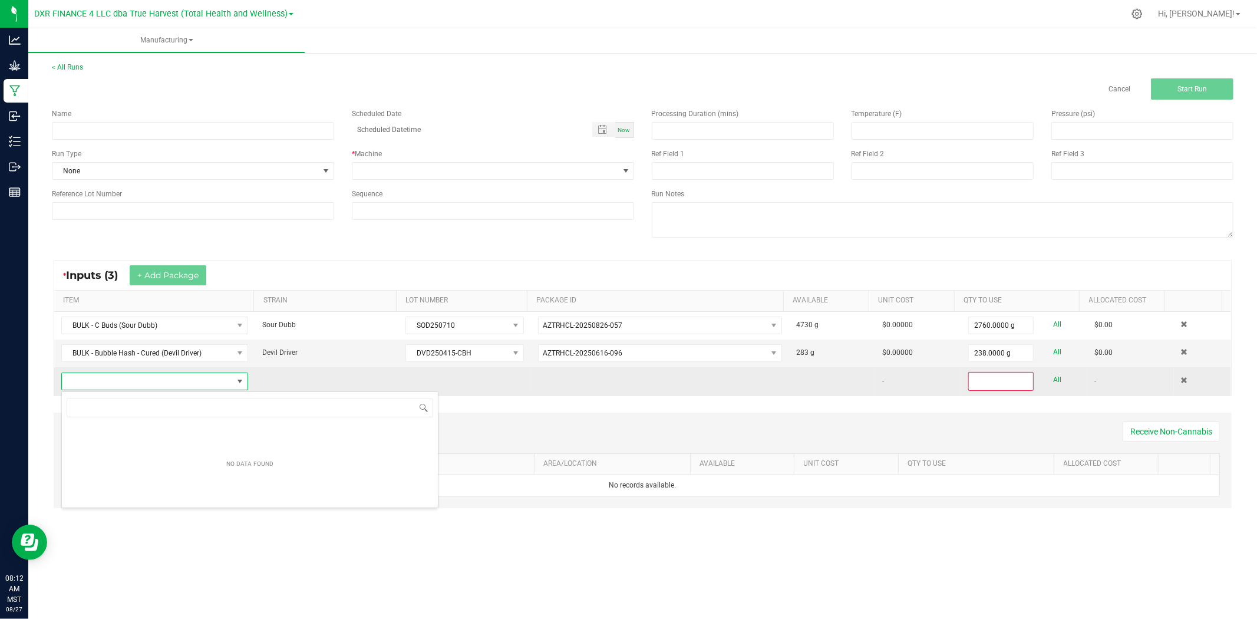
scroll to position [18, 183]
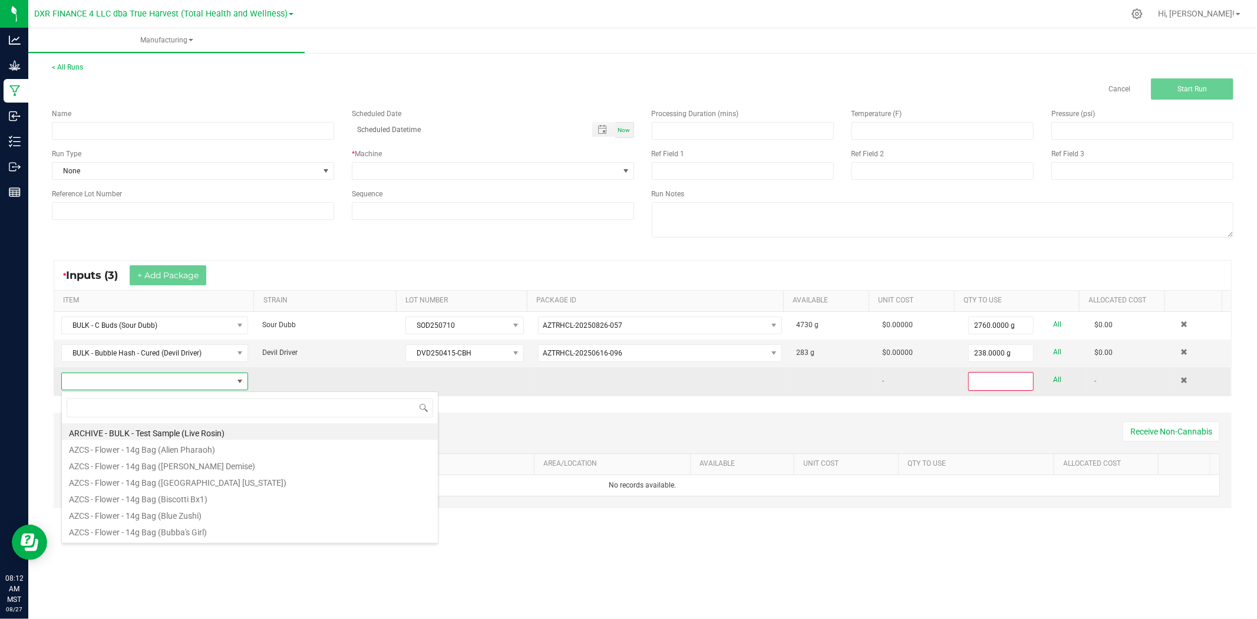
type input "BULK - Bubble Hash - Cured (Devil Driver)"
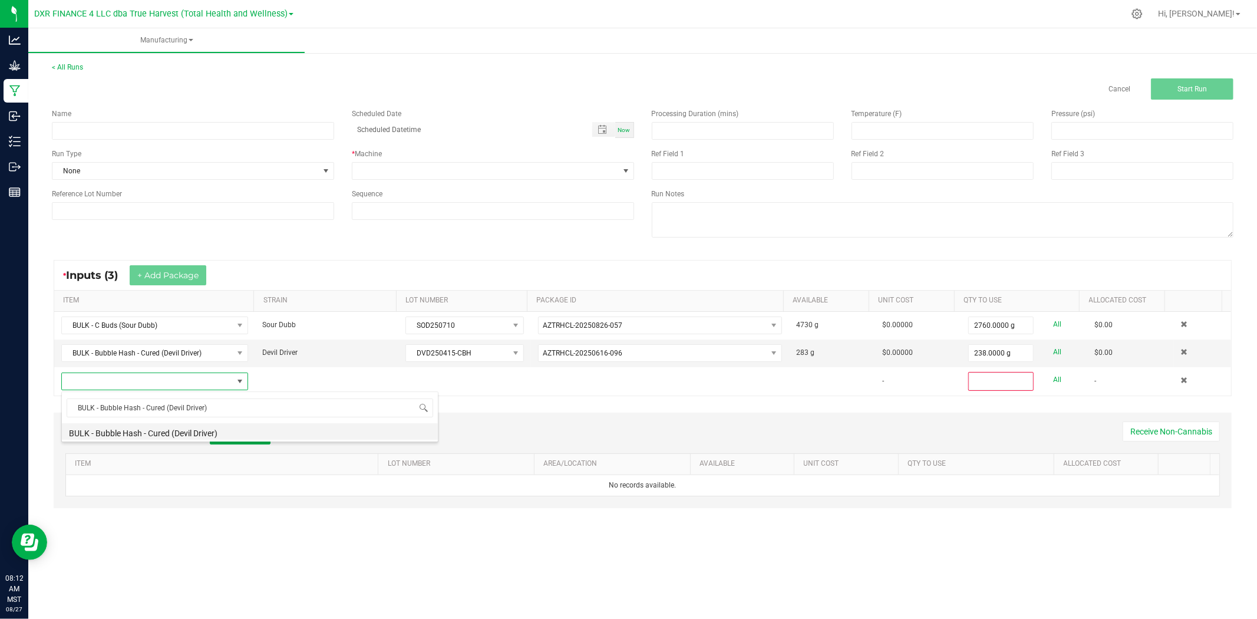
click at [185, 427] on li "BULK - Bubble Hash - Cured (Devil Driver)" at bounding box center [250, 431] width 376 height 17
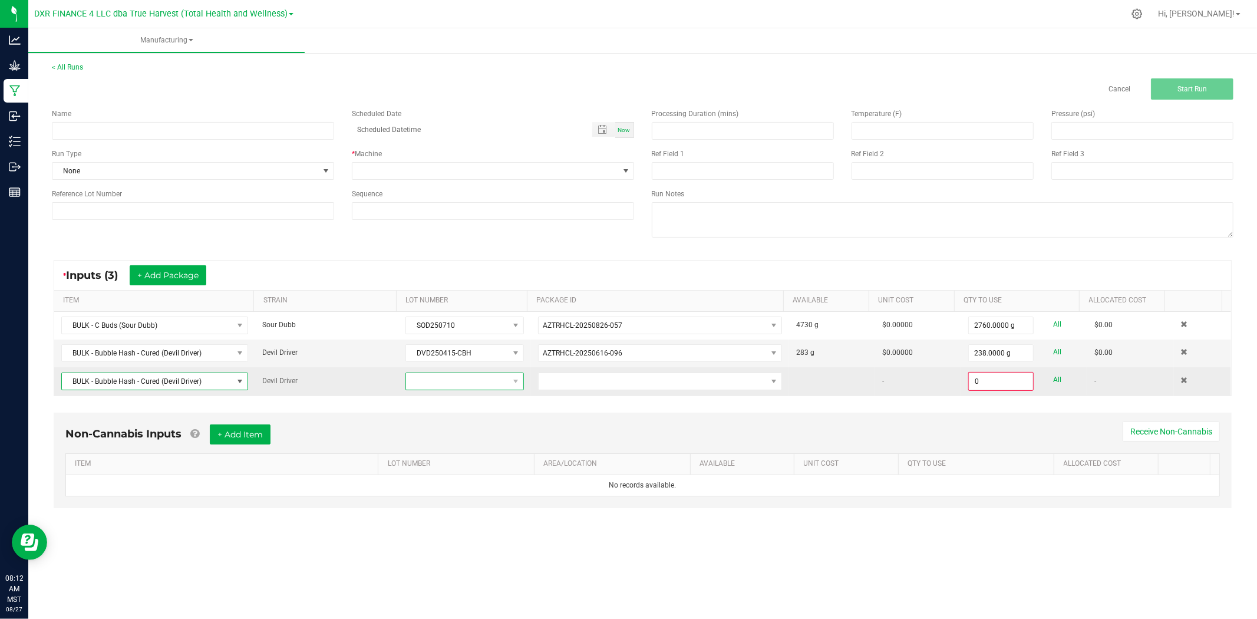
click at [503, 378] on span at bounding box center [457, 381] width 102 height 17
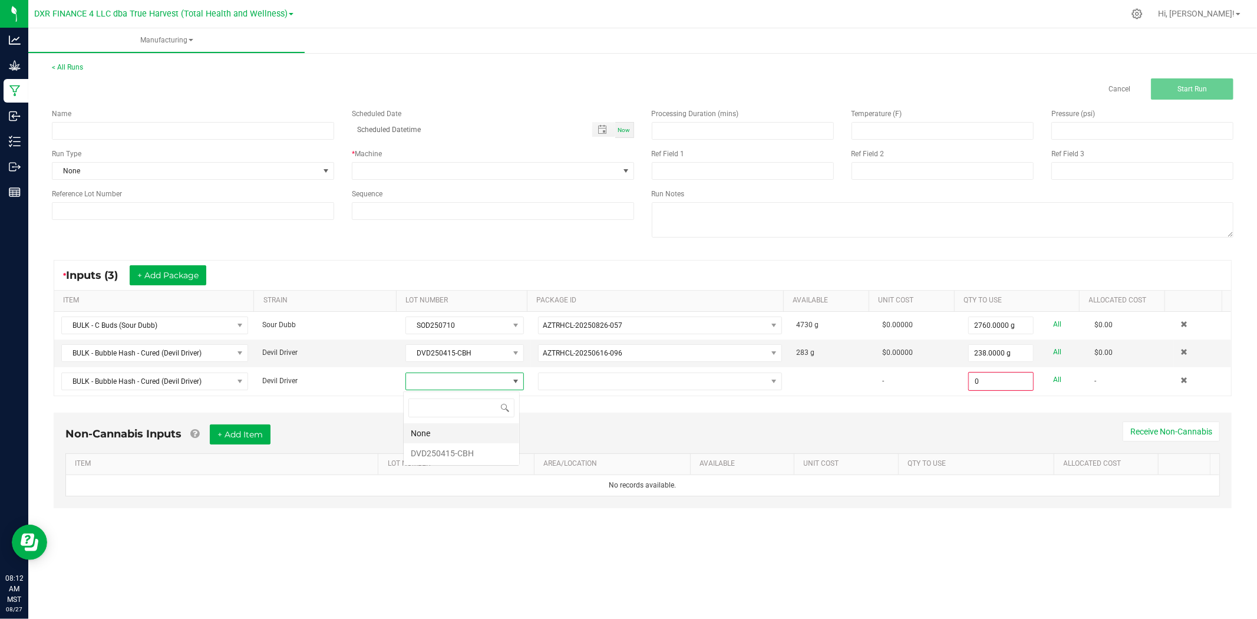
scroll to position [18, 117]
click at [475, 462] on li "DVD250415-CBH" at bounding box center [462, 453] width 116 height 20
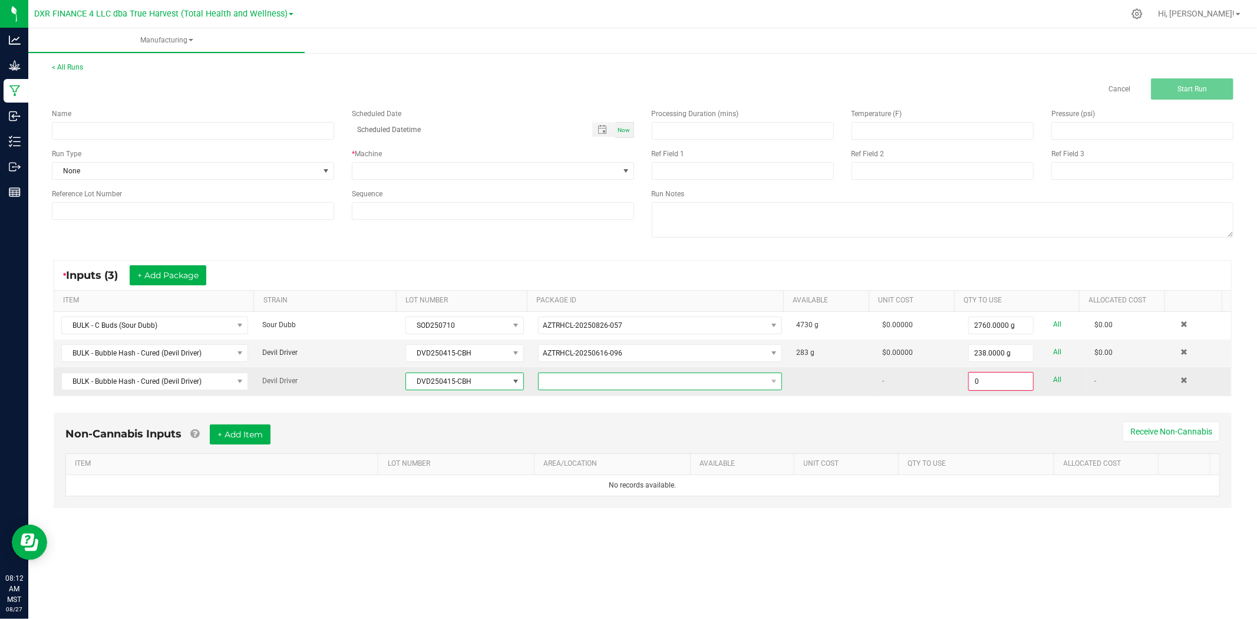
click at [592, 386] on span at bounding box center [653, 381] width 228 height 17
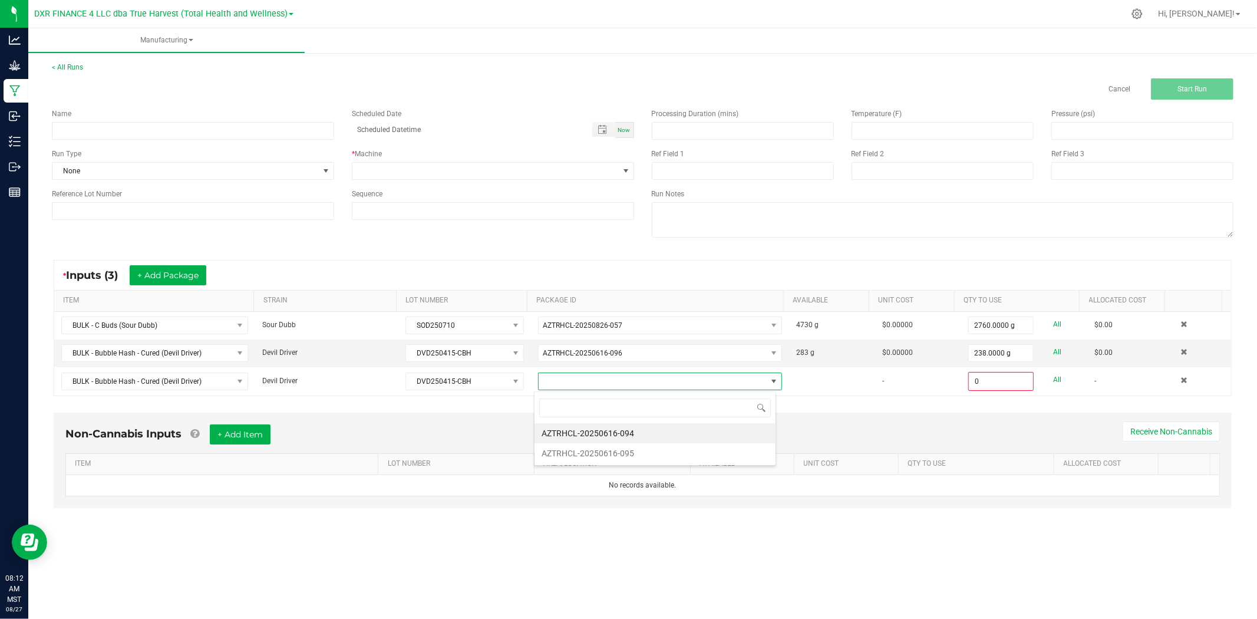
scroll to position [18, 242]
click at [606, 431] on li "AZTRHCL-20250616-094" at bounding box center [655, 433] width 241 height 20
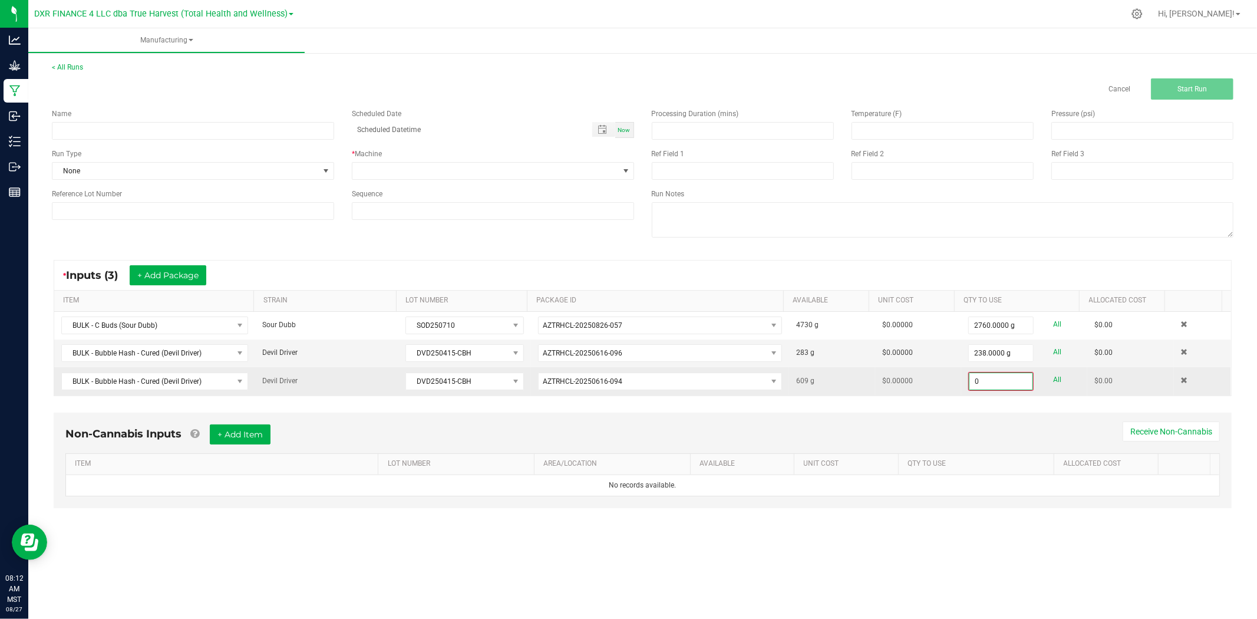
click at [991, 384] on input "0" at bounding box center [1001, 381] width 63 height 17
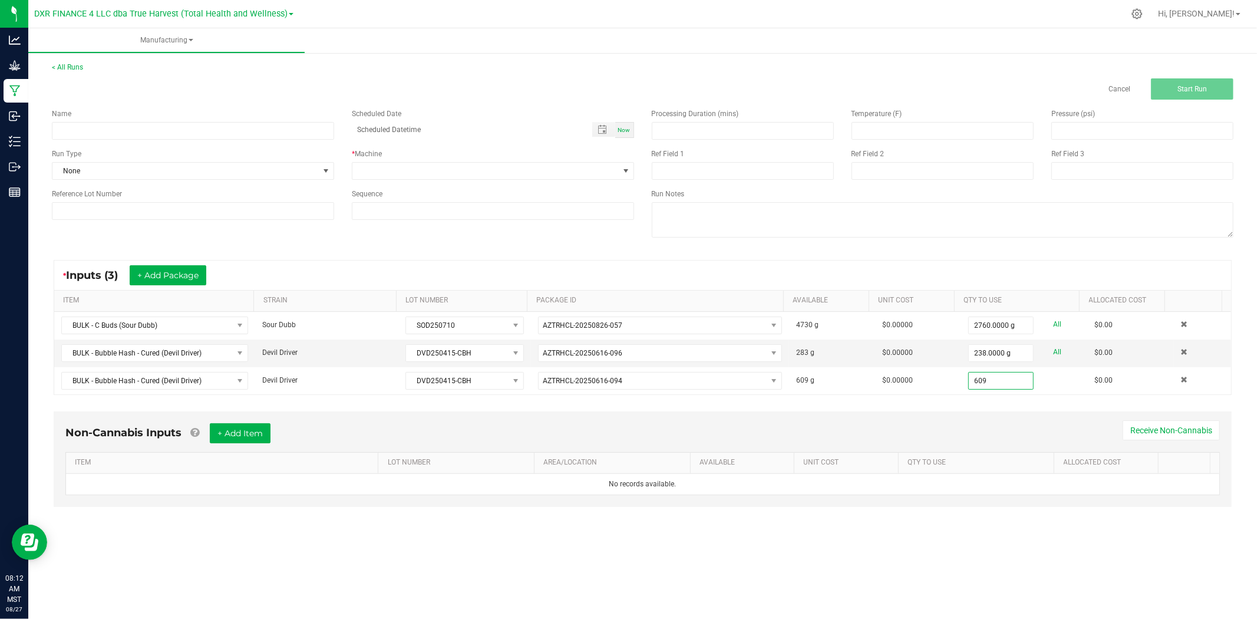
type input "609.0000 g"
click at [991, 413] on div "Non-Cannabis Inputs + Add Item Receive Non-Cannabis ITEM LOT NUMBER AREA/LOCATI…" at bounding box center [643, 458] width 1178 height 95
click at [980, 355] on input "238" at bounding box center [1001, 353] width 64 height 17
type input "283.0000 g"
click at [967, 433] on div "Non-Cannabis Inputs + Add Item Receive Non-Cannabis" at bounding box center [642, 437] width 1155 height 29
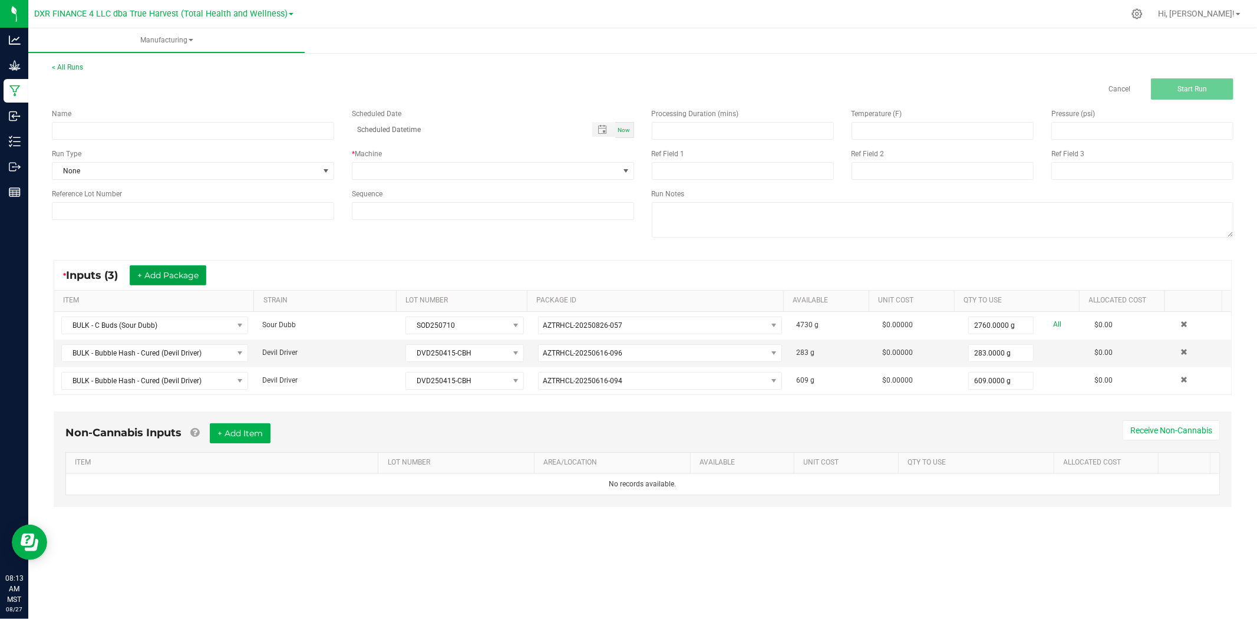
drag, startPoint x: 172, startPoint y: 277, endPoint x: 172, endPoint y: 285, distance: 8.3
click at [172, 277] on button "+ Add Package" at bounding box center [168, 275] width 77 height 20
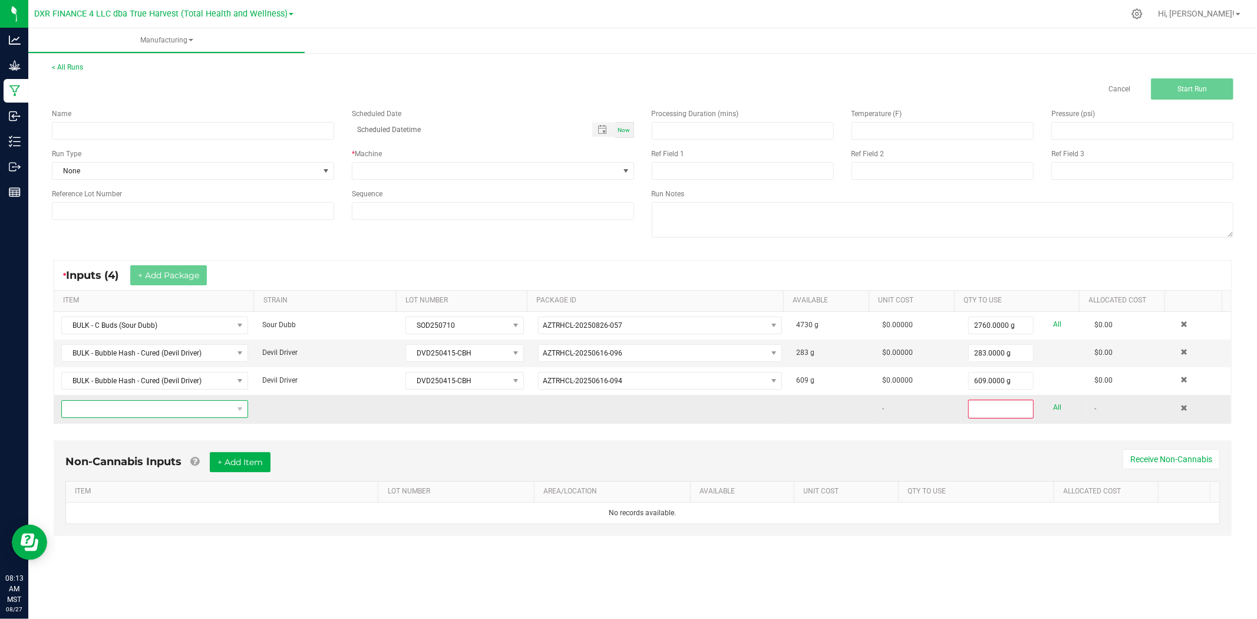
click at [215, 414] on span "NO DATA FOUND" at bounding box center [147, 409] width 171 height 17
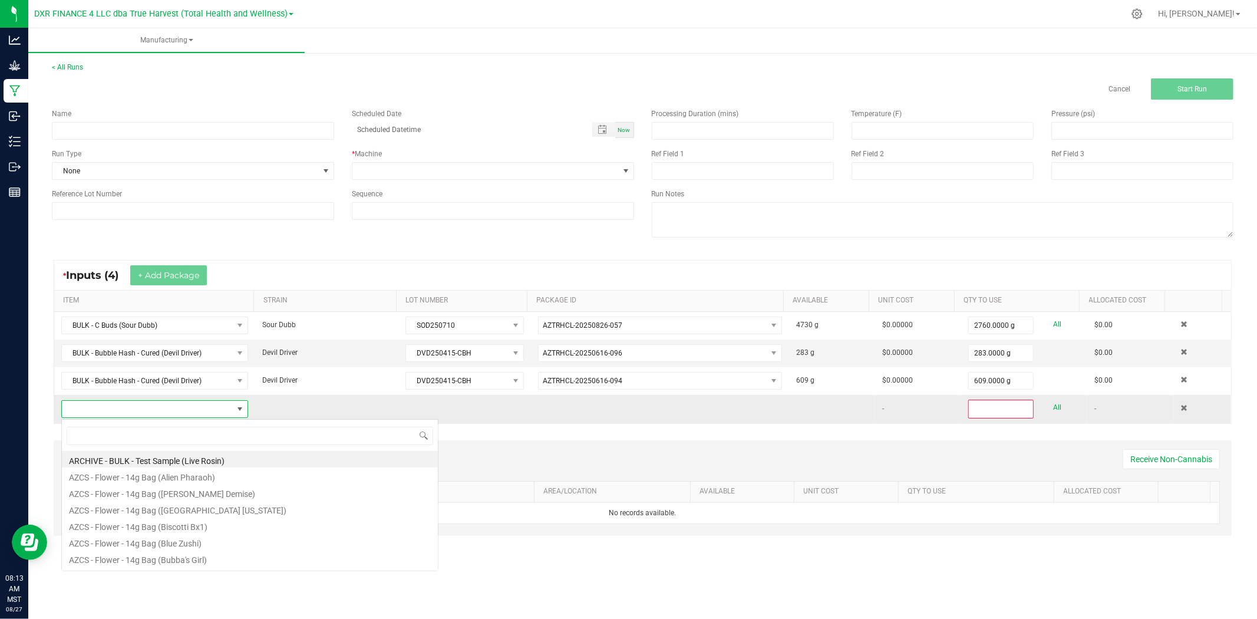
scroll to position [18, 183]
type input "BULK - Bubble Hash - Cured (Devil Driver)"
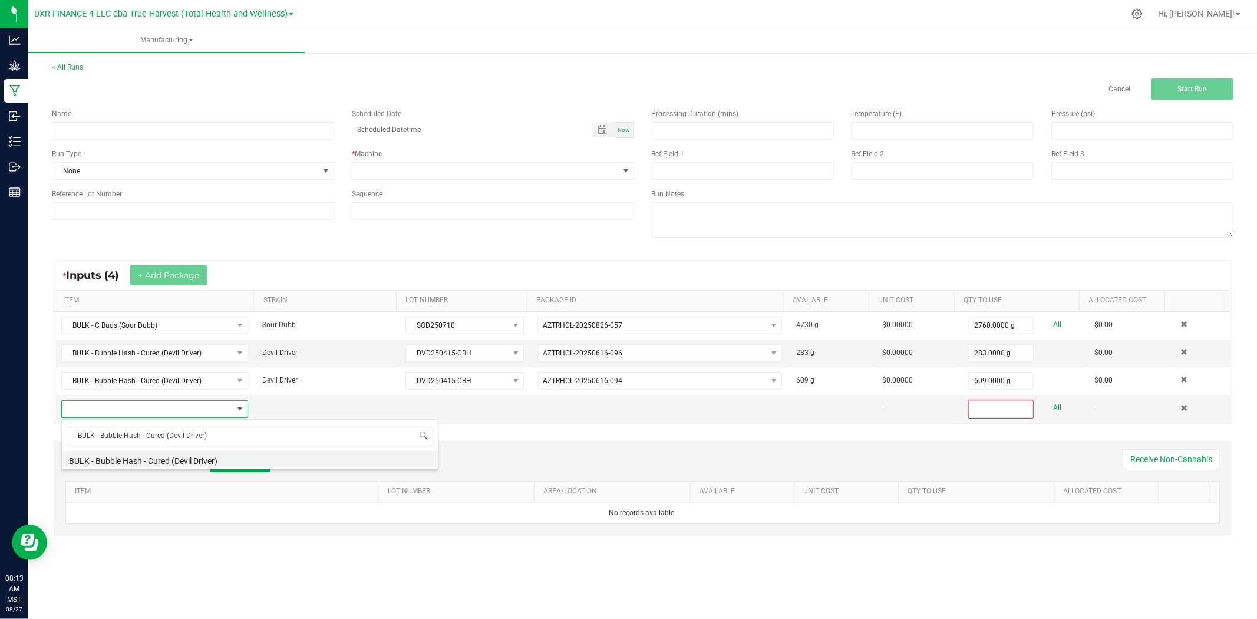
click at [246, 460] on li "BULK - Bubble Hash - Cured (Devil Driver)" at bounding box center [250, 459] width 376 height 17
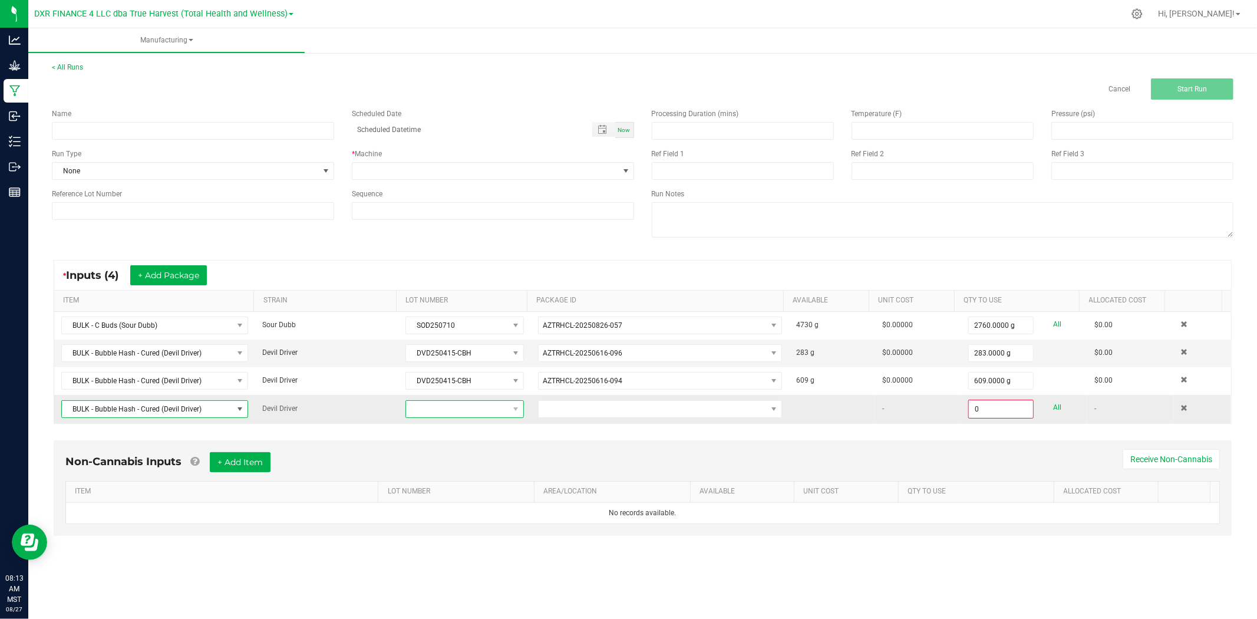
click at [474, 404] on span at bounding box center [457, 409] width 102 height 17
click at [473, 479] on li "DVD250415-CBH" at bounding box center [462, 481] width 116 height 20
click at [604, 413] on span "NO DATA FOUND" at bounding box center [653, 409] width 228 height 17
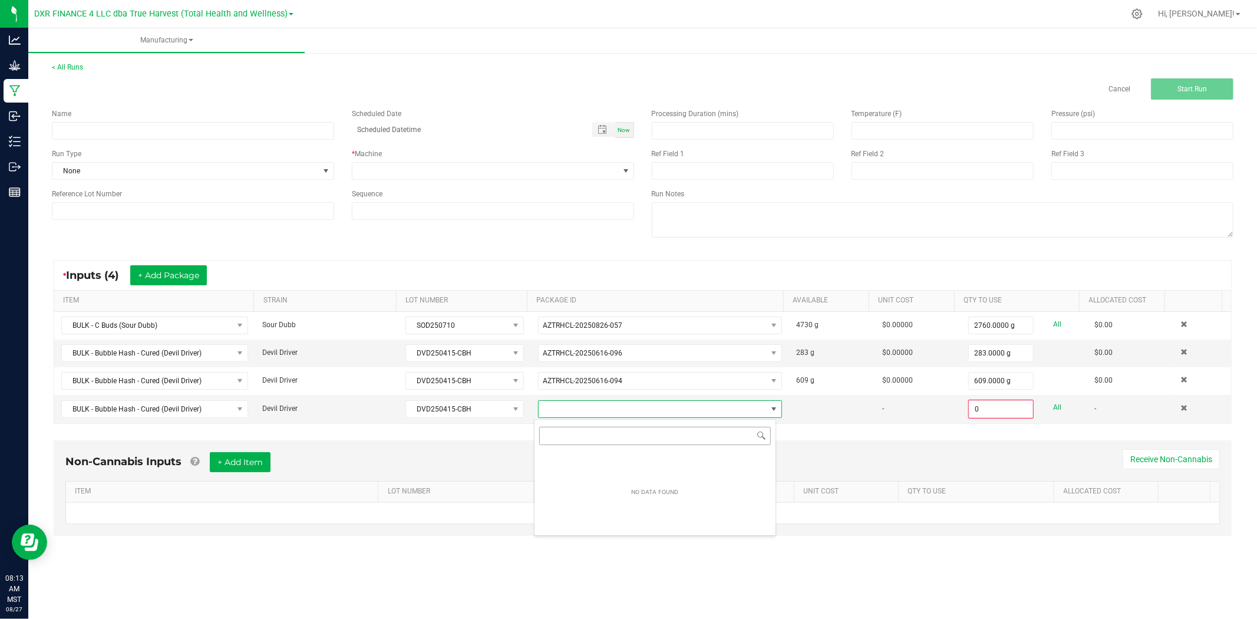
scroll to position [18, 242]
click at [659, 460] on li "AZTRHCL-20250616-095" at bounding box center [655, 461] width 241 height 20
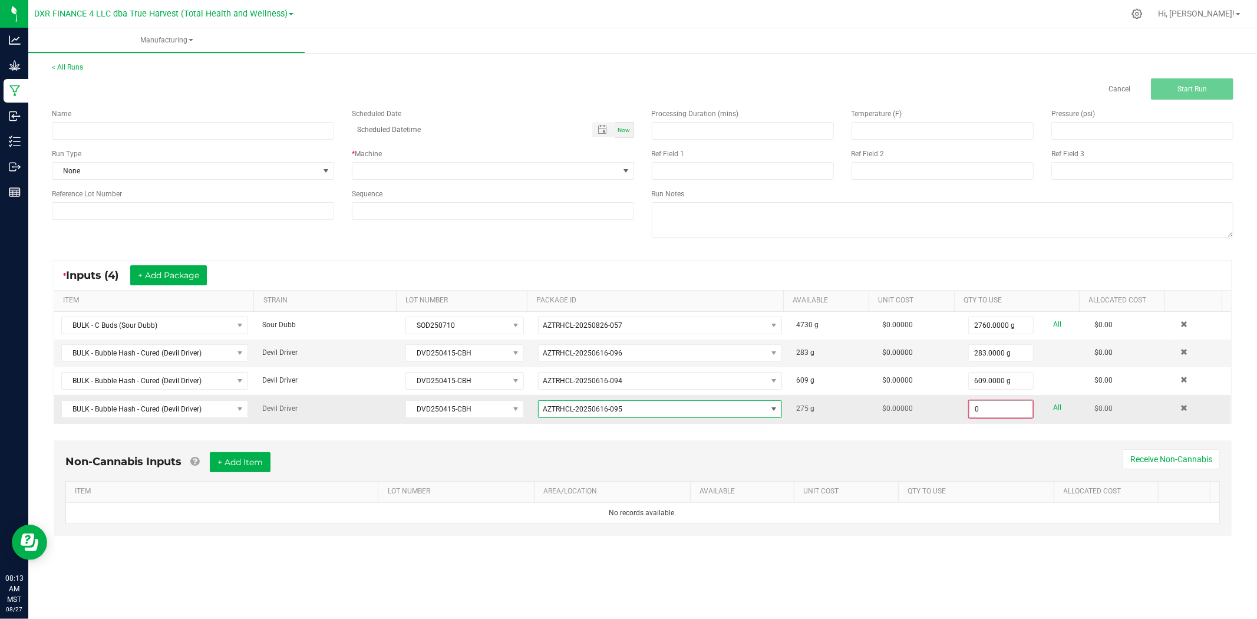
click at [973, 414] on input "0" at bounding box center [1001, 409] width 63 height 17
type input "275.0000 g"
click at [1012, 458] on div "Non-Cannabis Inputs + Add Item Receive Non-Cannabis" at bounding box center [642, 465] width 1155 height 29
click at [354, 243] on div "Name Scheduled Date Now Run Type None * Machine Reference Lot Number Sequence P…" at bounding box center [643, 175] width 1200 height 150
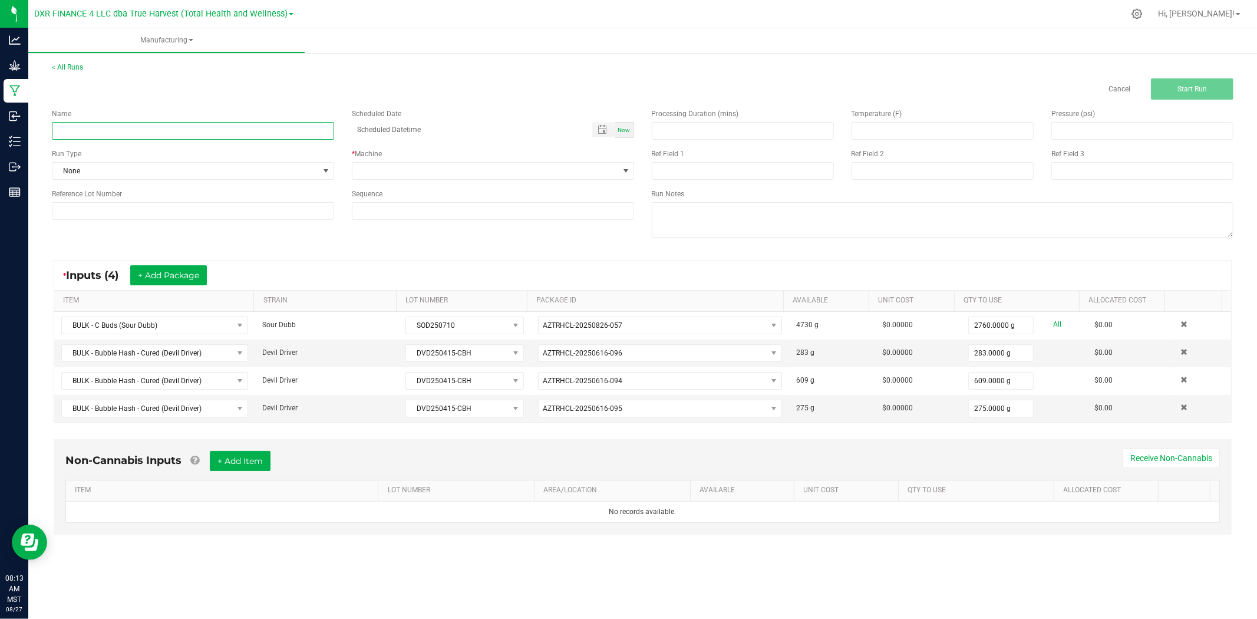
click at [203, 133] on input at bounding box center [193, 131] width 282 height 18
click at [285, 131] on input at bounding box center [193, 131] width 282 height 18
type input "Sour Dubb x Devil Driver - INFUSION RUN"
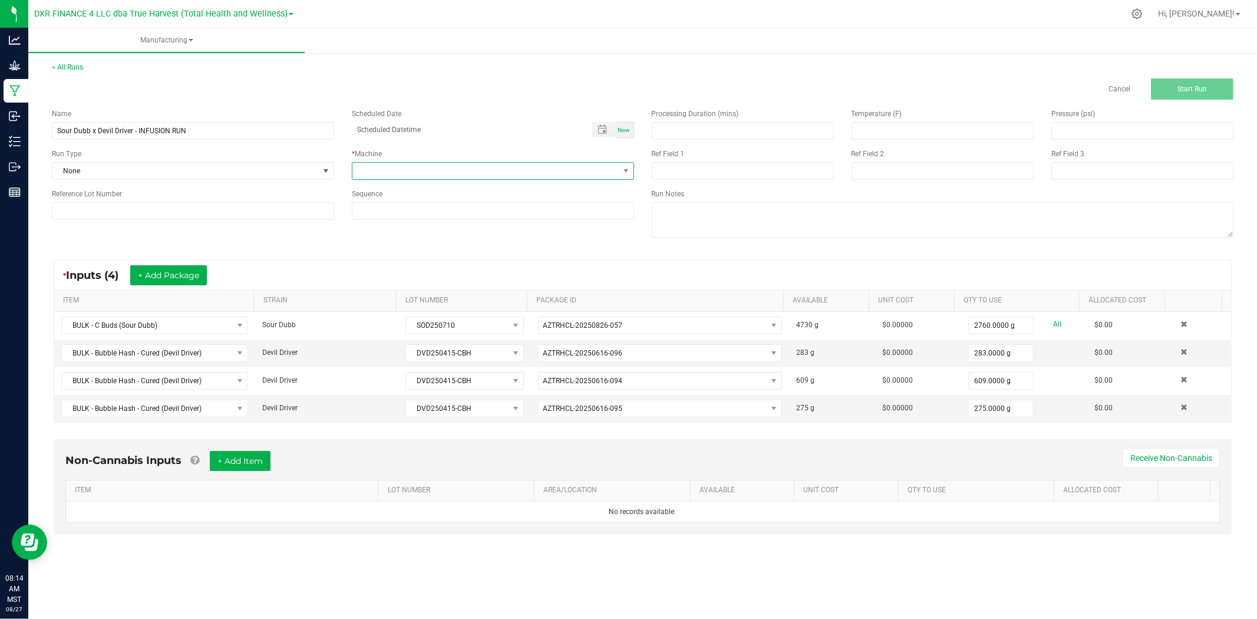
click at [419, 164] on span at bounding box center [486, 171] width 266 height 17
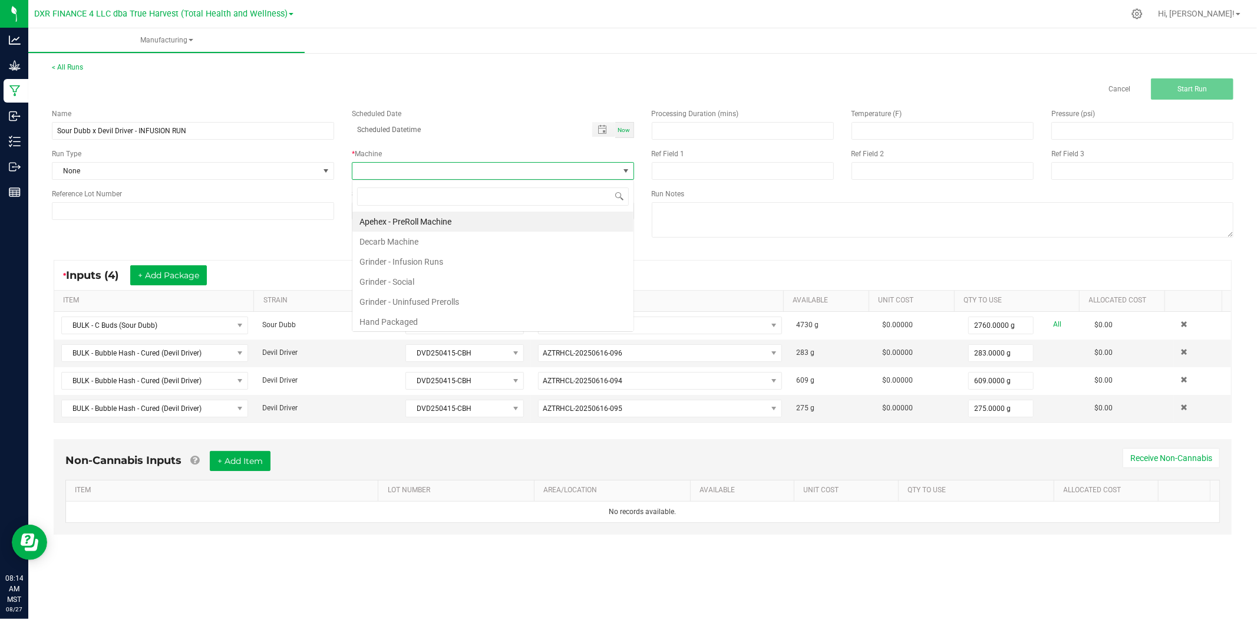
scroll to position [18, 282]
click at [443, 269] on li "Grinder - Infusion Runs" at bounding box center [493, 262] width 281 height 20
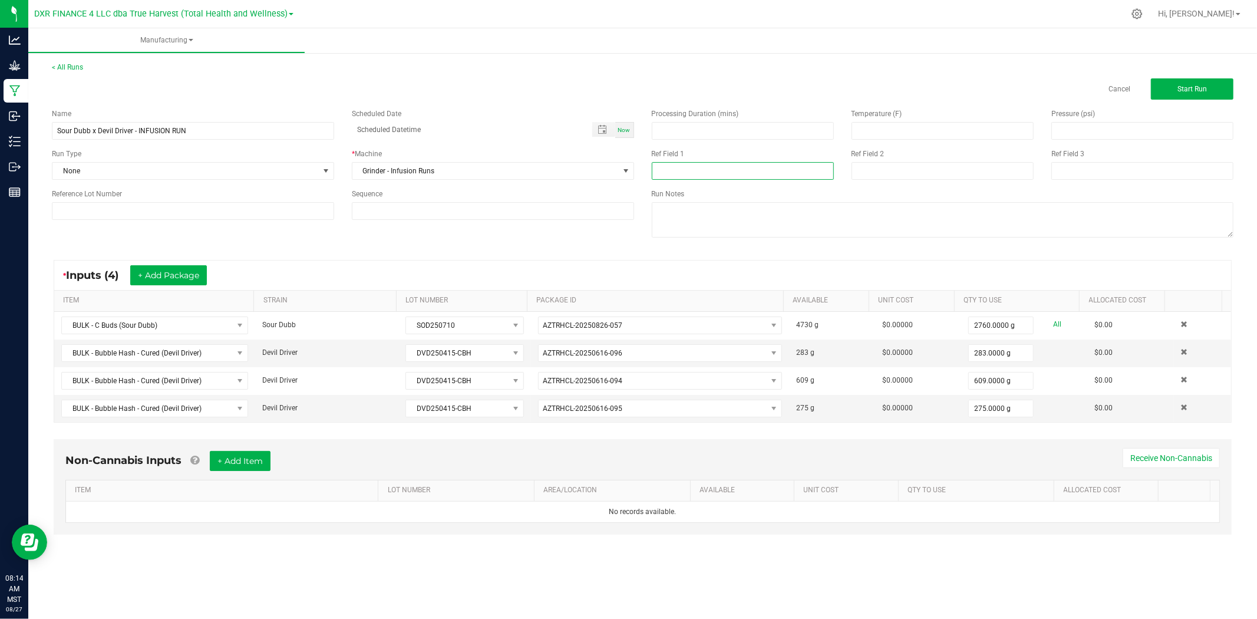
click at [700, 173] on input at bounding box center [743, 171] width 182 height 18
click at [690, 272] on div "* Inputs (4) + Add Package" at bounding box center [642, 275] width 1177 height 29
click at [899, 174] on input at bounding box center [943, 171] width 182 height 18
type input "[DATE]"
drag, startPoint x: 138, startPoint y: 128, endPoint x: 226, endPoint y: 136, distance: 88.8
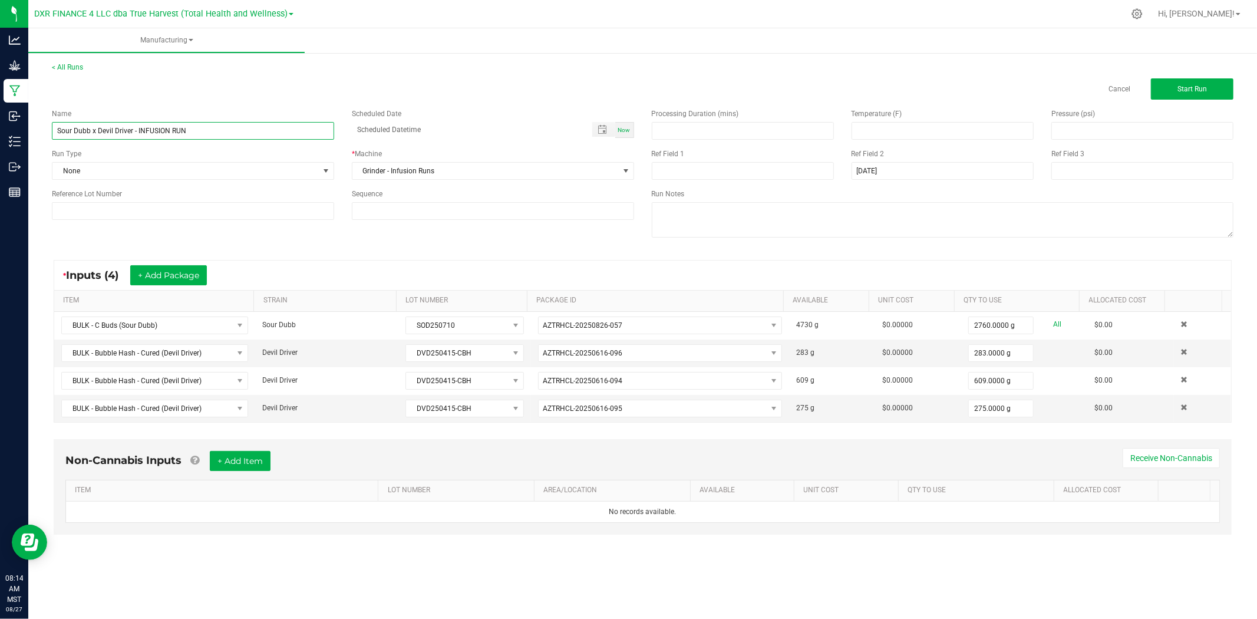
click at [226, 136] on input "Sour Dubb x Devil Driver - INFUSION RUN" at bounding box center [193, 131] width 282 height 18
click at [704, 174] on input at bounding box center [743, 171] width 182 height 18
paste input "INFUSION RUN"
type input "INFUSION RUN"
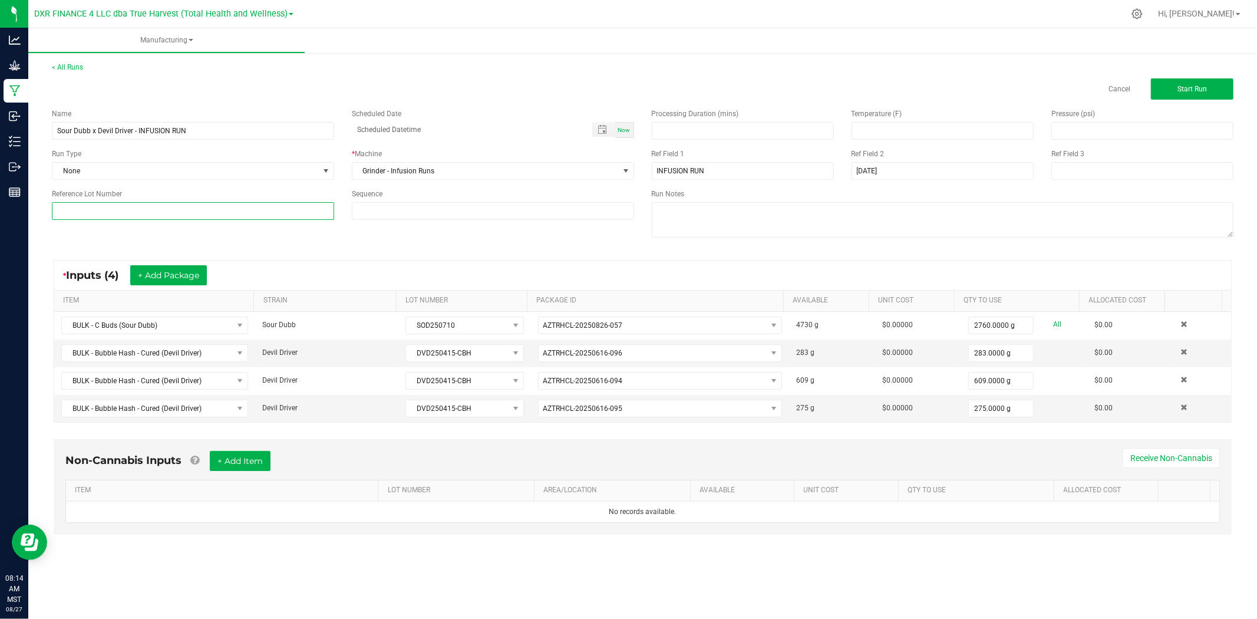
click at [186, 208] on input at bounding box center [193, 211] width 282 height 18
click at [423, 254] on div "* Inputs (4) + Add Package ITEM STRAIN LOT NUMBER PACKAGE ID AVAILABLE Unit Cos…" at bounding box center [643, 341] width 1200 height 184
click at [1229, 89] on button "Start Run" at bounding box center [1192, 88] width 83 height 21
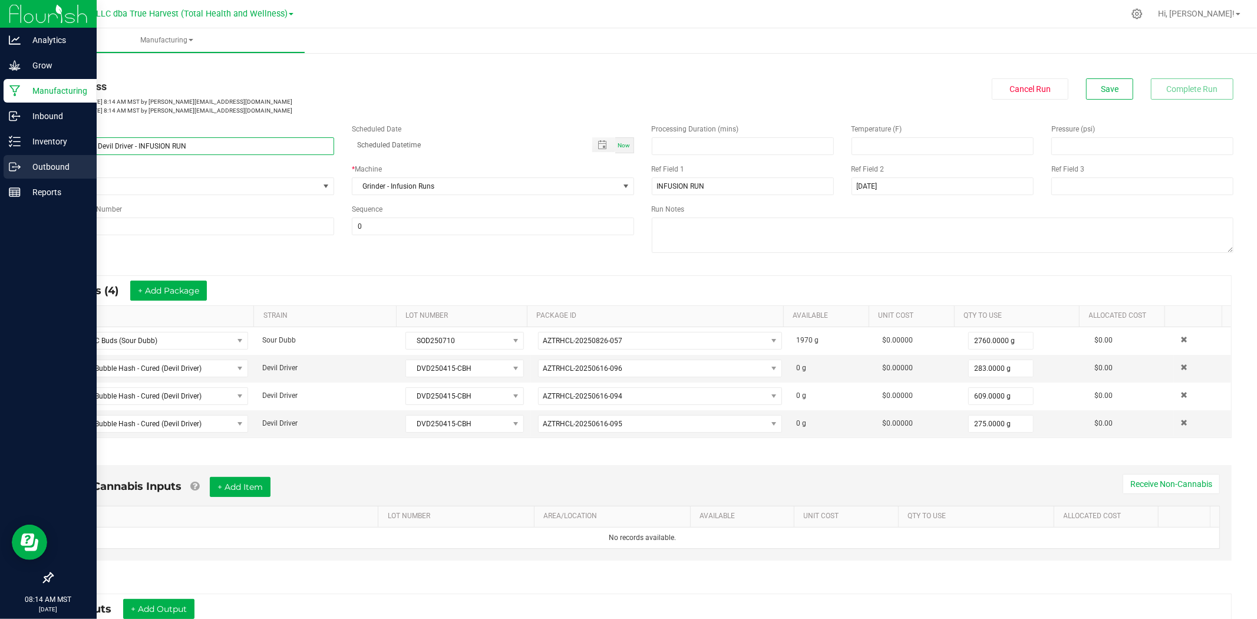
drag, startPoint x: 186, startPoint y: 154, endPoint x: 0, endPoint y: 155, distance: 186.3
click at [0, 155] on div "Analytics Grow Manufacturing Inbound Inventory Outbound Reports 08:14 AM MST [D…" at bounding box center [628, 309] width 1257 height 619
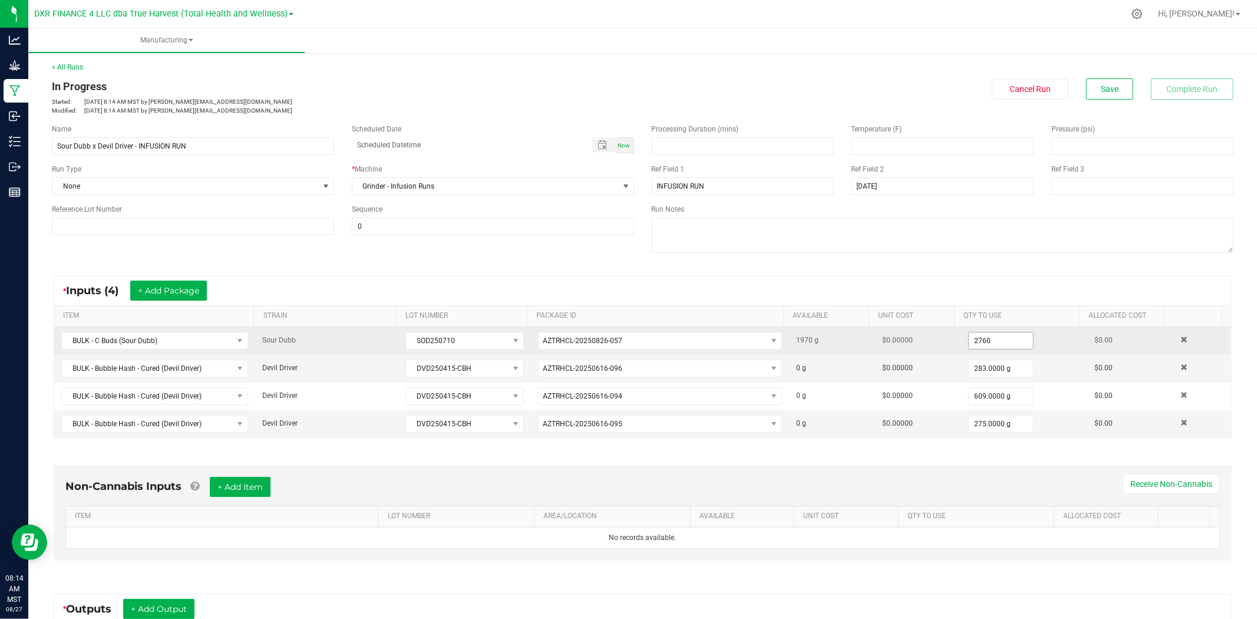
click at [970, 345] on input "2760" at bounding box center [1001, 340] width 64 height 17
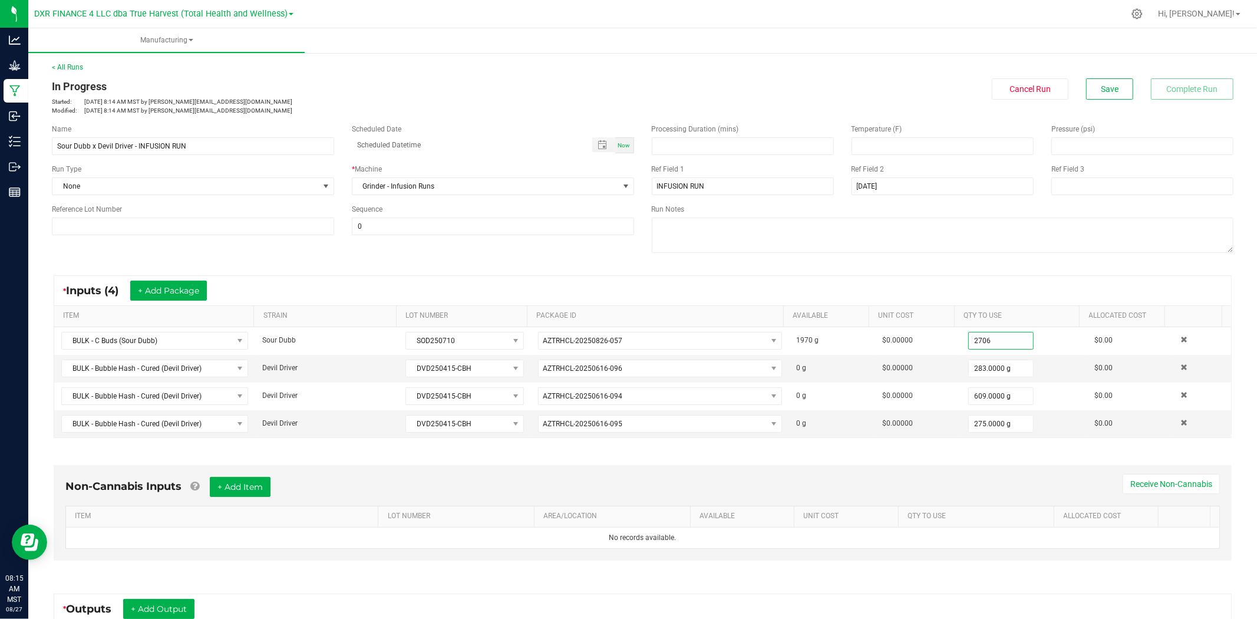
type input "2706.0000 g"
click at [992, 261] on div "Processing Duration (mins) Temperature (F) Pressure (psi) Ref Field 1 INFUSION …" at bounding box center [943, 190] width 600 height 150
click at [1086, 98] on button "Save" at bounding box center [1109, 88] width 47 height 21
click at [502, 293] on div "* Inputs (4) + Add Package" at bounding box center [642, 290] width 1177 height 29
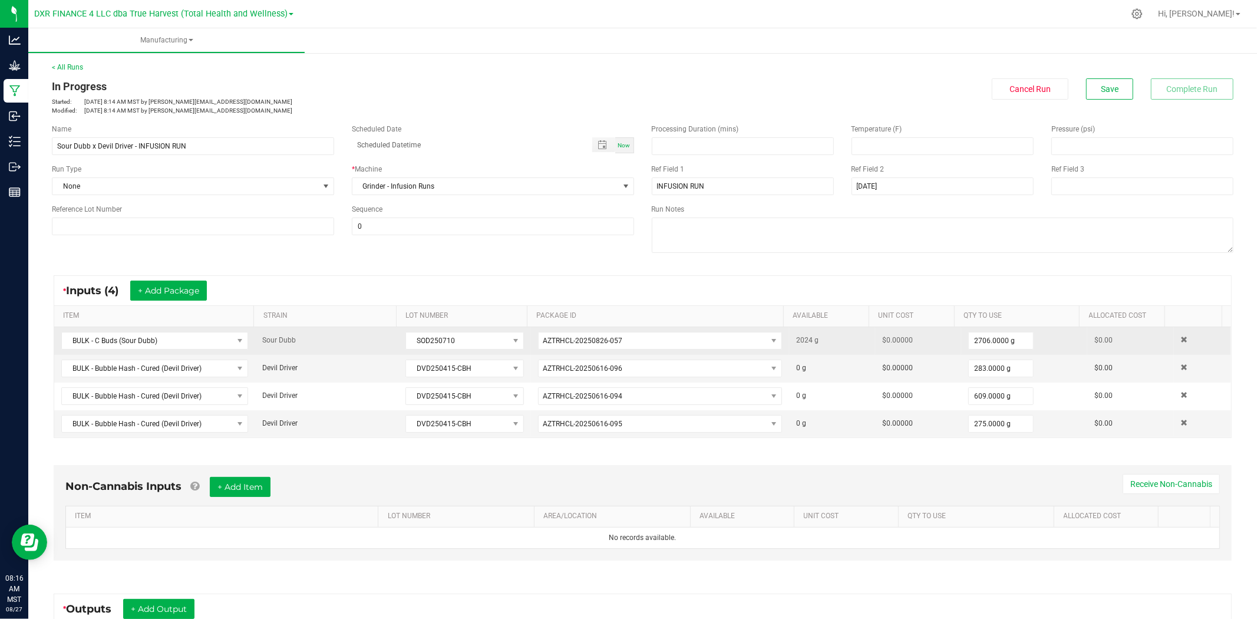
drag, startPoint x: 662, startPoint y: 328, endPoint x: 516, endPoint y: 328, distance: 145.6
click at [516, 328] on tr "BULK - C Buds (Sour Dubb) Sour Dubb SOD250710 AZTRHCL-20250826-057 2024 g $0.00…" at bounding box center [642, 341] width 1177 height 28
drag, startPoint x: 660, startPoint y: 344, endPoint x: 516, endPoint y: 344, distance: 144.4
click at [516, 344] on tr "BULK - C Buds (Sour Dubb) Sour Dubb SOD250710 AZTRHCL-20250826-057 2024 g $0.00…" at bounding box center [642, 341] width 1177 height 28
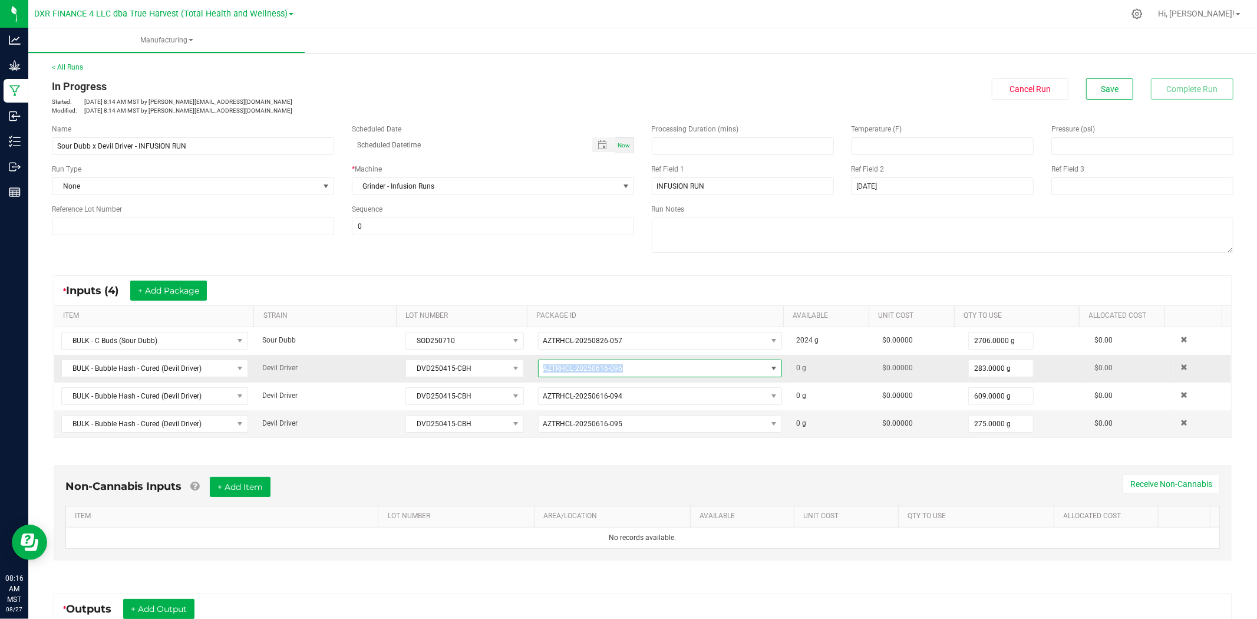
drag, startPoint x: 617, startPoint y: 374, endPoint x: 531, endPoint y: 374, distance: 86.1
click at [539, 374] on span "AZTRHCL-20250616-096" at bounding box center [653, 368] width 228 height 17
drag, startPoint x: 621, startPoint y: 368, endPoint x: 528, endPoint y: 370, distance: 93.2
click at [531, 370] on td "AZTRHCL-20250616-096" at bounding box center [660, 369] width 258 height 28
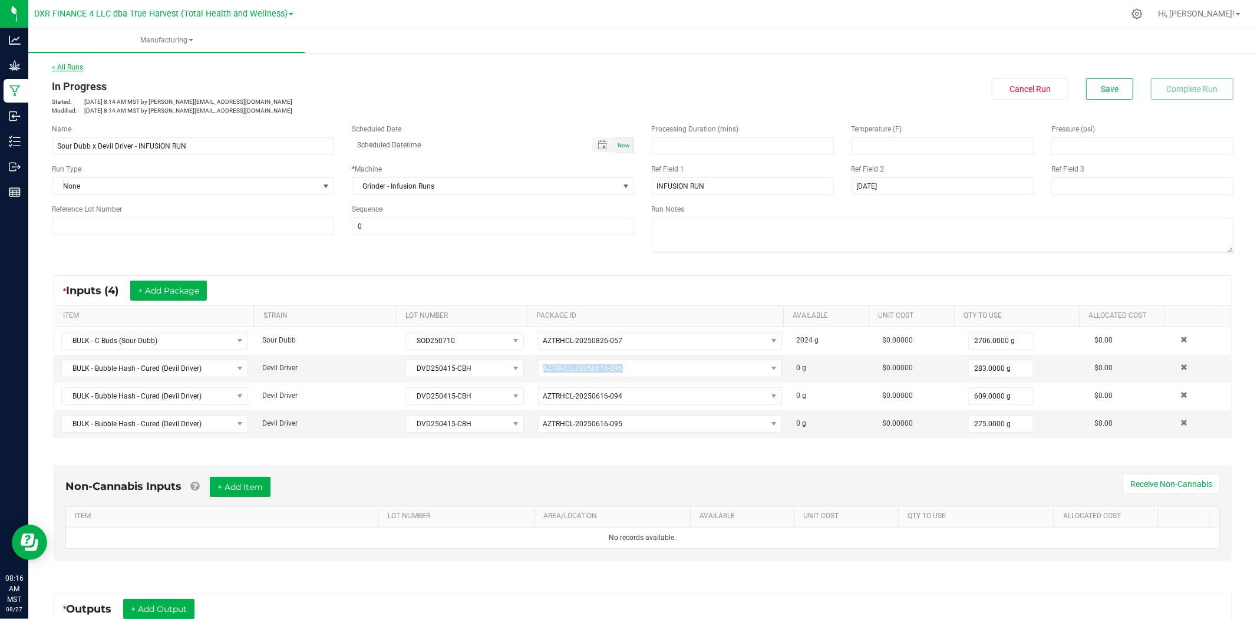
click at [62, 67] on link "< All Runs" at bounding box center [67, 67] width 31 height 8
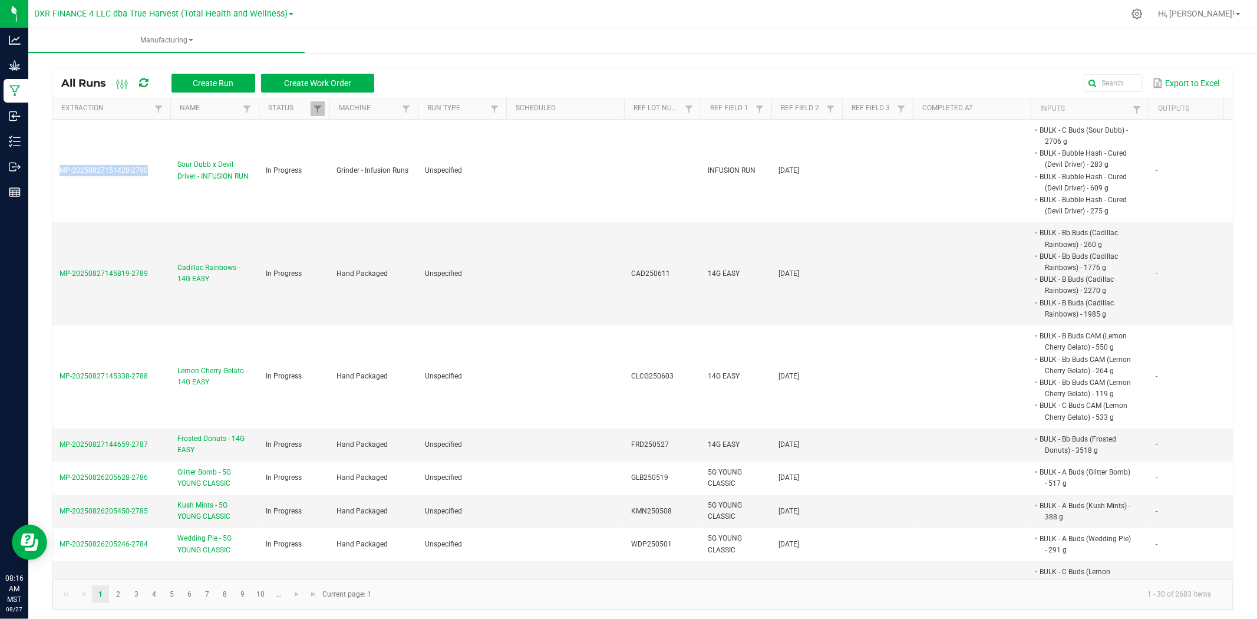
drag, startPoint x: 173, startPoint y: 170, endPoint x: 50, endPoint y: 171, distance: 123.2
click at [50, 171] on div "All Runs Create Run Create Work Order Export to Excel Extraction Name Status Ma…" at bounding box center [642, 336] width 1229 height 572
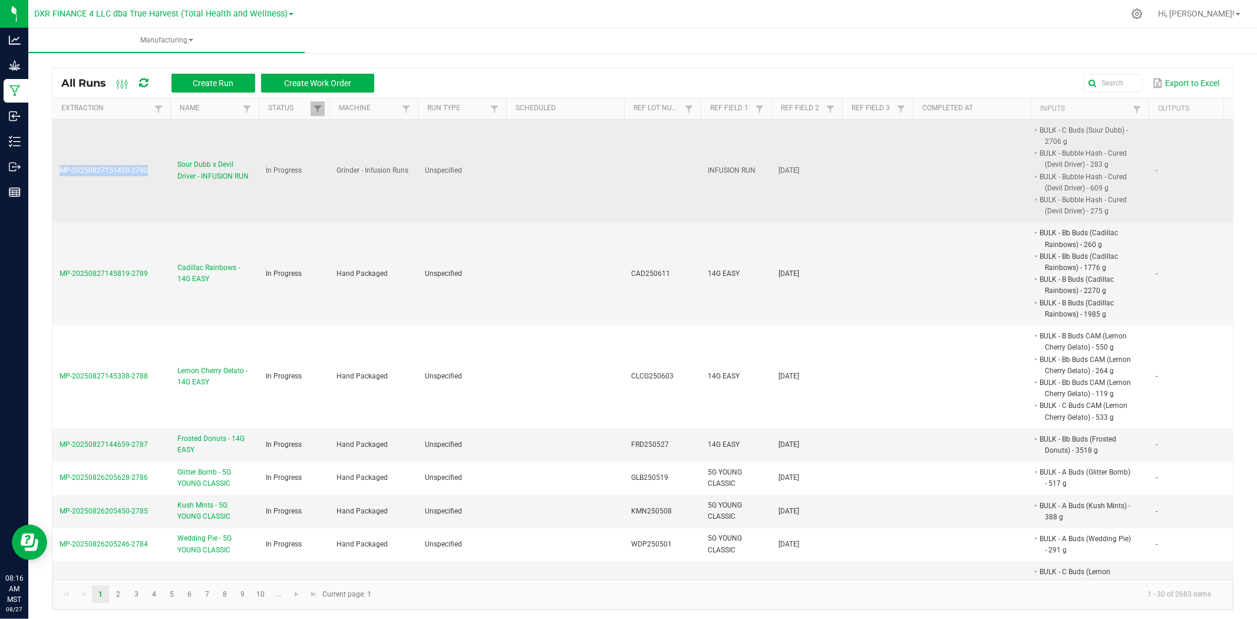
click at [191, 165] on span "Sour Dubb x Devil Driver - INFUSION RUN" at bounding box center [214, 170] width 74 height 22
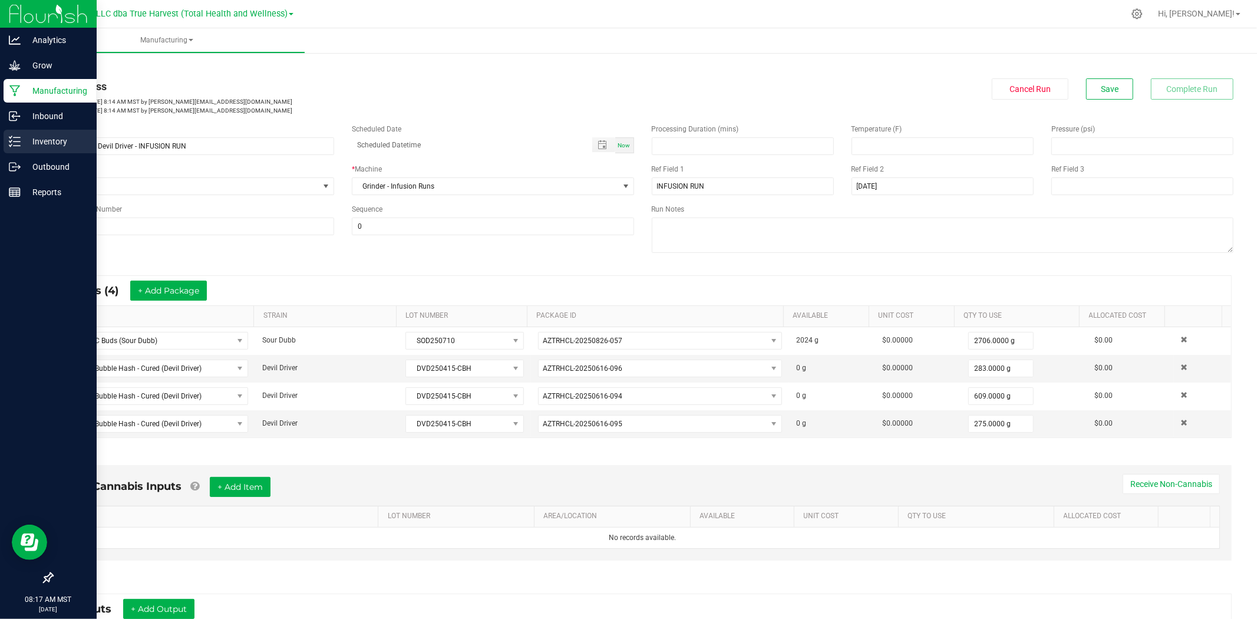
click at [33, 136] on p "Inventory" at bounding box center [56, 141] width 71 height 14
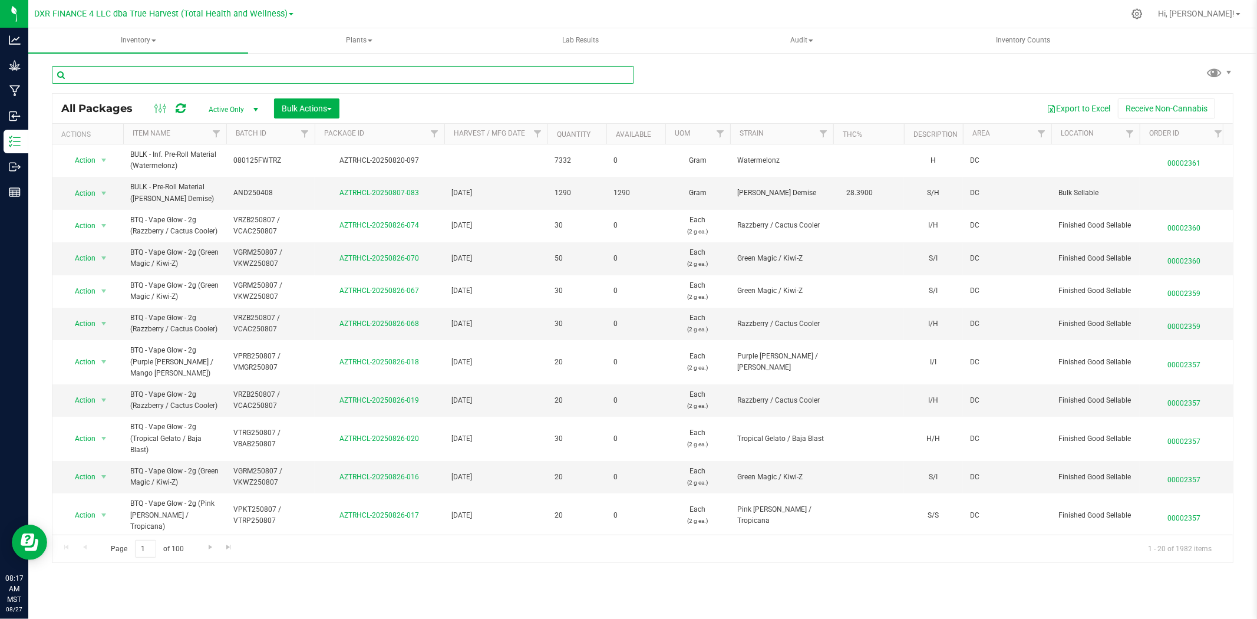
click at [172, 80] on input "text" at bounding box center [343, 75] width 582 height 18
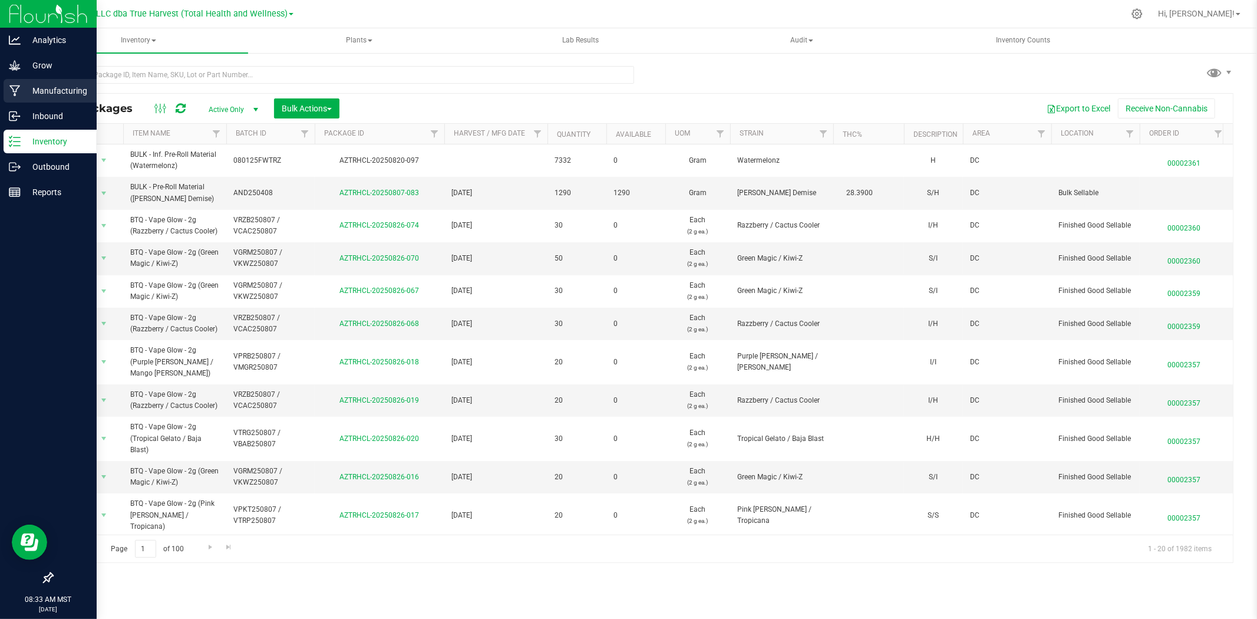
click at [37, 84] on p "Manufacturing" at bounding box center [56, 91] width 71 height 14
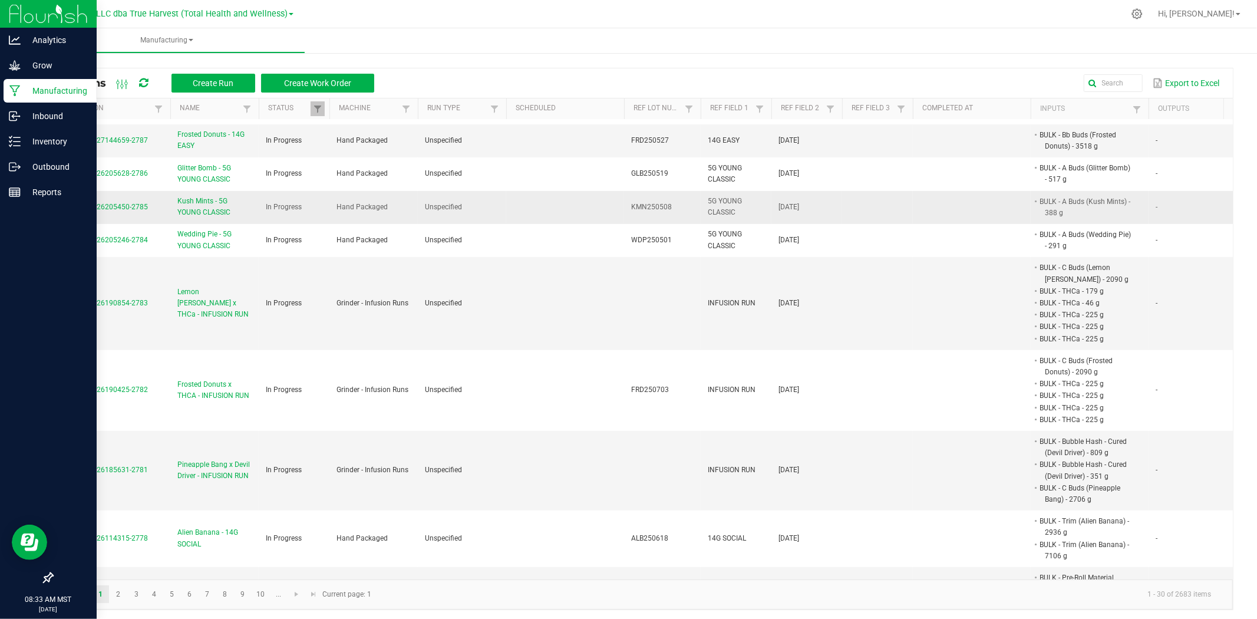
scroll to position [327, 0]
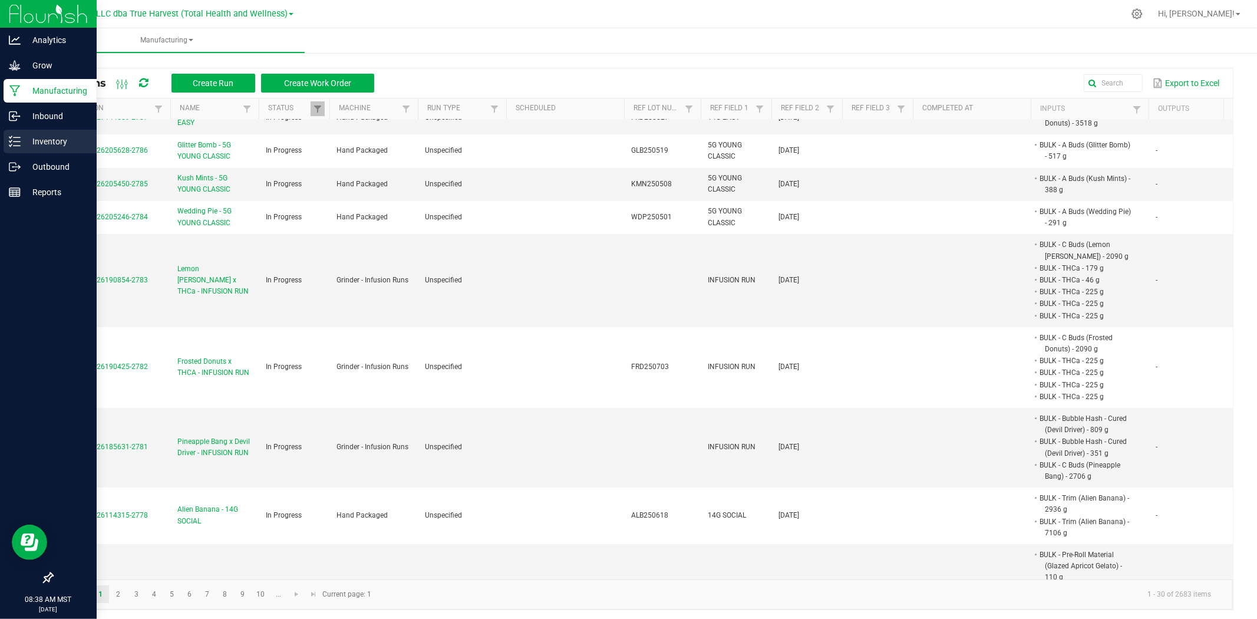
click at [33, 137] on p "Inventory" at bounding box center [56, 141] width 71 height 14
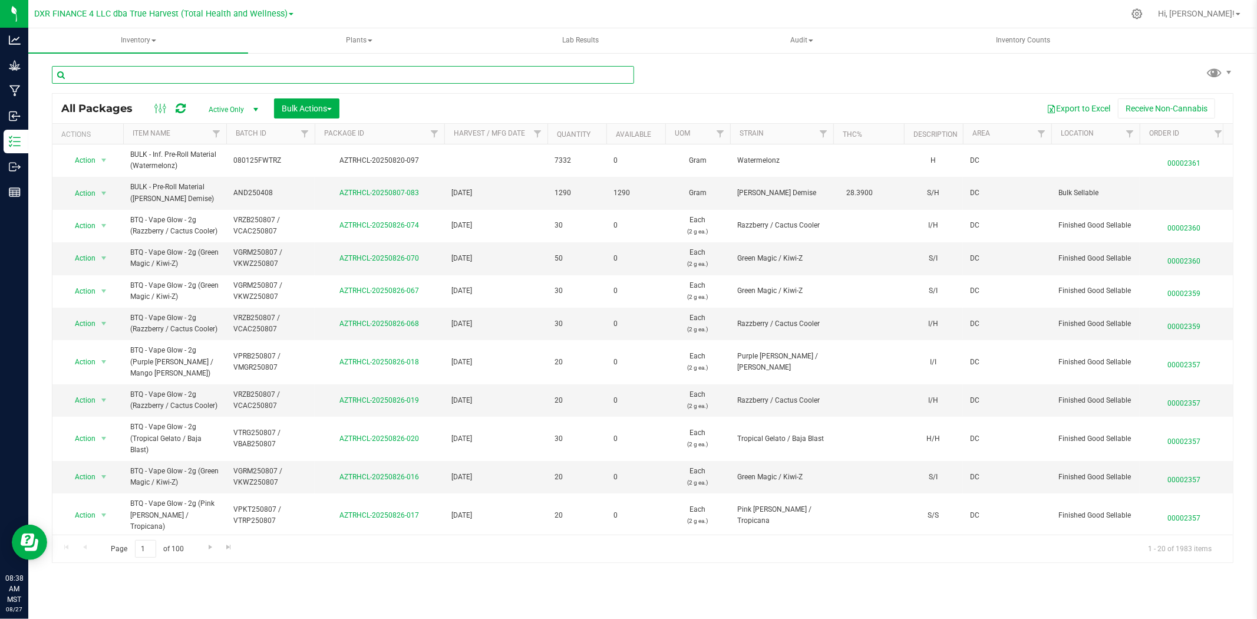
click at [283, 71] on input "text" at bounding box center [343, 75] width 582 height 18
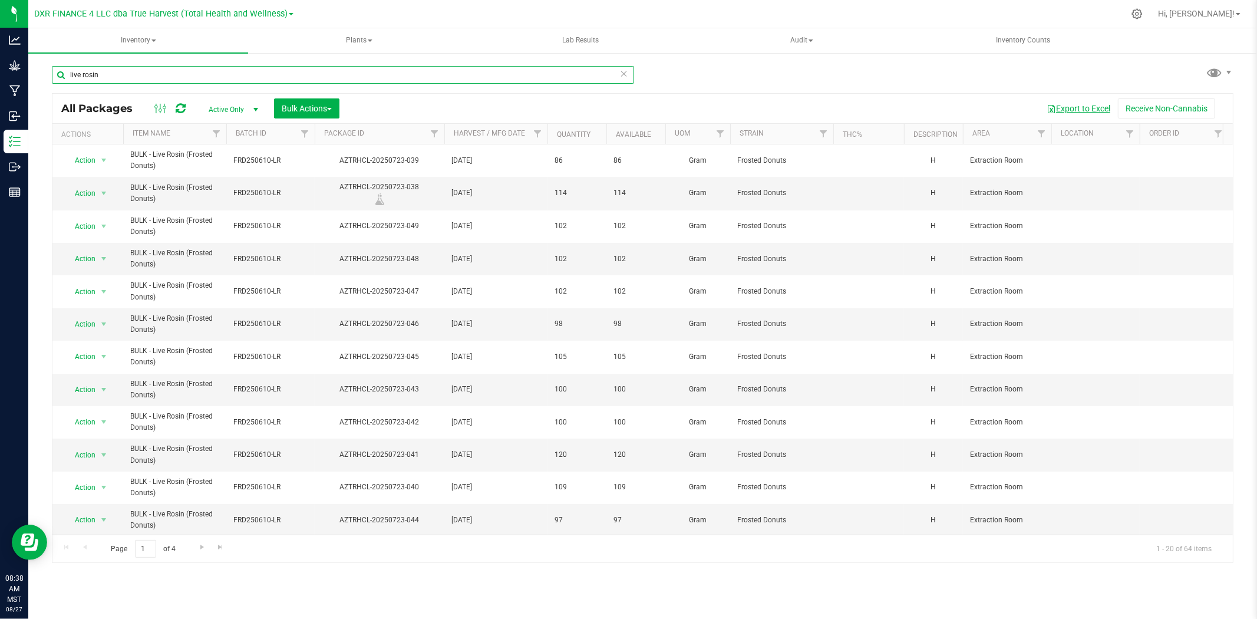
type input "live rosin"
click at [1068, 98] on button "Export to Excel" at bounding box center [1078, 108] width 79 height 20
